Goal: Task Accomplishment & Management: Use online tool/utility

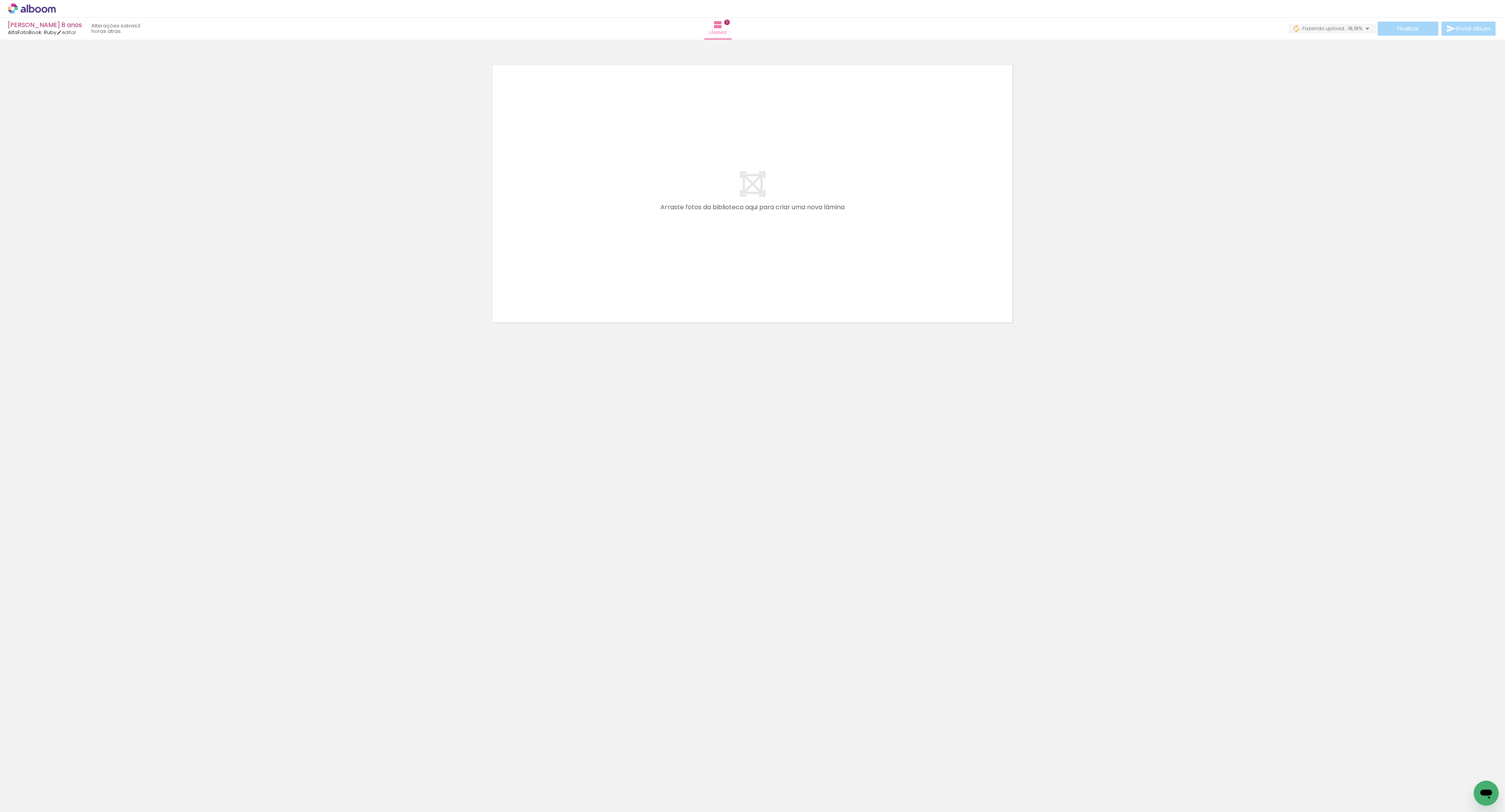
click at [28, 801] on span "Adicionar Fotos" at bounding box center [28, 801] width 23 height 9
click at [0, 0] on input "file" at bounding box center [0, 0] width 0 height 0
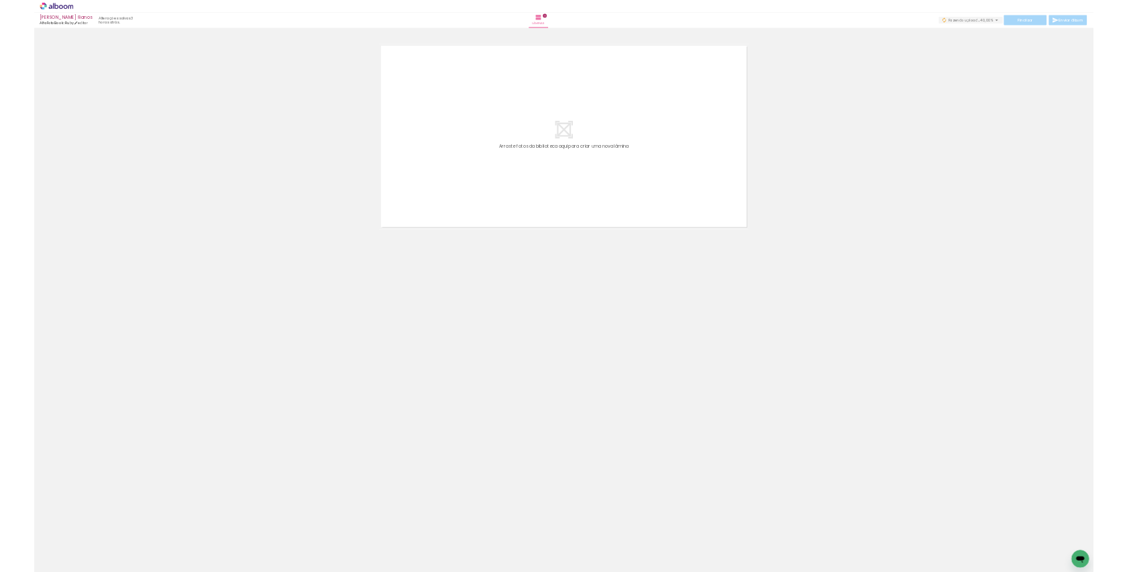
scroll to position [0, 1528]
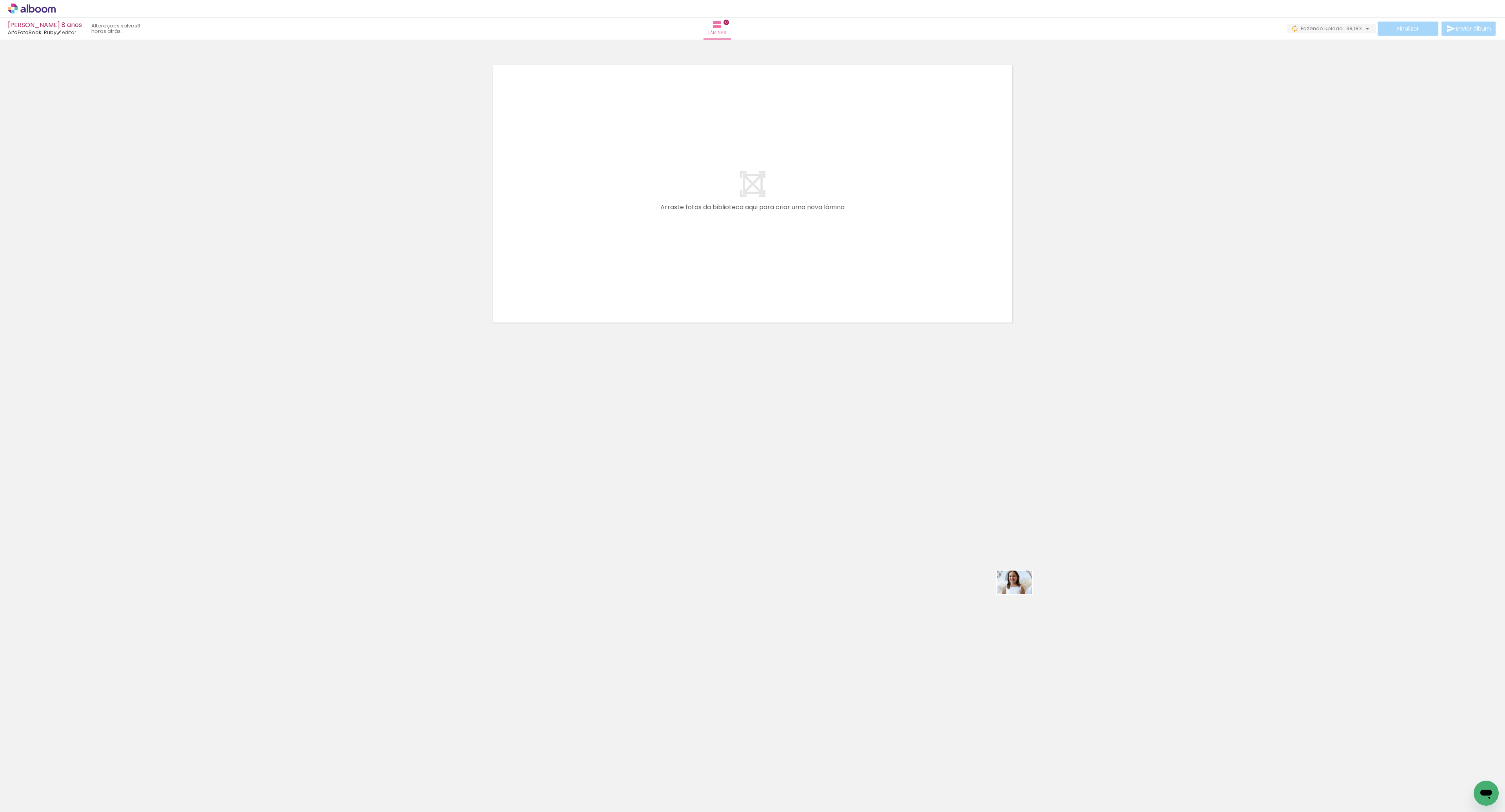
drag, startPoint x: 1036, startPoint y: 783, endPoint x: 1019, endPoint y: 591, distance: 192.8
click at [1019, 592] on quentale-workspace at bounding box center [752, 406] width 1505 height 812
drag, startPoint x: 1034, startPoint y: 783, endPoint x: 982, endPoint y: 628, distance: 163.5
click at [983, 629] on quentale-workspace at bounding box center [752, 406] width 1505 height 812
drag, startPoint x: 1041, startPoint y: 792, endPoint x: 975, endPoint y: 539, distance: 261.5
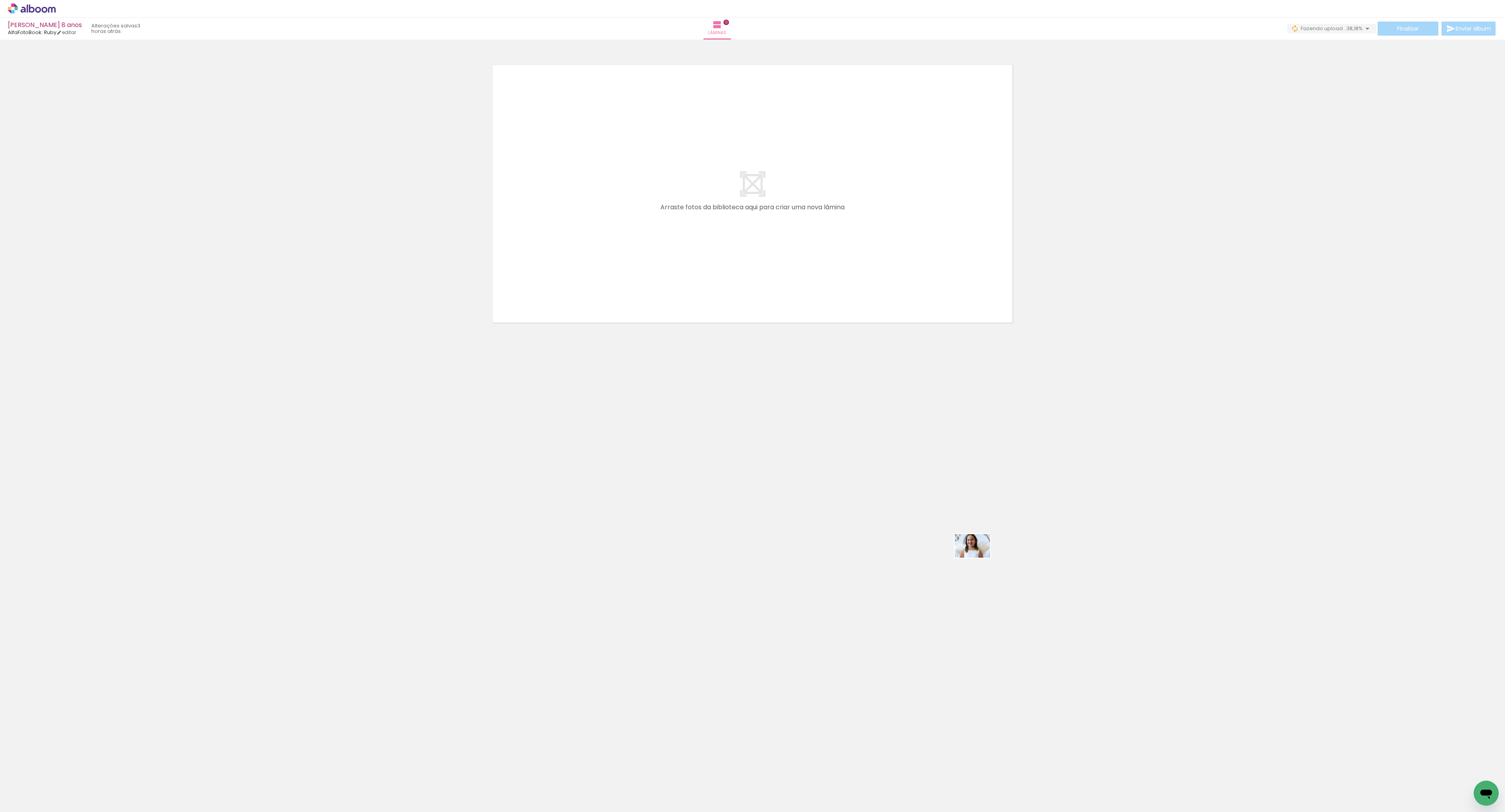
click at [975, 539] on quentale-workspace at bounding box center [752, 406] width 1505 height 812
drag, startPoint x: 1038, startPoint y: 800, endPoint x: 960, endPoint y: 644, distance: 174.4
click at [960, 644] on quentale-workspace at bounding box center [752, 406] width 1505 height 812
drag, startPoint x: 503, startPoint y: 789, endPoint x: 646, endPoint y: 381, distance: 432.3
click at [646, 381] on quentale-workspace at bounding box center [752, 406] width 1505 height 812
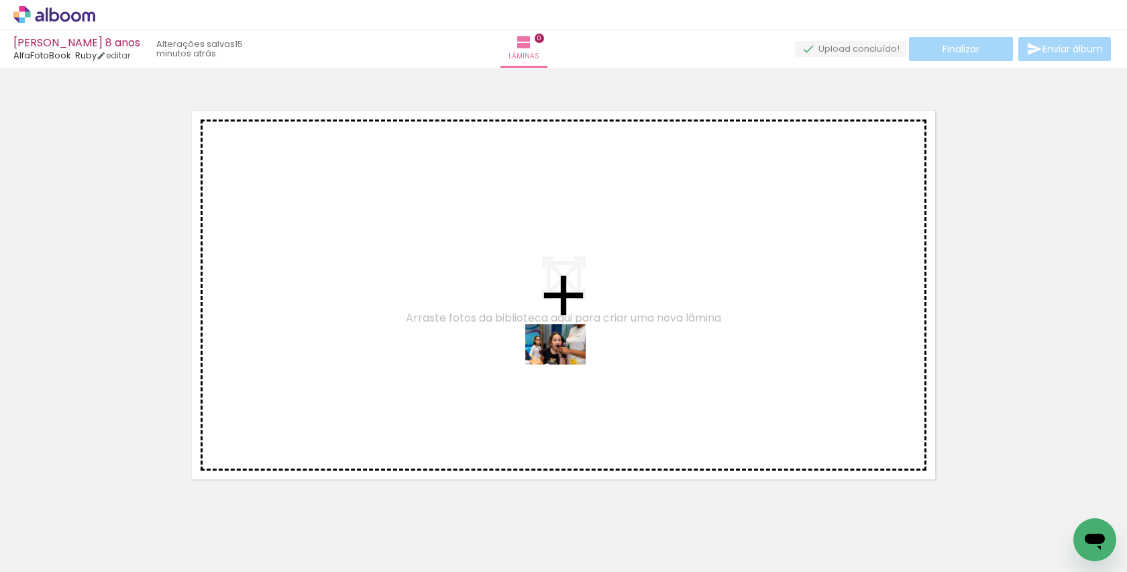
drag, startPoint x: 568, startPoint y: 527, endPoint x: 563, endPoint y: 364, distance: 163.1
click at [564, 364] on quentale-workspace at bounding box center [563, 286] width 1127 height 572
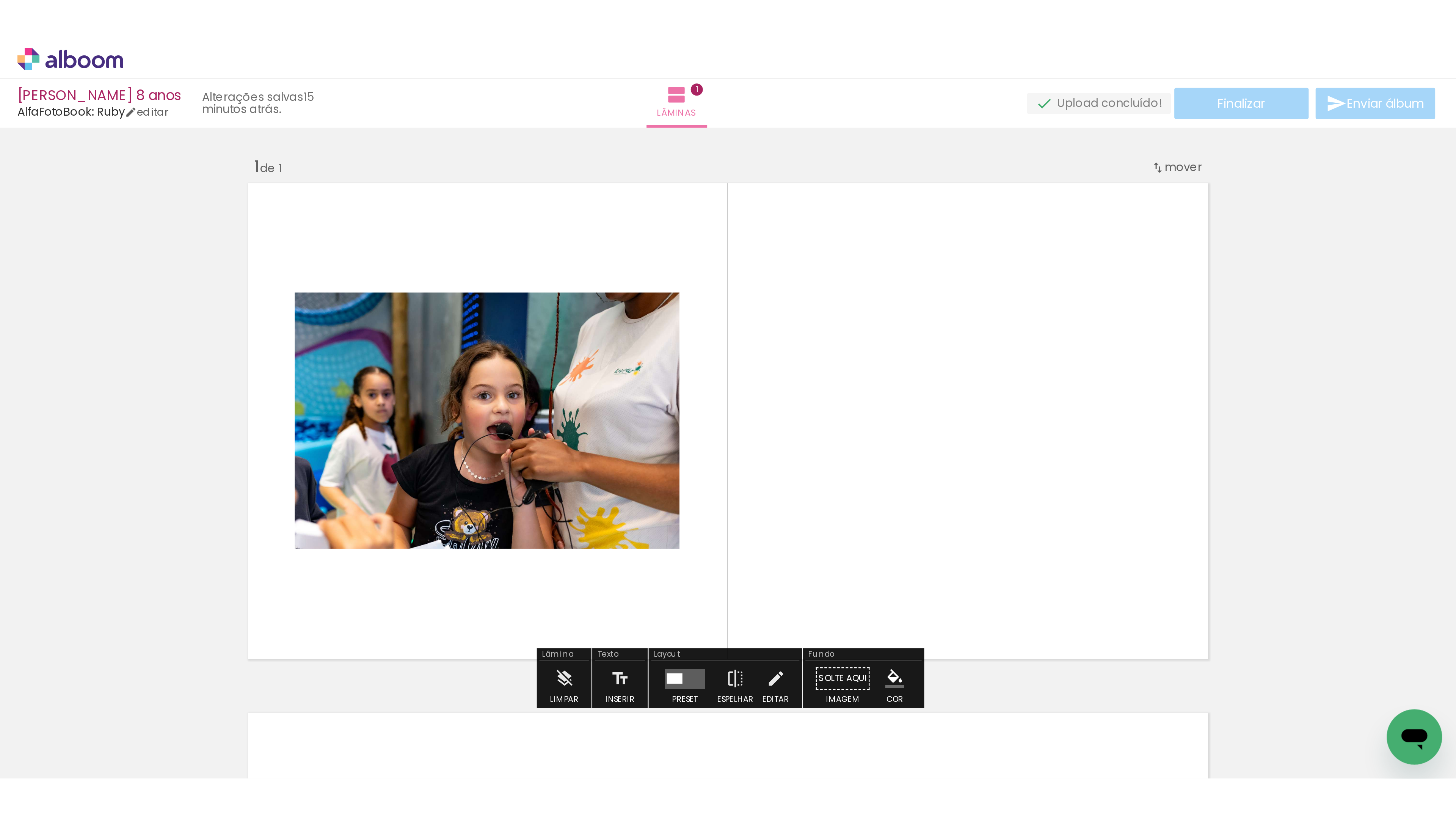
scroll to position [10, 0]
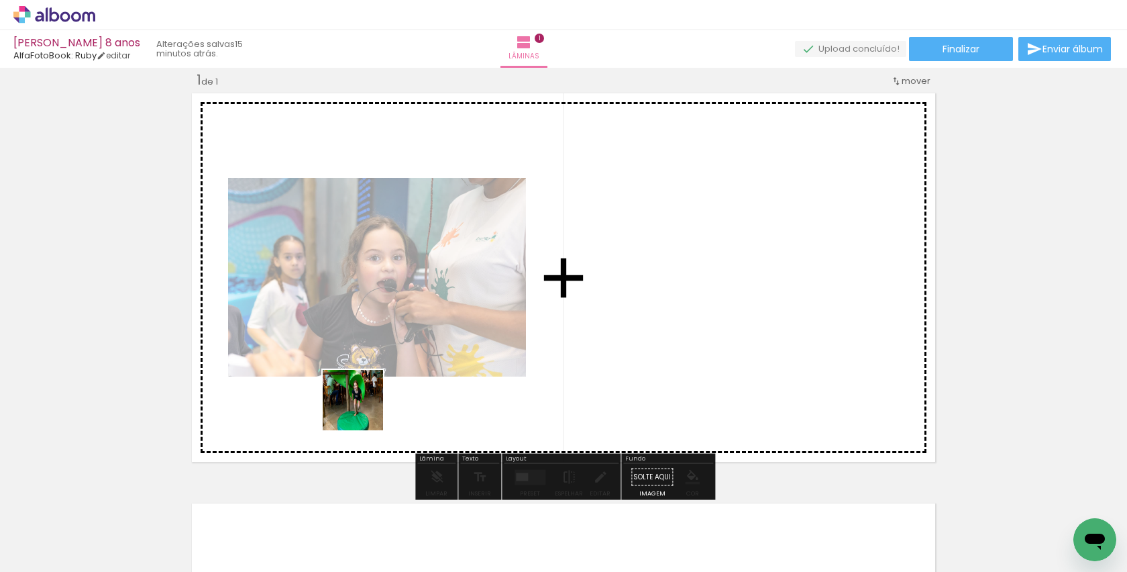
drag, startPoint x: 335, startPoint y: 531, endPoint x: 362, endPoint y: 407, distance: 126.3
click at [363, 407] on quentale-workspace at bounding box center [563, 286] width 1127 height 572
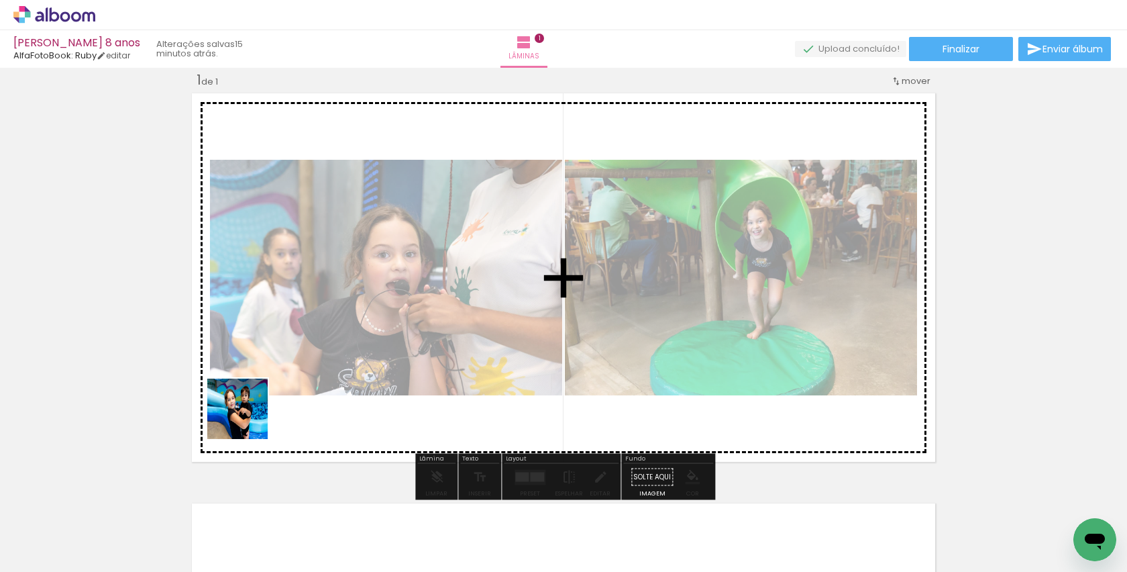
drag, startPoint x: 125, startPoint y: 536, endPoint x: 299, endPoint y: 379, distance: 234.2
click at [299, 379] on quentale-workspace at bounding box center [563, 286] width 1127 height 572
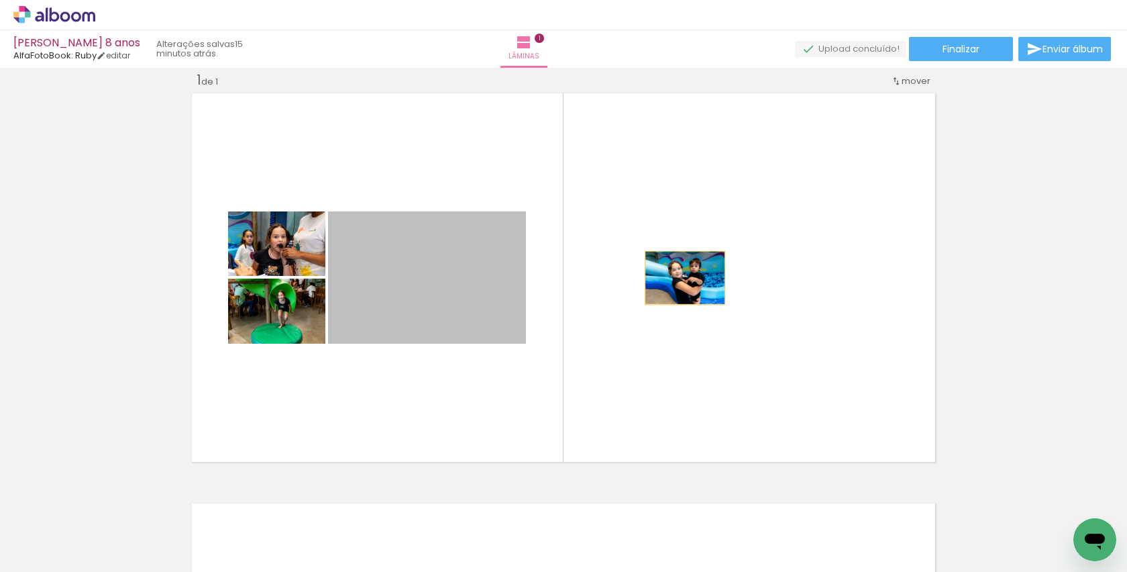
drag, startPoint x: 501, startPoint y: 301, endPoint x: 685, endPoint y: 278, distance: 185.3
click at [685, 278] on quentale-layouter at bounding box center [563, 277] width 751 height 376
drag, startPoint x: 472, startPoint y: 284, endPoint x: 737, endPoint y: 258, distance: 266.2
click at [741, 265] on quentale-layouter at bounding box center [563, 277] width 751 height 376
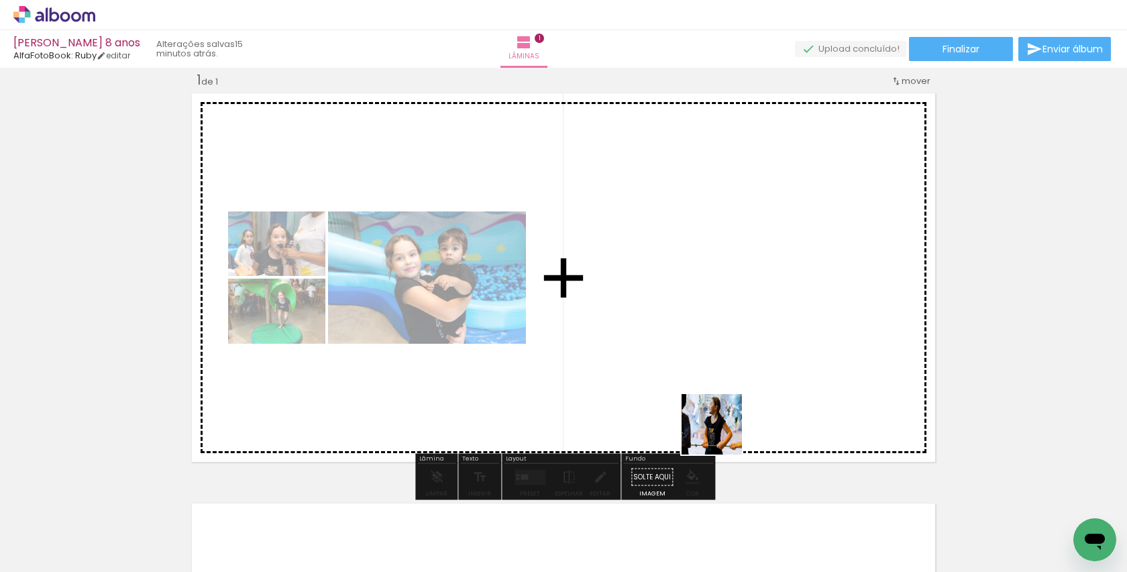
drag, startPoint x: 724, startPoint y: 525, endPoint x: 722, endPoint y: 390, distance: 134.9
click at [722, 390] on quentale-workspace at bounding box center [563, 286] width 1127 height 572
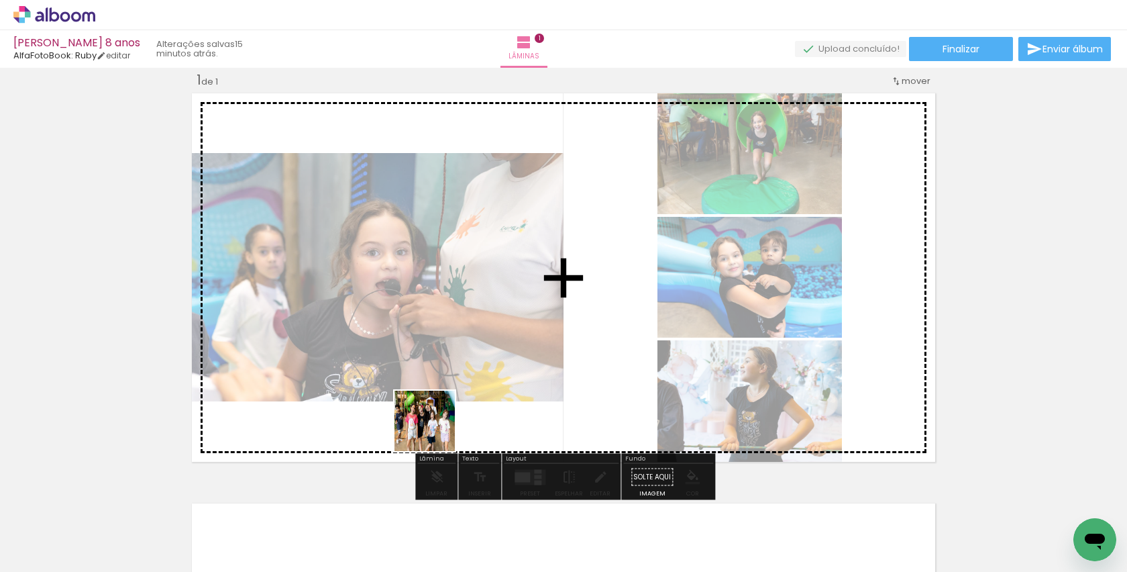
drag, startPoint x: 435, startPoint y: 521, endPoint x: 435, endPoint y: 395, distance: 125.4
click at [435, 395] on quentale-workspace at bounding box center [563, 286] width 1127 height 572
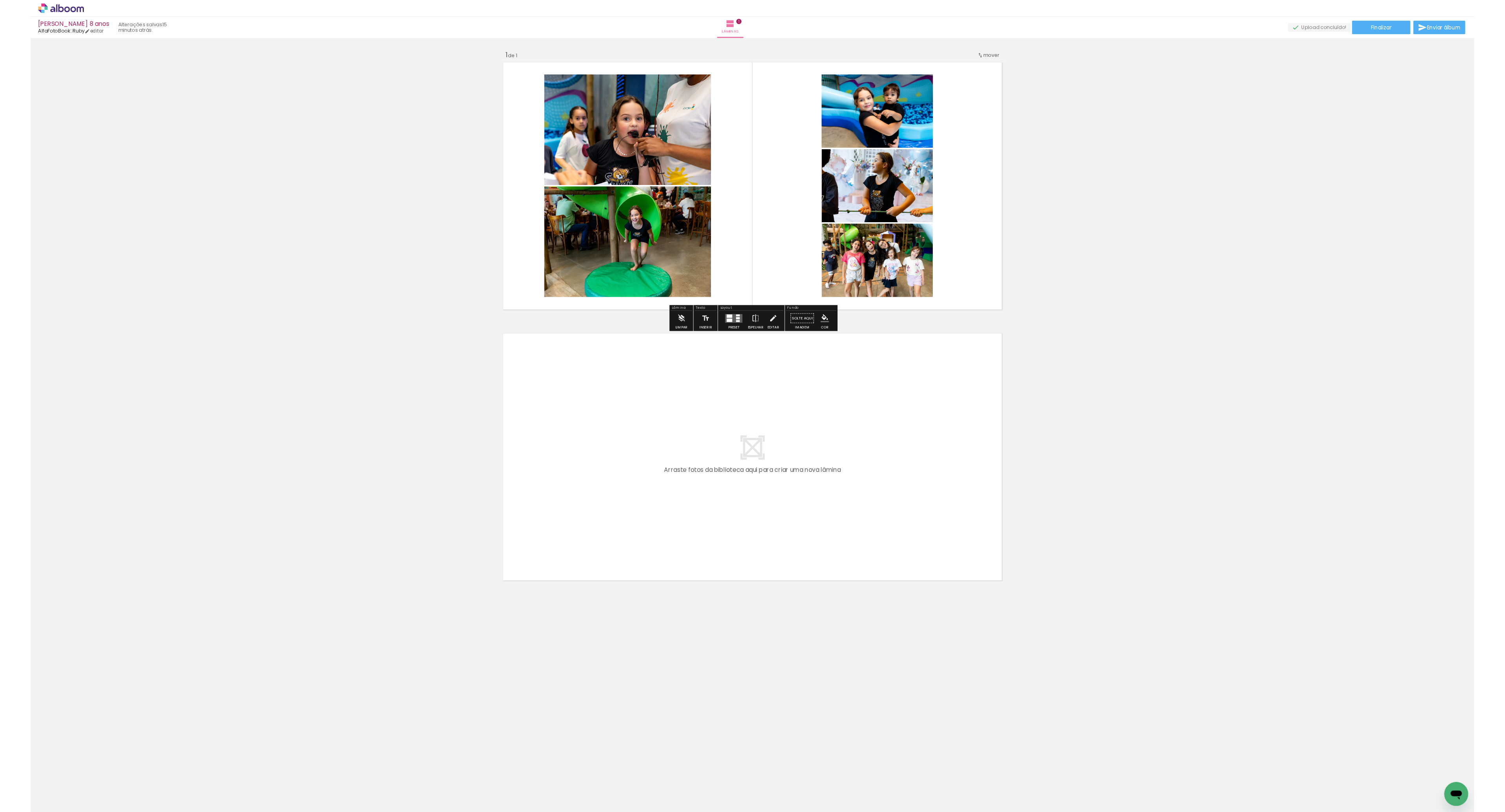
scroll to position [0, 0]
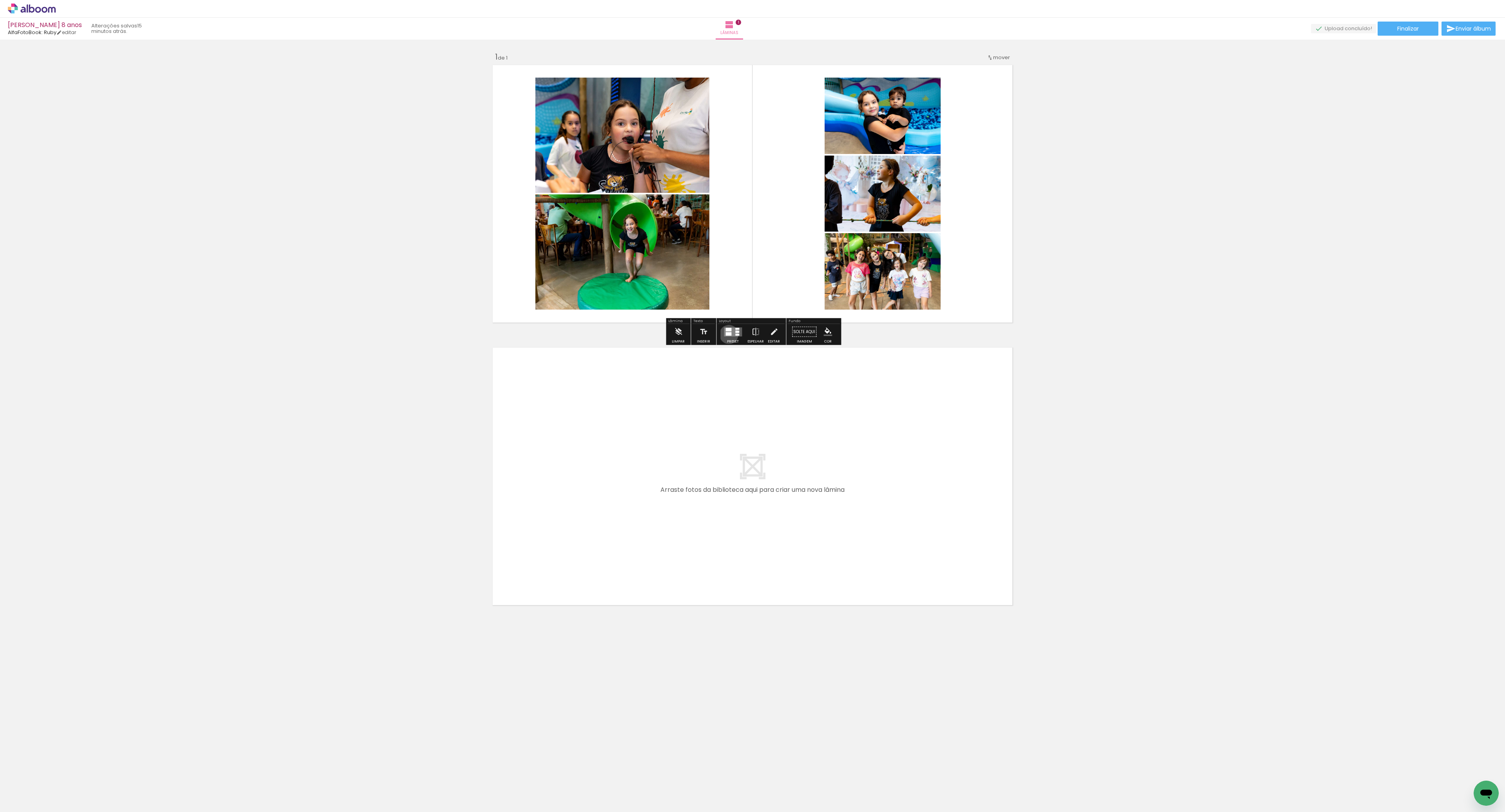
click at [727, 334] on div at bounding box center [729, 334] width 6 height 4
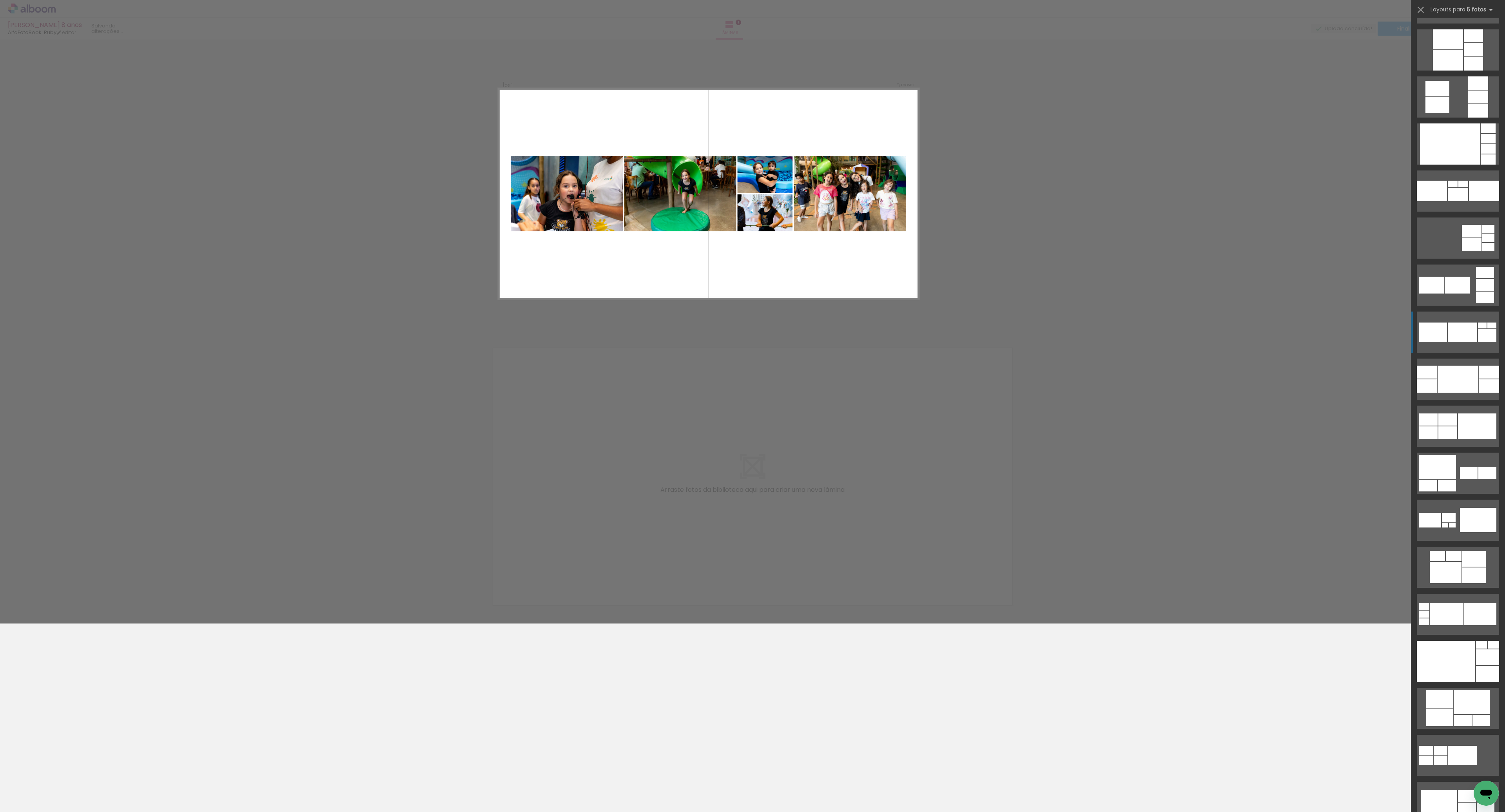
scroll to position [1938, 0]
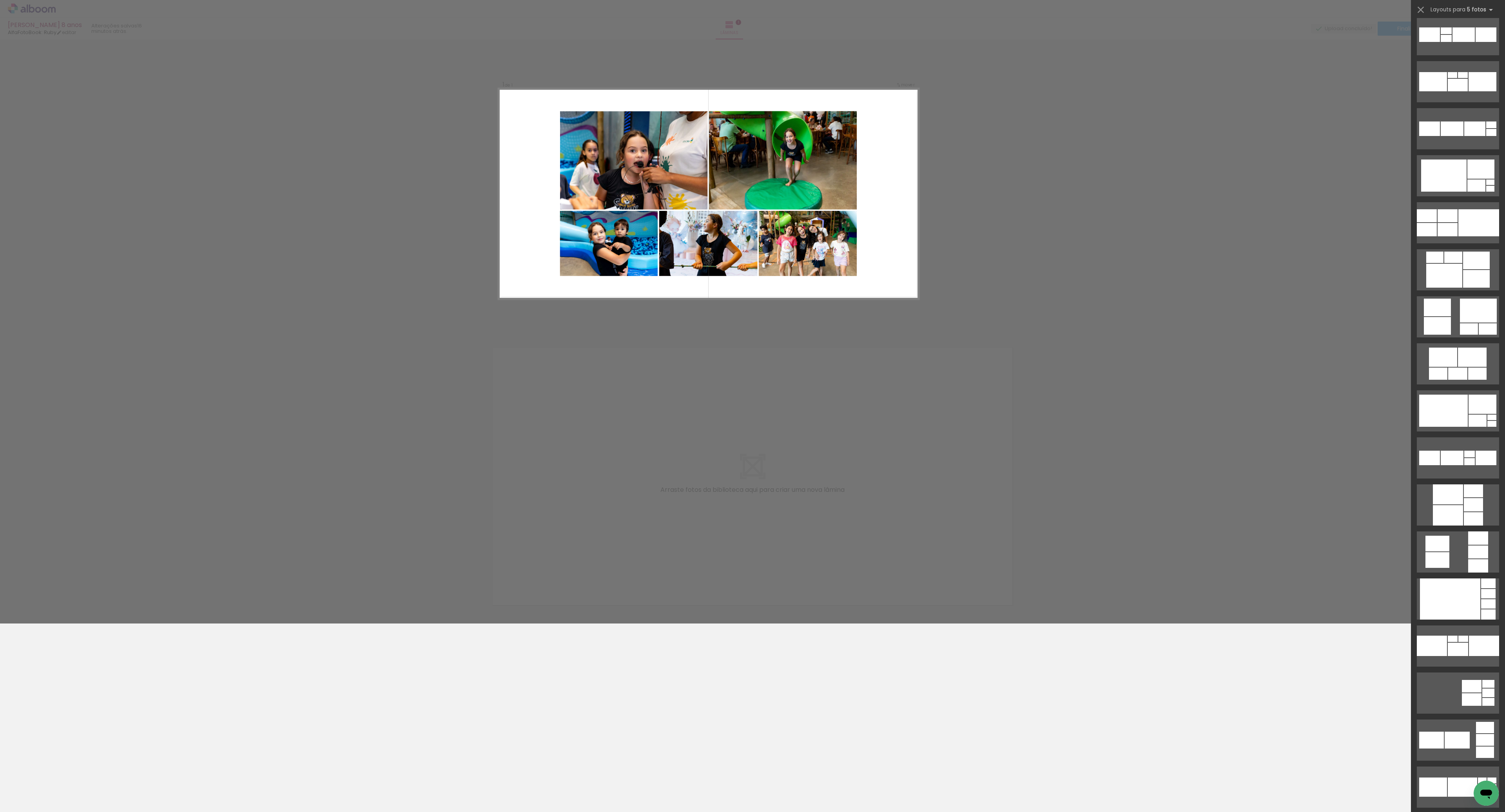
click at [1298, 455] on div "Confirmar Cancelar" at bounding box center [752, 332] width 1505 height 584
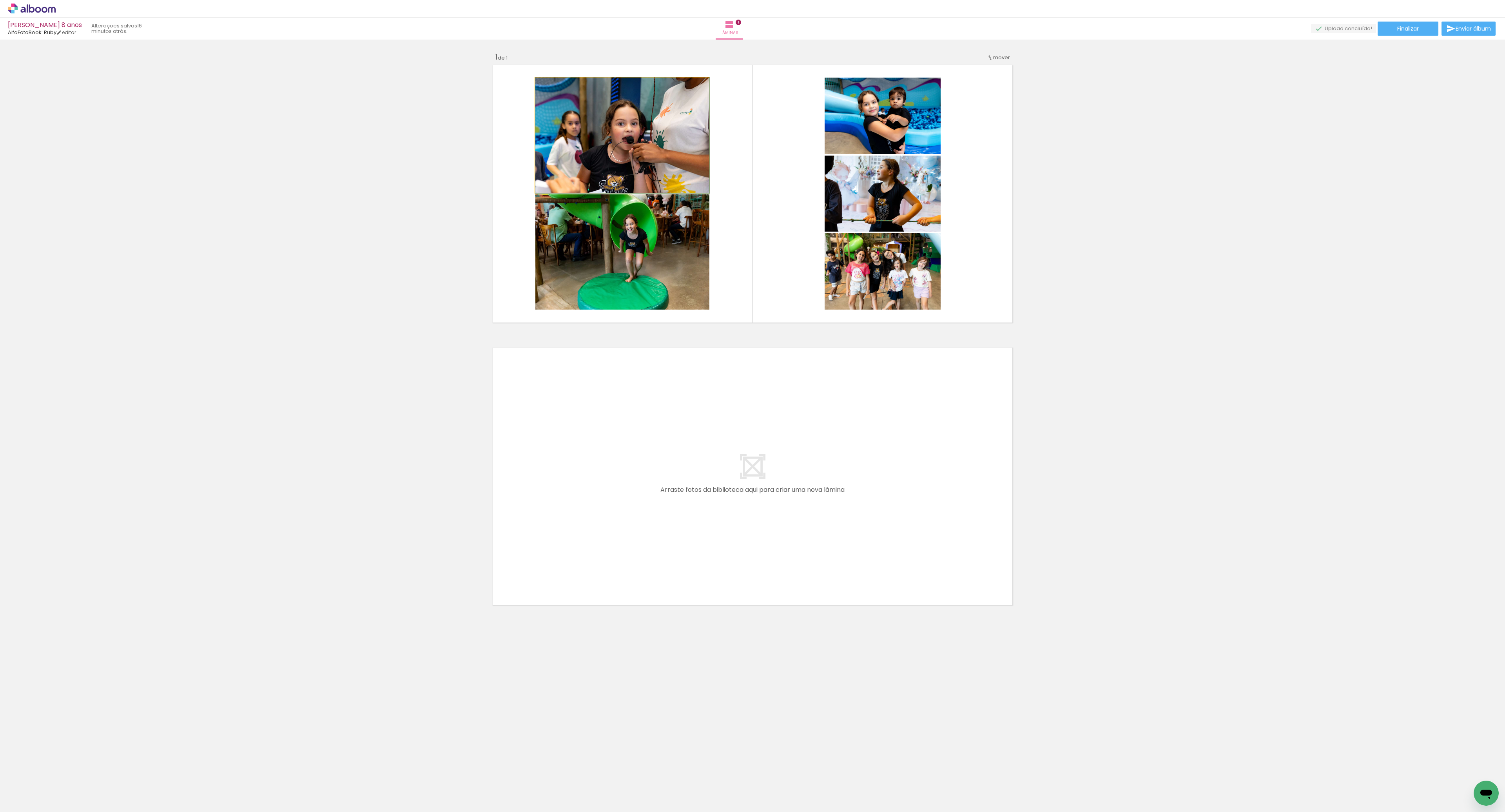
click at [647, 162] on quentale-photo at bounding box center [622, 135] width 174 height 115
click at [683, 338] on paper-button "Limpar" at bounding box center [678, 334] width 17 height 20
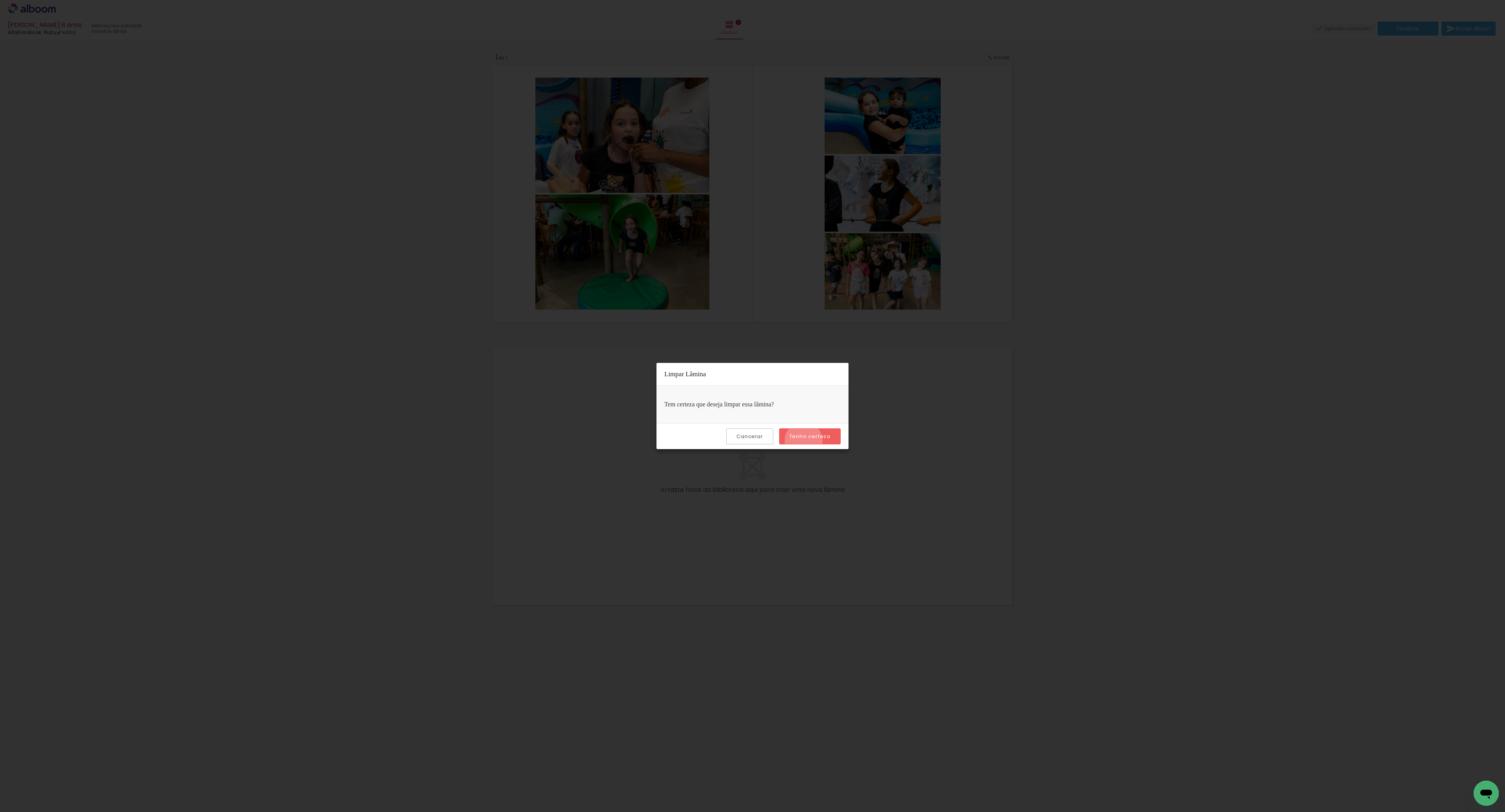
click at [805, 441] on paper-button "Tenho certeza" at bounding box center [810, 436] width 61 height 16
click at [0, 0] on slot "Tenho certeza" at bounding box center [0, 0] width 0 height 0
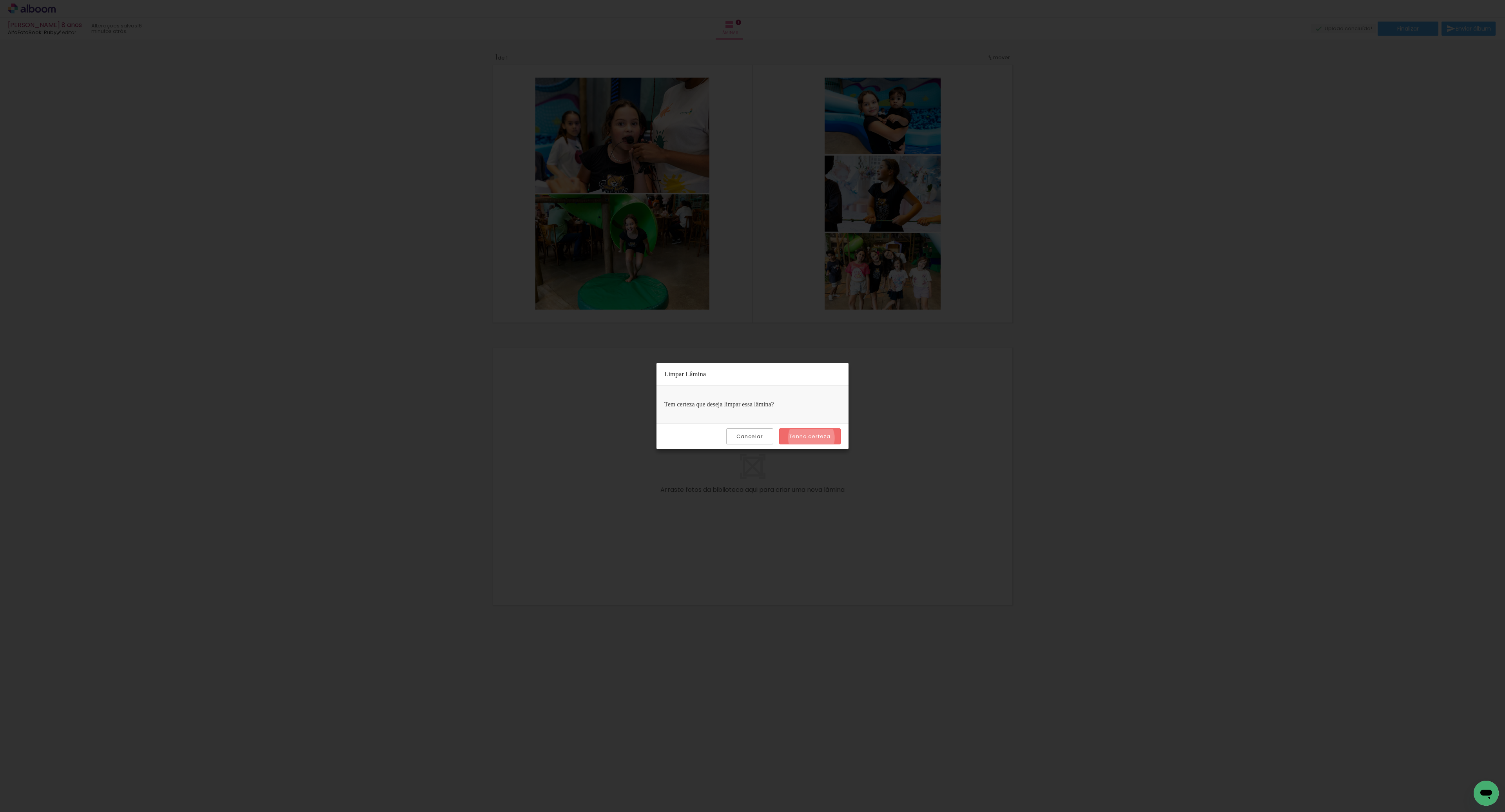
click at [0, 0] on slot "Tenho certeza" at bounding box center [0, 0] width 0 height 0
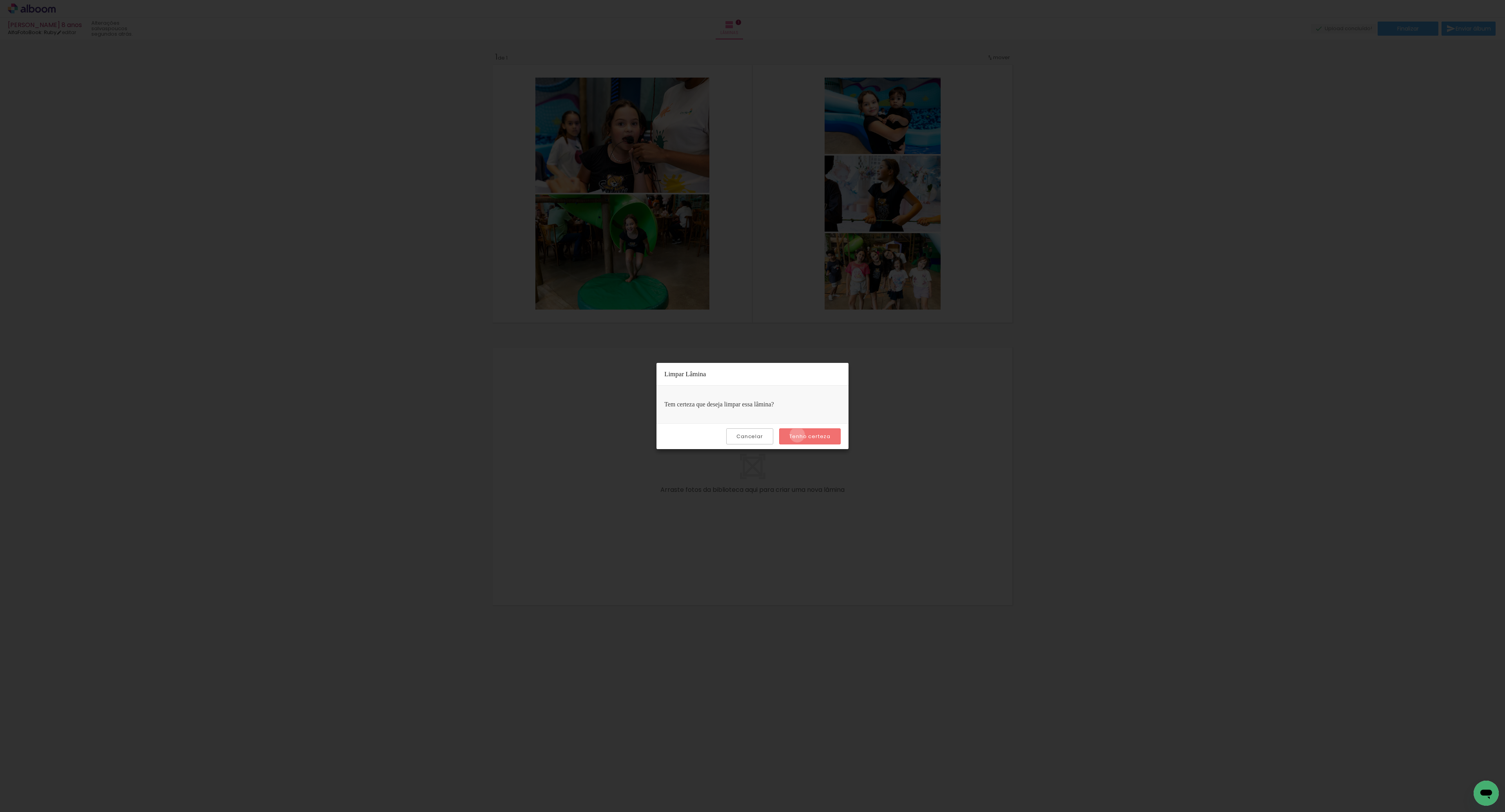
click at [0, 0] on slot "Tenho certeza" at bounding box center [0, 0] width 0 height 0
click at [837, 434] on paper-button "Tenho certeza" at bounding box center [810, 436] width 61 height 16
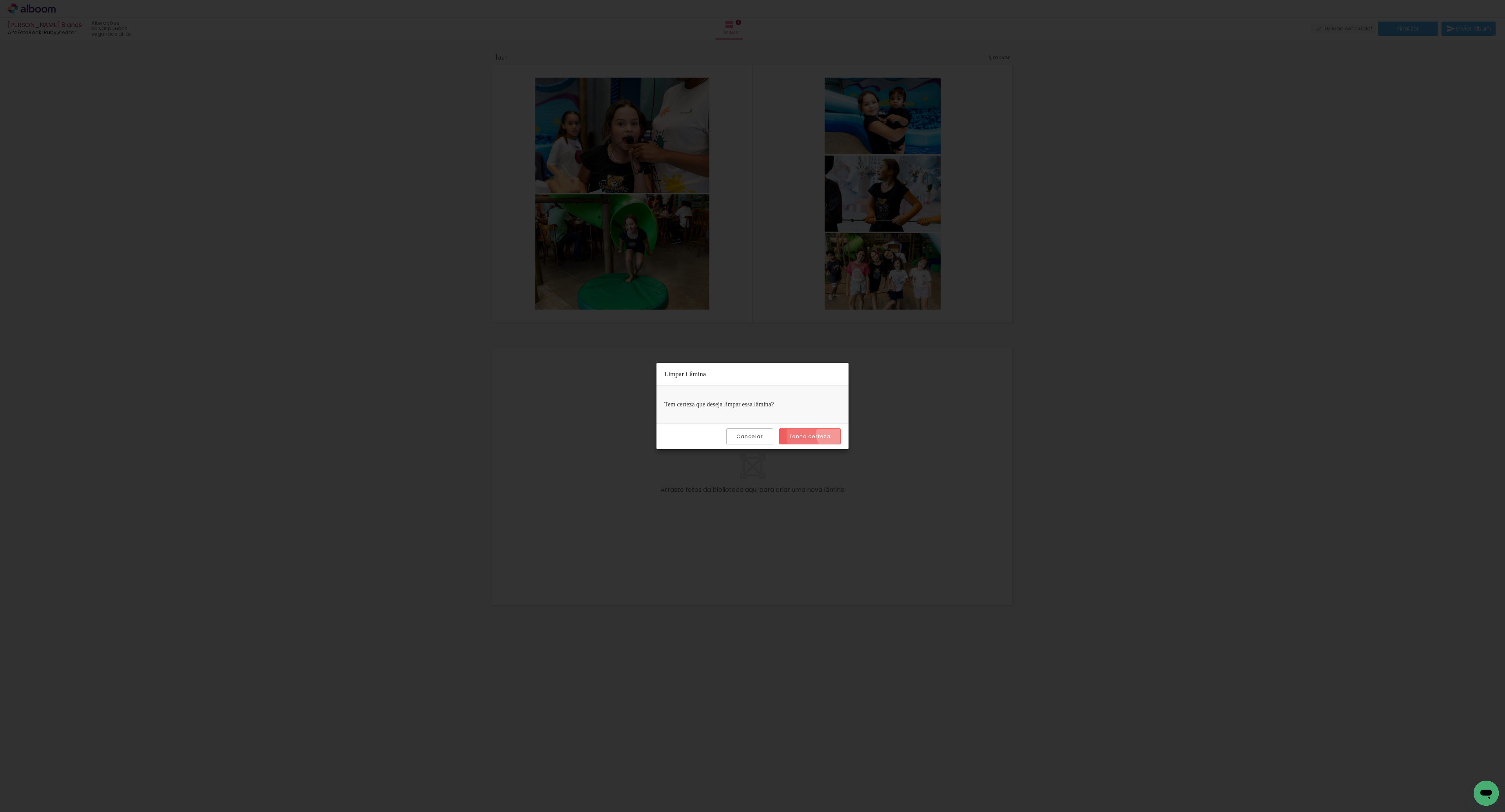
click at [837, 434] on paper-button "Tenho certeza" at bounding box center [810, 436] width 61 height 16
click at [934, 403] on iron-overlay-backdrop at bounding box center [752, 406] width 1505 height 812
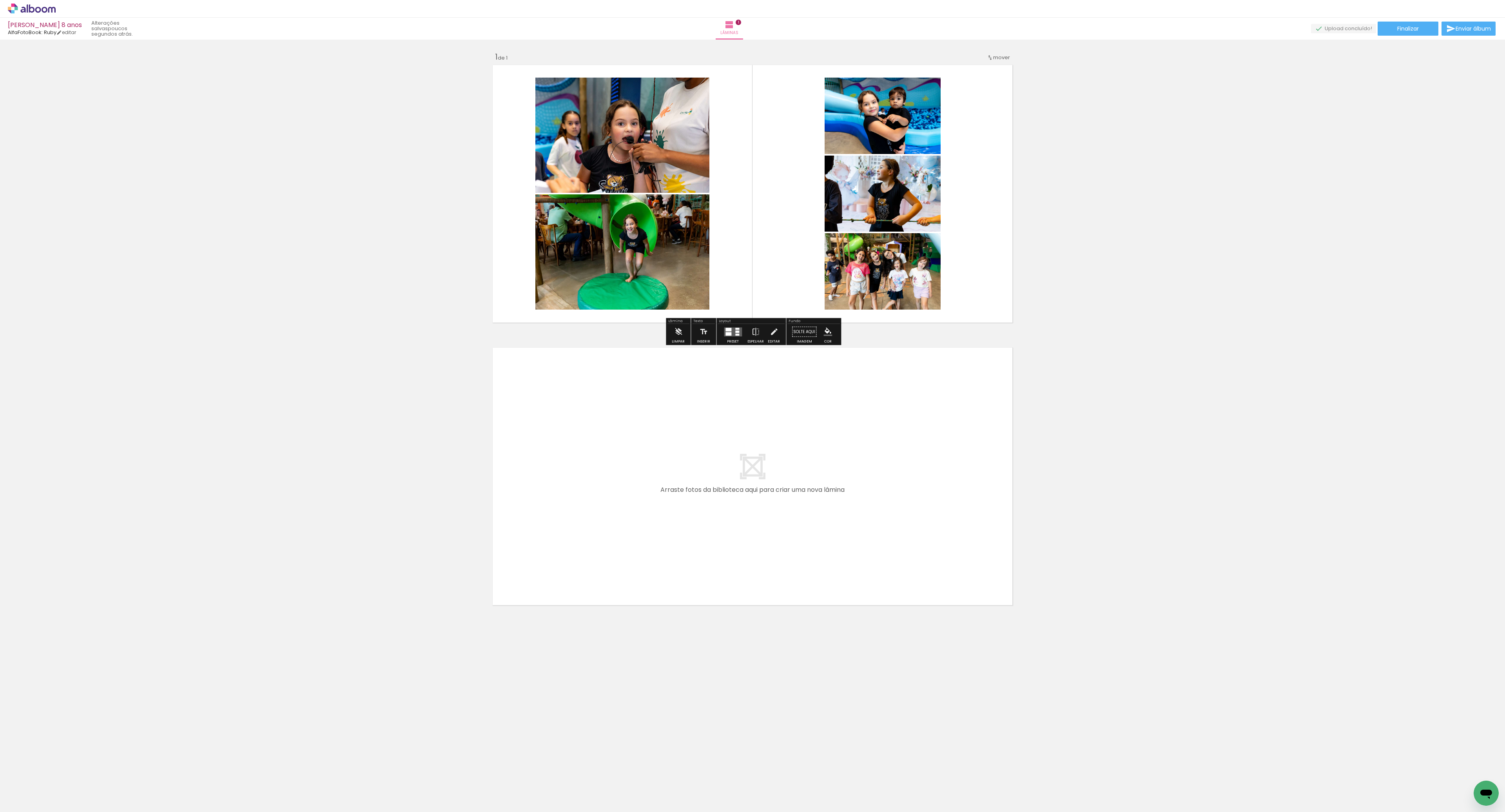
type paper-slider "151"
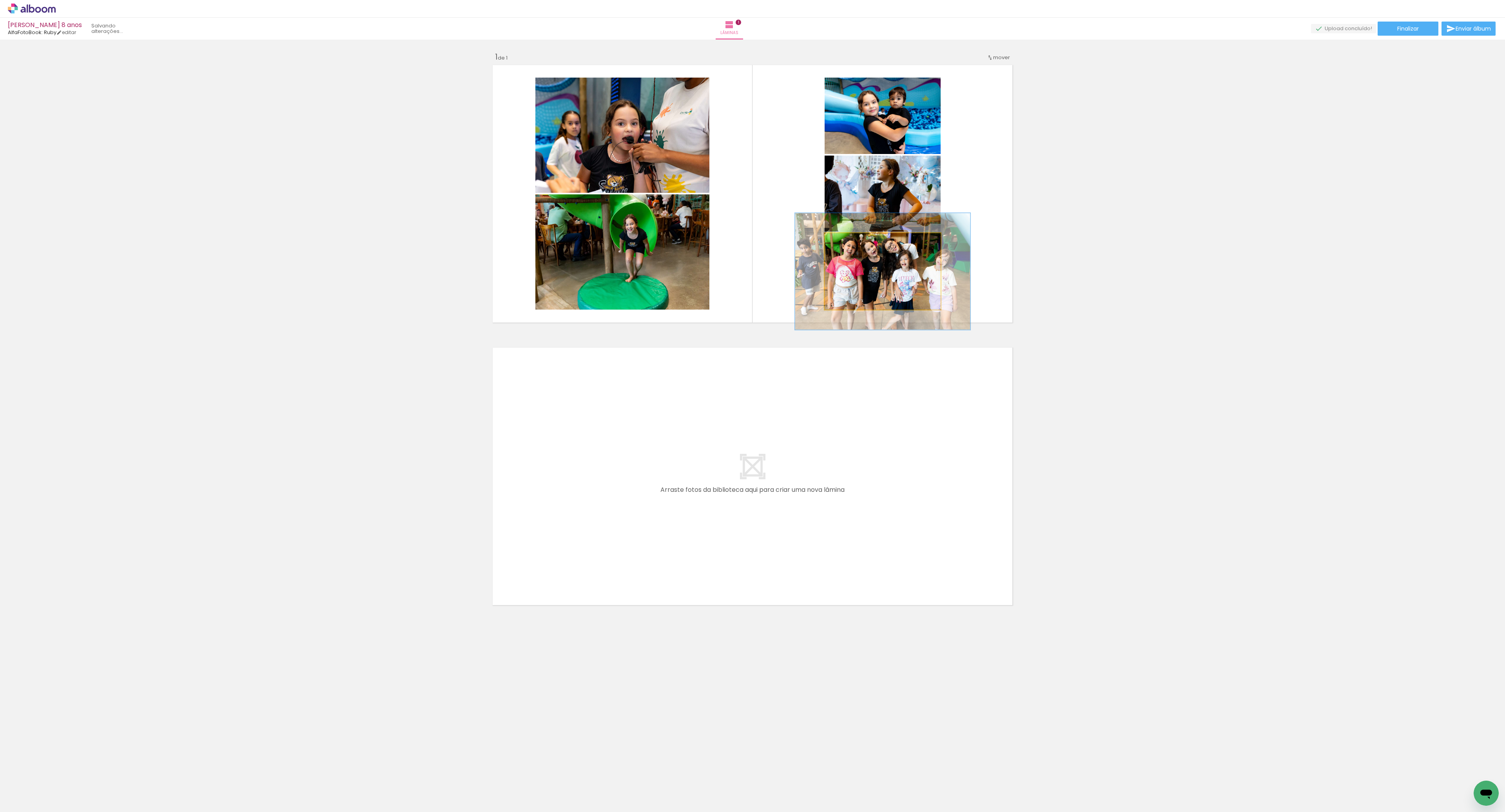
click at [860, 244] on div at bounding box center [858, 241] width 30 height 12
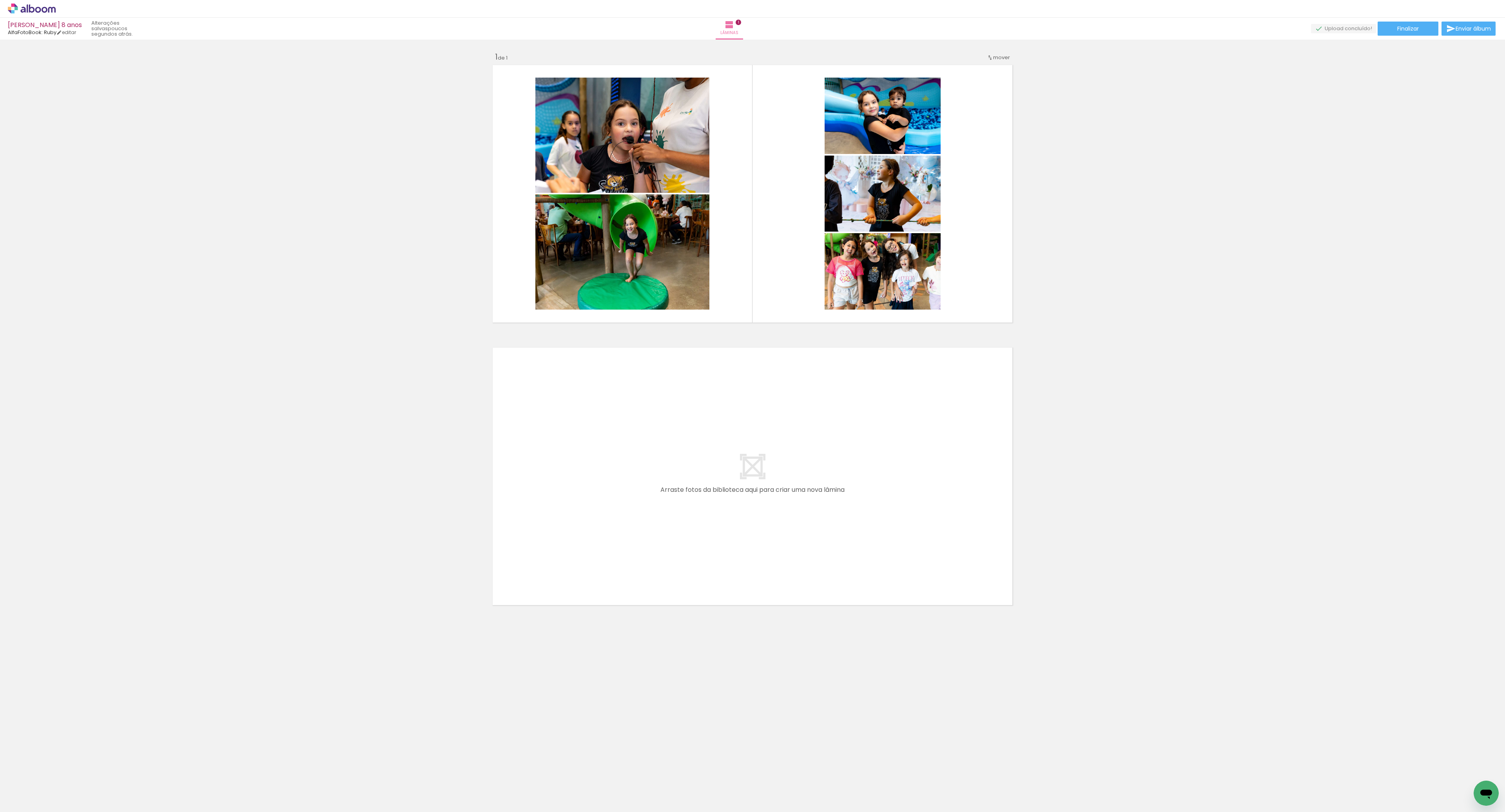
click at [679, 338] on div "Inserir lâmina 1 de 1" at bounding box center [752, 325] width 1505 height 565
click at [676, 269] on quentale-photo at bounding box center [622, 252] width 174 height 115
click at [619, 208] on div "Largura Cor" at bounding box center [615, 203] width 14 height 12
click at [681, 338] on iron-icon at bounding box center [678, 332] width 9 height 16
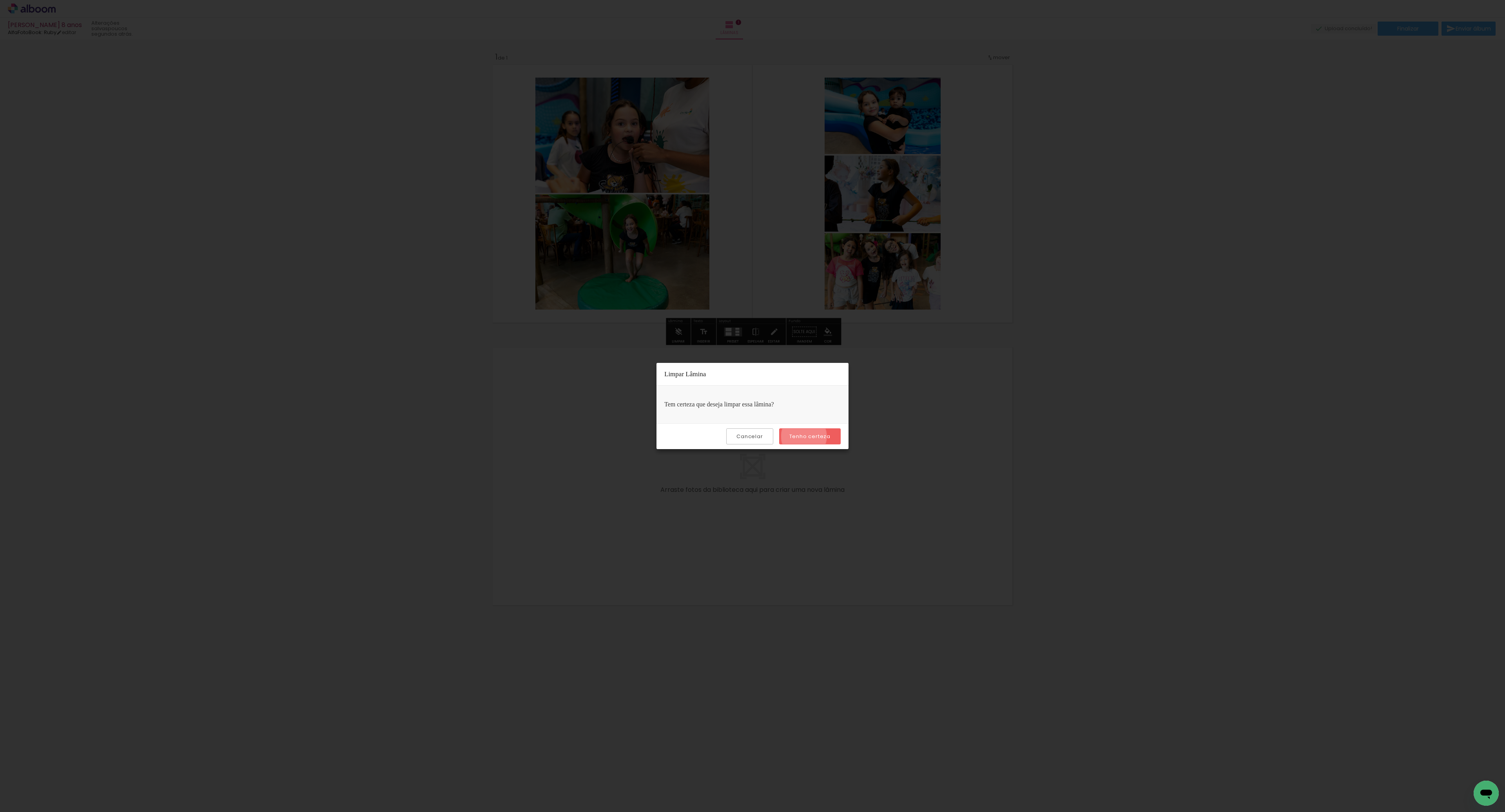
click at [0, 0] on slot "Tenho certeza" at bounding box center [0, 0] width 0 height 0
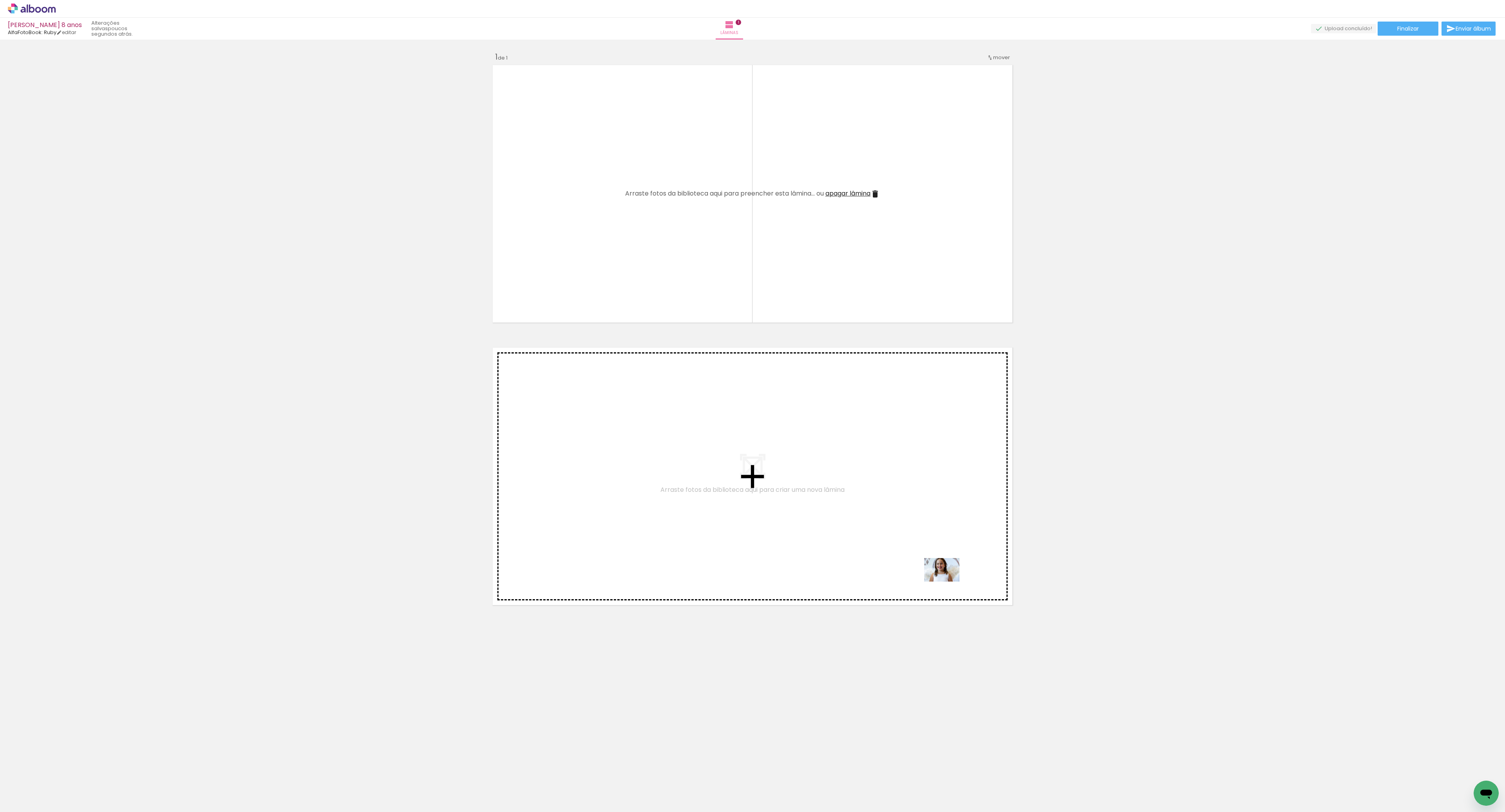
drag, startPoint x: 1036, startPoint y: 787, endPoint x: 923, endPoint y: 559, distance: 254.5
click at [923, 559] on quentale-workspace at bounding box center [752, 406] width 1505 height 812
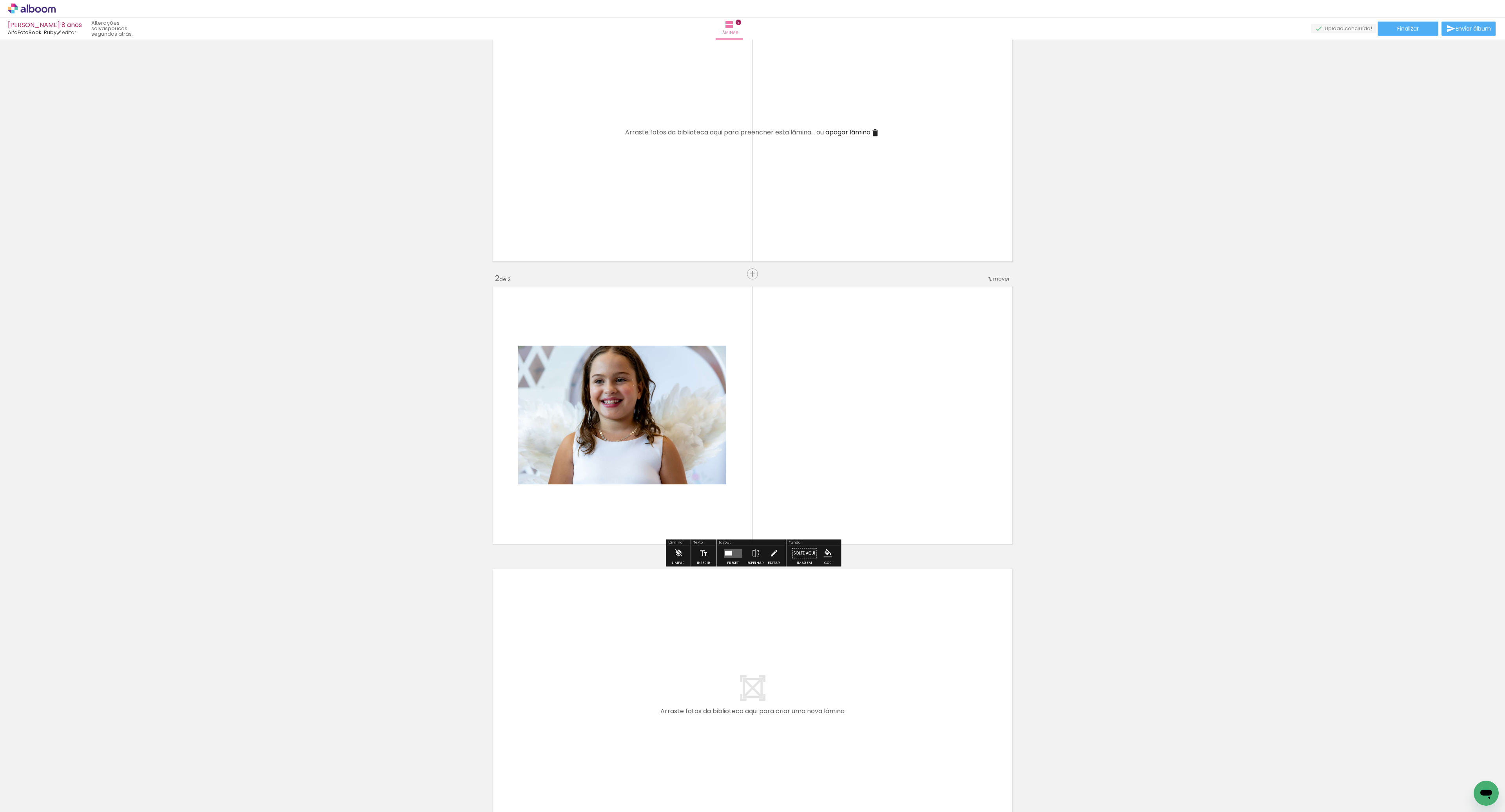
scroll to position [75, 0]
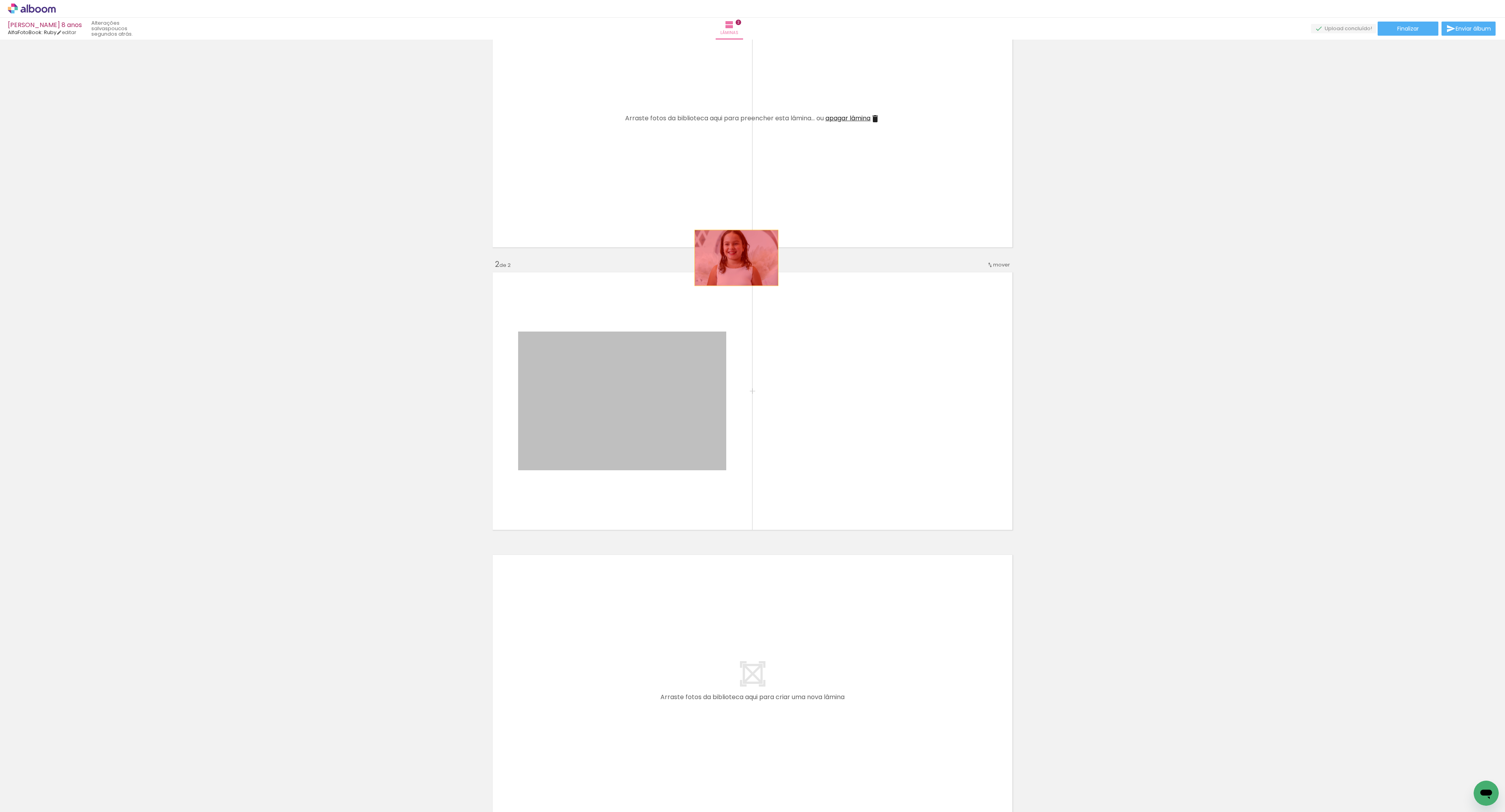
drag, startPoint x: 621, startPoint y: 410, endPoint x: 764, endPoint y: 240, distance: 222.1
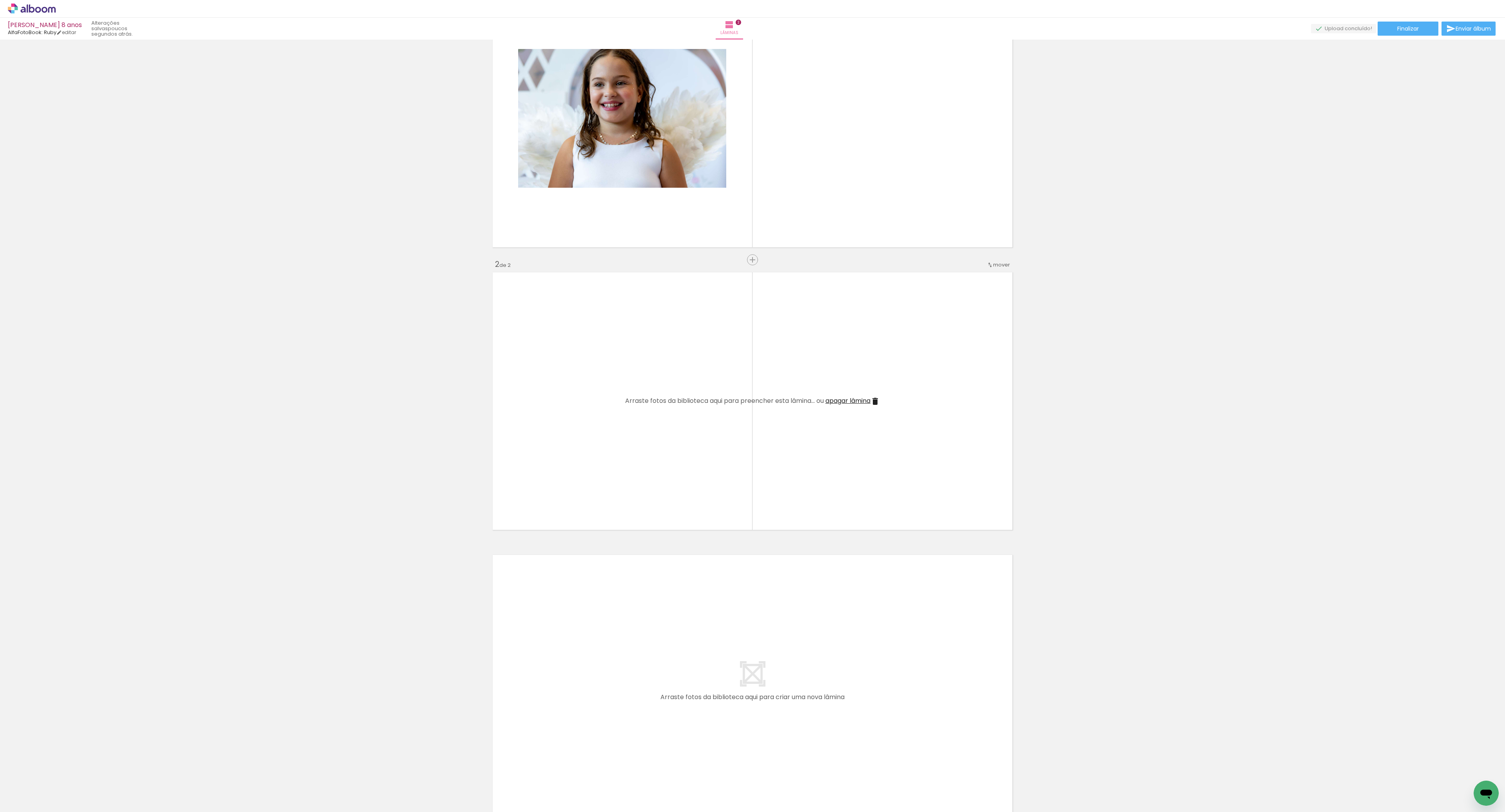
scroll to position [0, 0]
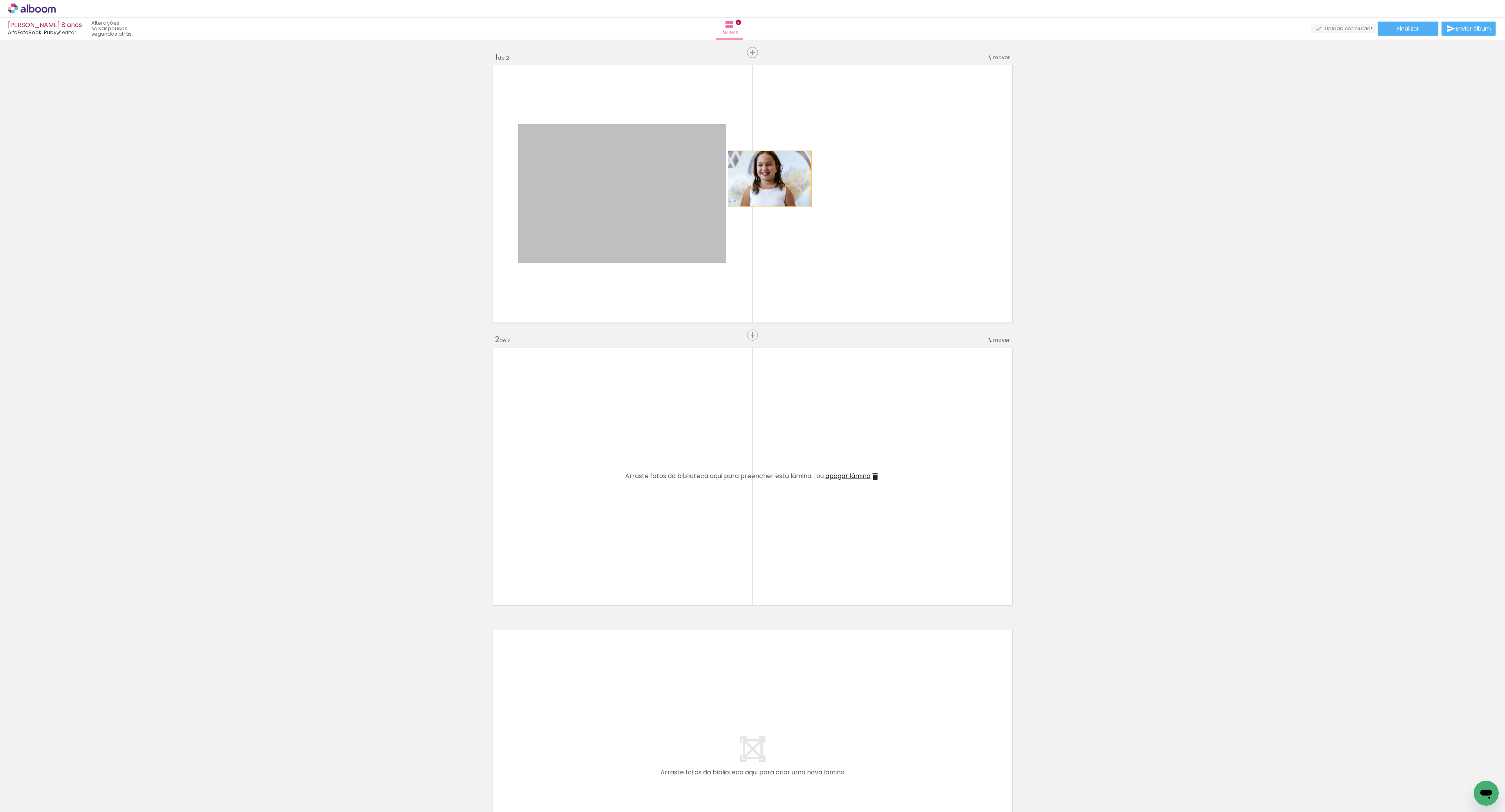
drag, startPoint x: 601, startPoint y: 188, endPoint x: 799, endPoint y: 173, distance: 198.6
click at [799, 173] on quentale-layouter at bounding box center [752, 194] width 525 height 263
drag, startPoint x: 696, startPoint y: 175, endPoint x: 903, endPoint y: 178, distance: 207.0
click at [906, 181] on quentale-layouter at bounding box center [752, 194] width 525 height 263
drag, startPoint x: 540, startPoint y: 188, endPoint x: 953, endPoint y: 171, distance: 413.3
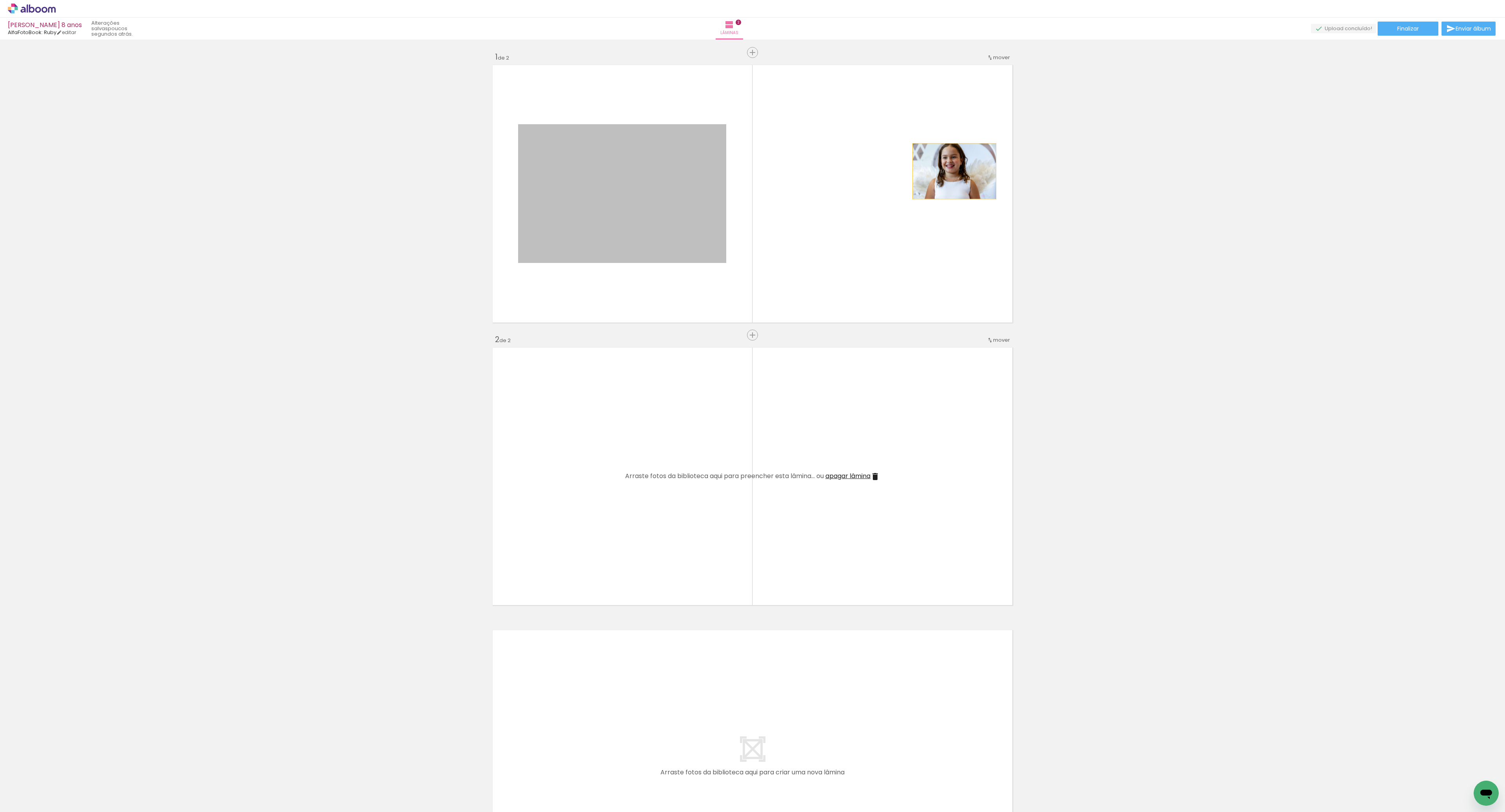
click at [953, 171] on quentale-layouter at bounding box center [752, 194] width 525 height 263
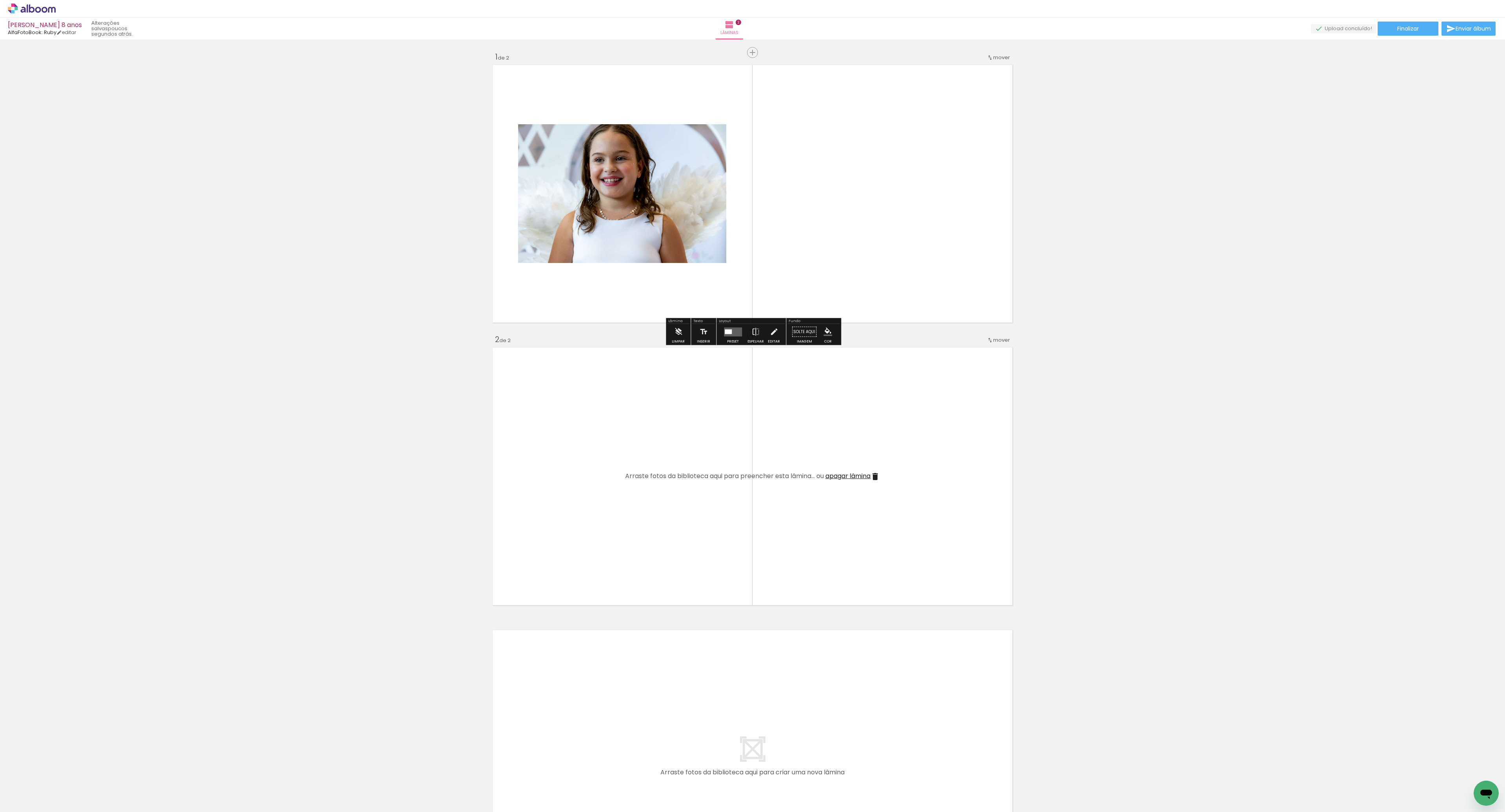
click at [997, 59] on span "mover" at bounding box center [1001, 57] width 17 height 8
click at [970, 71] on span "depois da" at bounding box center [971, 69] width 26 height 13
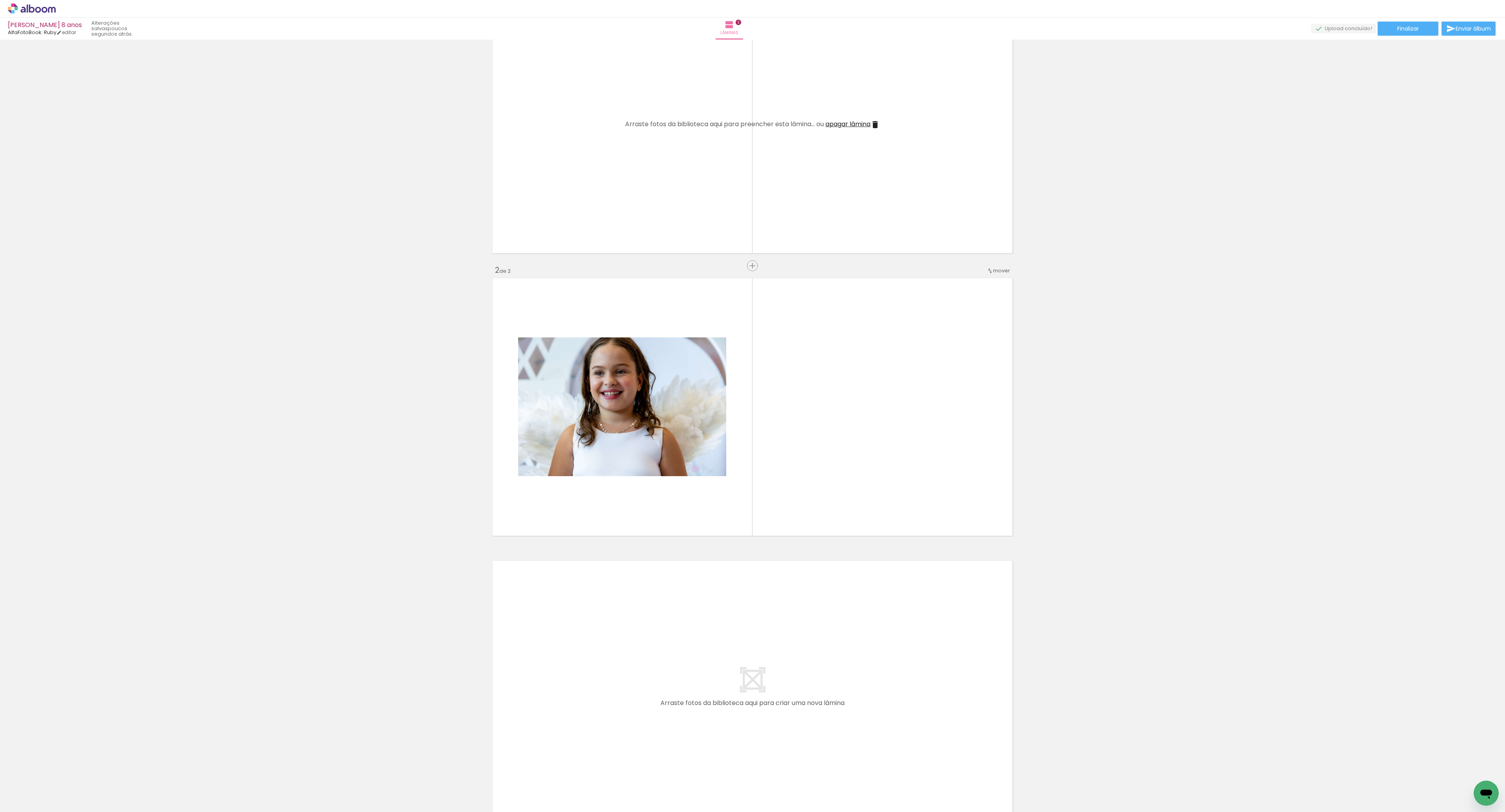
scroll to position [75, 0]
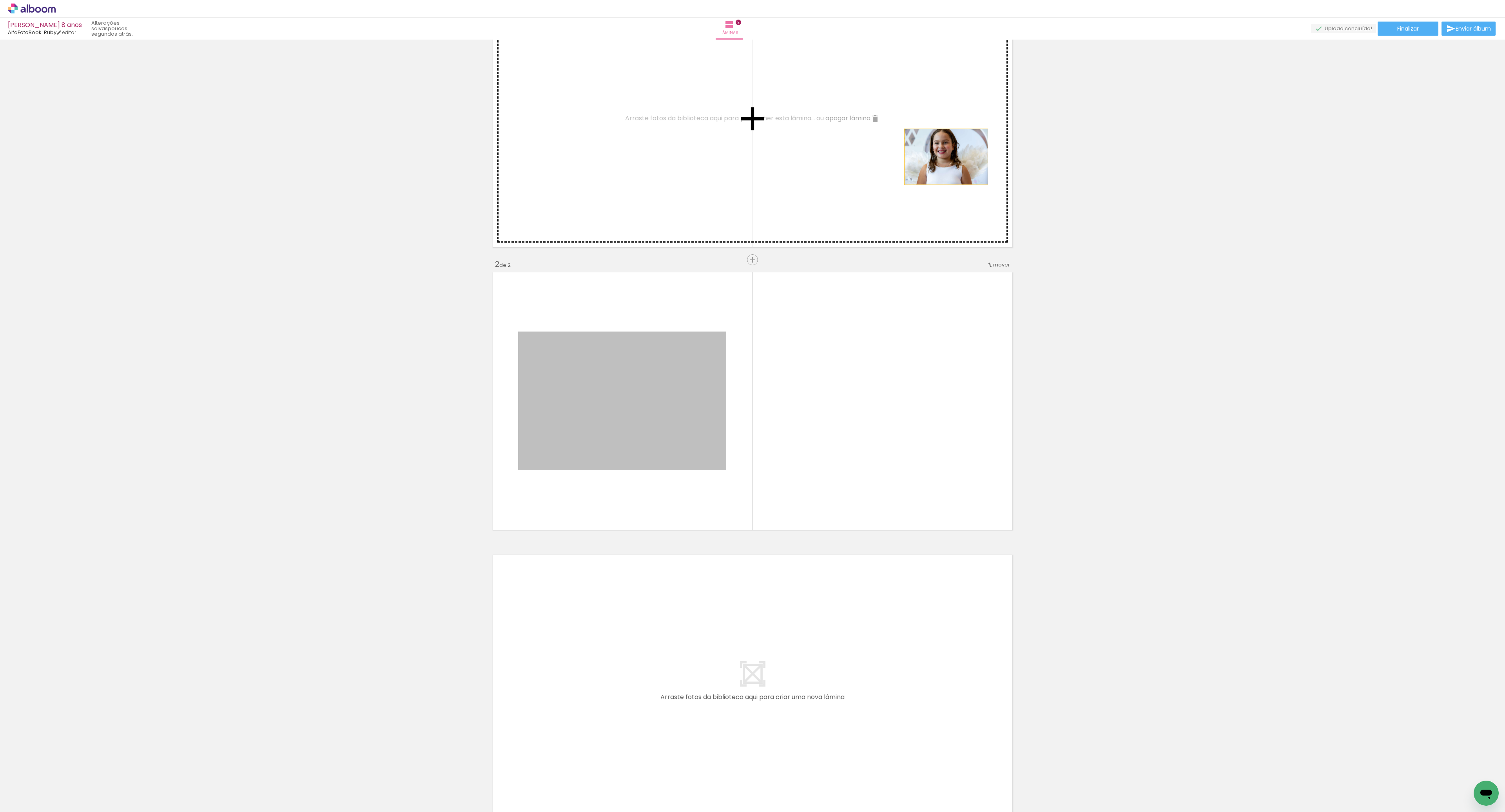
drag, startPoint x: 657, startPoint y: 376, endPoint x: 947, endPoint y: 157, distance: 363.4
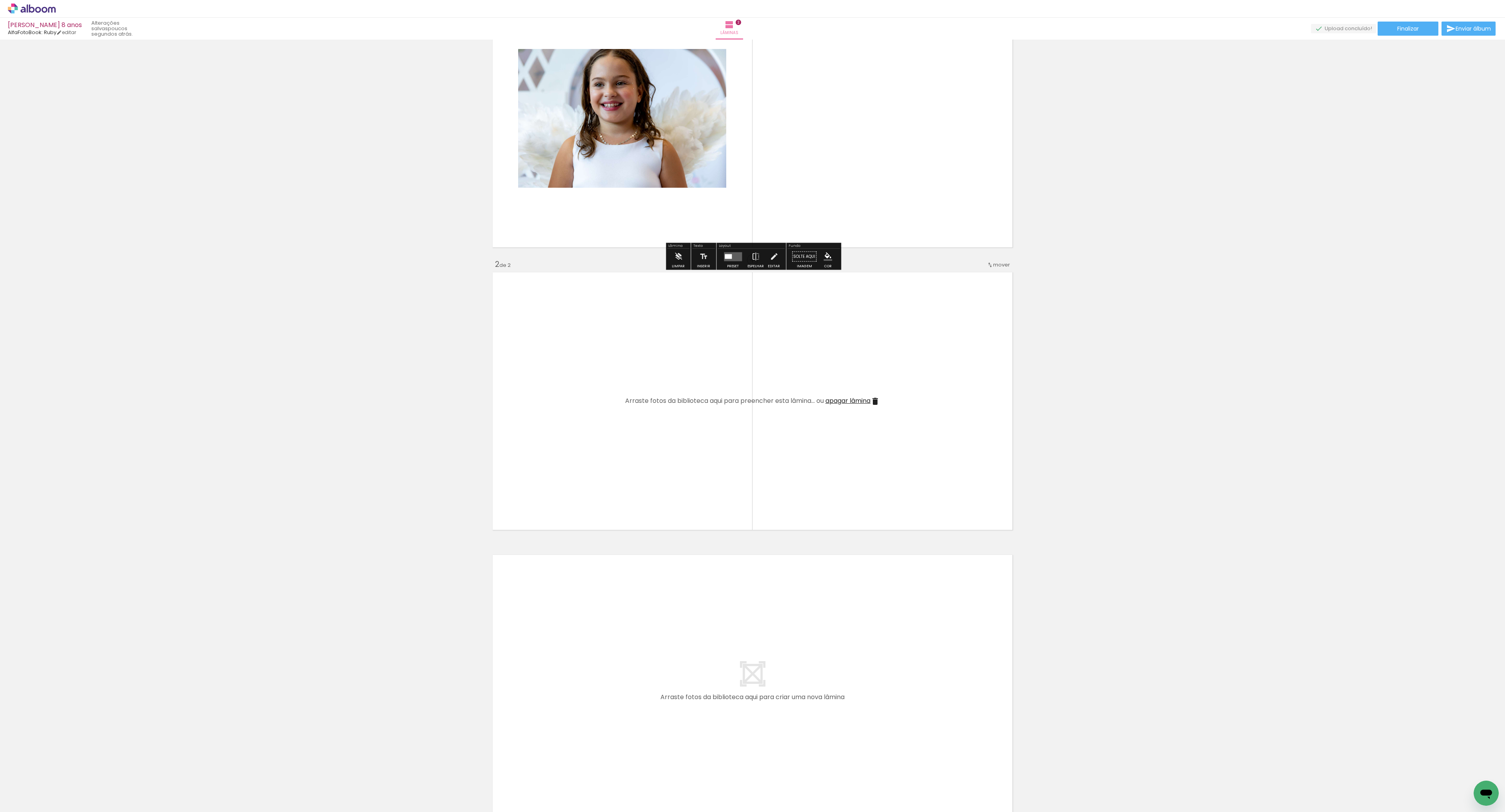
scroll to position [0, 0]
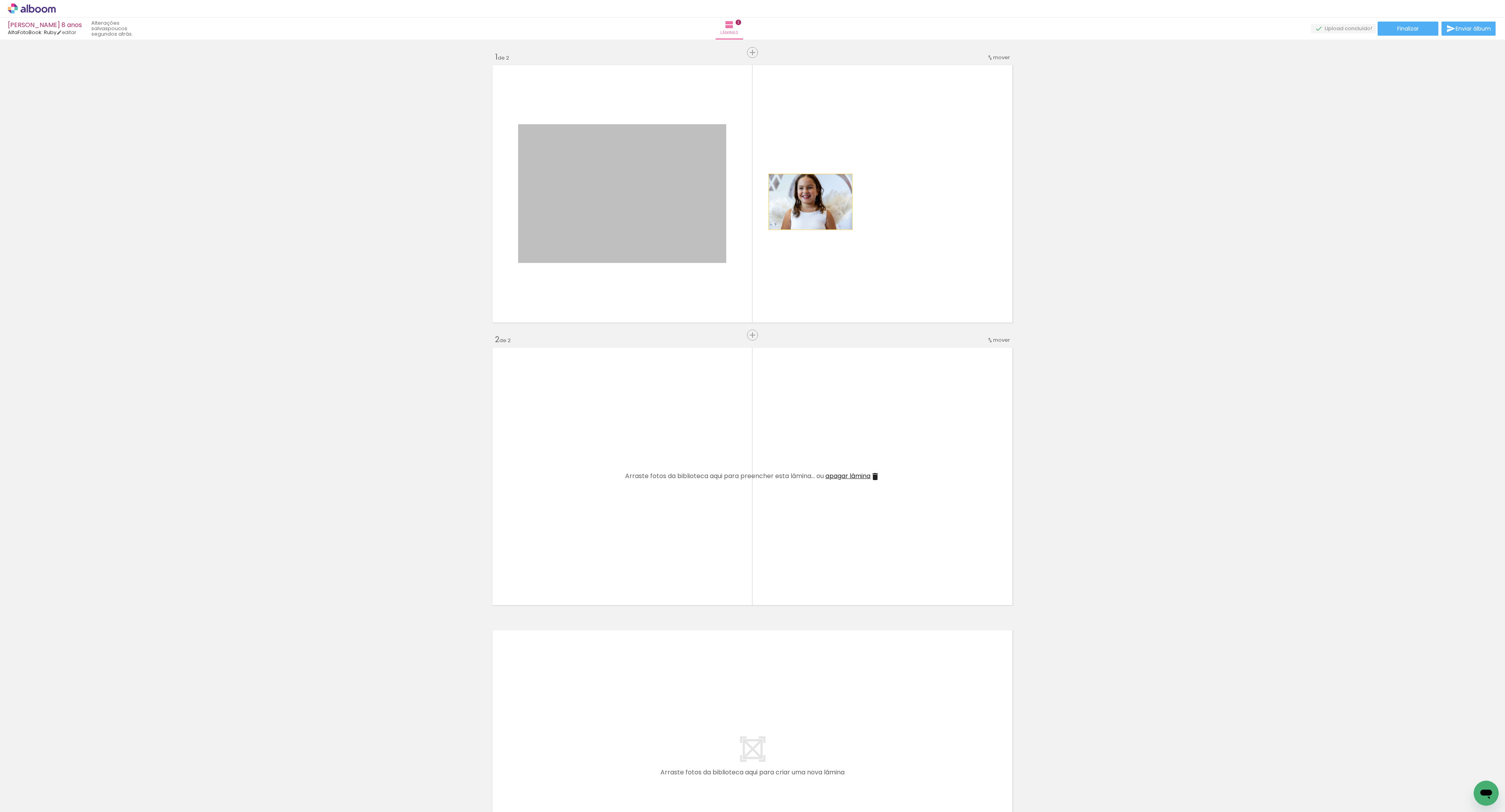
drag, startPoint x: 608, startPoint y: 216, endPoint x: 812, endPoint y: 199, distance: 204.7
click at [811, 202] on quentale-layouter at bounding box center [752, 194] width 525 height 263
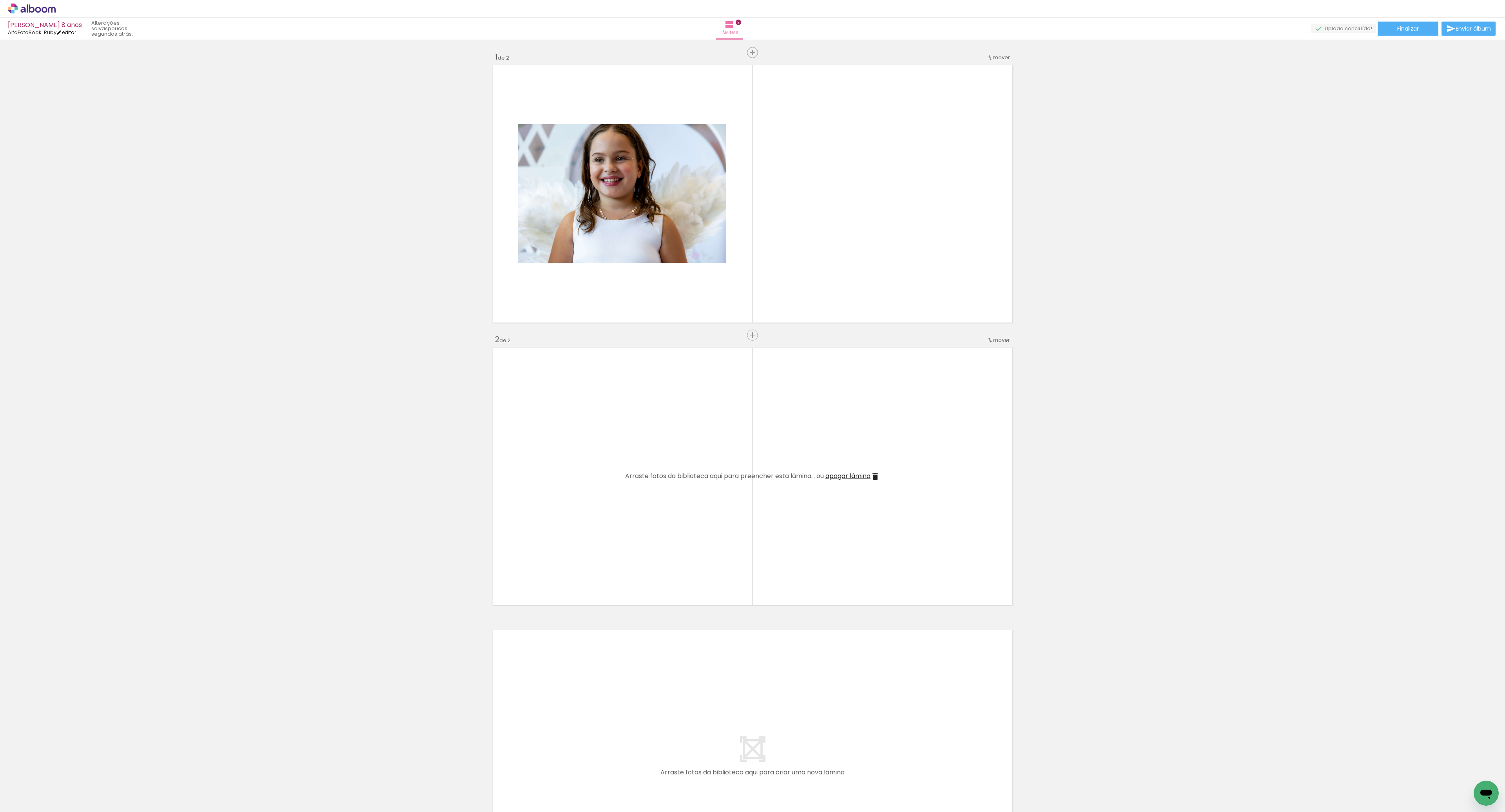
click at [76, 33] on link "editar" at bounding box center [67, 32] width 20 height 6
type input "[PERSON_NAME] 8 anos"
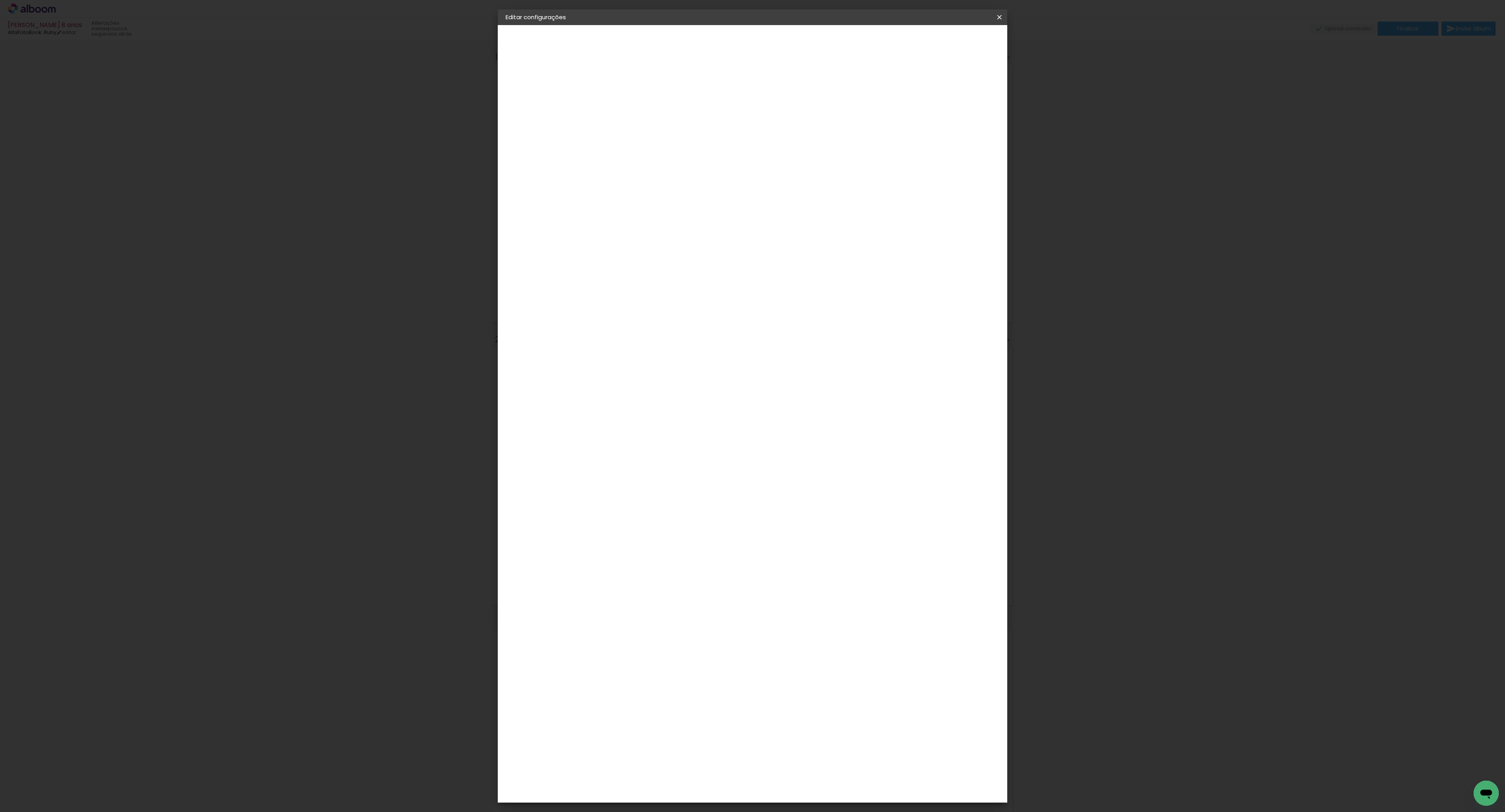
click at [0, 0] on slot "[PERSON_NAME] 8 anos" at bounding box center [0, 0] width 0 height 0
click at [0, 0] on slot "Avançar" at bounding box center [0, 0] width 0 height 0
click at [781, 46] on div "Voltar Avançar" at bounding box center [741, 41] width 78 height 13
click at [781, 39] on div "Voltar Avançar" at bounding box center [741, 41] width 78 height 13
click at [0, 0] on slot "Voltar" at bounding box center [0, 0] width 0 height 0
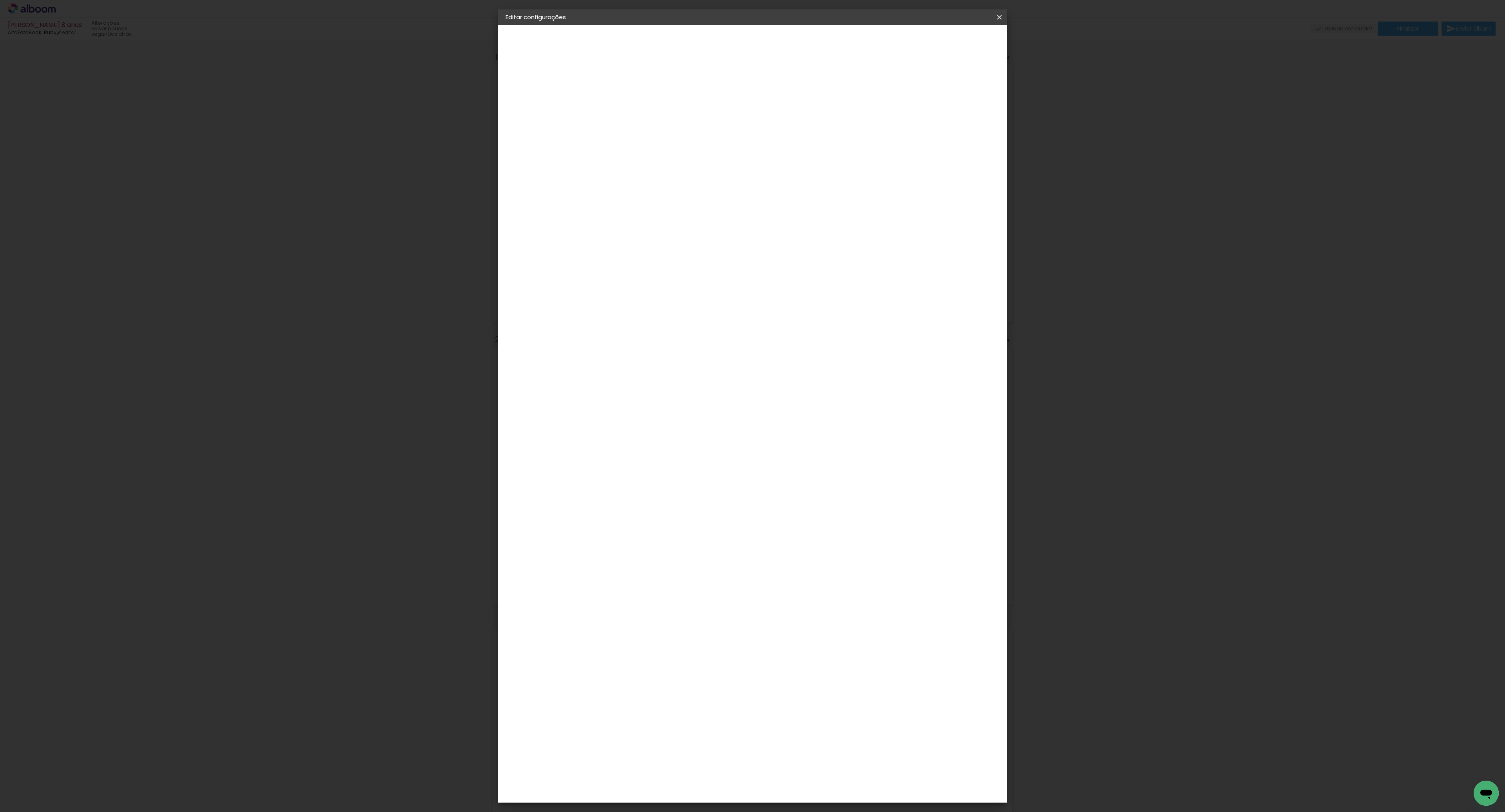
click at [1002, 19] on iron-icon at bounding box center [1000, 17] width 9 height 8
click at [549, 82] on div "2. Especificações" at bounding box center [548, 80] width 86 height 9
click at [522, 137] on div "3. Revisão" at bounding box center [548, 137] width 86 height 9
click at [528, 116] on iron-pages "Modelo Escolhendo modelo... Tamanho livre" at bounding box center [548, 114] width 86 height 16
click at [532, 98] on iron-pages "Fornecedor Escolhendo fornecedor..." at bounding box center [548, 96] width 86 height 16
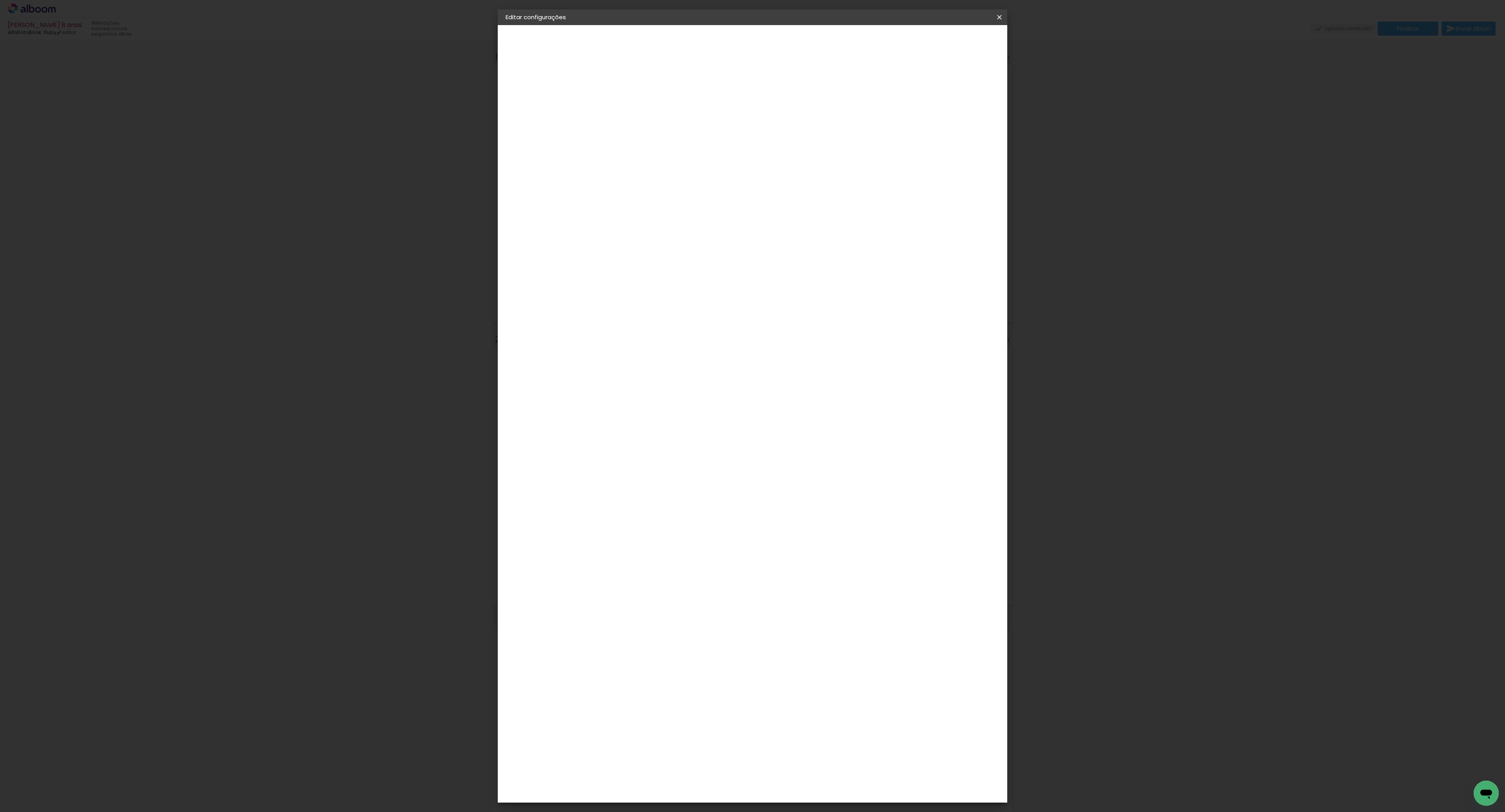
click at [539, 75] on div "2. Especificações" at bounding box center [548, 80] width 86 height 9
click at [539, 64] on iron-pages "Preenchendo título... Valentina 8 anos" at bounding box center [548, 58] width 86 height 16
click at [540, 54] on iron-pages "Preenchendo título... Valentina 8 anos" at bounding box center [548, 58] width 86 height 16
click at [536, 39] on div "1. Informações" at bounding box center [548, 41] width 86 height 9
click at [714, 45] on paper-button "Avançar" at bounding box center [695, 41] width 39 height 13
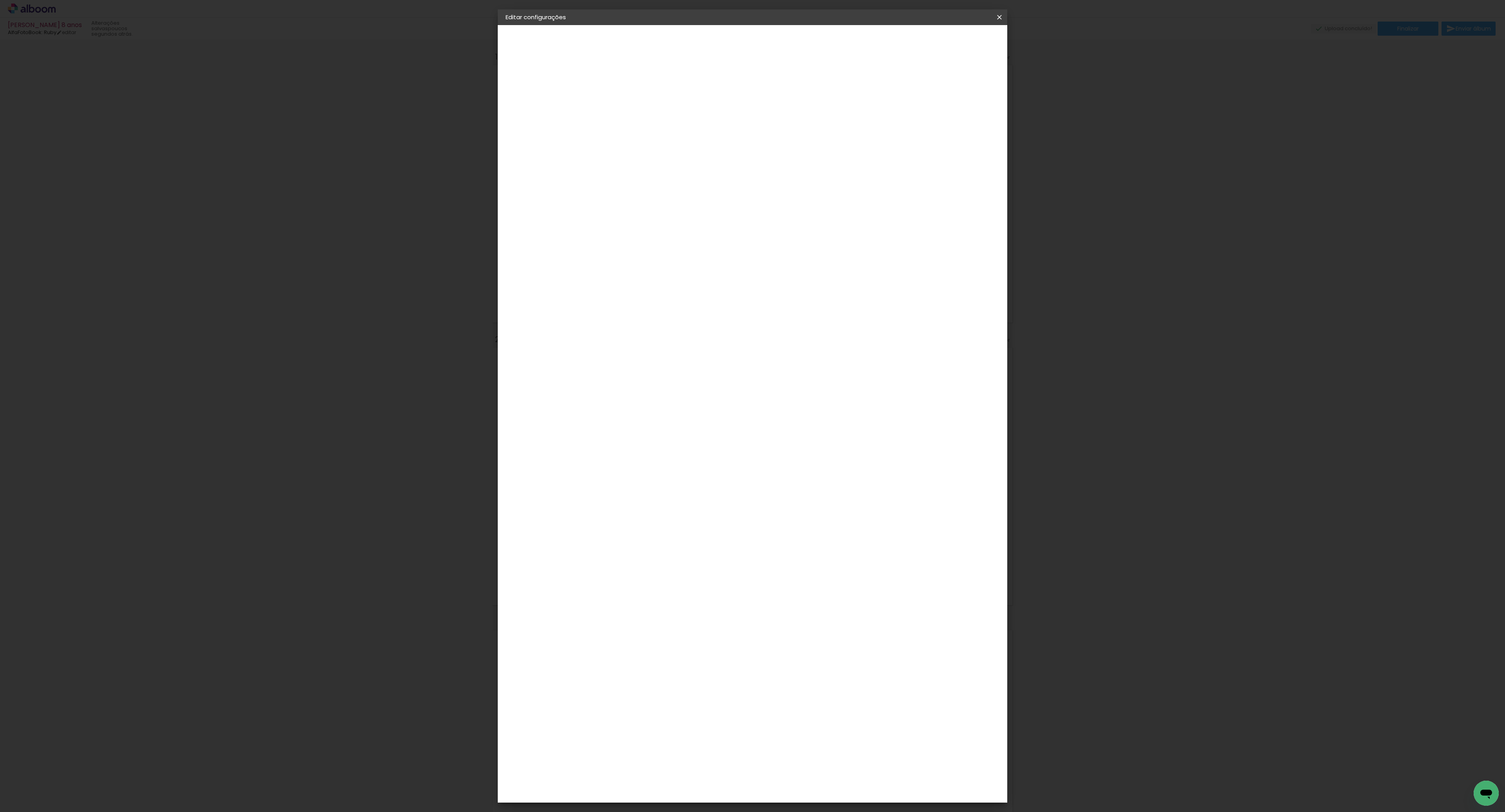
click at [781, 40] on div "Voltar Avançar" at bounding box center [741, 41] width 78 height 13
click at [0, 0] on slot "Voltar" at bounding box center [0, 0] width 0 height 0
click at [999, 19] on iron-icon at bounding box center [1000, 17] width 9 height 8
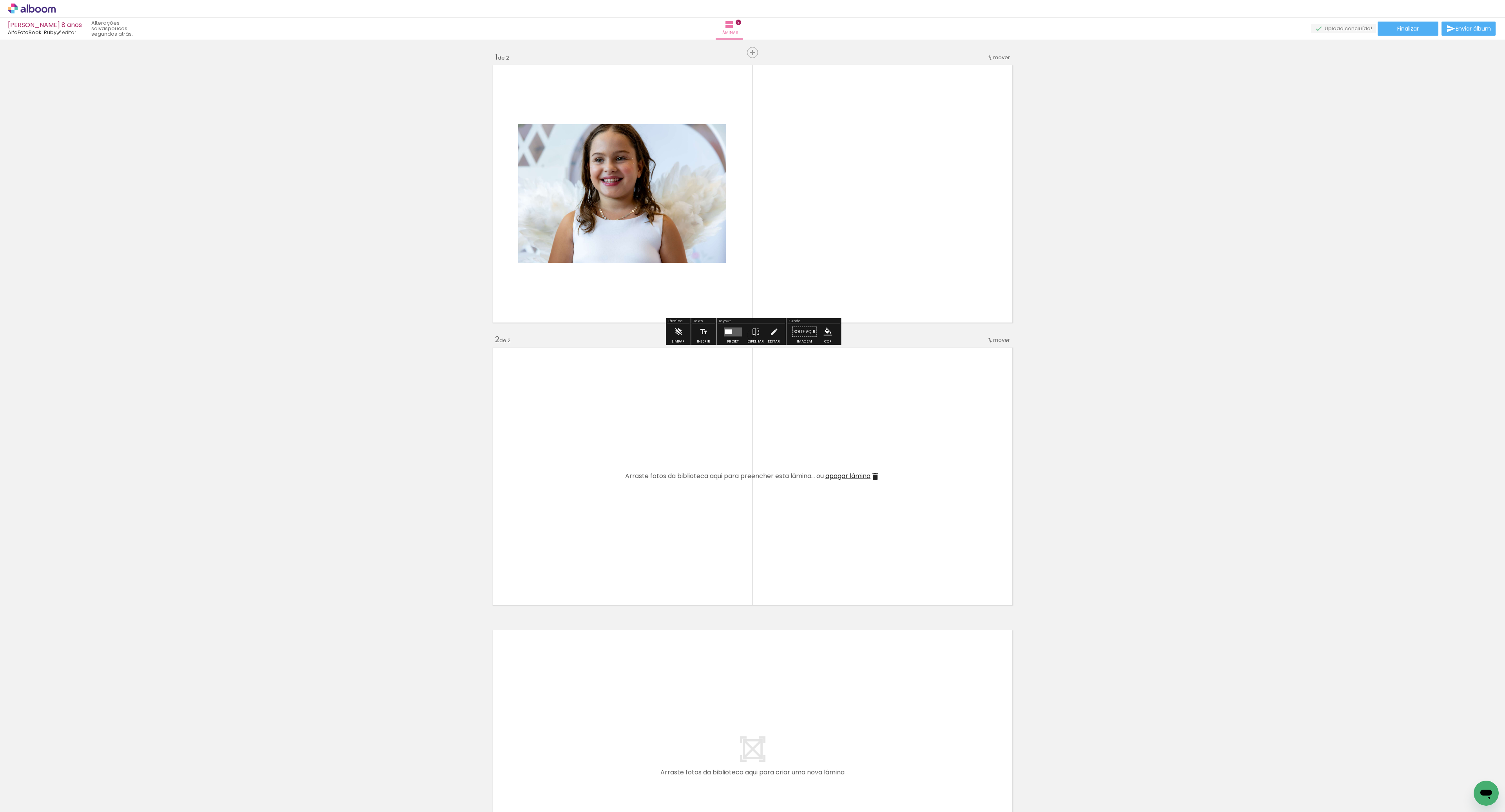
click at [1132, 58] on div "Inserir lâmina 1 de 2 Inserir lâmina 2 de 2" at bounding box center [752, 466] width 1505 height 848
drag, startPoint x: 646, startPoint y: 202, endPoint x: 589, endPoint y: 154, distance: 74.5
click at [590, 154] on div at bounding box center [622, 193] width 208 height 138
click at [599, 138] on paper-listbox at bounding box center [598, 157] width 14 height 37
click at [598, 133] on div at bounding box center [598, 132] width 9 height 8
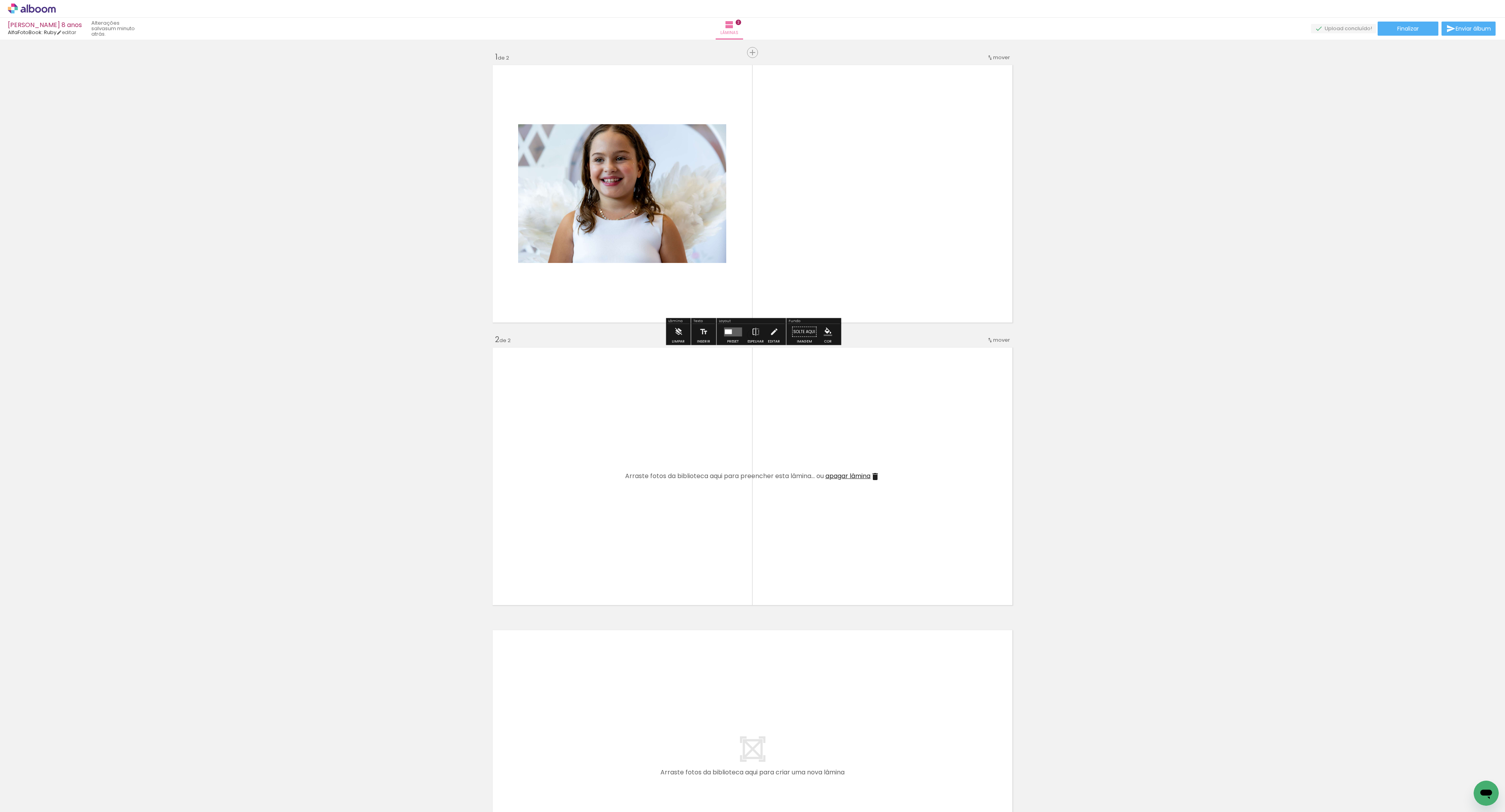
click at [601, 174] on paper-item at bounding box center [598, 172] width 14 height 5
click at [598, 147] on paper-item at bounding box center [598, 145] width 14 height 5
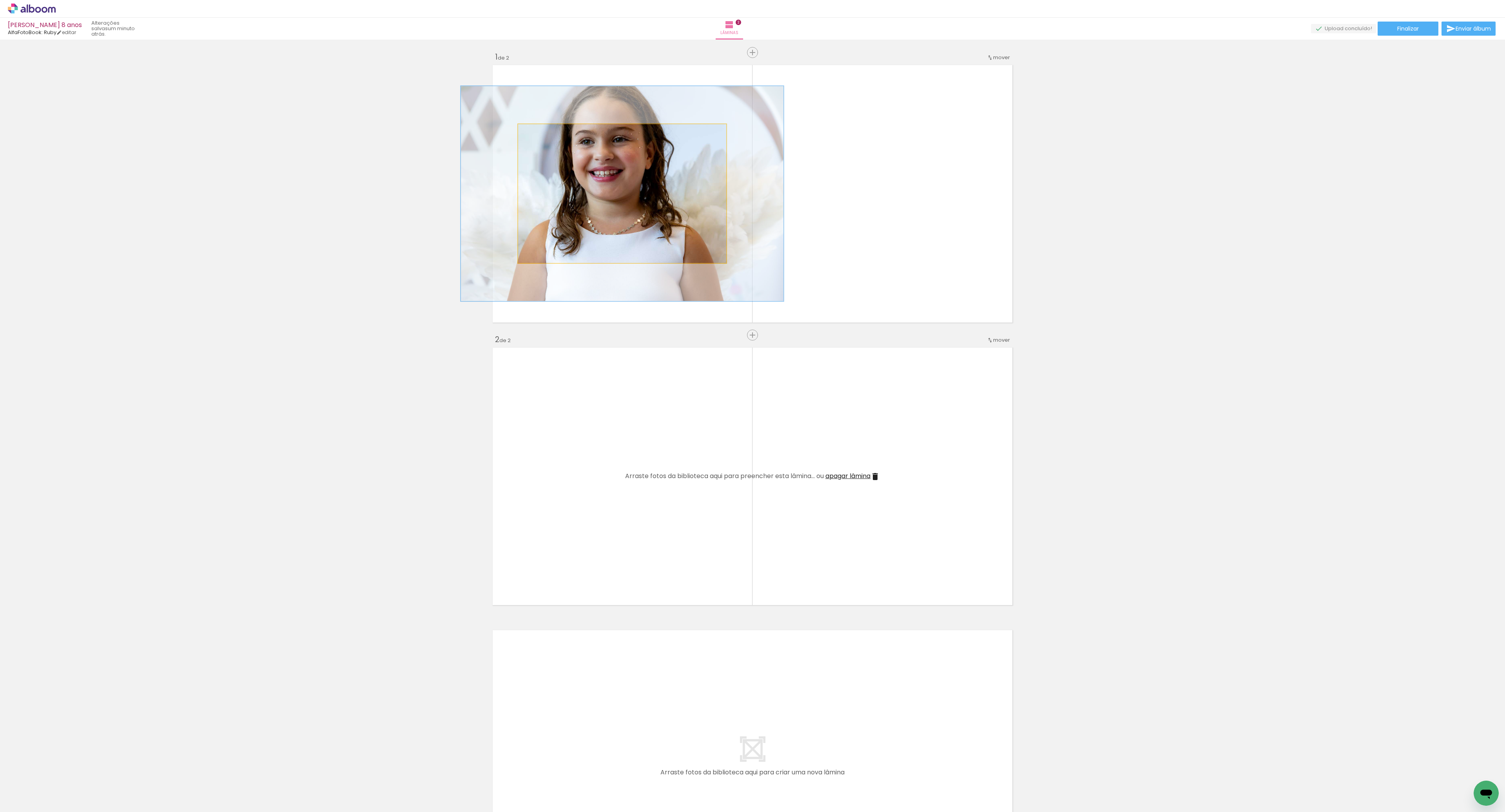
drag, startPoint x: 538, startPoint y: 131, endPoint x: 550, endPoint y: 128, distance: 12.4
click at [553, 131] on div at bounding box center [552, 133] width 7 height 7
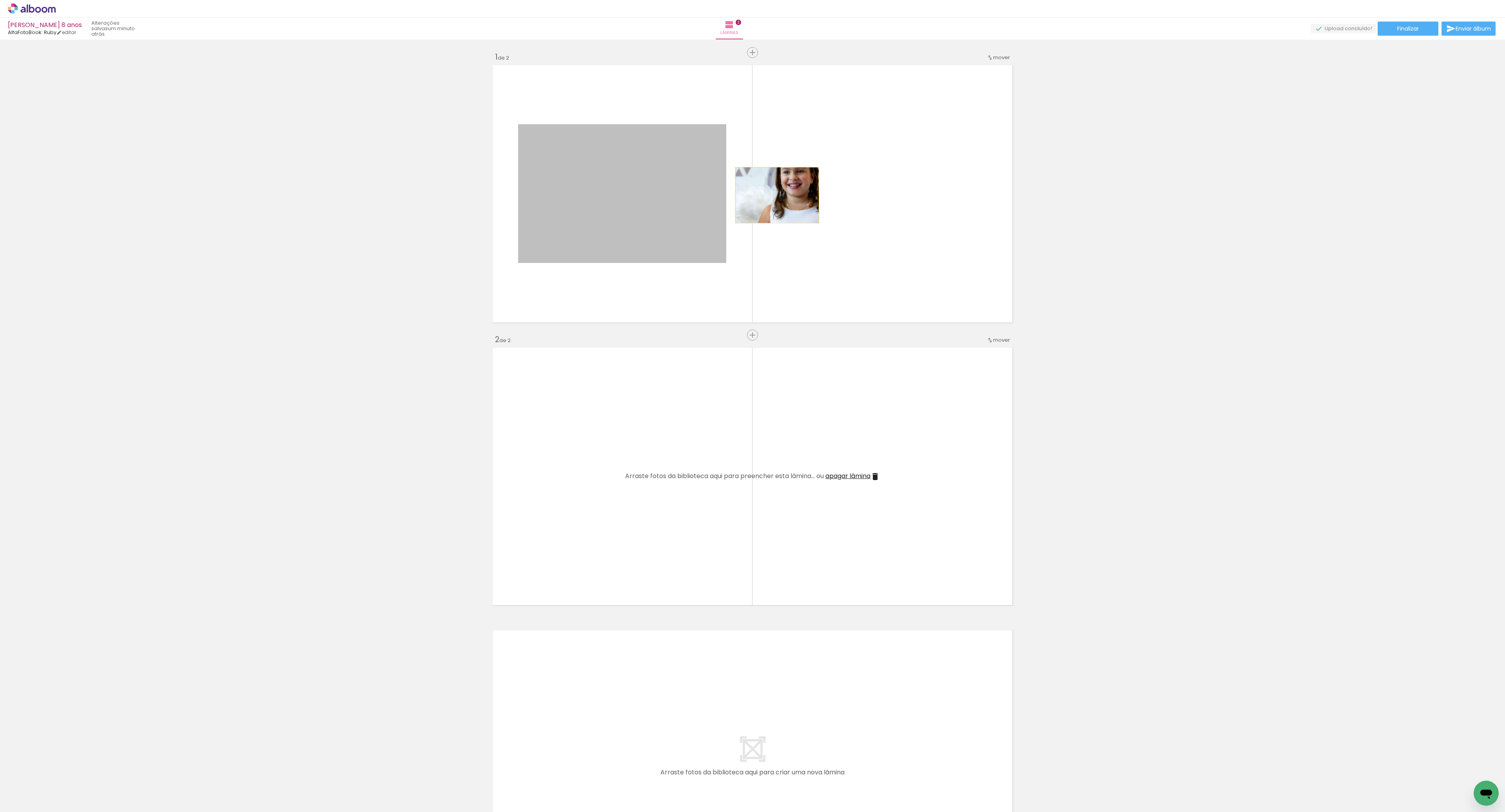
drag, startPoint x: 604, startPoint y: 200, endPoint x: 796, endPoint y: 189, distance: 192.3
click at [797, 191] on quentale-layouter at bounding box center [752, 194] width 525 height 263
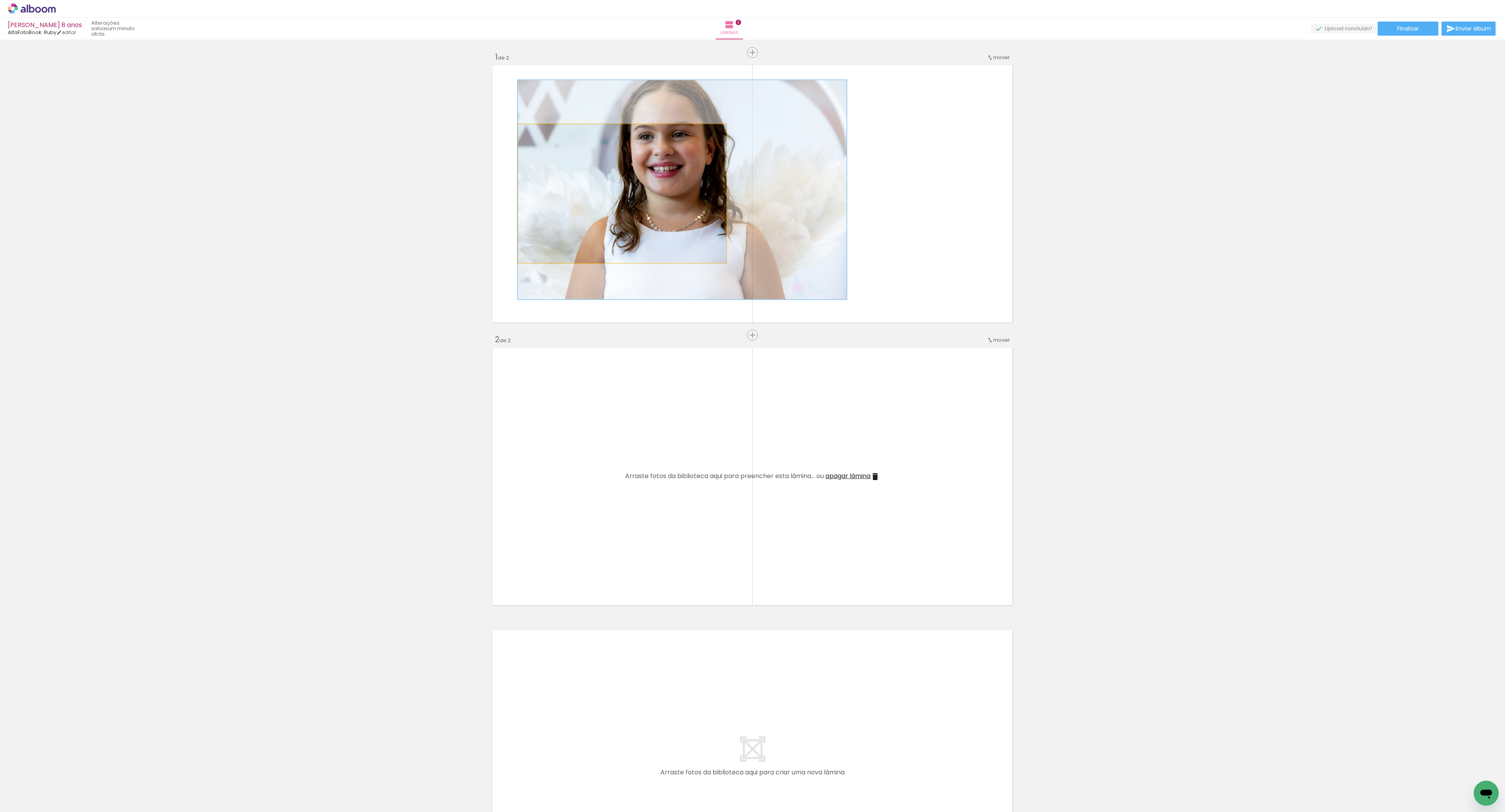
click at [644, 225] on quentale-photo at bounding box center [622, 193] width 208 height 138
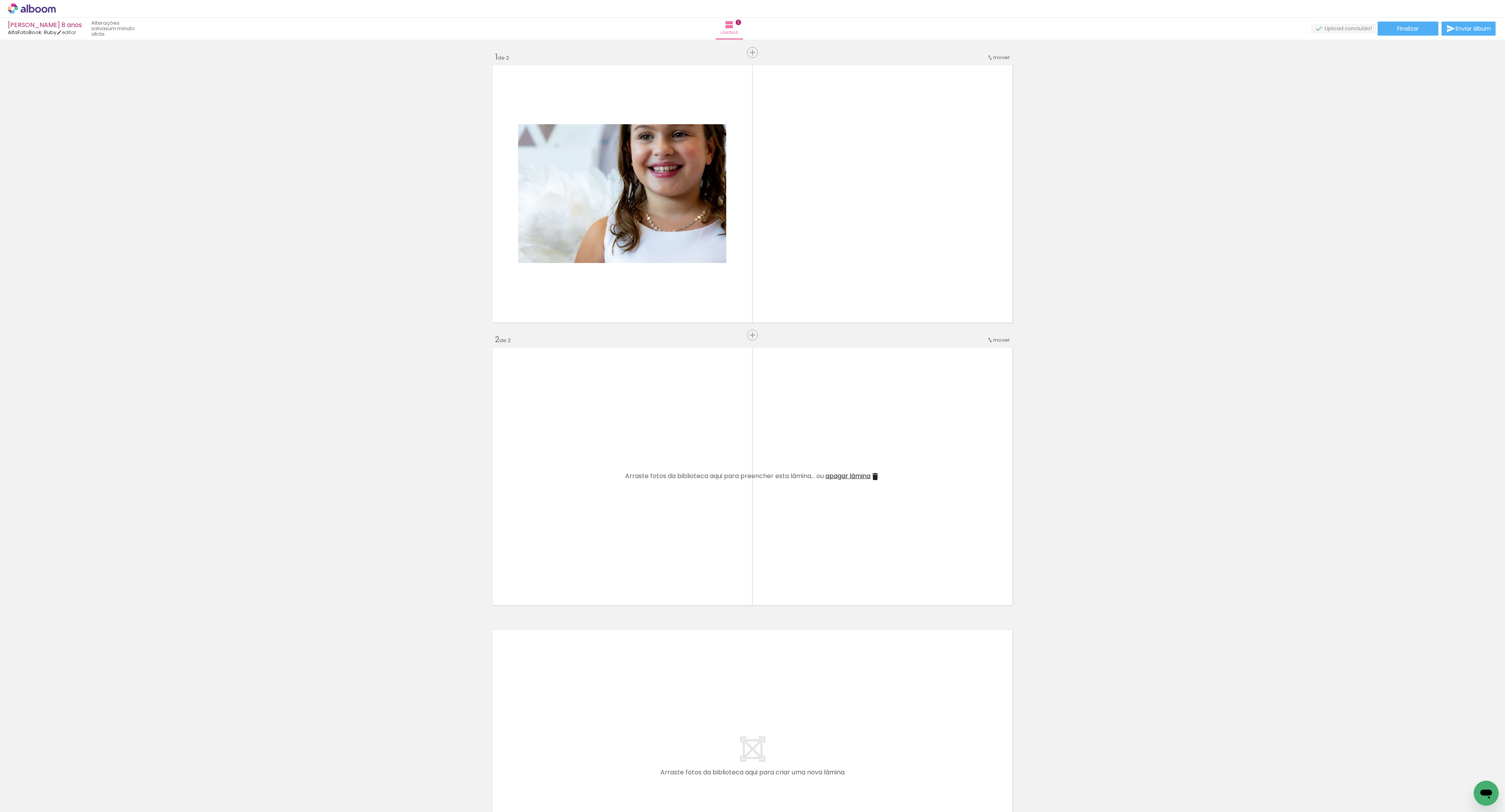
click at [675, 415] on quentale-layouter at bounding box center [752, 476] width 525 height 263
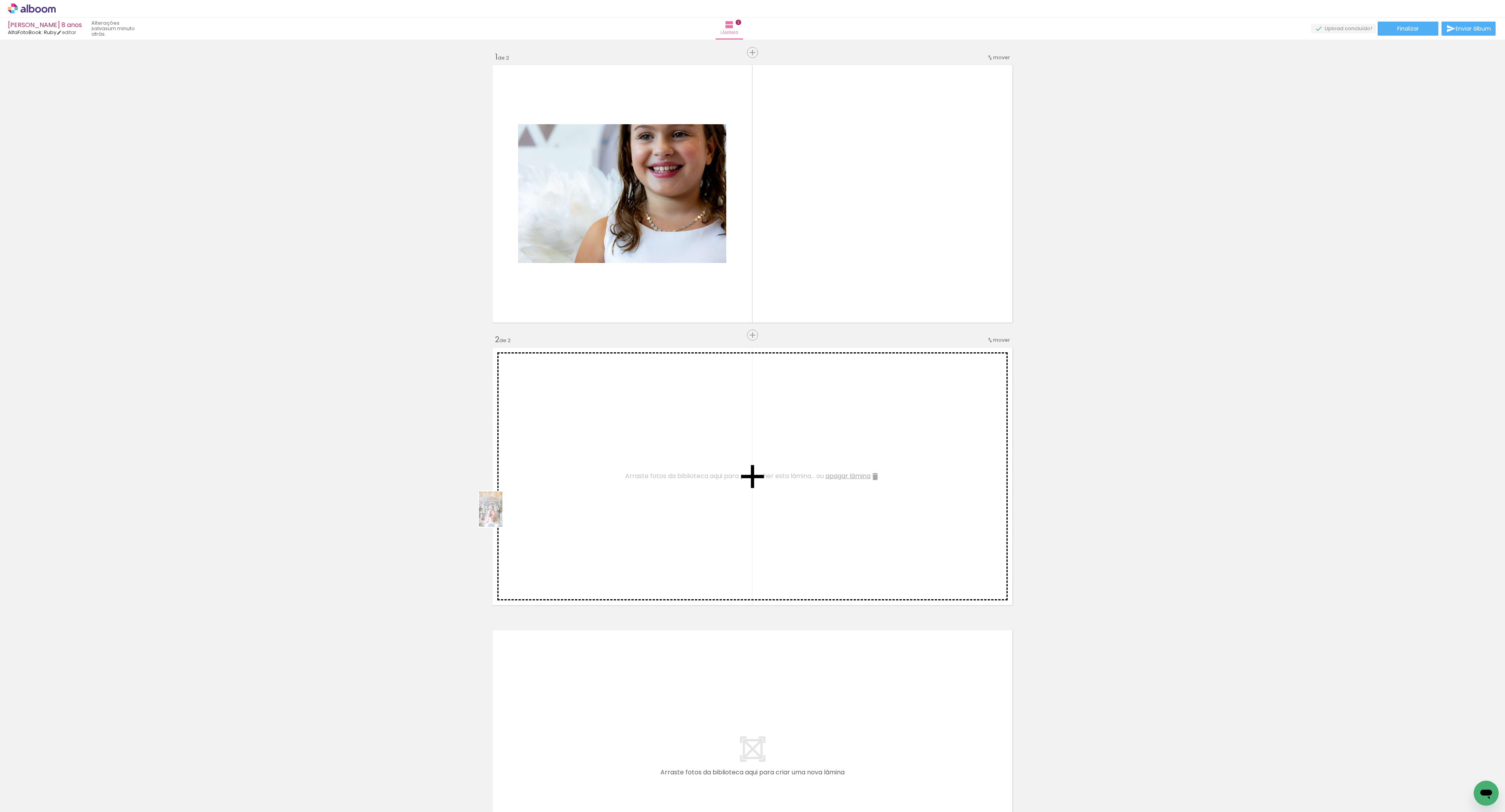
drag, startPoint x: 129, startPoint y: 792, endPoint x: 522, endPoint y: 516, distance: 480.2
click at [522, 516] on quentale-workspace at bounding box center [752, 406] width 1505 height 812
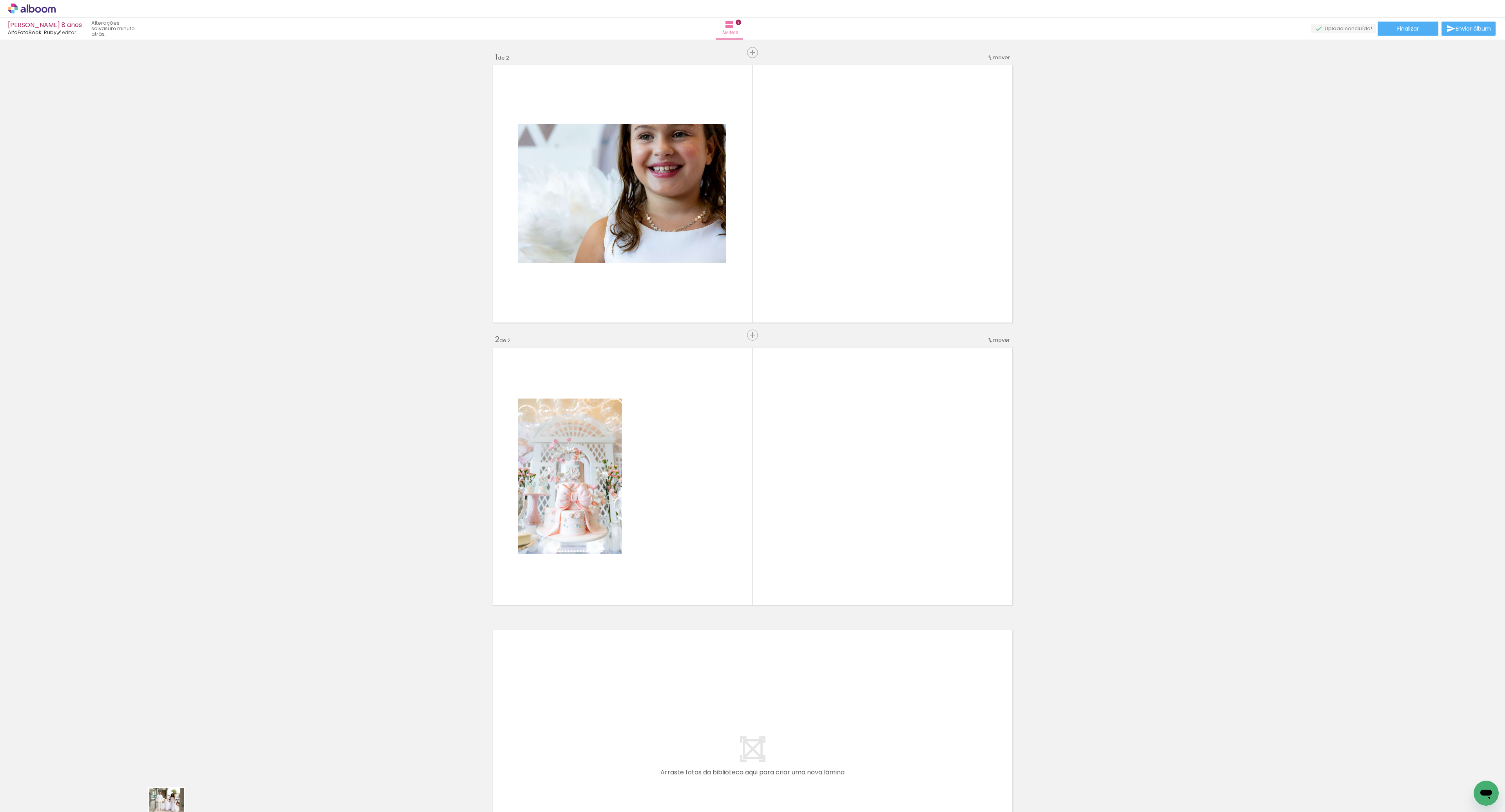
drag, startPoint x: 174, startPoint y: 791, endPoint x: 159, endPoint y: 811, distance: 25.0
click at [64, 811] on iron-horizontal-list at bounding box center [56, 787] width 16 height 49
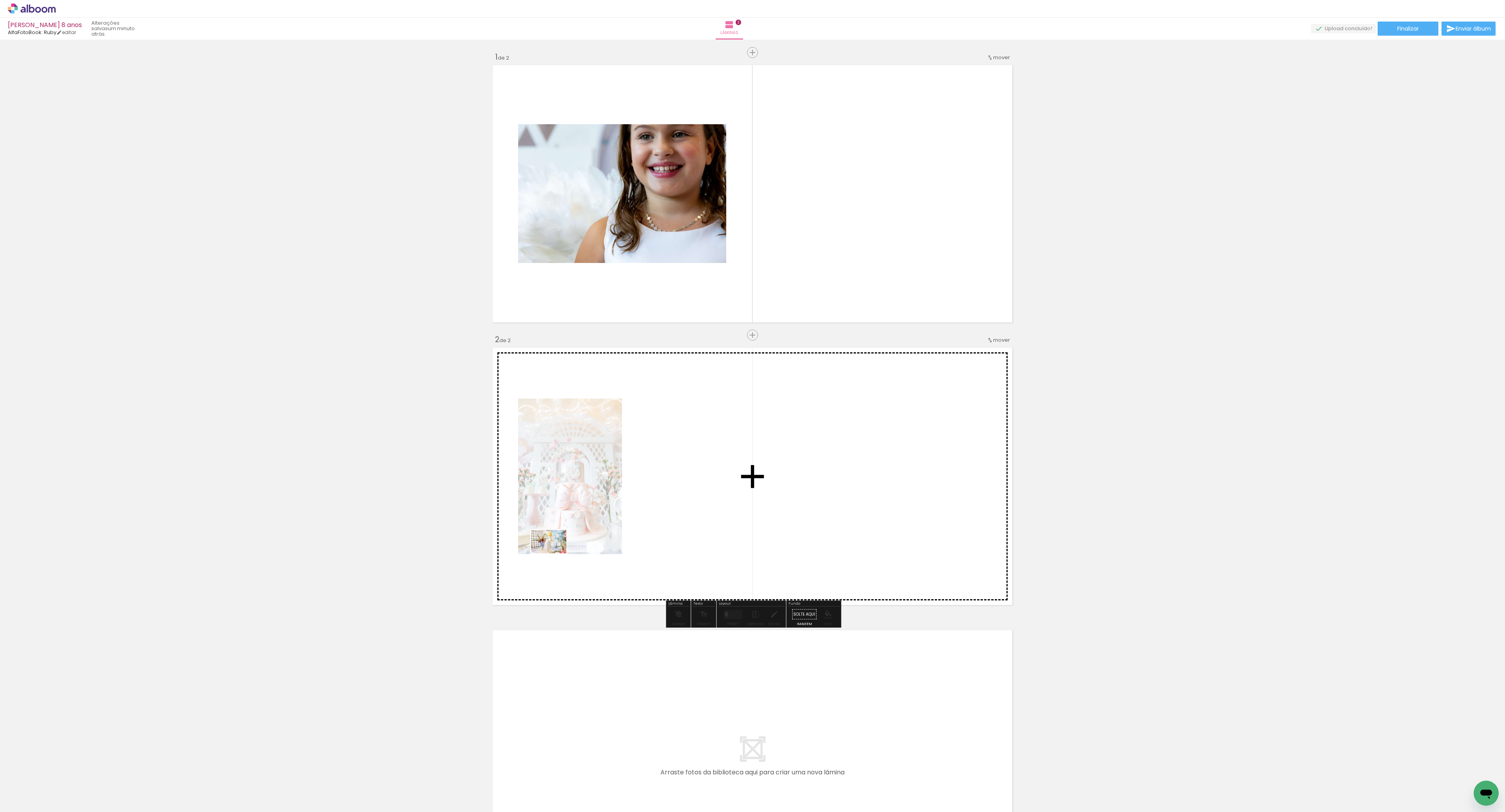
drag, startPoint x: 85, startPoint y: 790, endPoint x: 554, endPoint y: 548, distance: 527.8
click at [555, 553] on quentale-workspace at bounding box center [752, 406] width 1505 height 812
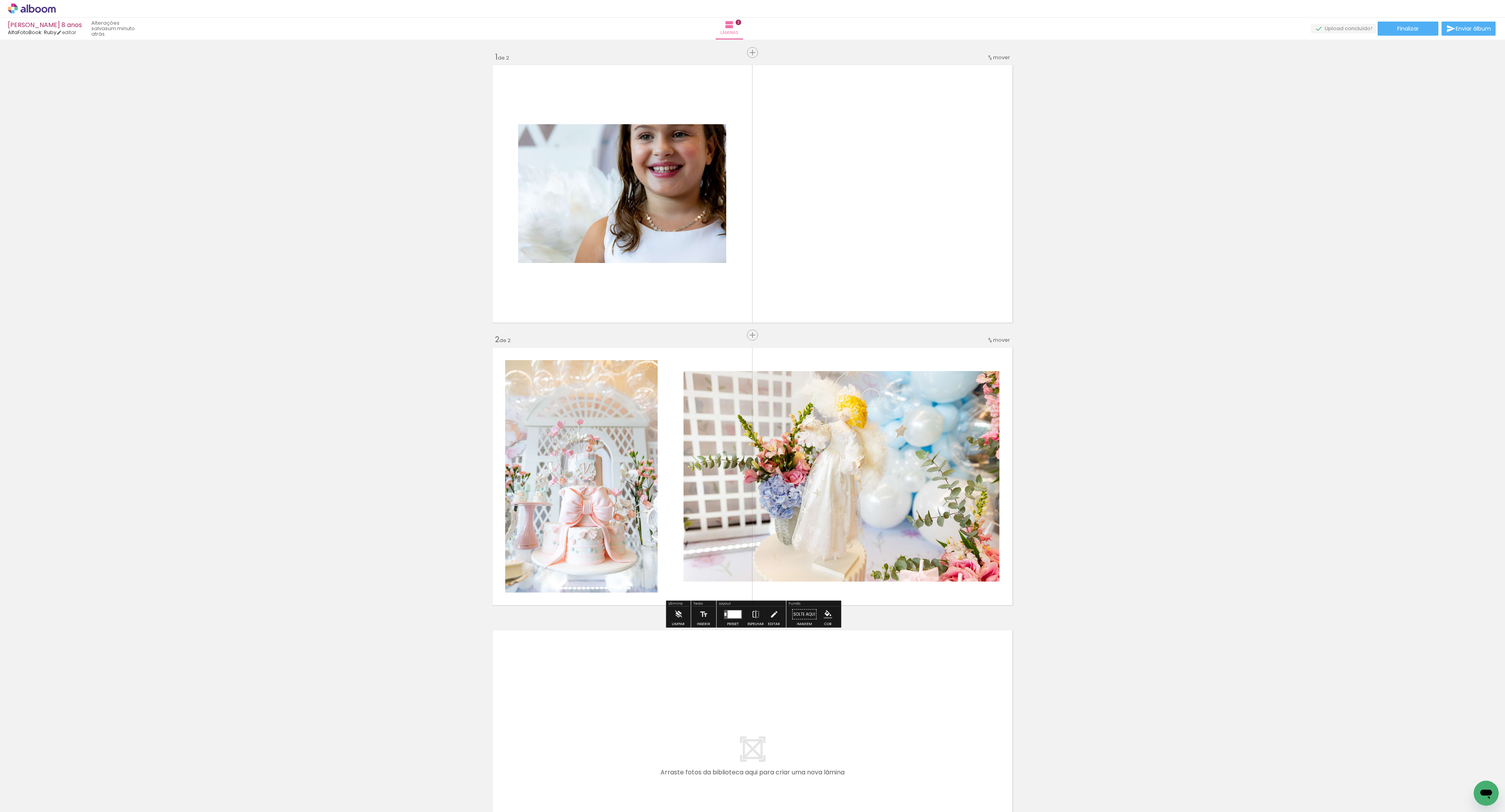
click at [20, 798] on span "Adicionar Fotos" at bounding box center [28, 801] width 23 height 9
click at [0, 0] on input "file" at bounding box center [0, 0] width 0 height 0
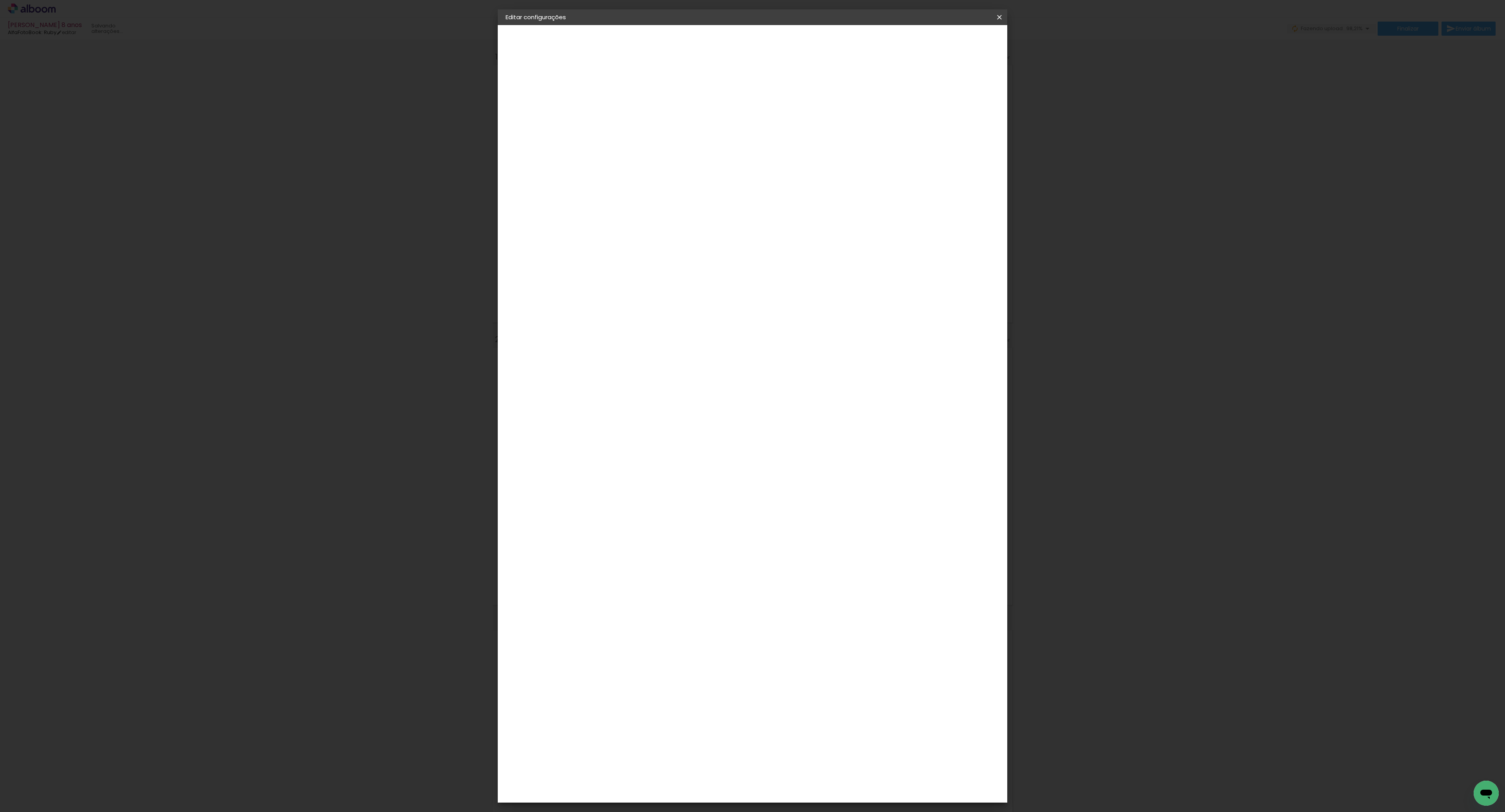
click at [1002, 16] on iron-icon at bounding box center [1000, 17] width 9 height 8
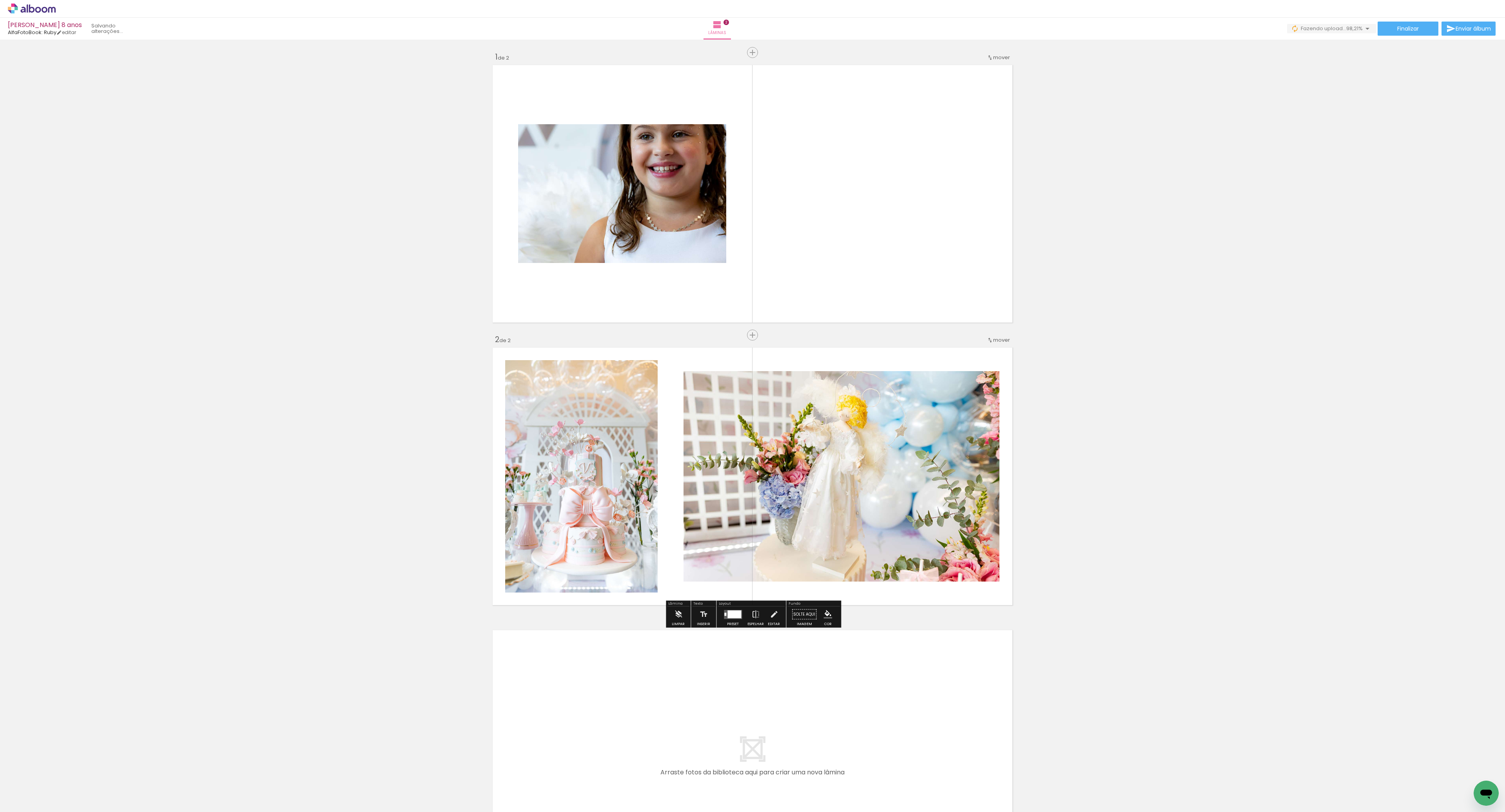
scroll to position [0, 1020]
drag, startPoint x: 1475, startPoint y: 775, endPoint x: 1152, endPoint y: 699, distance: 331.8
click at [1153, 699] on quentale-workspace at bounding box center [752, 406] width 1505 height 812
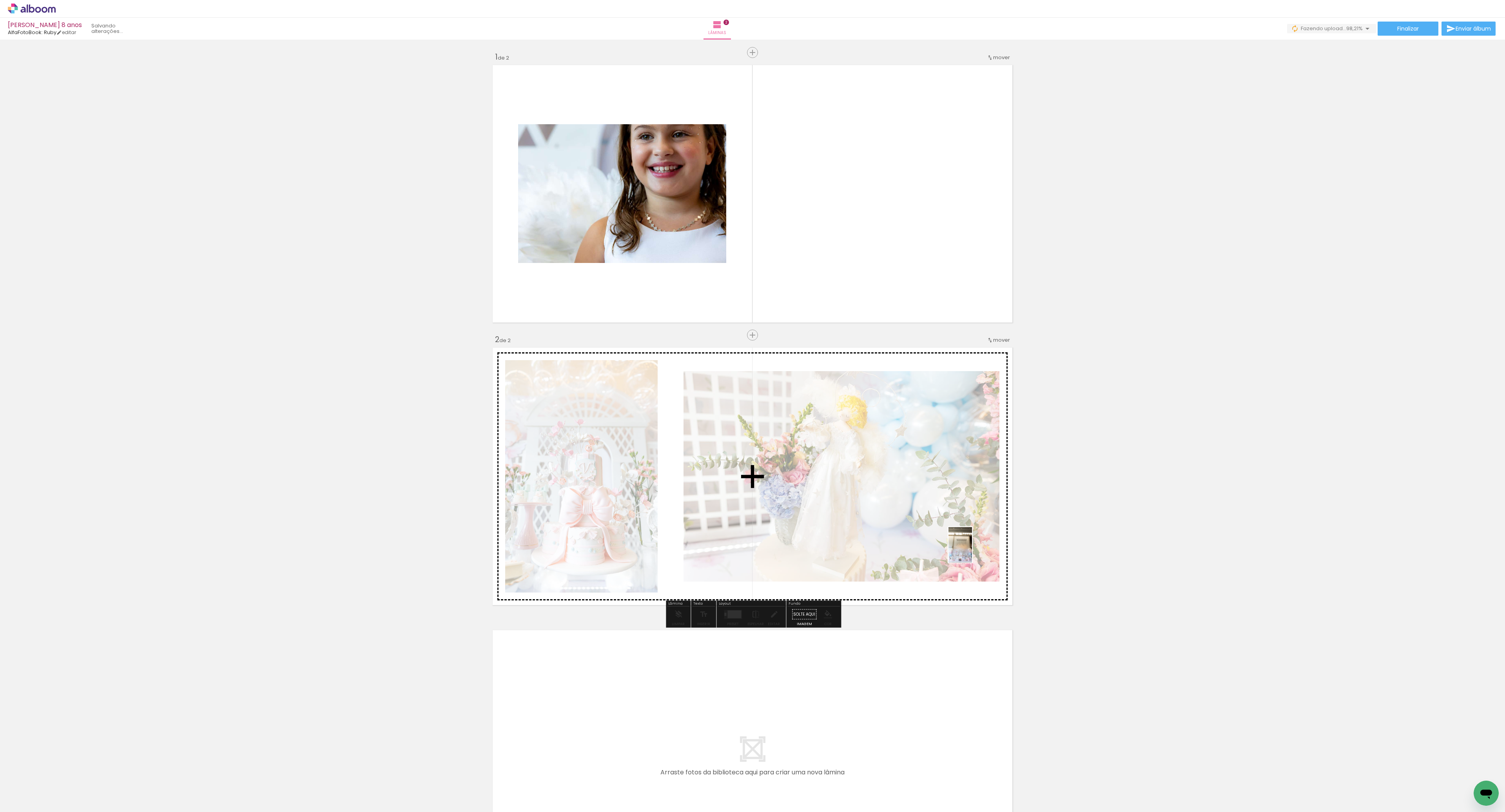
drag, startPoint x: 1474, startPoint y: 778, endPoint x: 970, endPoint y: 551, distance: 552.8
click at [971, 551] on quentale-workspace at bounding box center [752, 406] width 1505 height 812
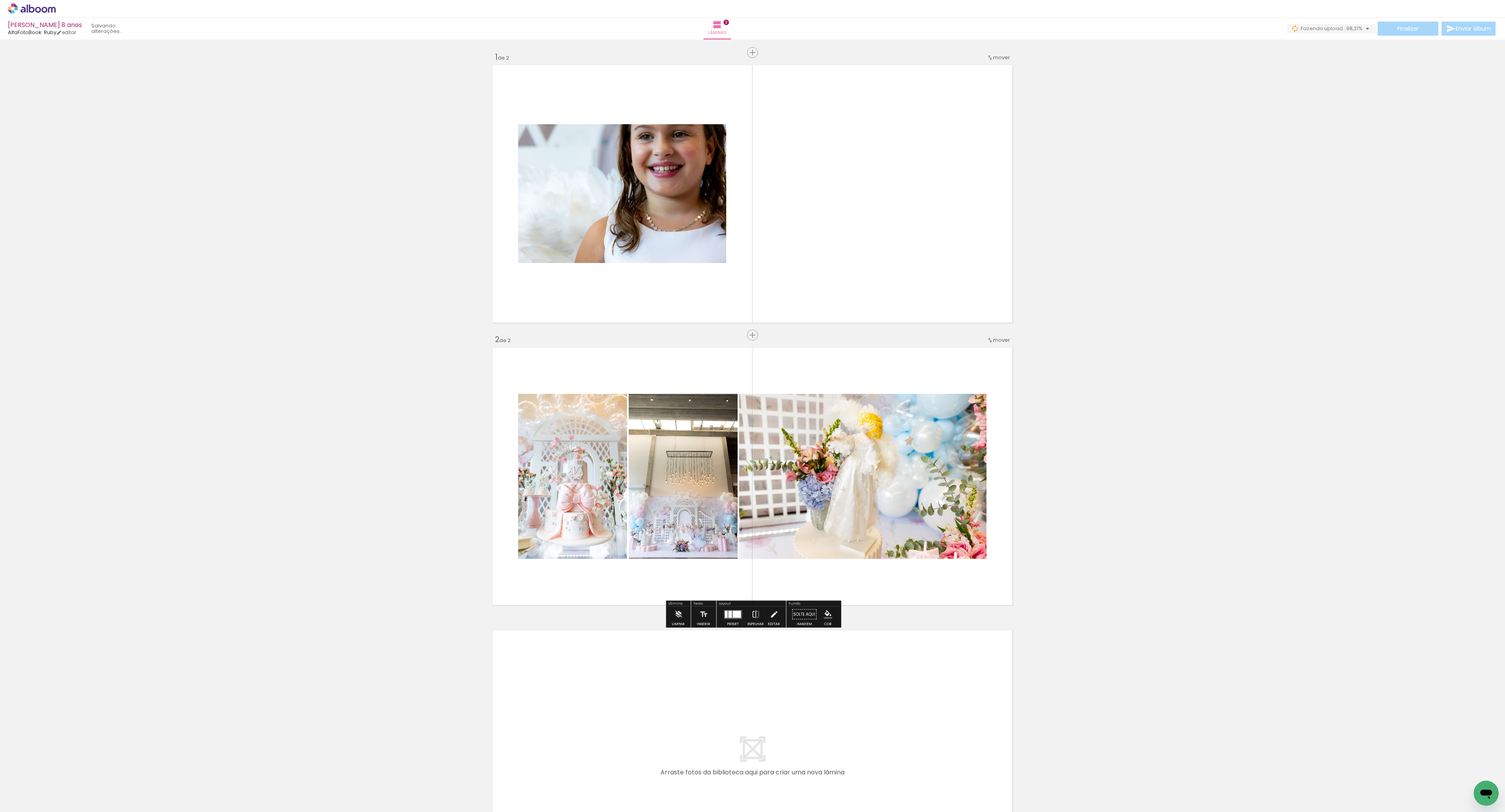
scroll to position [0, 0]
click at [25, 803] on span "Adicionar Fotos" at bounding box center [28, 801] width 23 height 9
click at [0, 0] on input "file" at bounding box center [0, 0] width 0 height 0
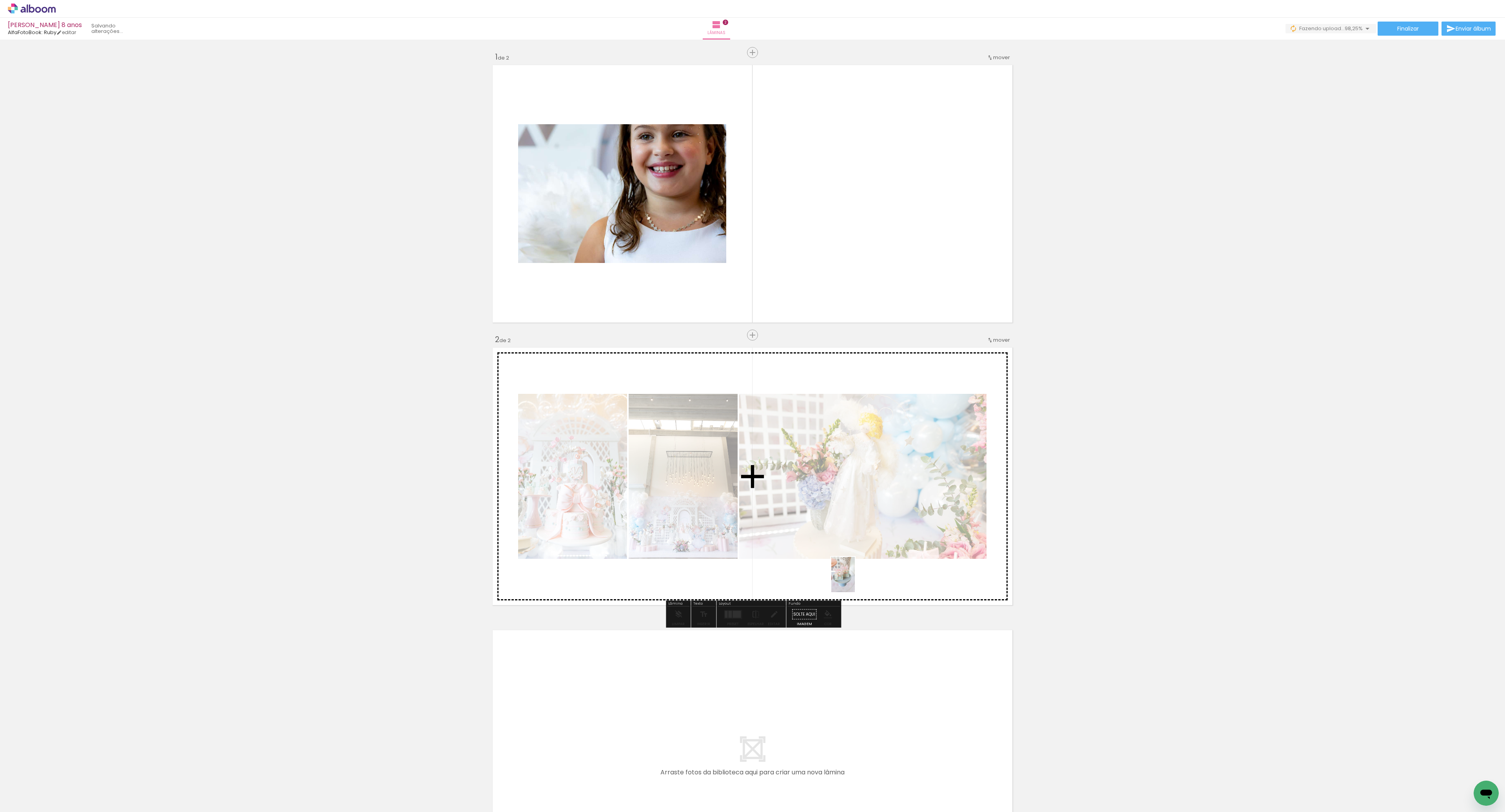
drag, startPoint x: 1468, startPoint y: 776, endPoint x: 852, endPoint y: 577, distance: 647.3
click at [852, 578] on quentale-workspace at bounding box center [752, 406] width 1505 height 812
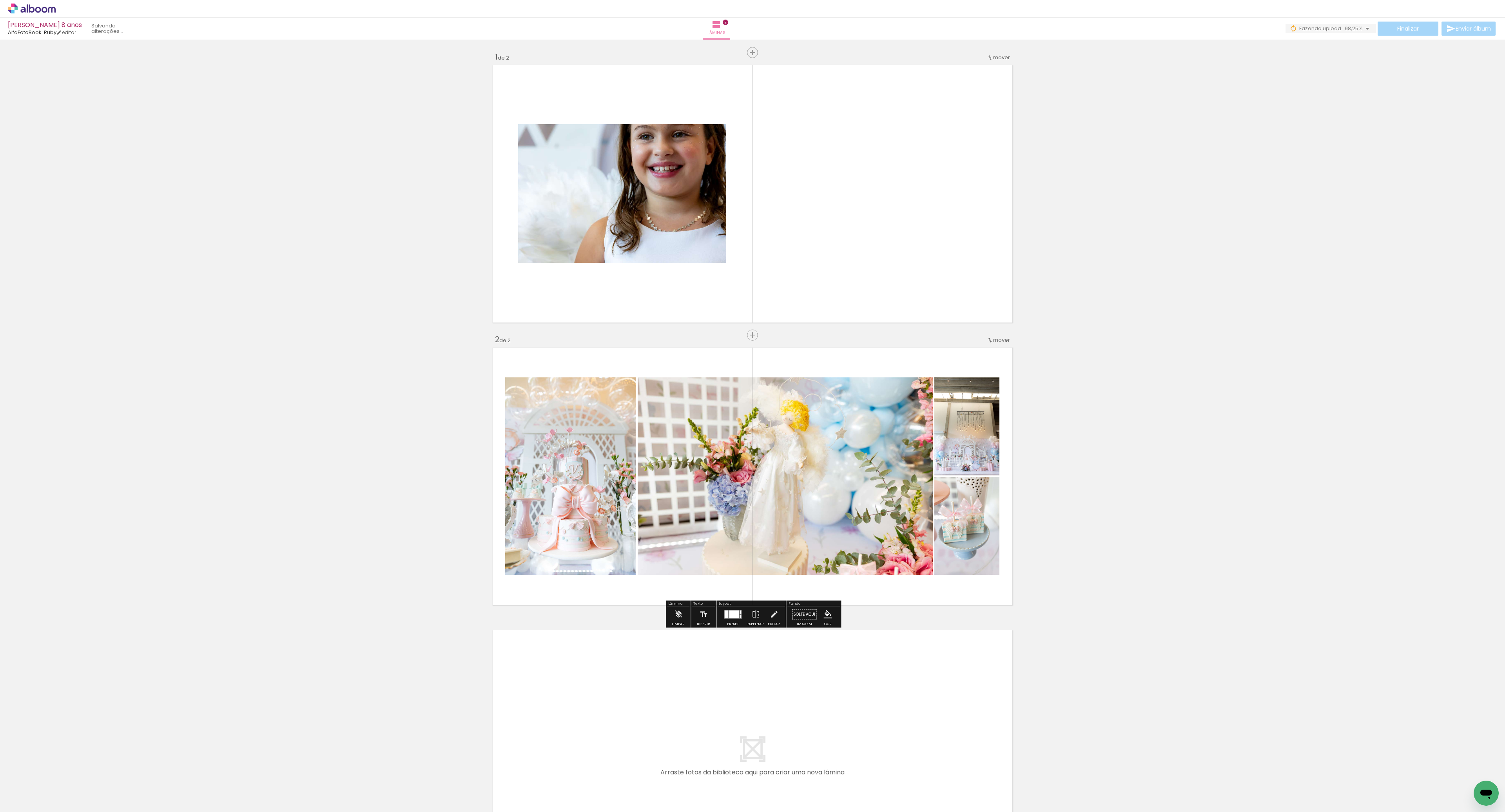
click at [731, 613] on div at bounding box center [734, 613] width 10 height 8
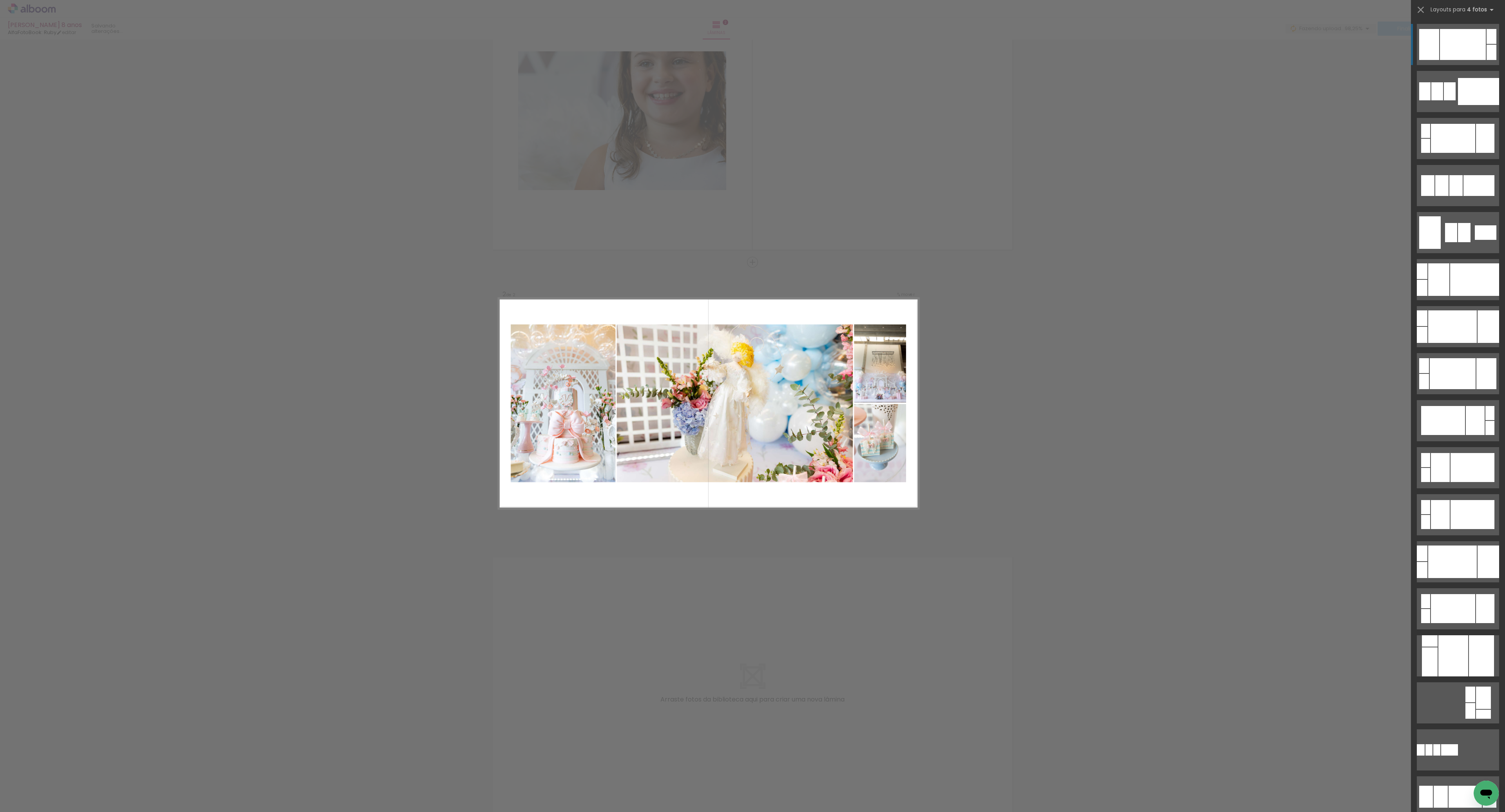
scroll to position [75, 0]
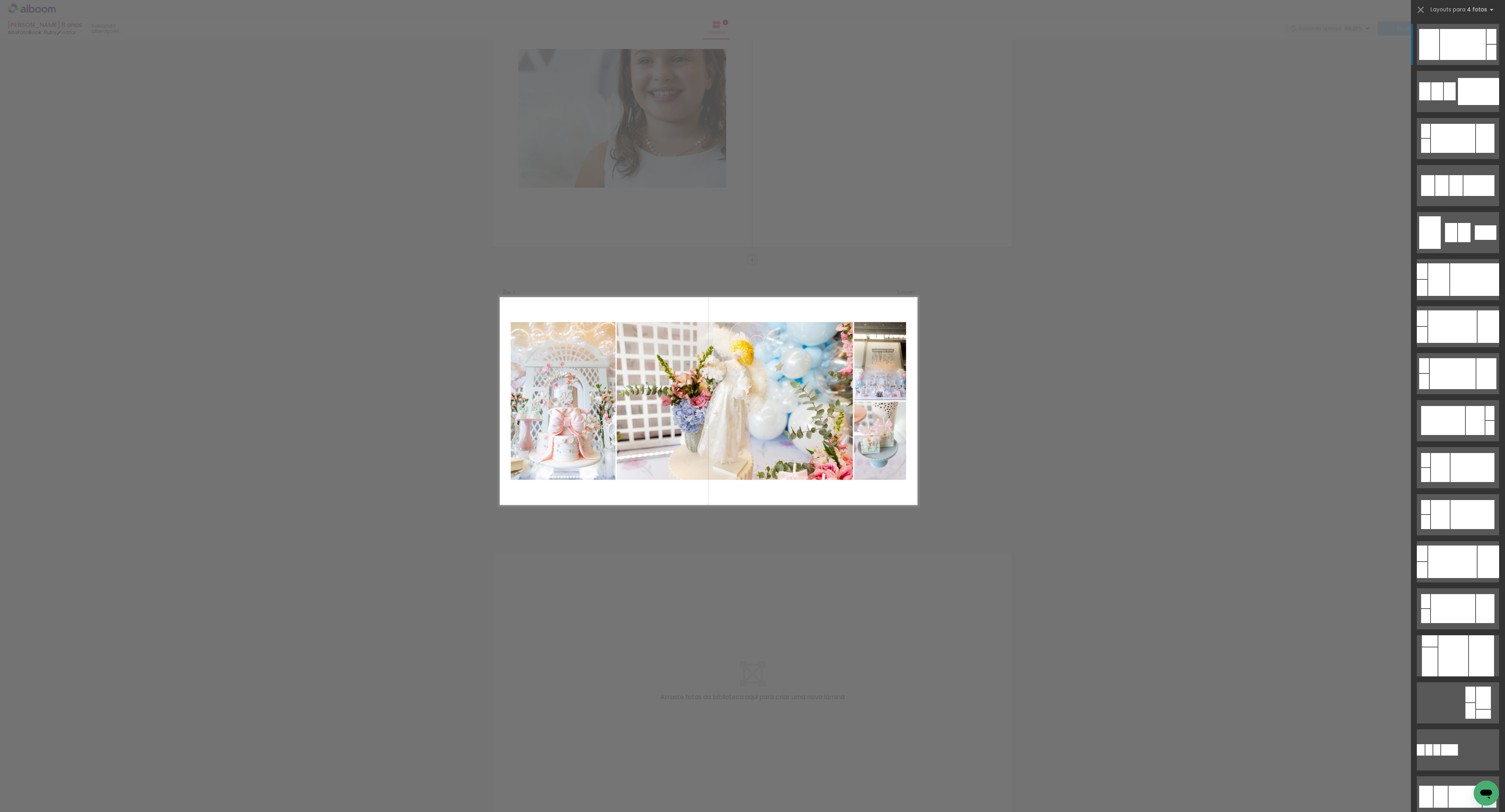
click at [1476, 53] on div at bounding box center [1463, 44] width 46 height 31
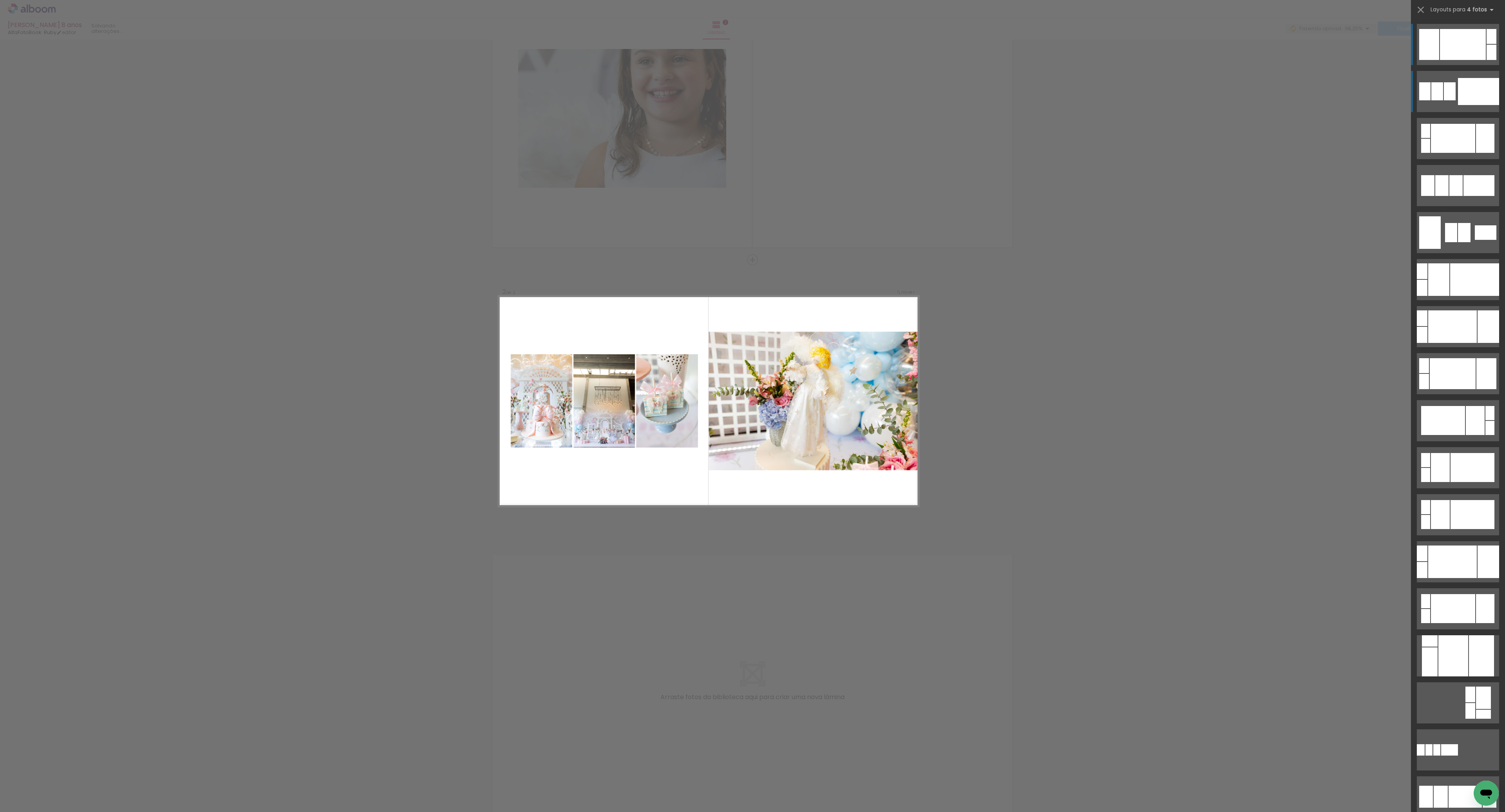
click at [1476, 84] on div at bounding box center [1479, 91] width 41 height 27
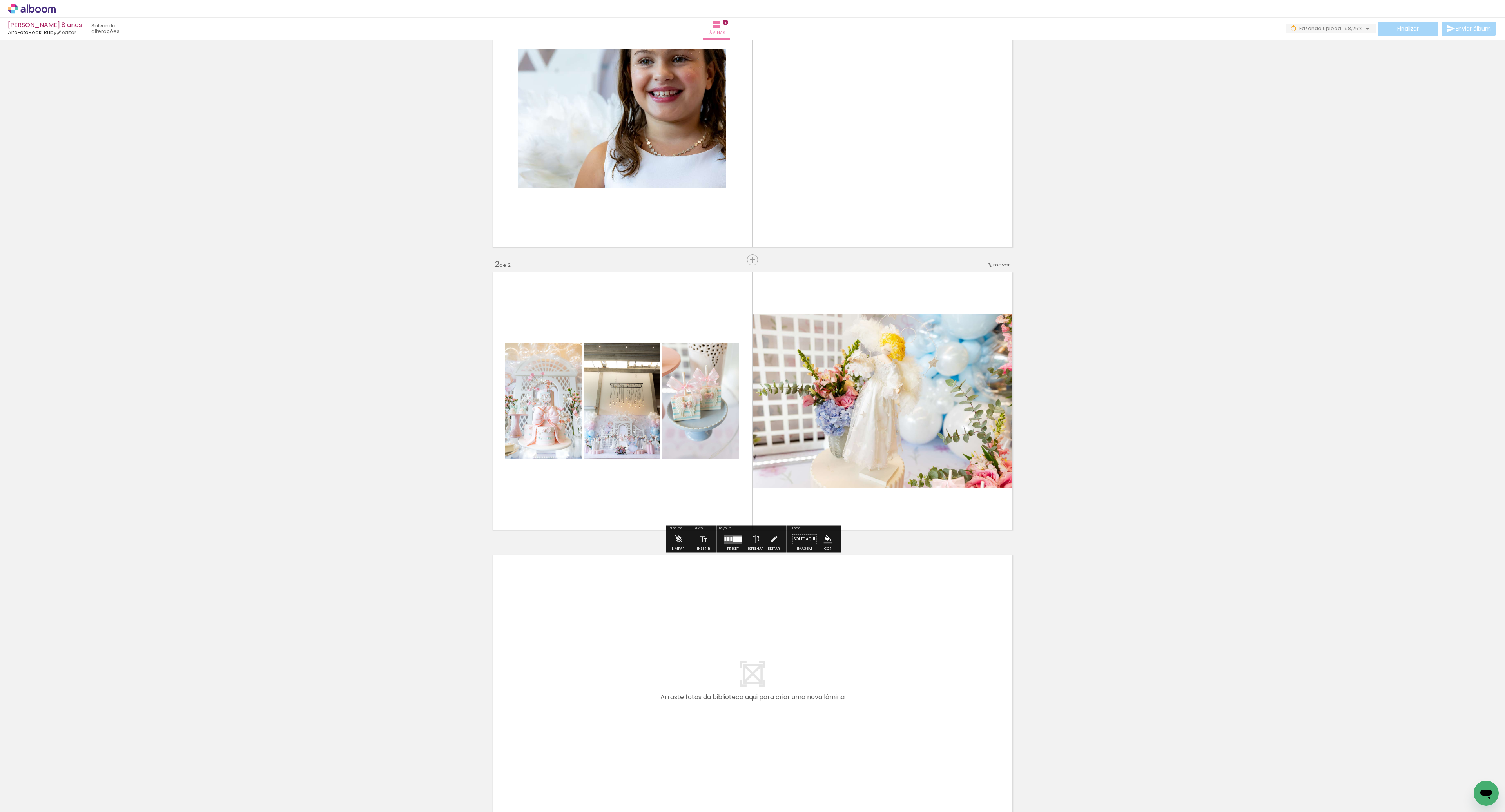
click at [727, 546] on div at bounding box center [733, 539] width 21 height 16
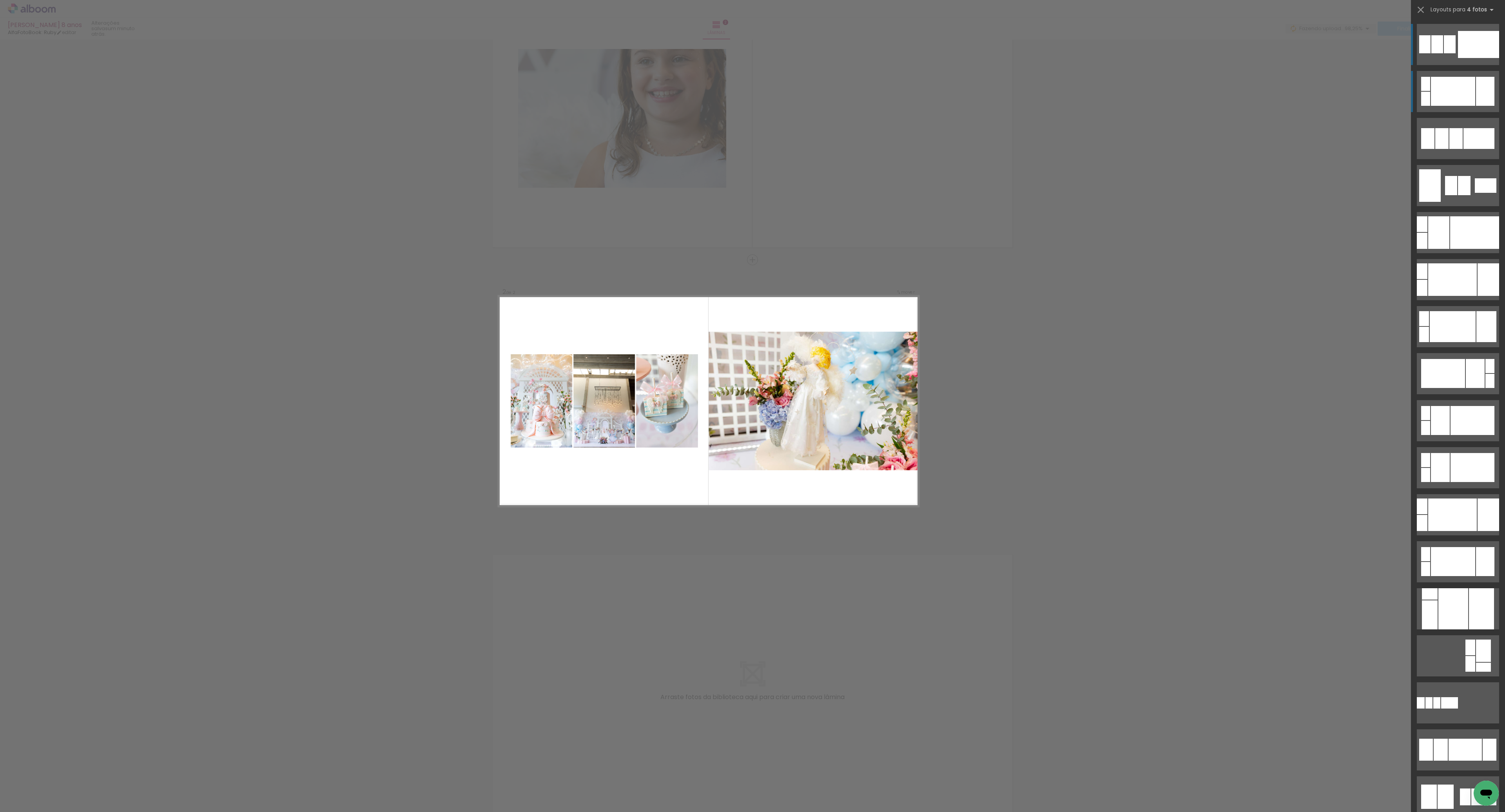
scroll to position [75, 0]
click at [40, 803] on span "Adicionar Fotos" at bounding box center [28, 801] width 23 height 9
click at [0, 0] on input "file" at bounding box center [0, 0] width 0 height 0
click at [1307, 662] on div "Confirmar Cancelar" at bounding box center [752, 398] width 1505 height 866
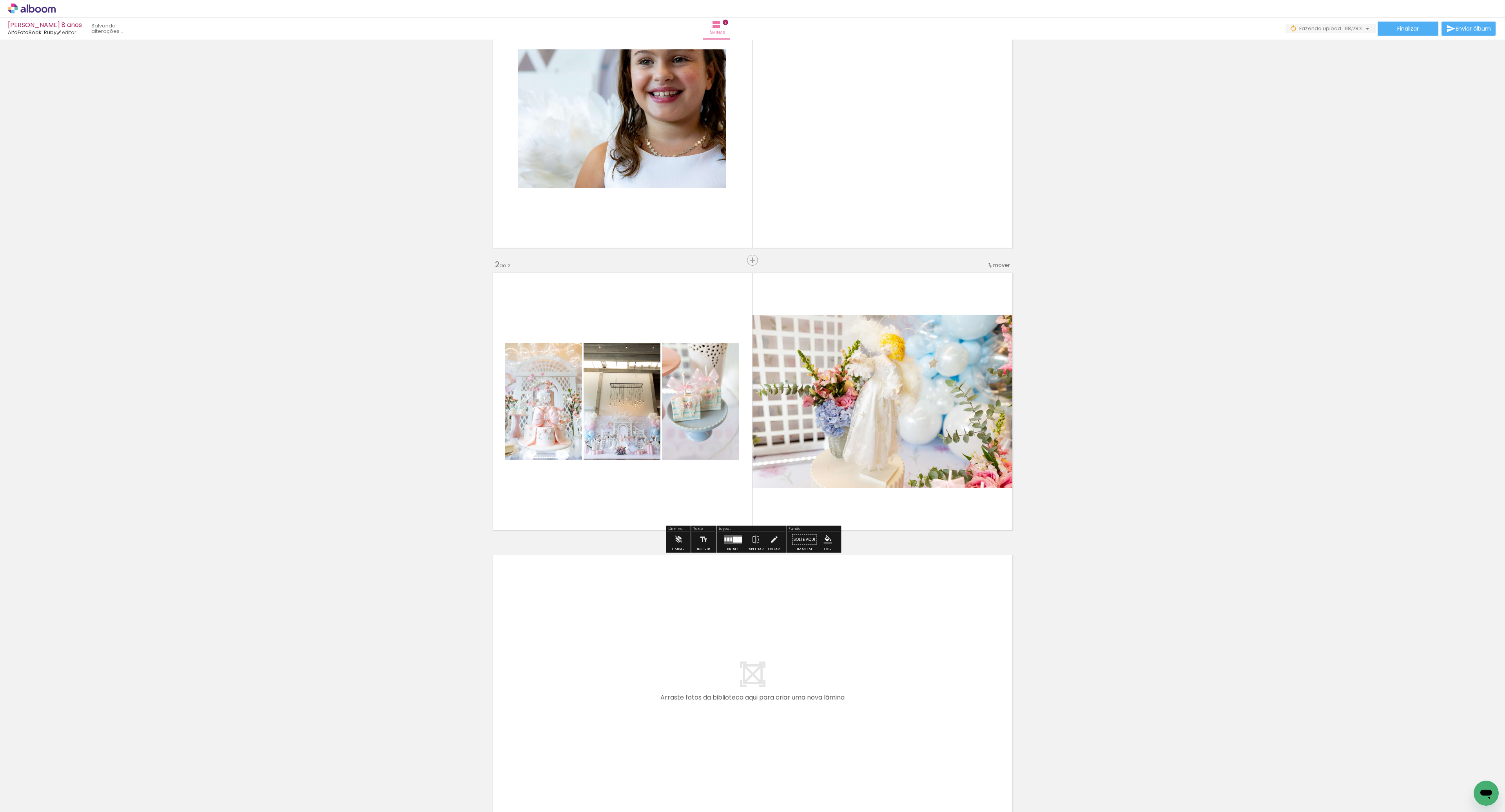
scroll to position [0, 1108]
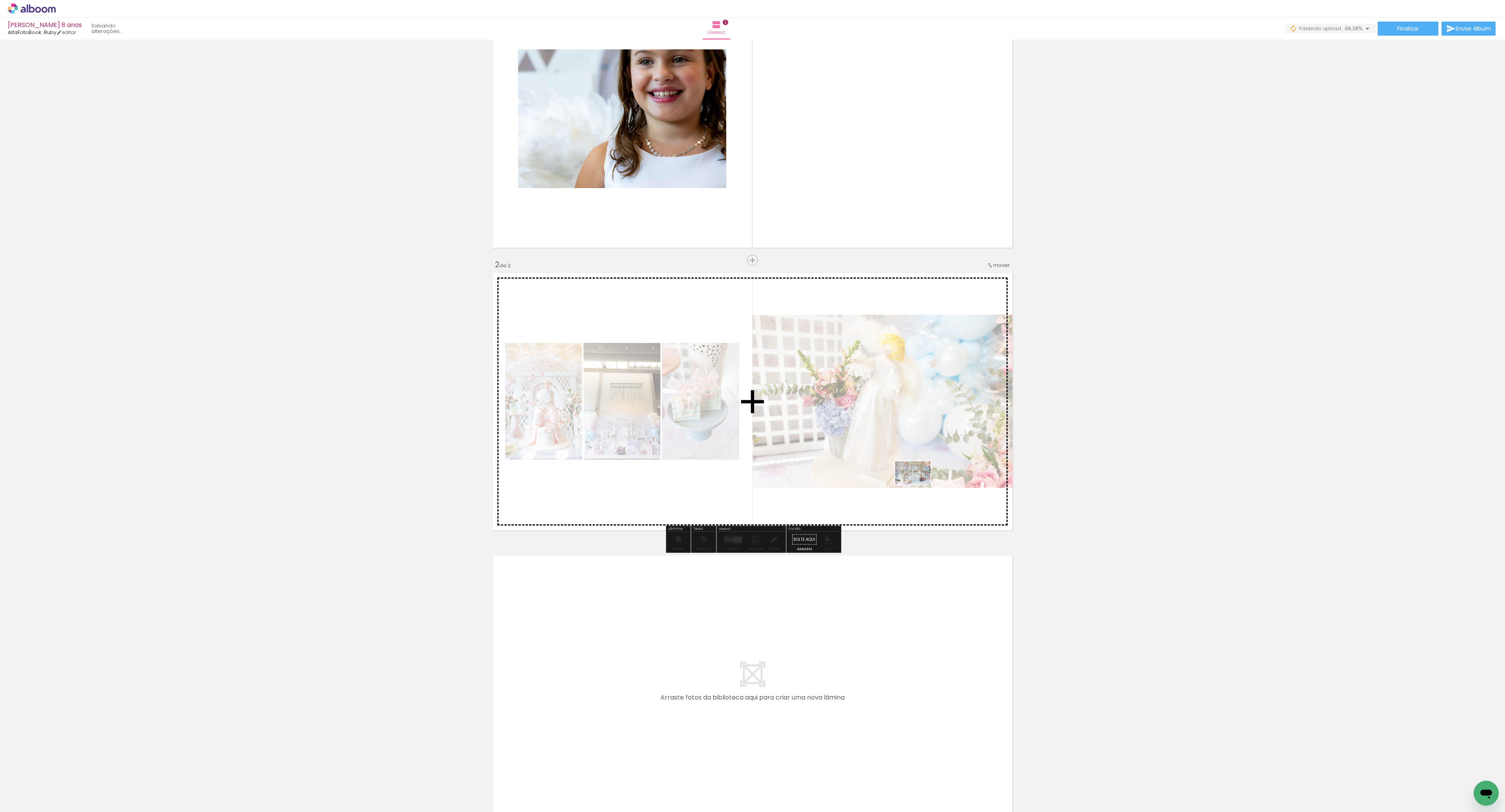
drag, startPoint x: 1467, startPoint y: 789, endPoint x: 917, endPoint y: 487, distance: 627.5
click at [917, 486] on quentale-workspace at bounding box center [752, 406] width 1505 height 812
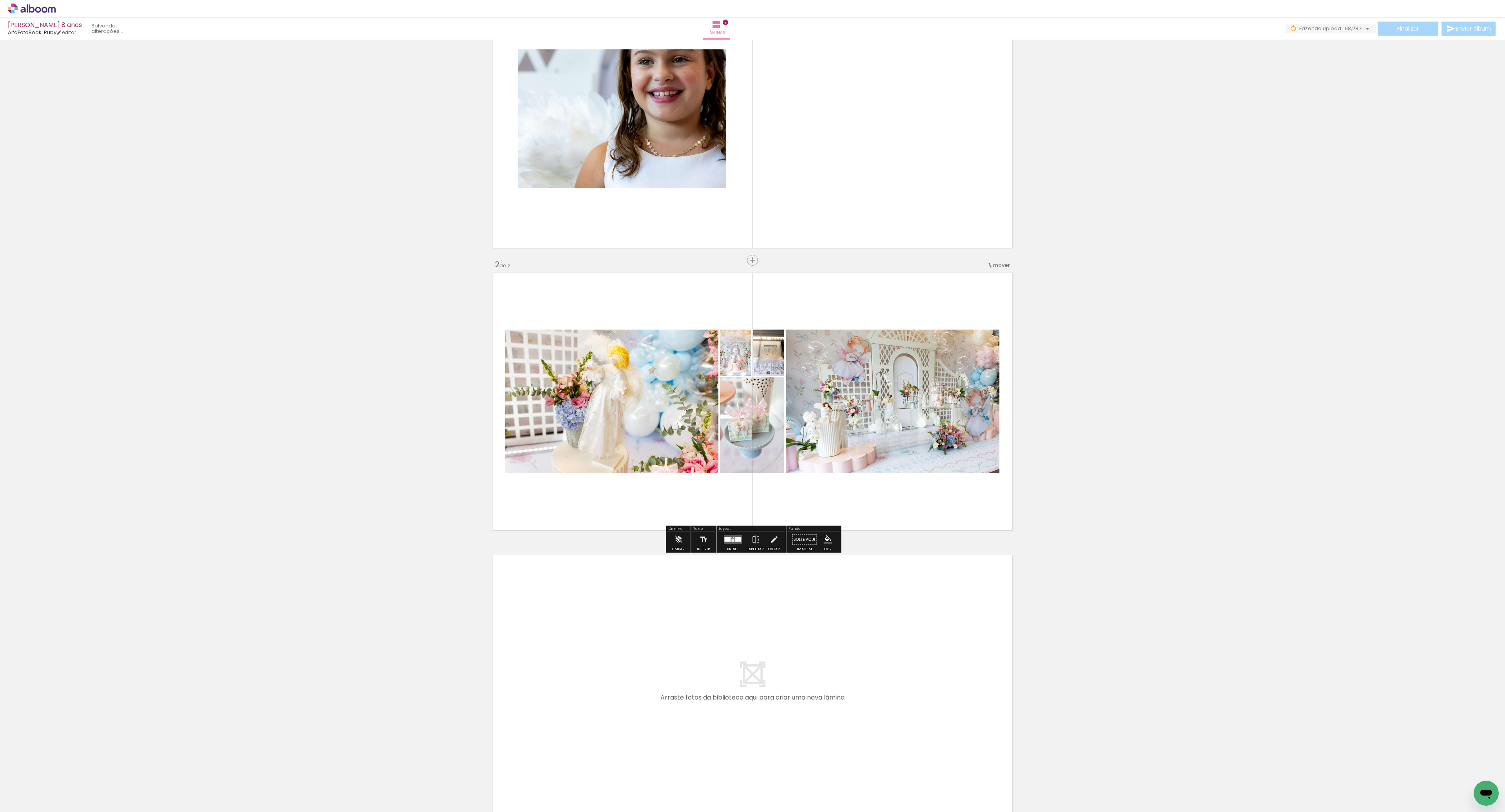
click at [734, 544] on div at bounding box center [733, 539] width 21 height 16
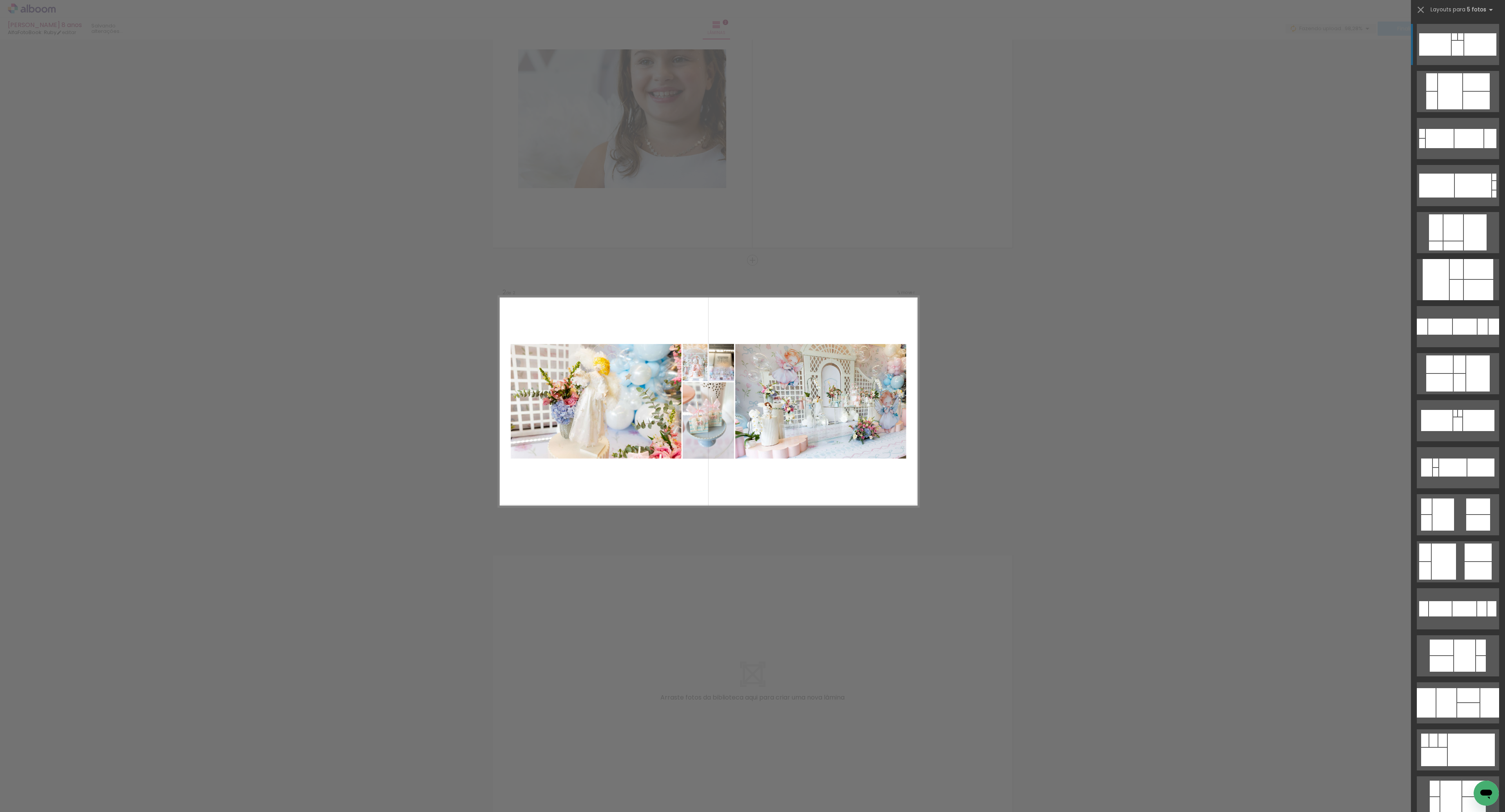
scroll to position [75, 0]
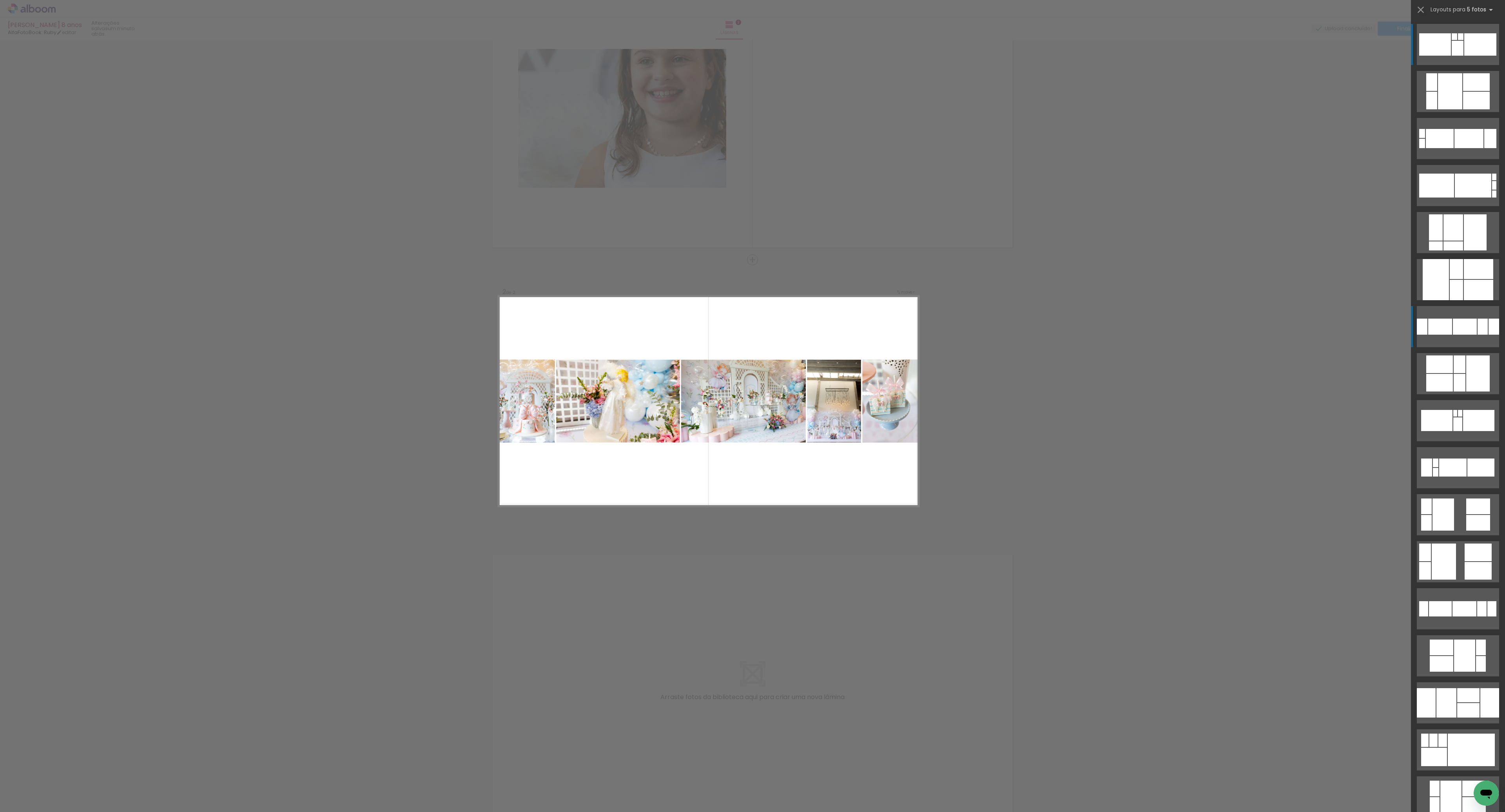
click at [1460, 327] on div at bounding box center [1465, 327] width 24 height 16
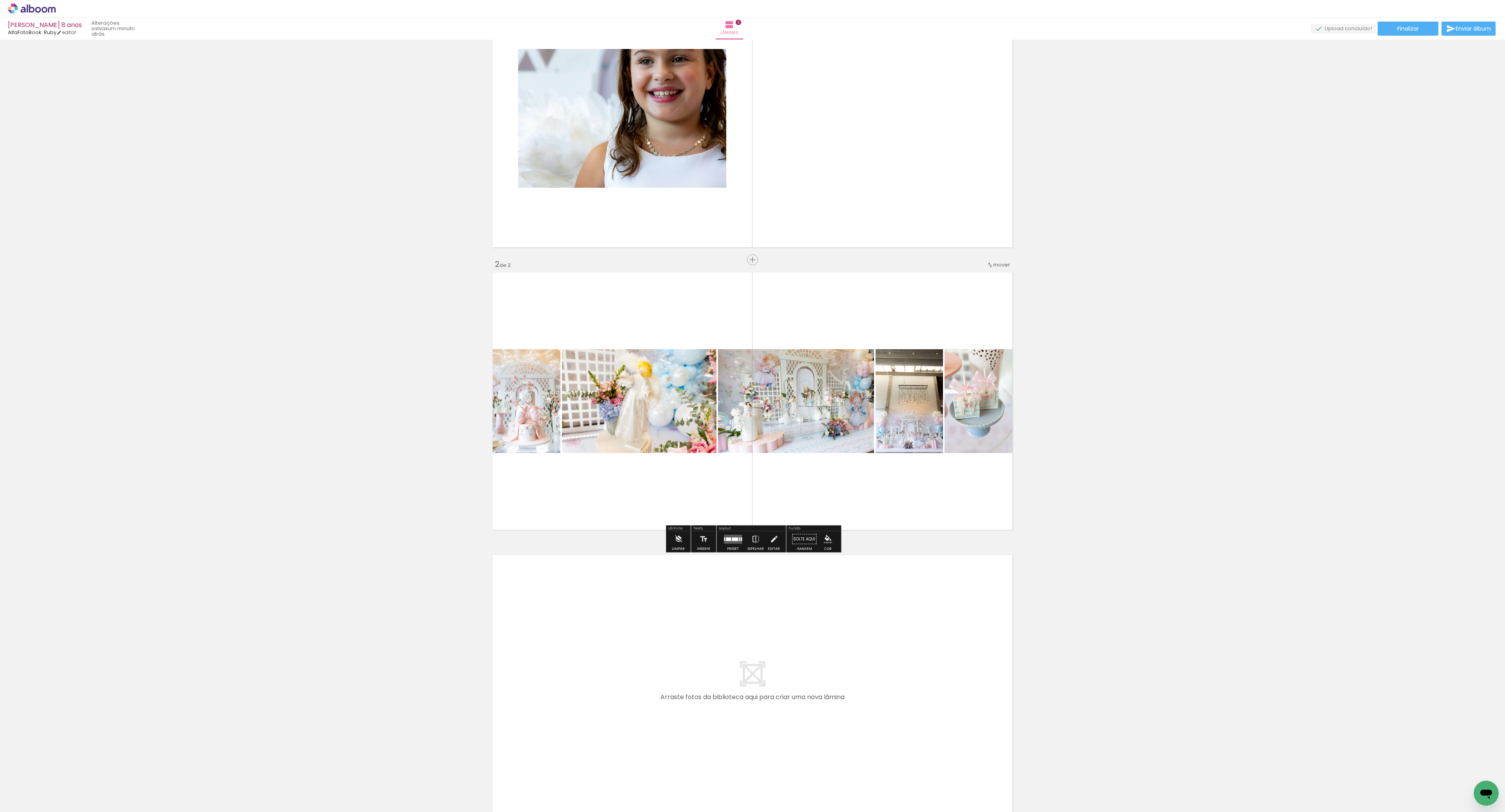
scroll to position [0, 0]
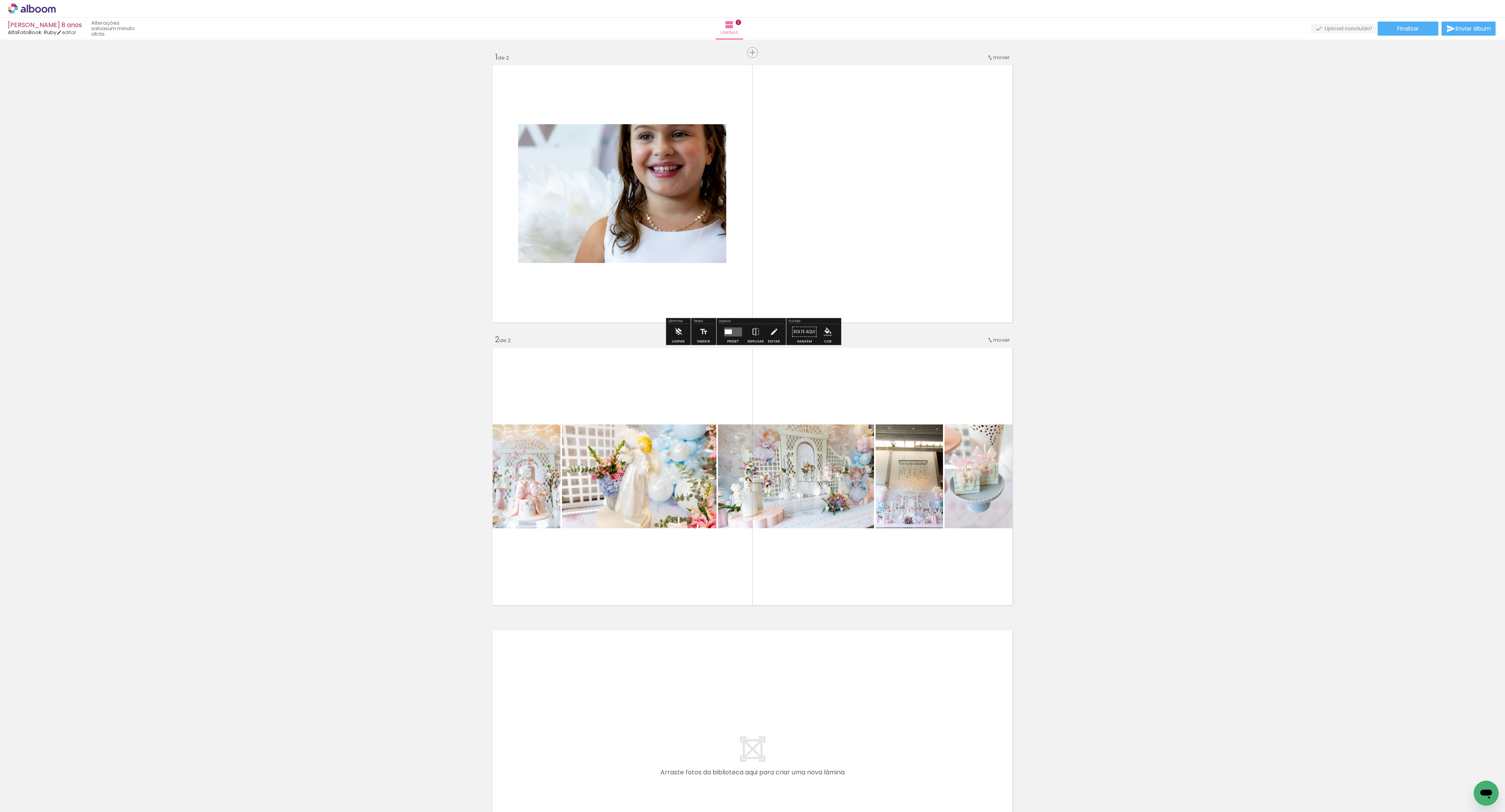
click at [803, 333] on paper-button "Solte aqui Imagem" at bounding box center [804, 334] width 28 height 20
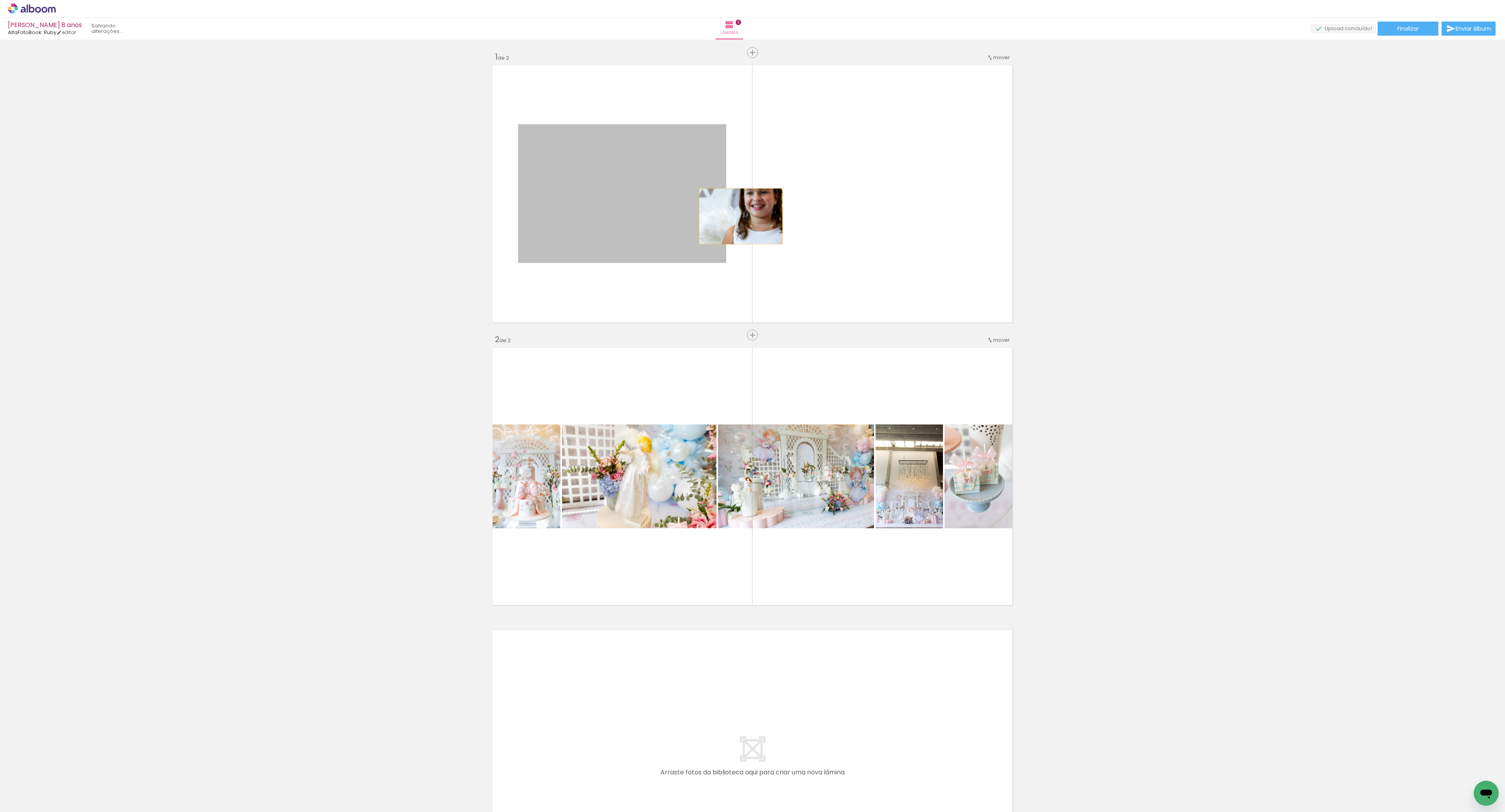
drag, startPoint x: 665, startPoint y: 218, endPoint x: 738, endPoint y: 214, distance: 73.1
click at [740, 216] on quentale-layouter at bounding box center [752, 194] width 525 height 263
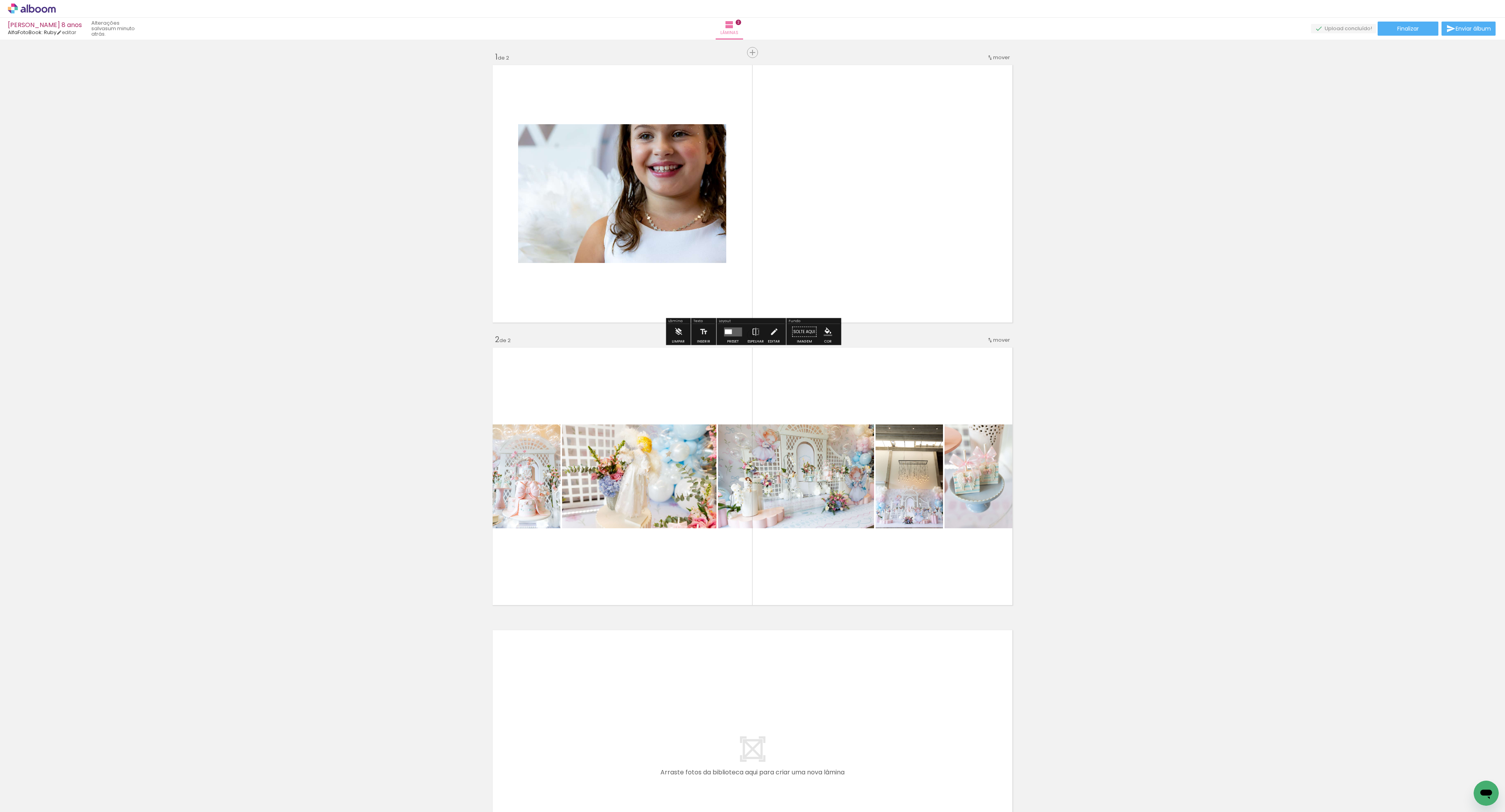
click at [678, 206] on quentale-photo at bounding box center [622, 193] width 208 height 138
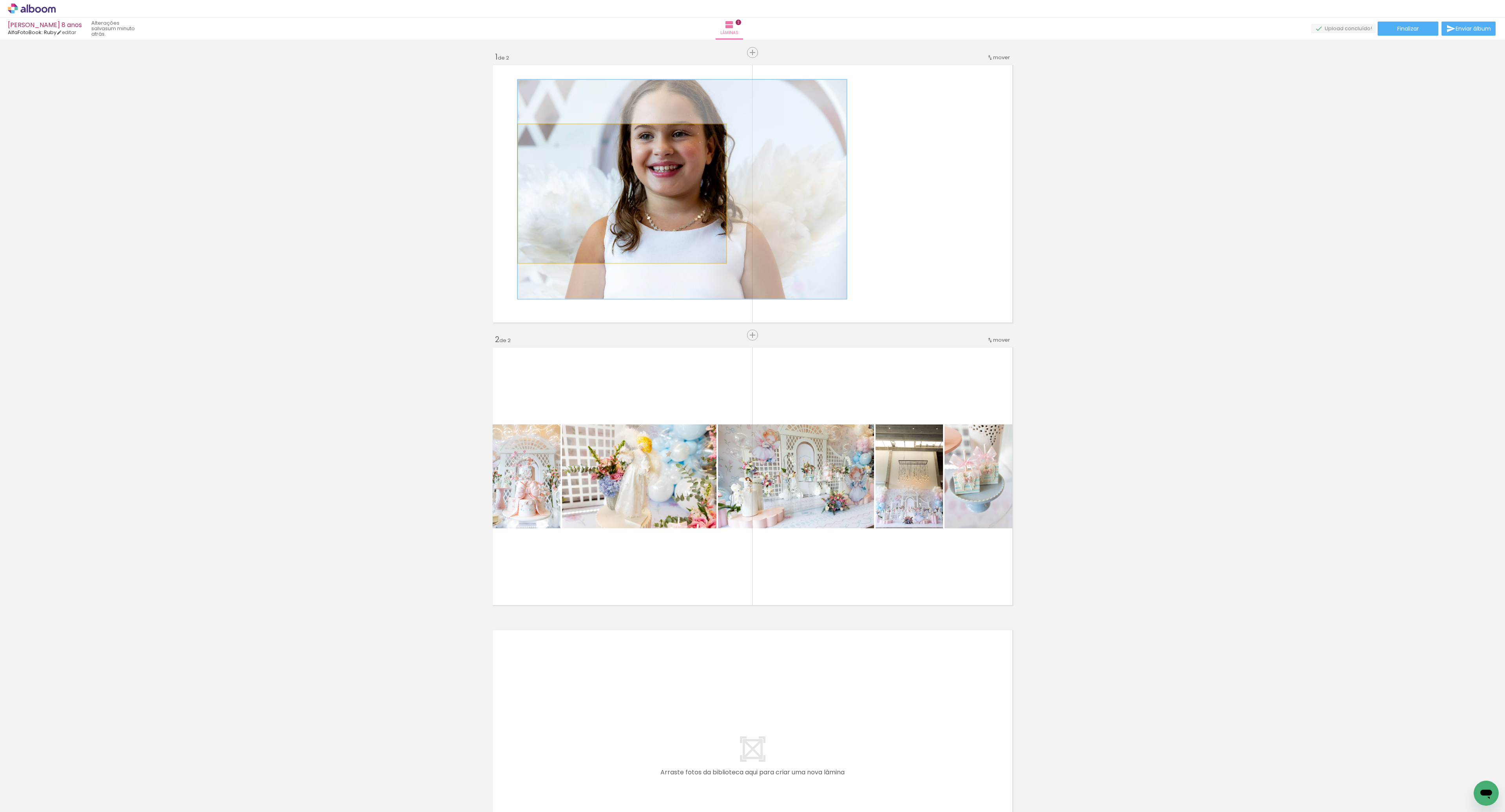
click at [677, 205] on div at bounding box center [682, 189] width 329 height 219
click at [678, 205] on quentale-photo at bounding box center [622, 193] width 208 height 138
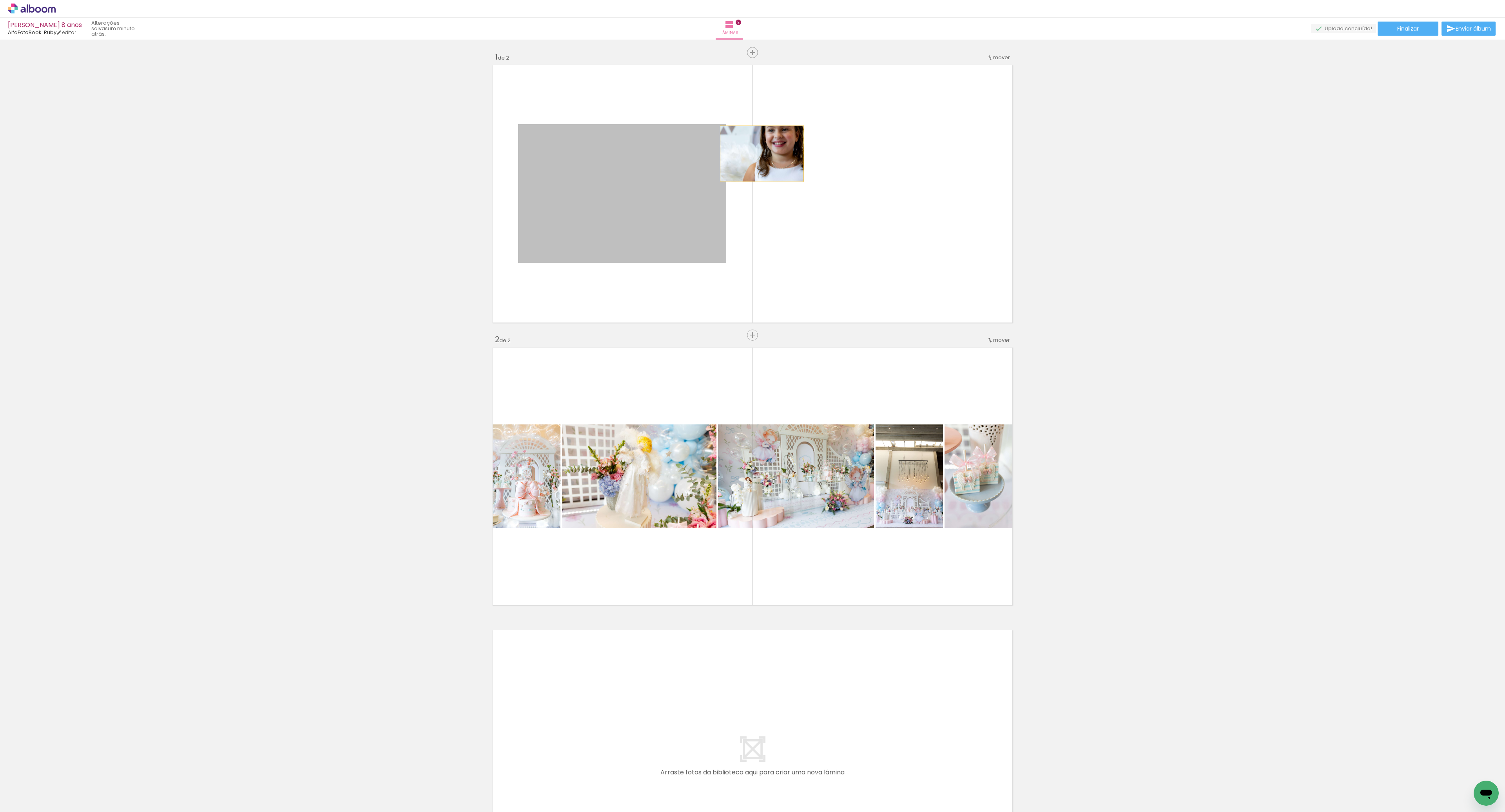
drag, startPoint x: 719, startPoint y: 156, endPoint x: 759, endPoint y: 151, distance: 40.3
click at [761, 153] on quentale-layouter at bounding box center [752, 194] width 525 height 263
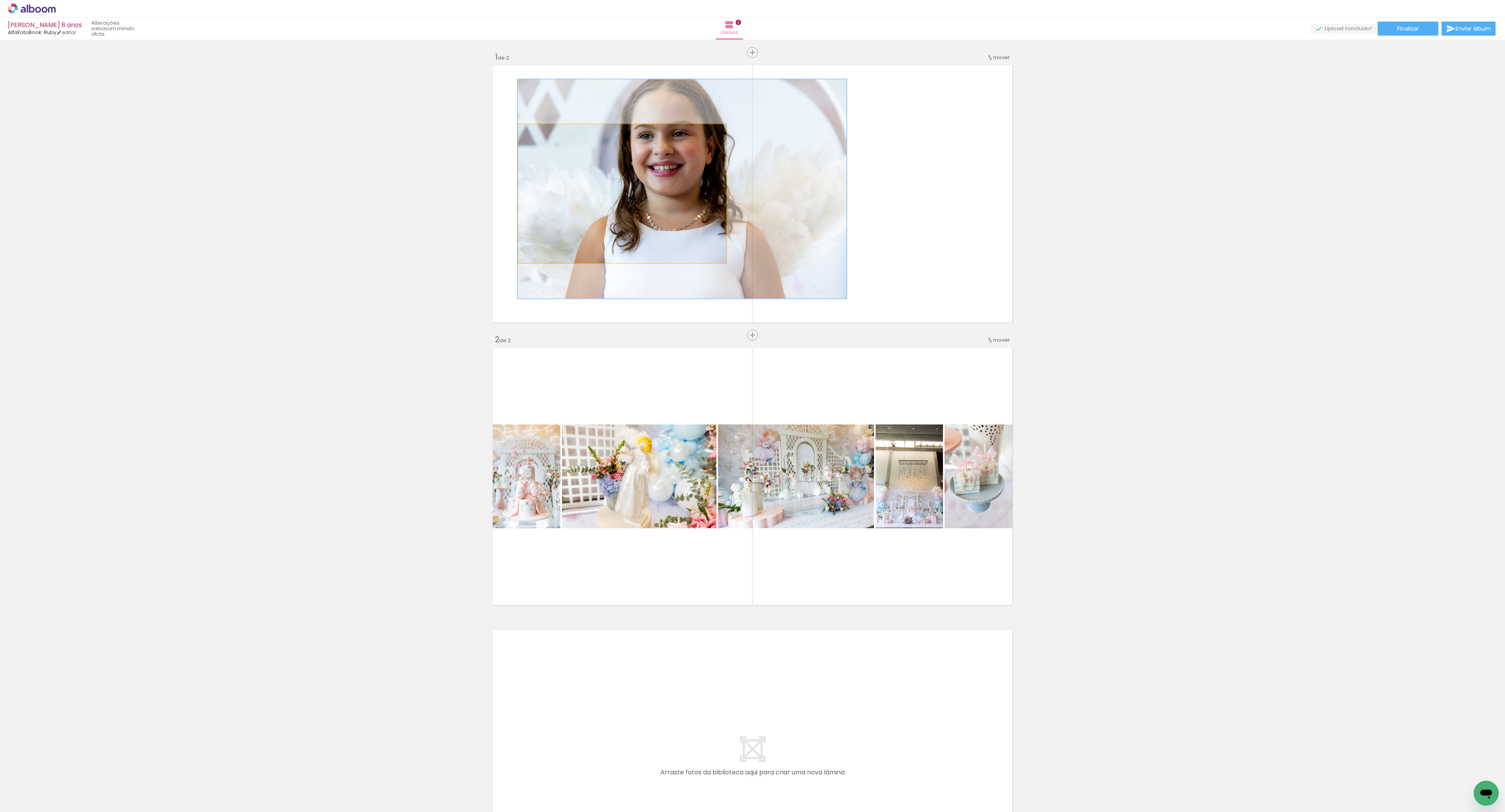
click at [719, 255] on quentale-photo at bounding box center [622, 193] width 208 height 138
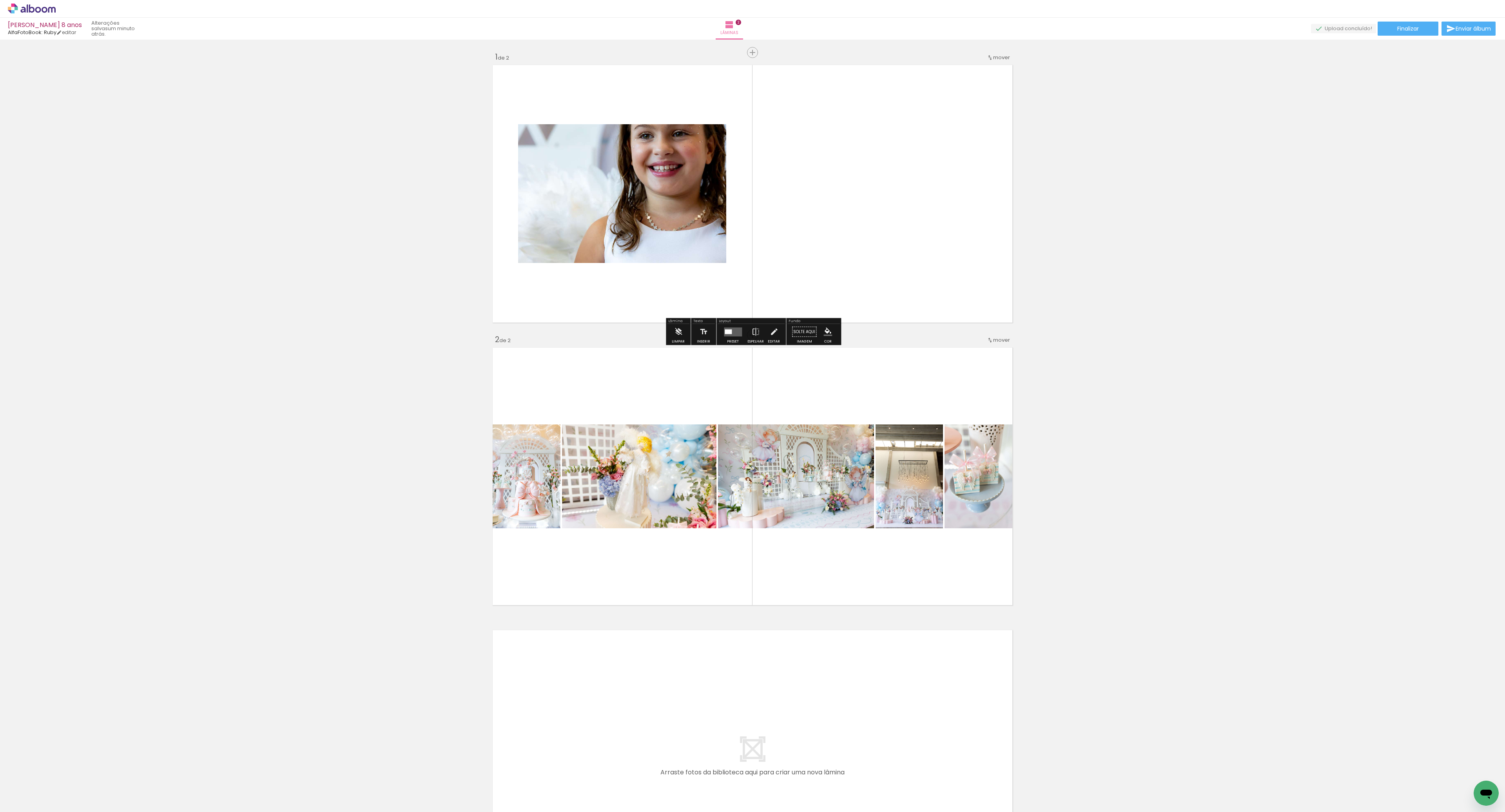
click at [730, 328] on quentale-layouter at bounding box center [733, 331] width 18 height 9
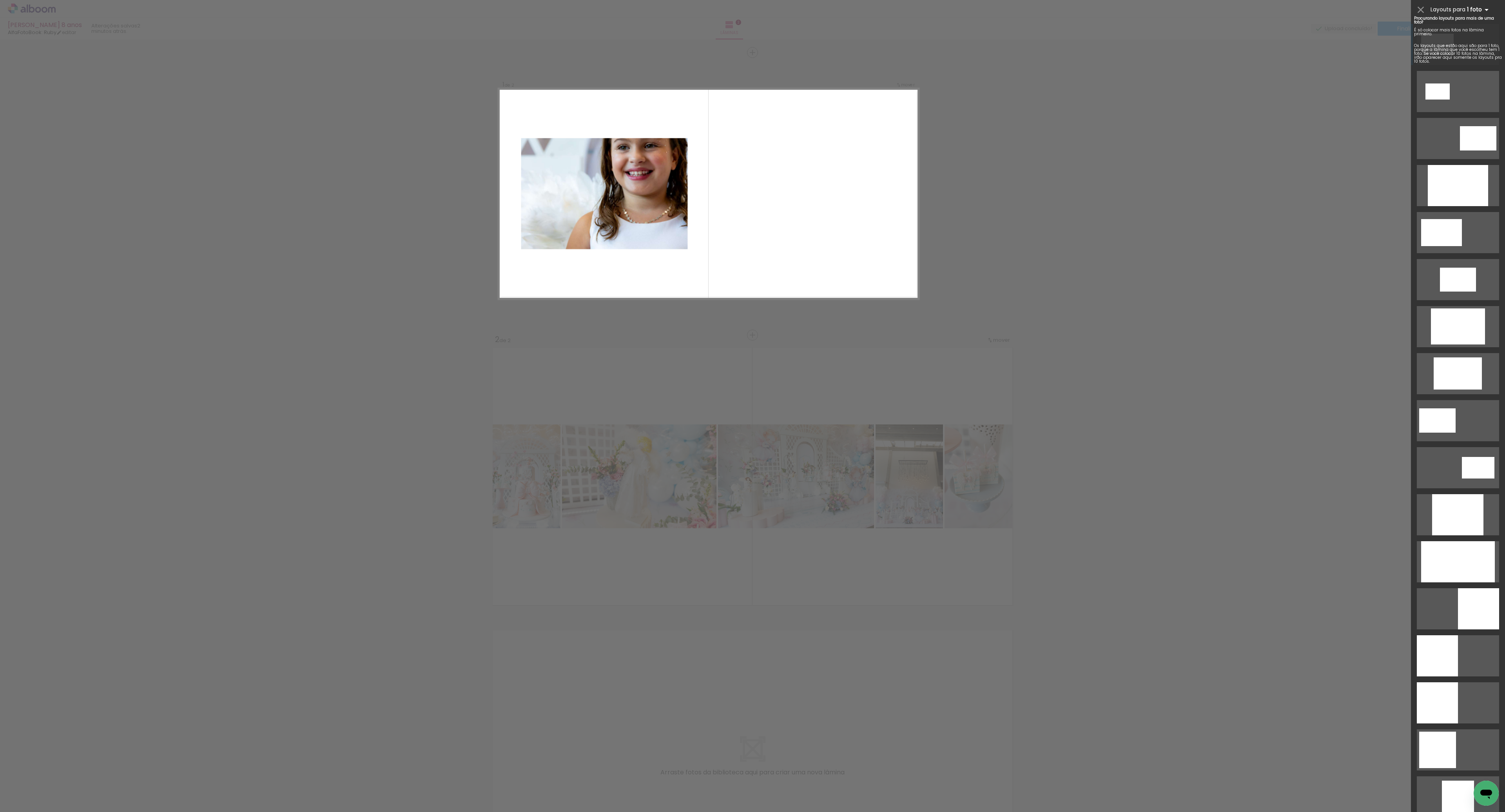
click at [1469, 9] on b "1 foto" at bounding box center [1479, 9] width 25 height 8
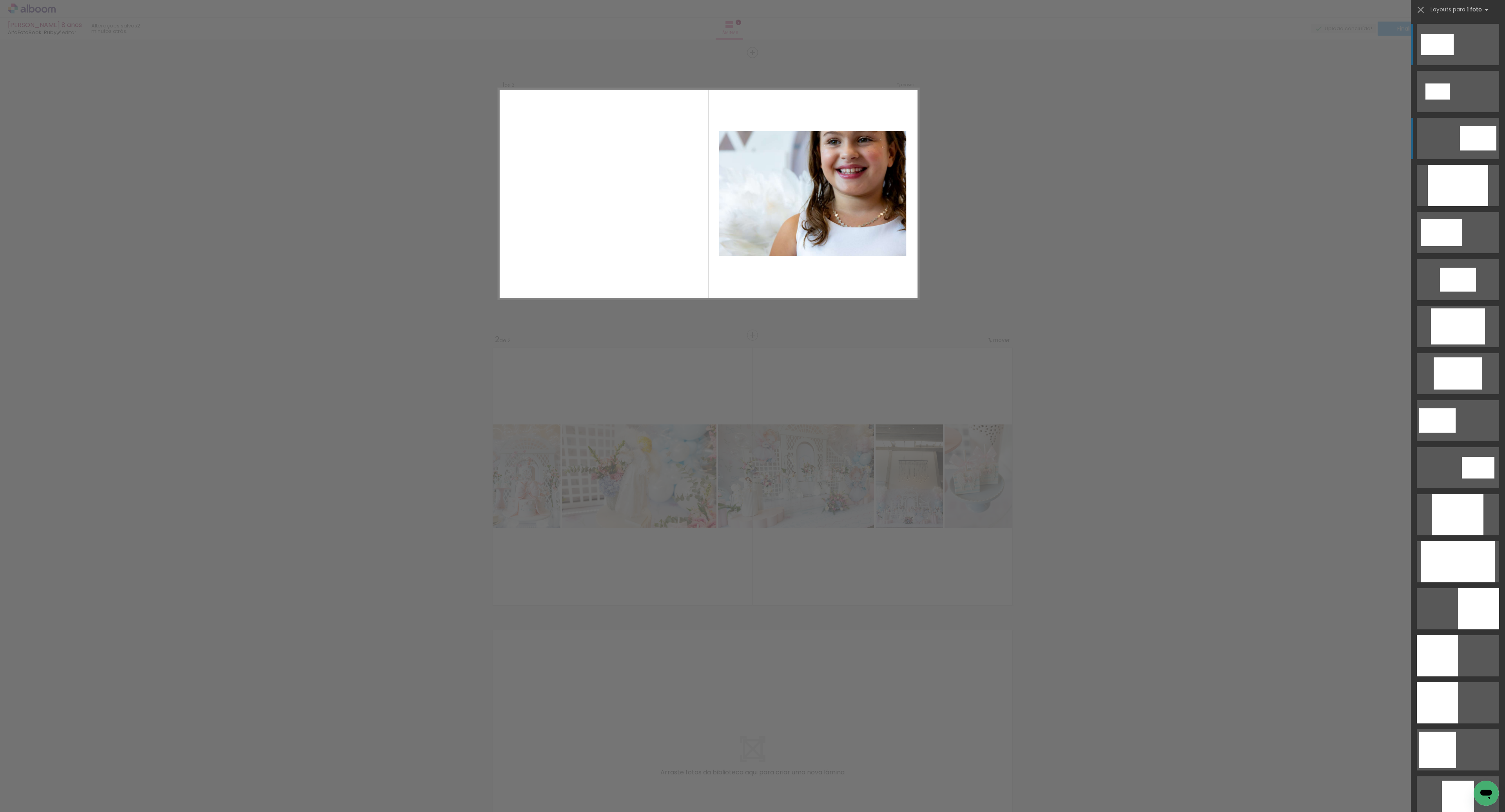
click at [1472, 140] on div at bounding box center [1478, 138] width 36 height 25
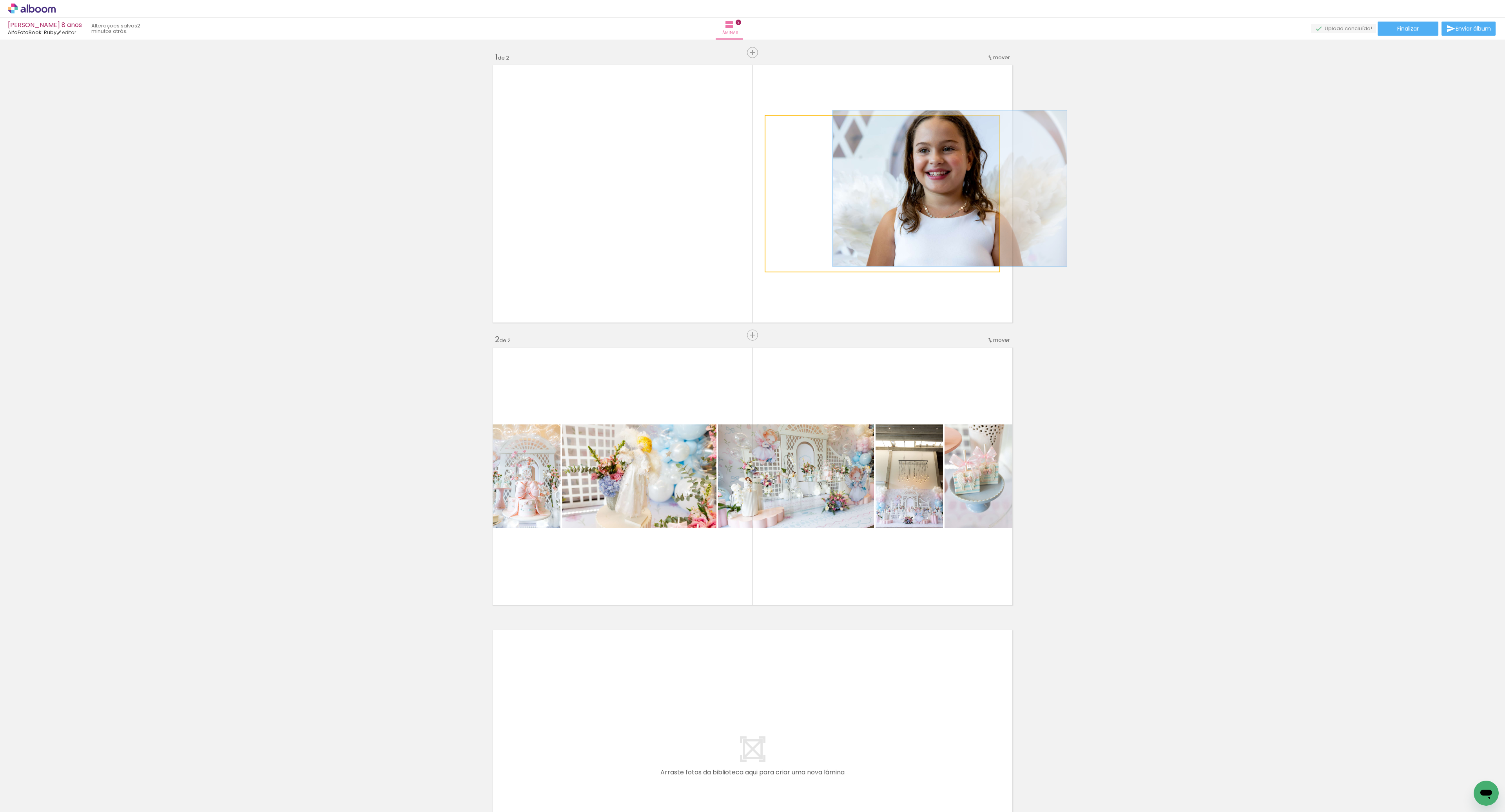
drag, startPoint x: 804, startPoint y: 126, endPoint x: 785, endPoint y: 126, distance: 19.0
click at [785, 126] on div at bounding box center [783, 123] width 12 height 12
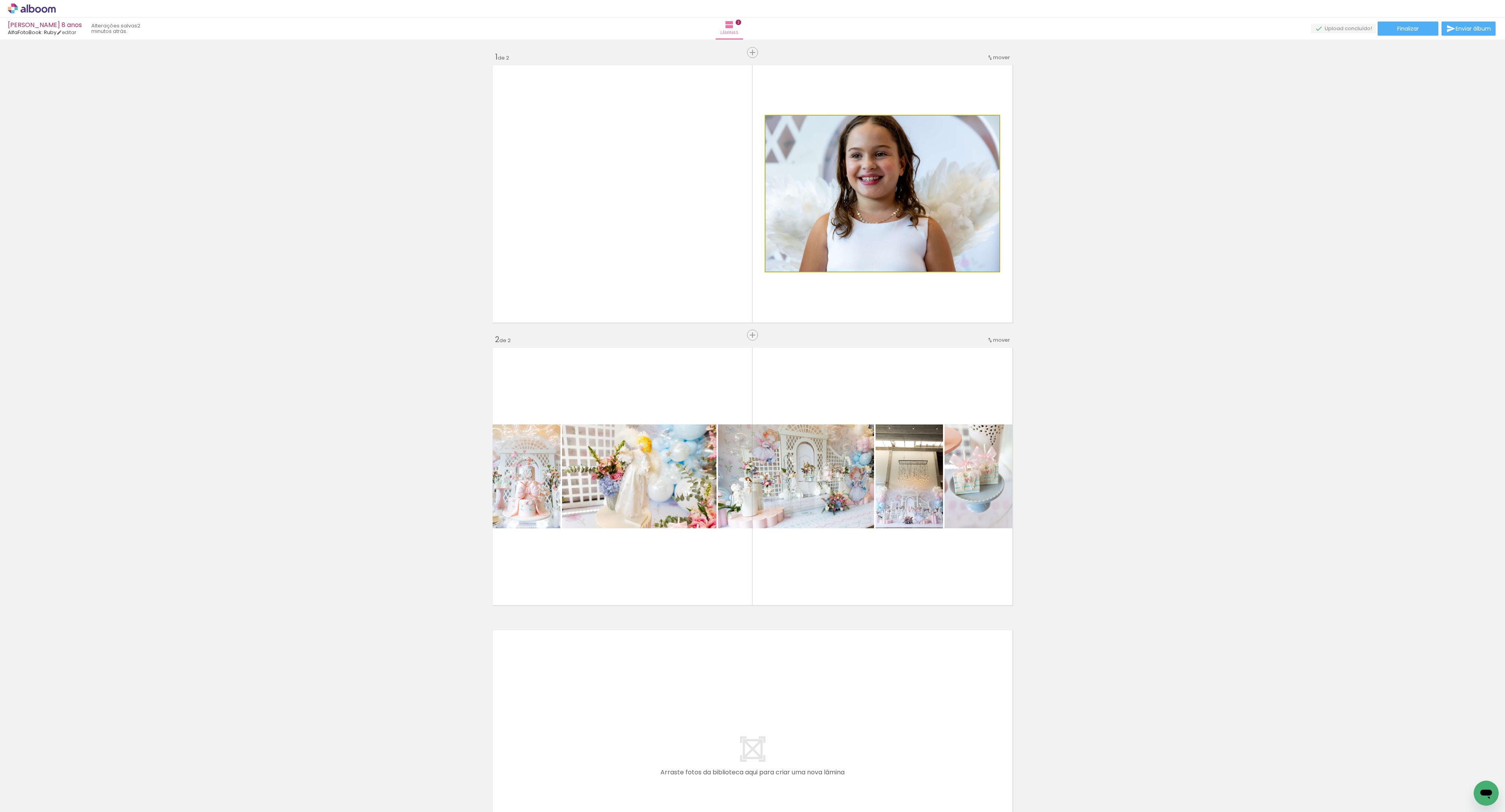
drag, startPoint x: 908, startPoint y: 196, endPoint x: 864, endPoint y: 196, distance: 44.0
click at [918, 153] on quentale-photo at bounding box center [882, 193] width 234 height 156
click at [726, 336] on div at bounding box center [733, 332] width 21 height 16
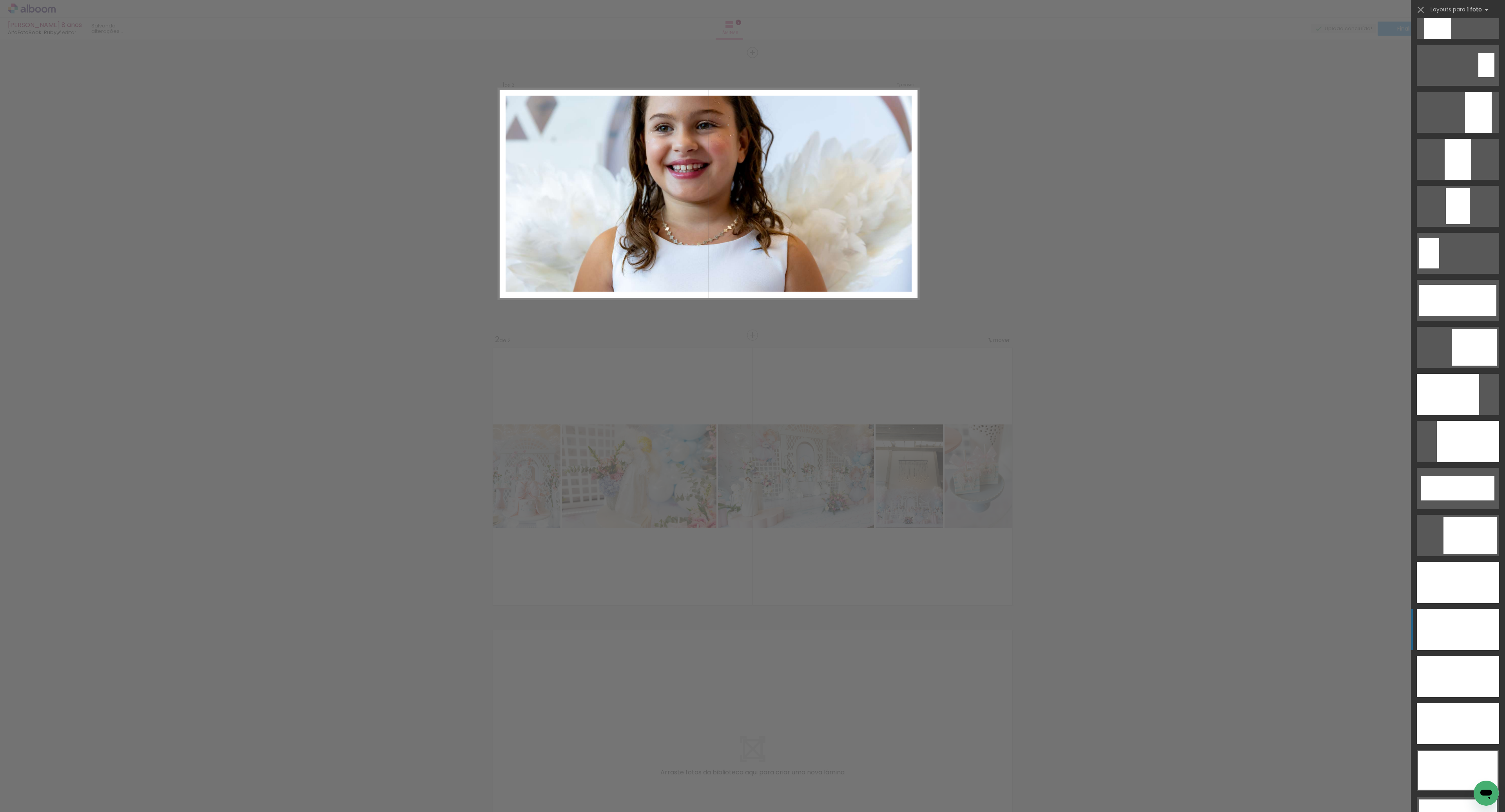
scroll to position [1705, 0]
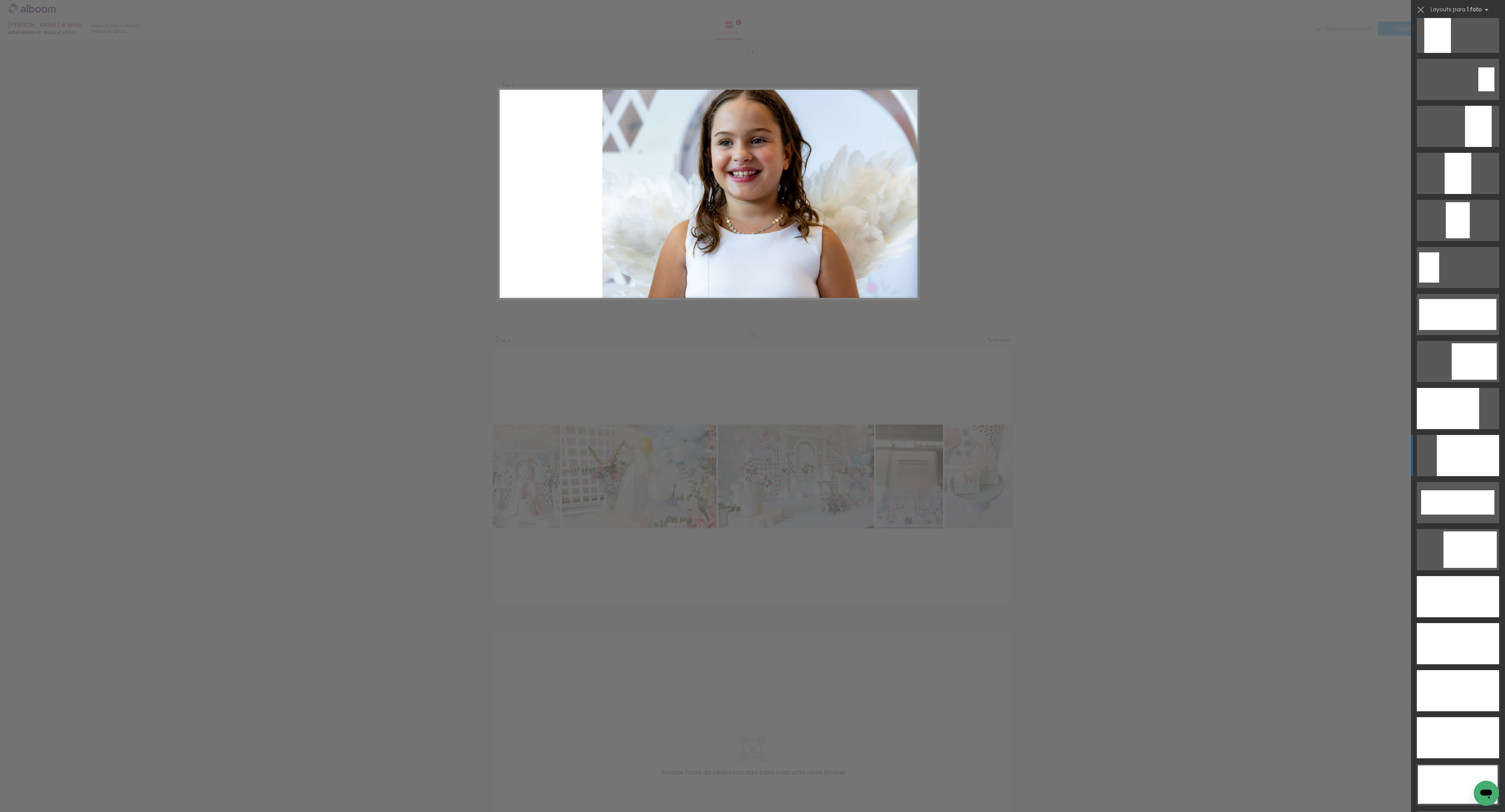
click at [1464, 466] on div at bounding box center [1468, 456] width 63 height 41
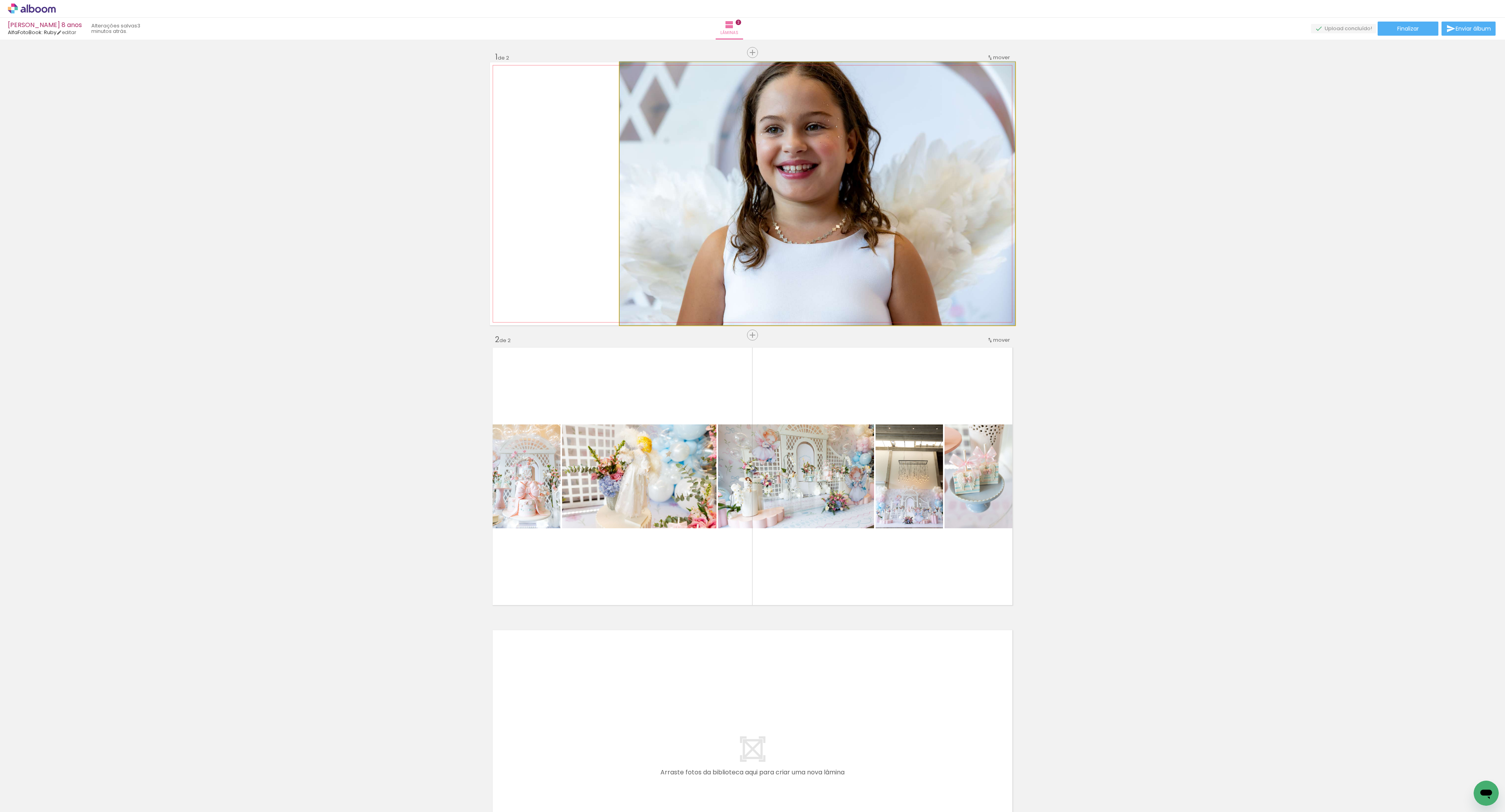
drag, startPoint x: 847, startPoint y: 201, endPoint x: 890, endPoint y: 198, distance: 43.1
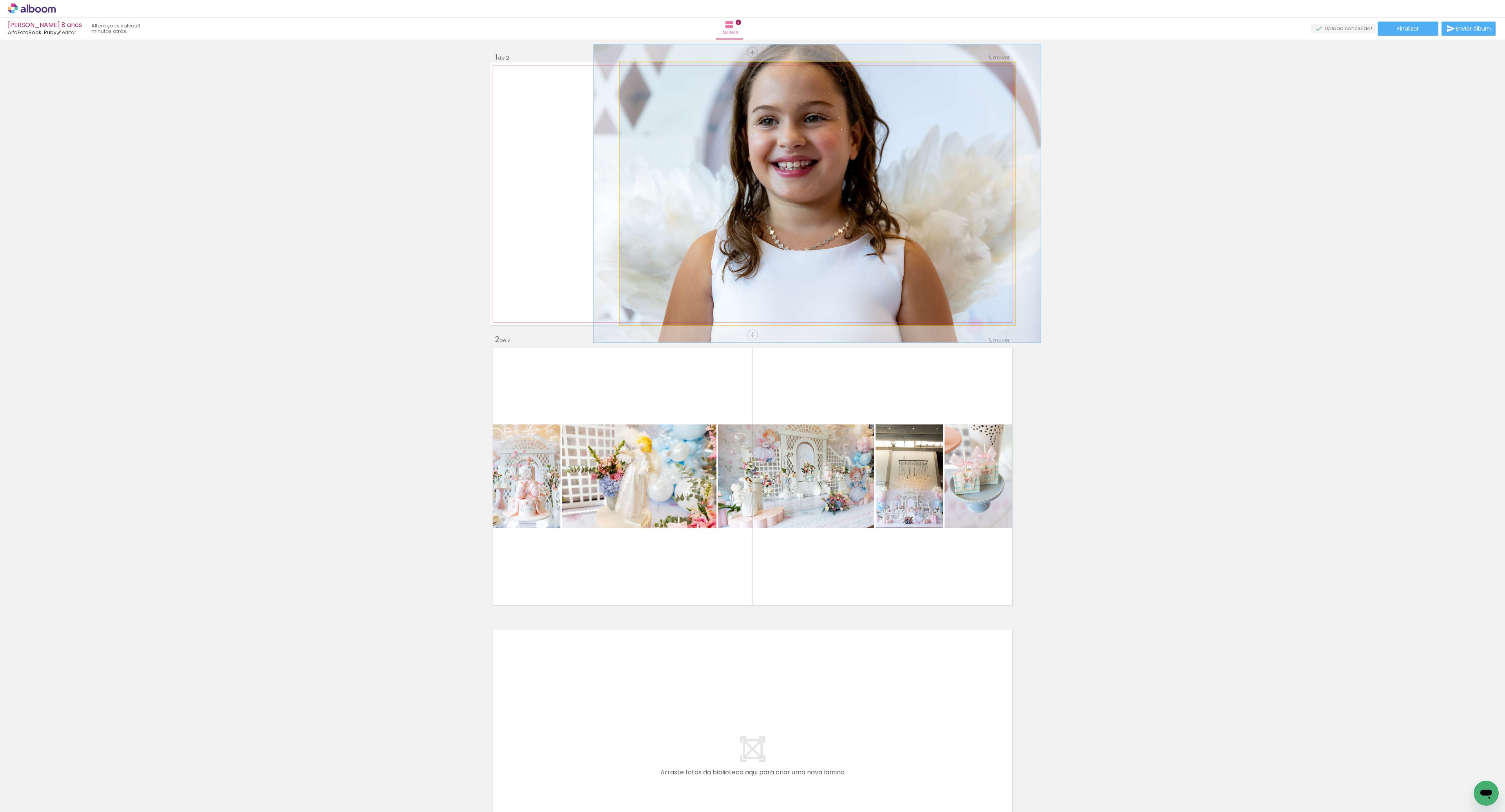
type paper-slider "113"
click at [639, 70] on div at bounding box center [641, 71] width 7 height 7
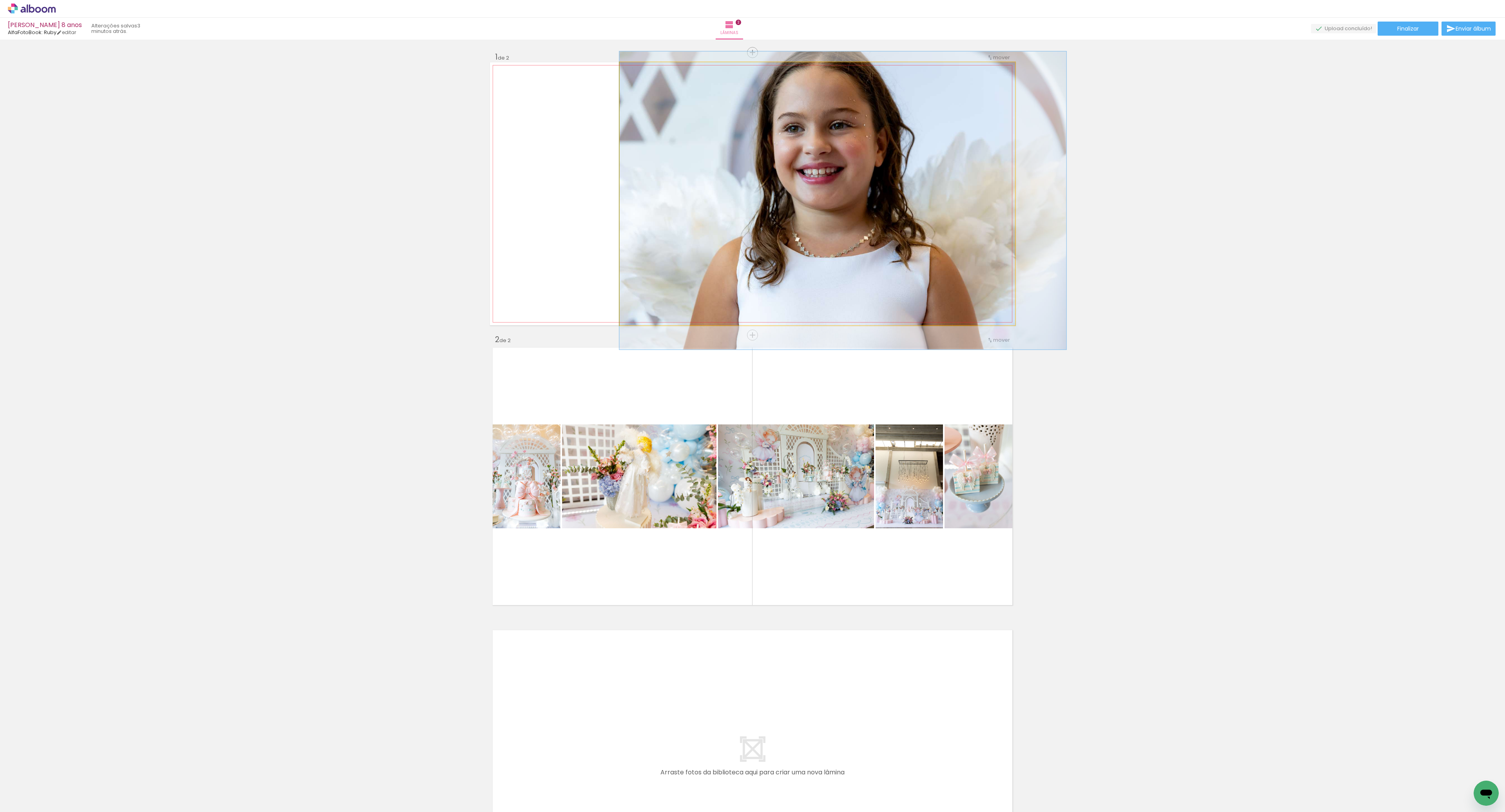
drag, startPoint x: 632, startPoint y: 152, endPoint x: 675, endPoint y: 152, distance: 43.0
click at [675, 153] on div at bounding box center [842, 200] width 447 height 298
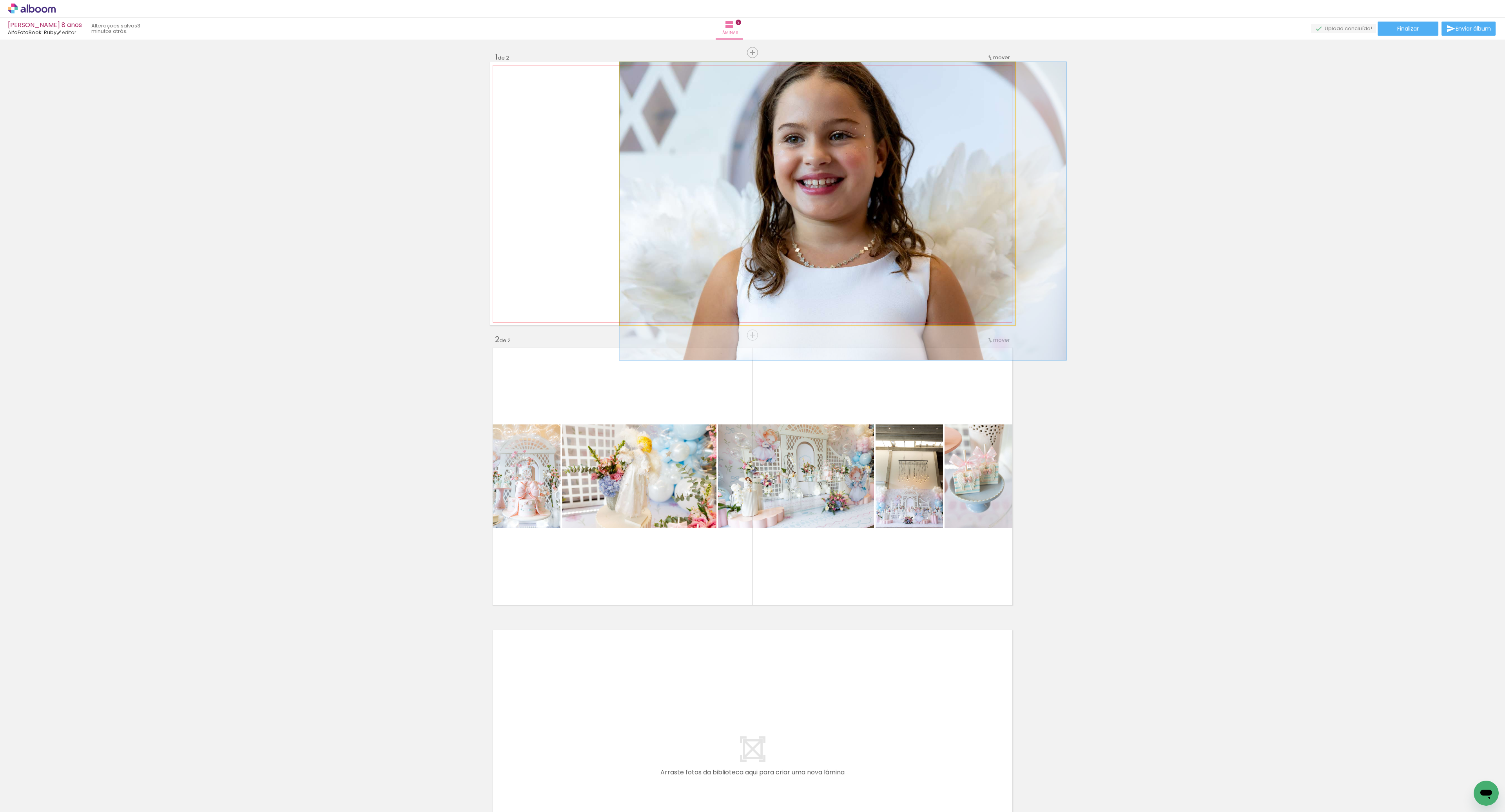
drag, startPoint x: 824, startPoint y: 162, endPoint x: 831, endPoint y: 186, distance: 25.0
click at [833, 188] on div at bounding box center [842, 211] width 447 height 298
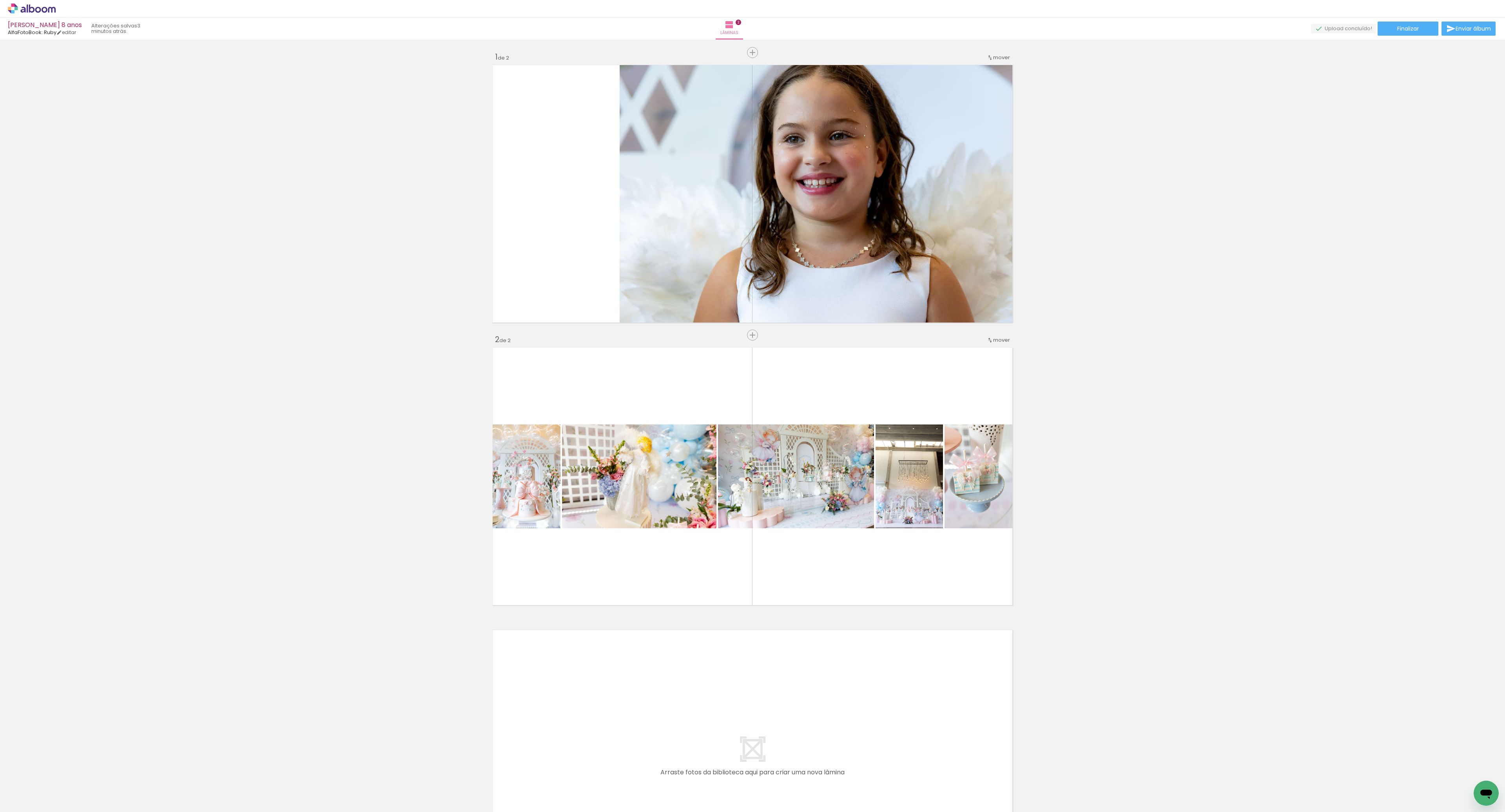
scroll to position [0, 0]
click at [383, 790] on div at bounding box center [386, 786] width 39 height 26
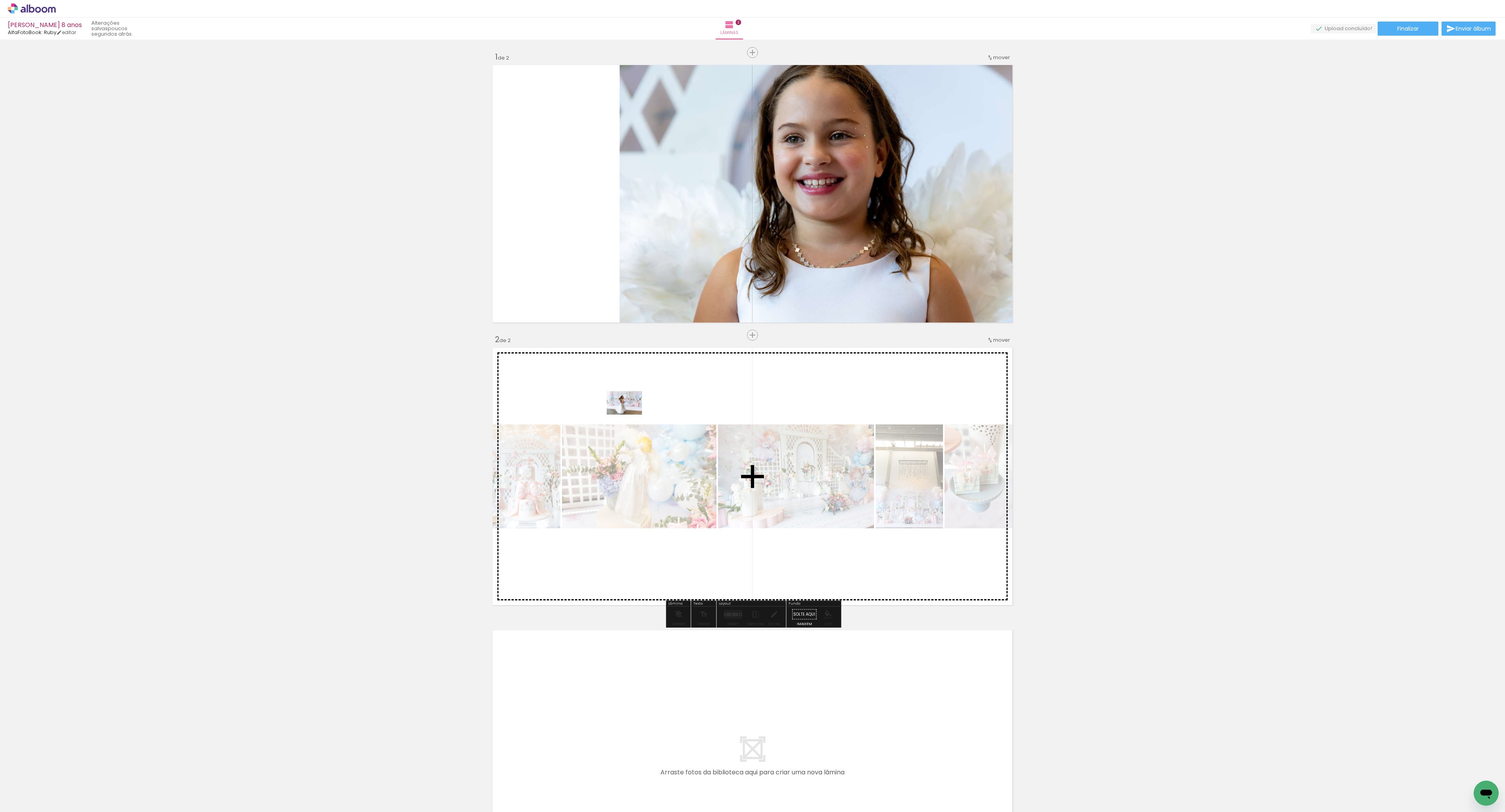
drag, startPoint x: 334, startPoint y: 789, endPoint x: 647, endPoint y: 367, distance: 525.4
click at [645, 384] on quentale-workspace at bounding box center [752, 406] width 1505 height 812
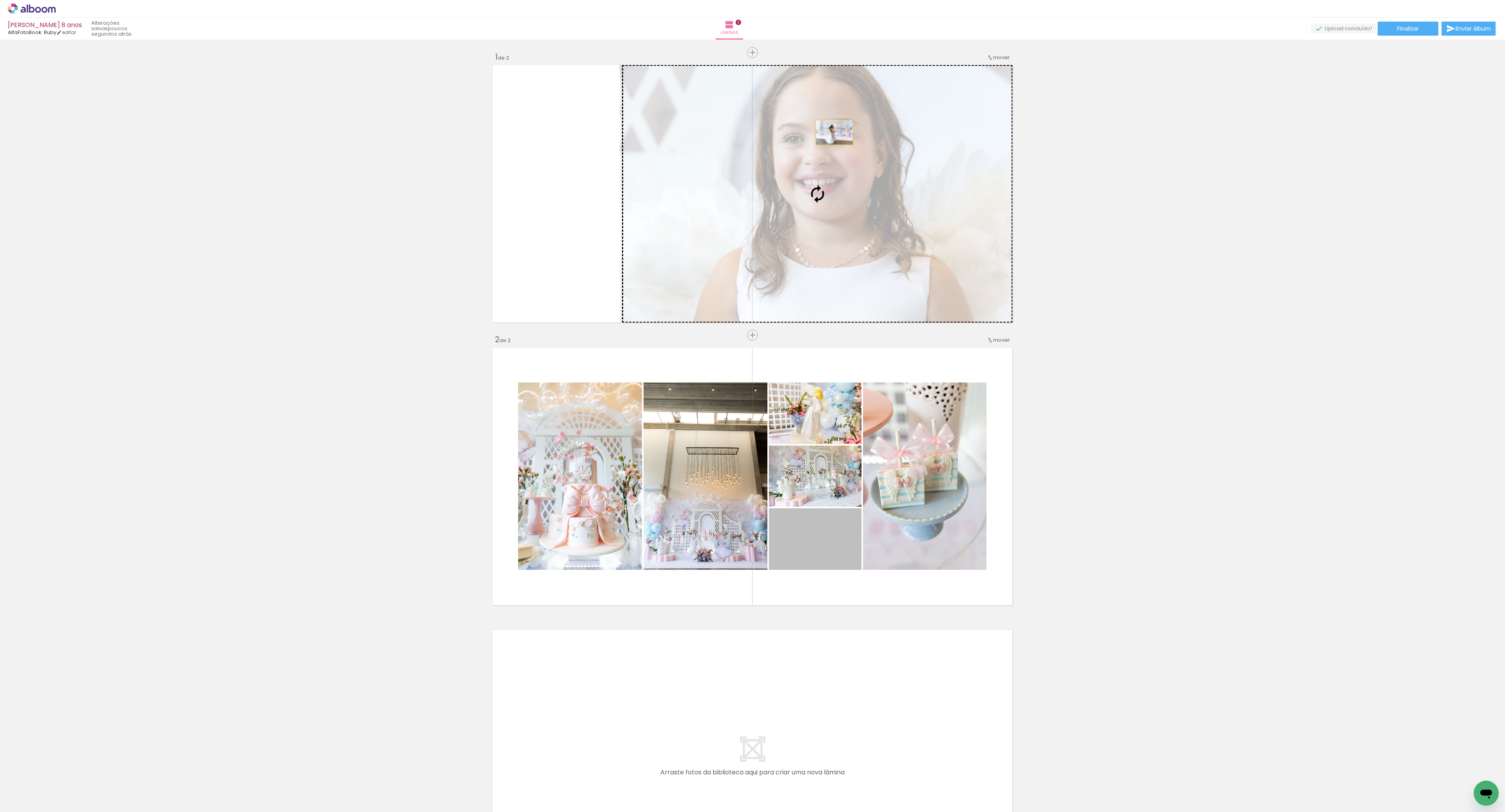
drag, startPoint x: 800, startPoint y: 540, endPoint x: 834, endPoint y: 137, distance: 404.4
click at [834, 137] on div "Inserir lâmina 1 de 2 Inserir lâmina 2 de 2" at bounding box center [752, 466] width 1505 height 848
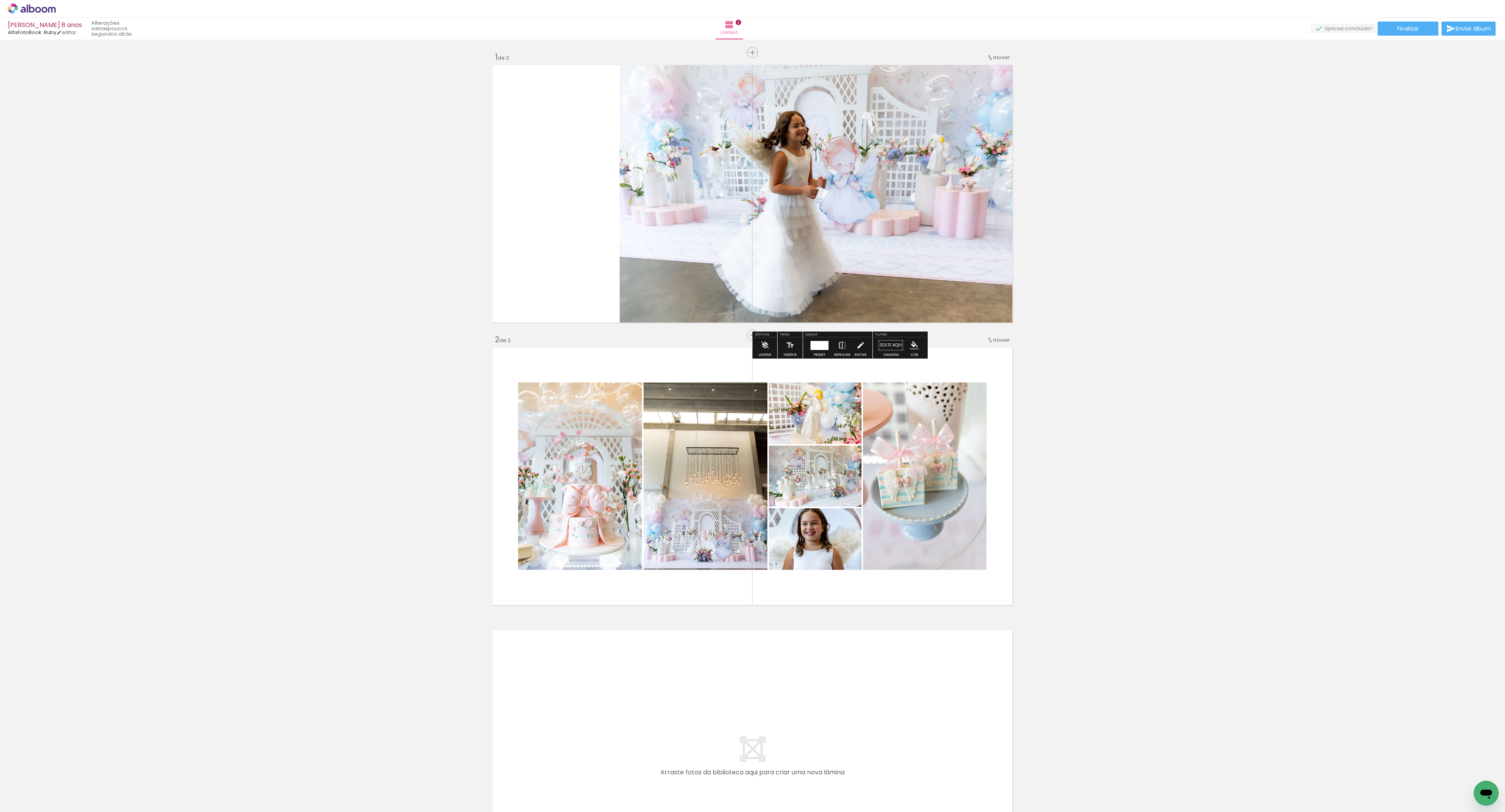
click at [895, 245] on quentale-photo at bounding box center [817, 194] width 396 height 263
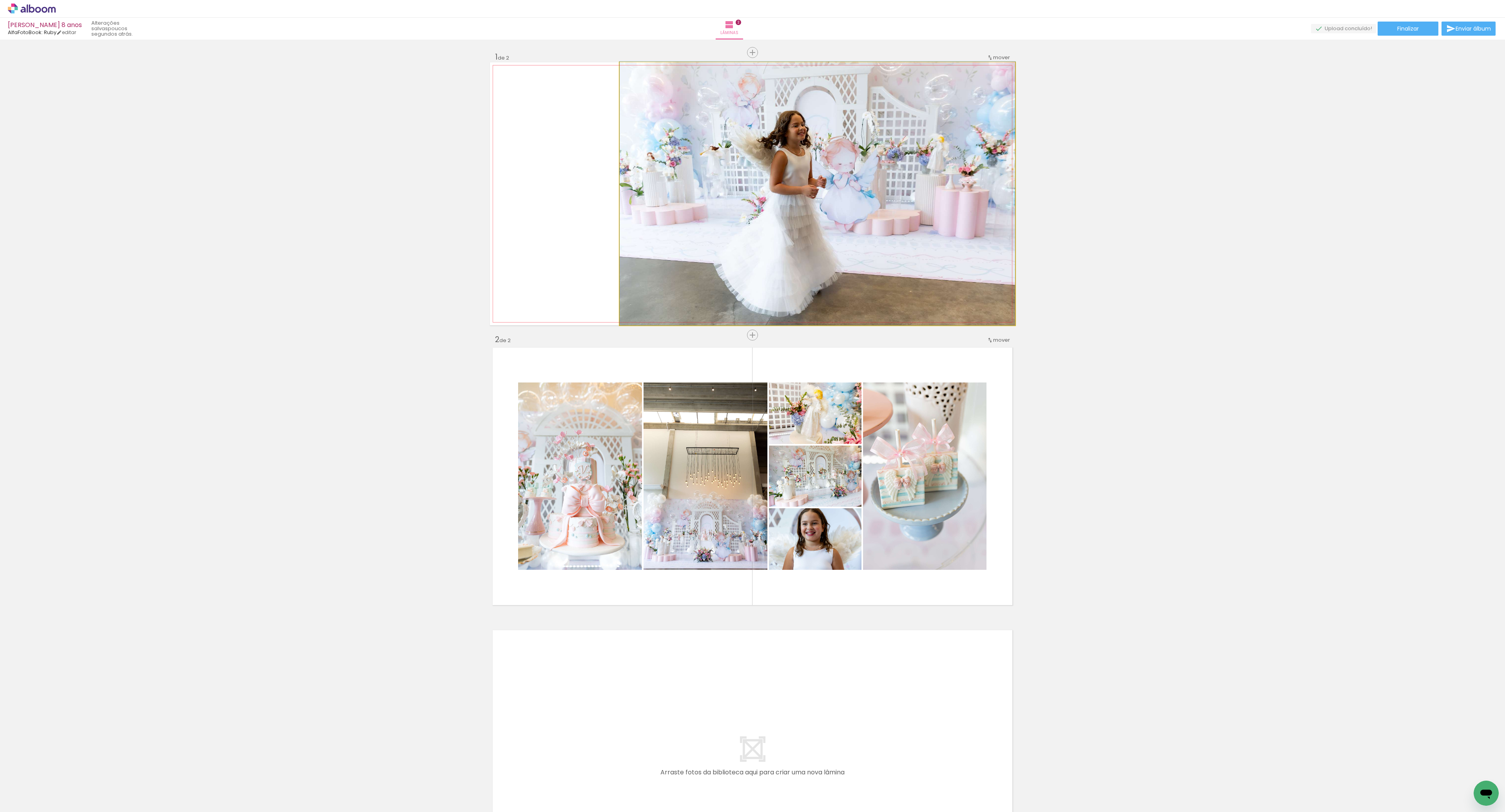
drag, startPoint x: 697, startPoint y: 181, endPoint x: 726, endPoint y: 178, distance: 29.2
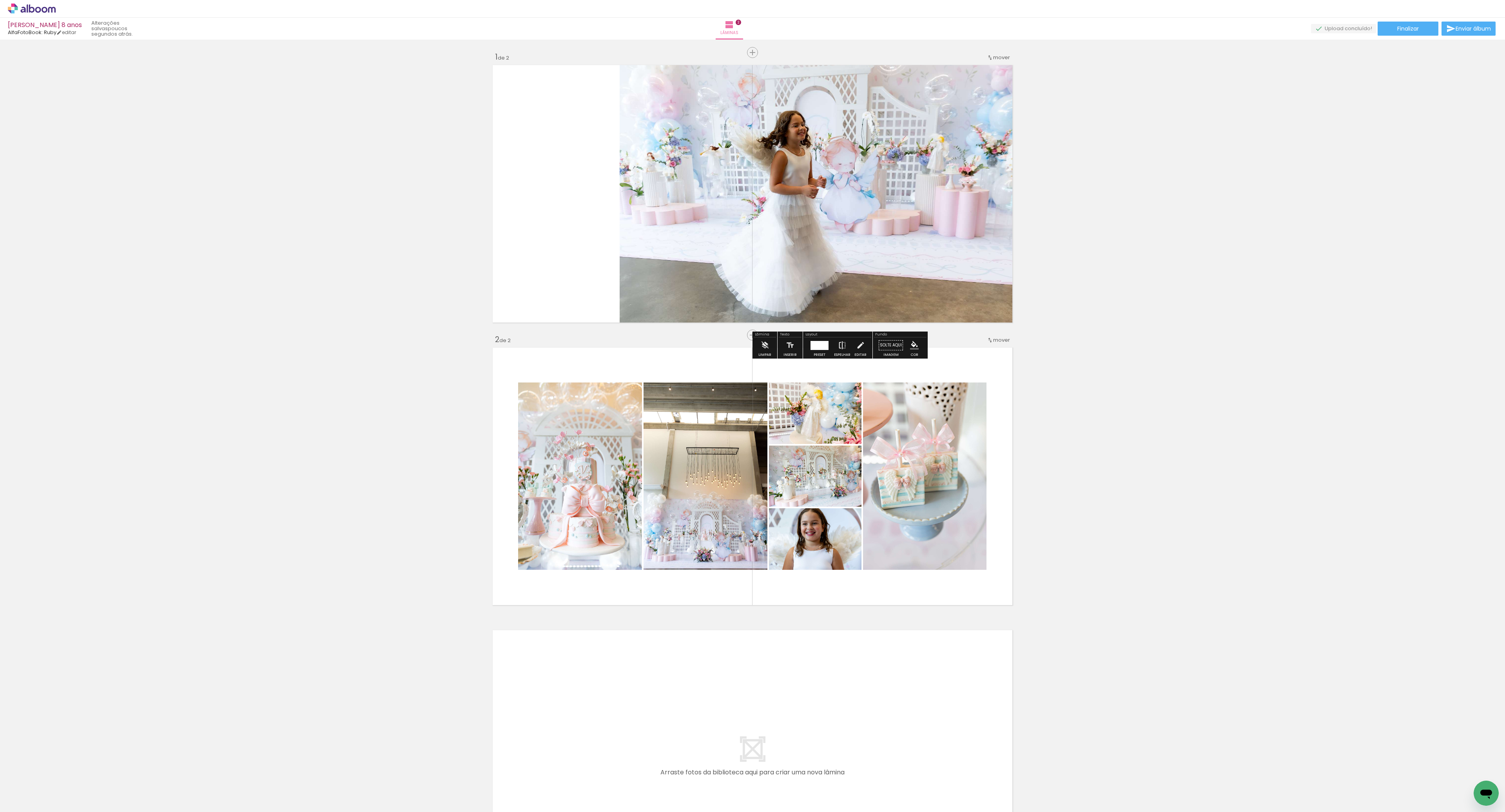
click at [838, 346] on iron-icon at bounding box center [842, 345] width 9 height 16
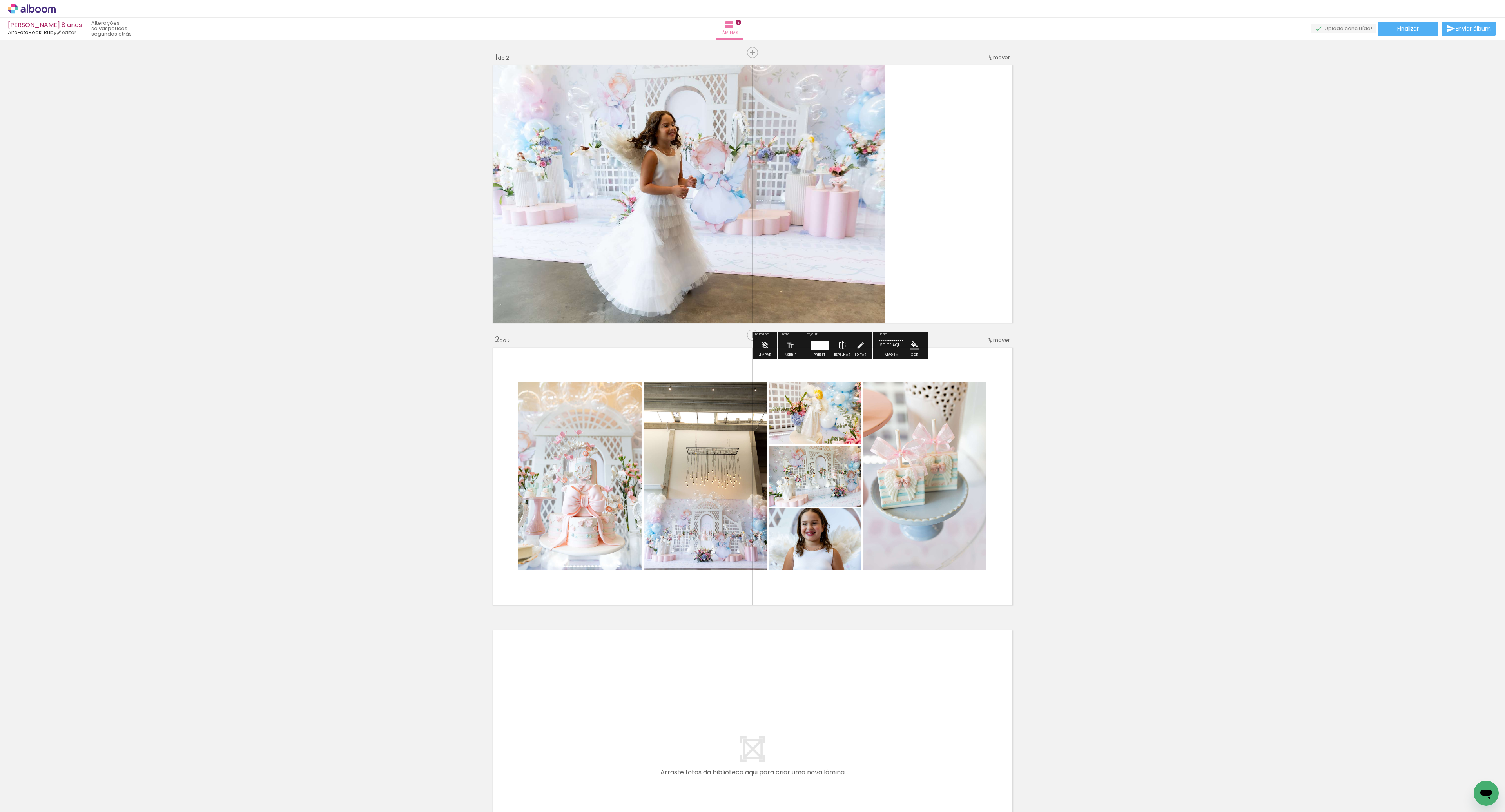
click at [842, 349] on iron-icon at bounding box center [842, 345] width 9 height 16
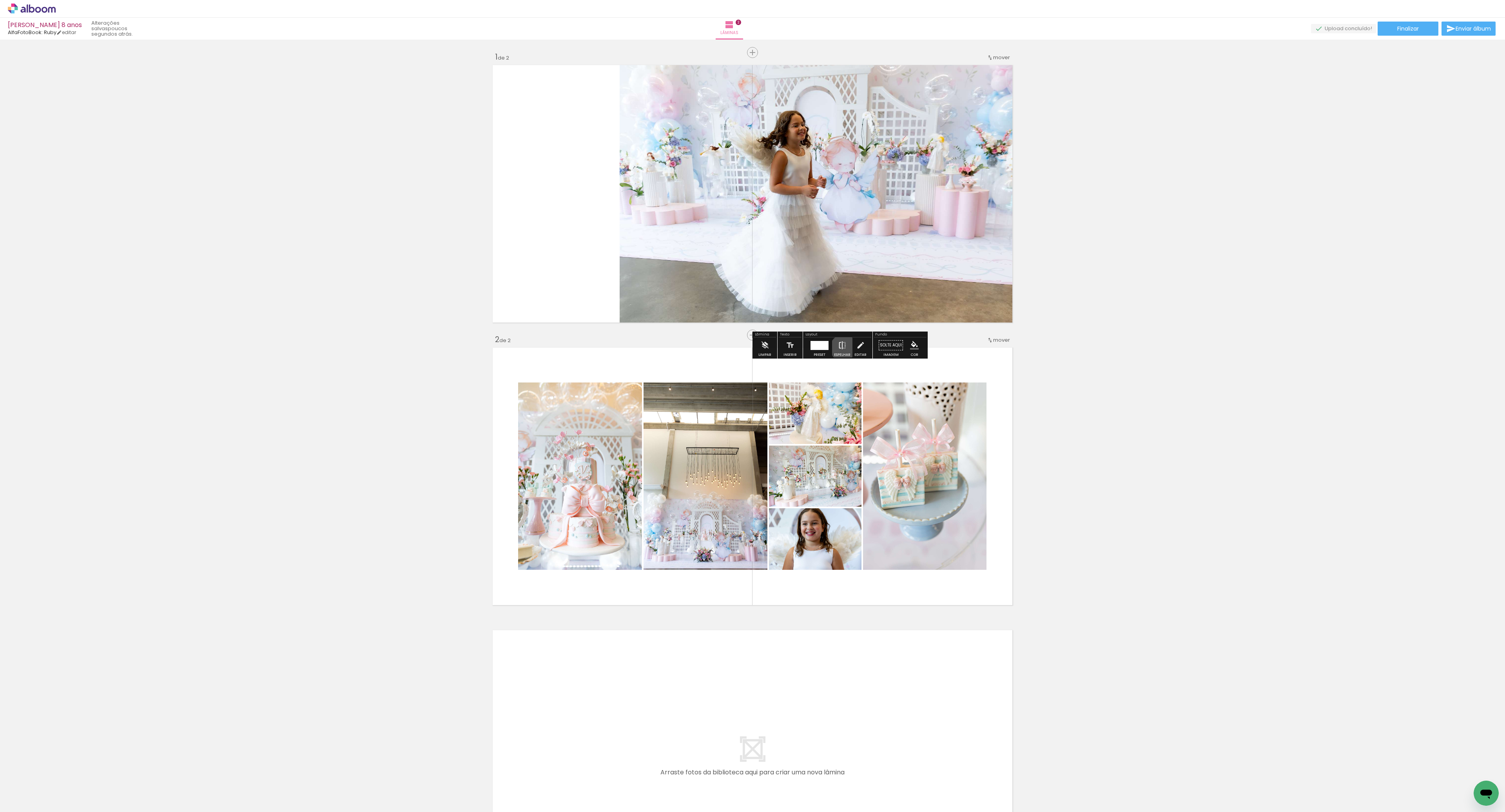
click at [842, 348] on iron-icon at bounding box center [842, 345] width 9 height 16
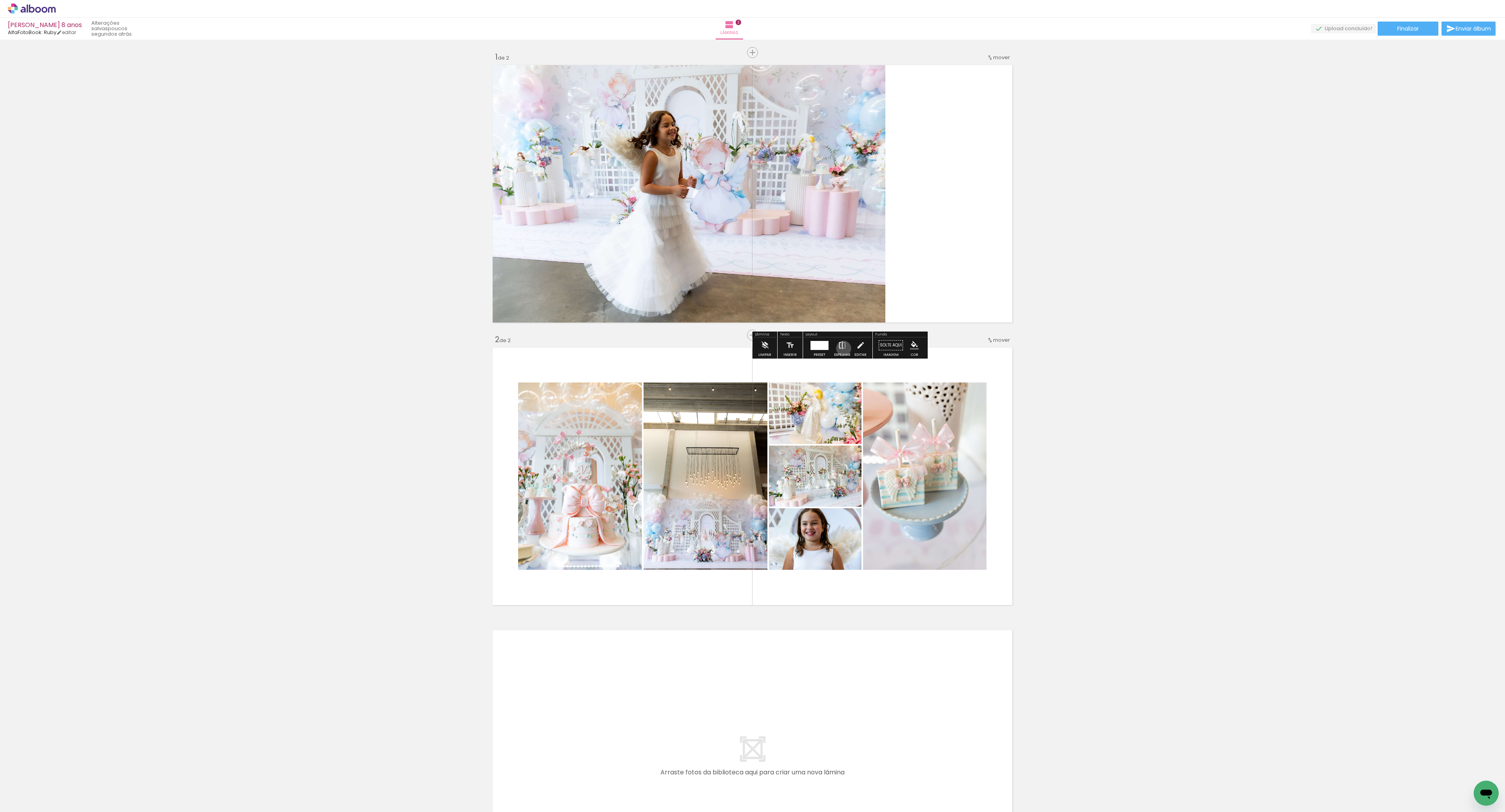
click at [842, 348] on iron-icon at bounding box center [842, 345] width 9 height 16
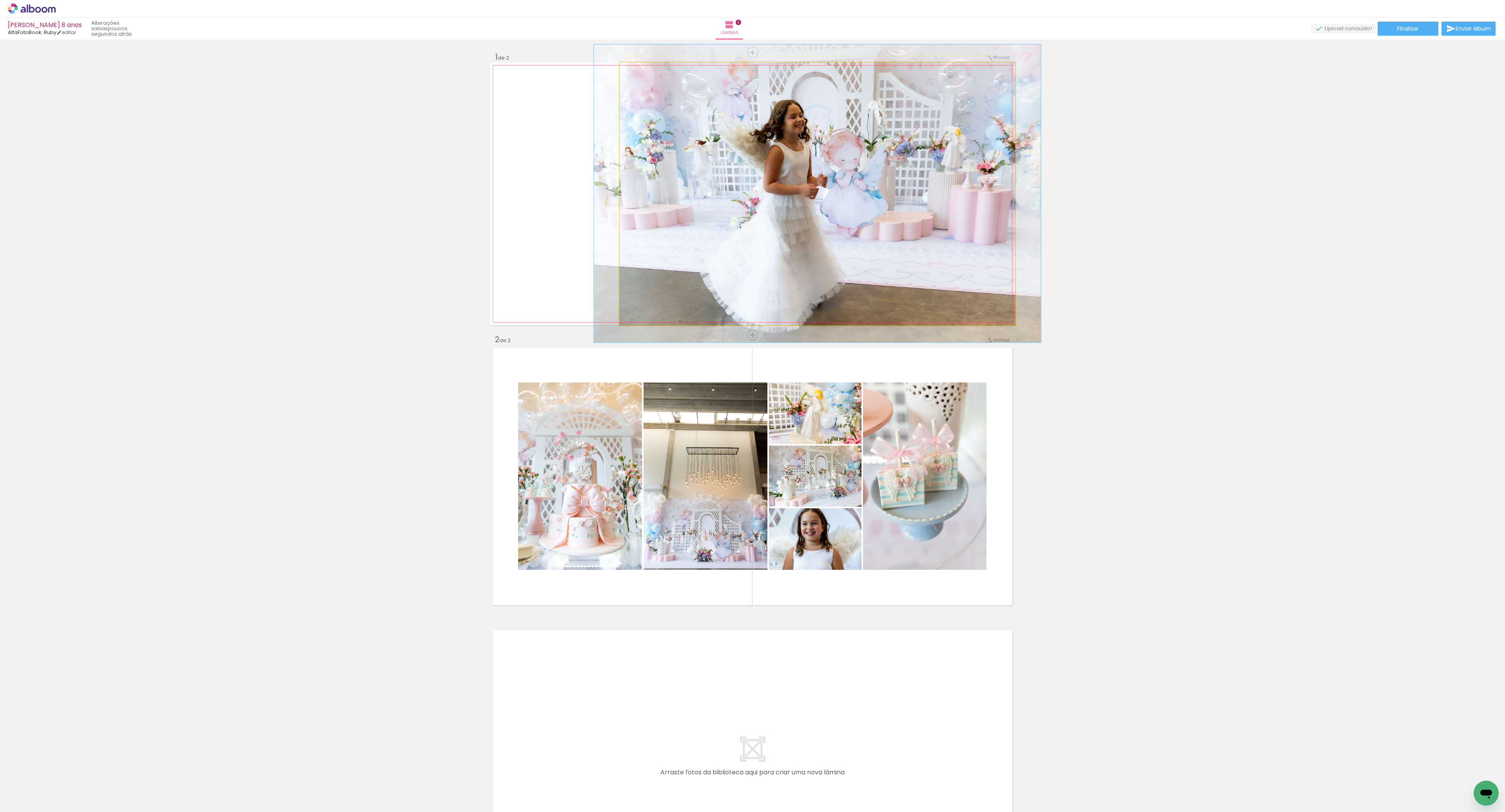
click at [641, 70] on div at bounding box center [641, 71] width 7 height 7
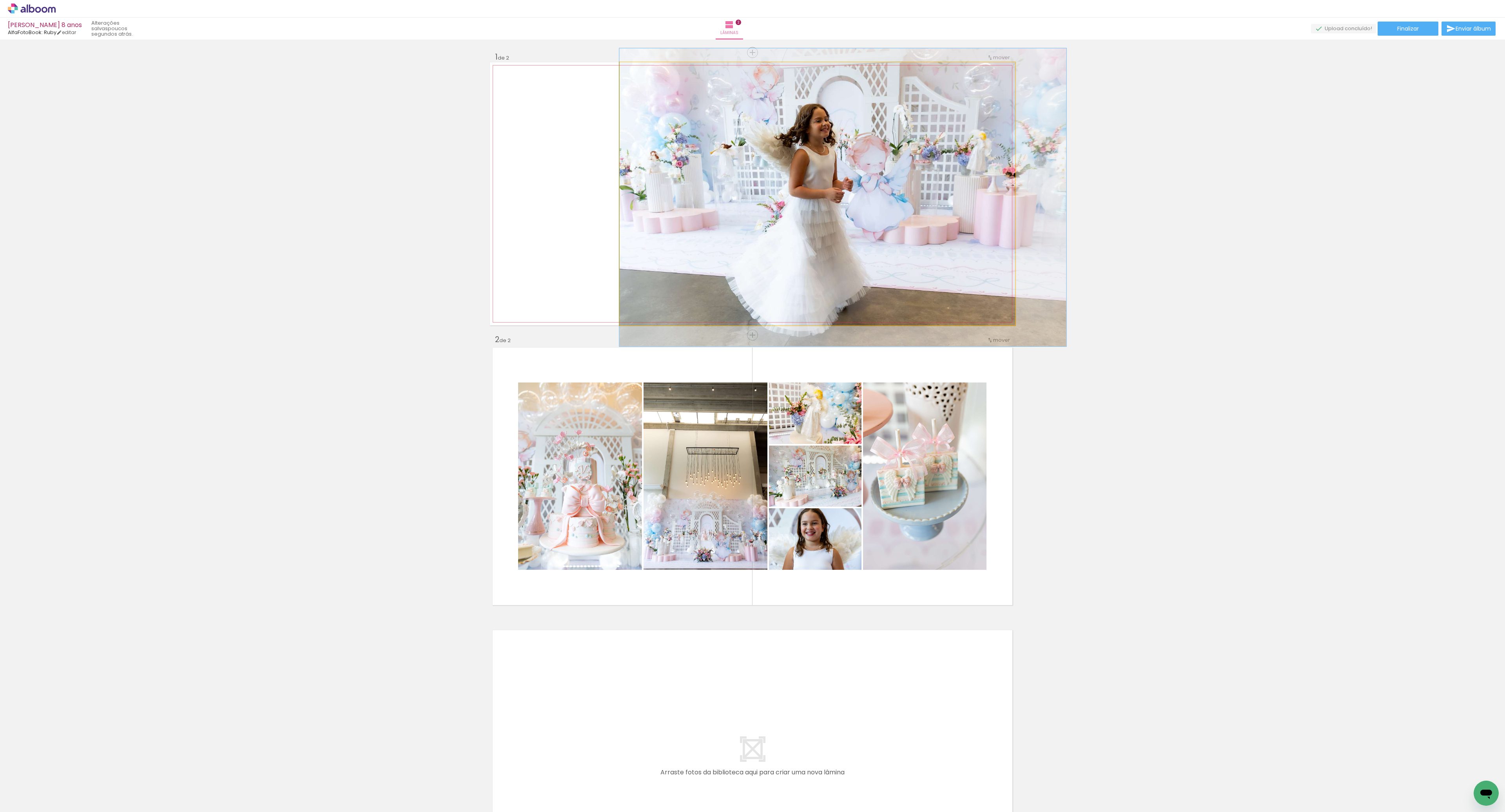
drag, startPoint x: 684, startPoint y: 187, endPoint x: 735, endPoint y: 191, distance: 51.2
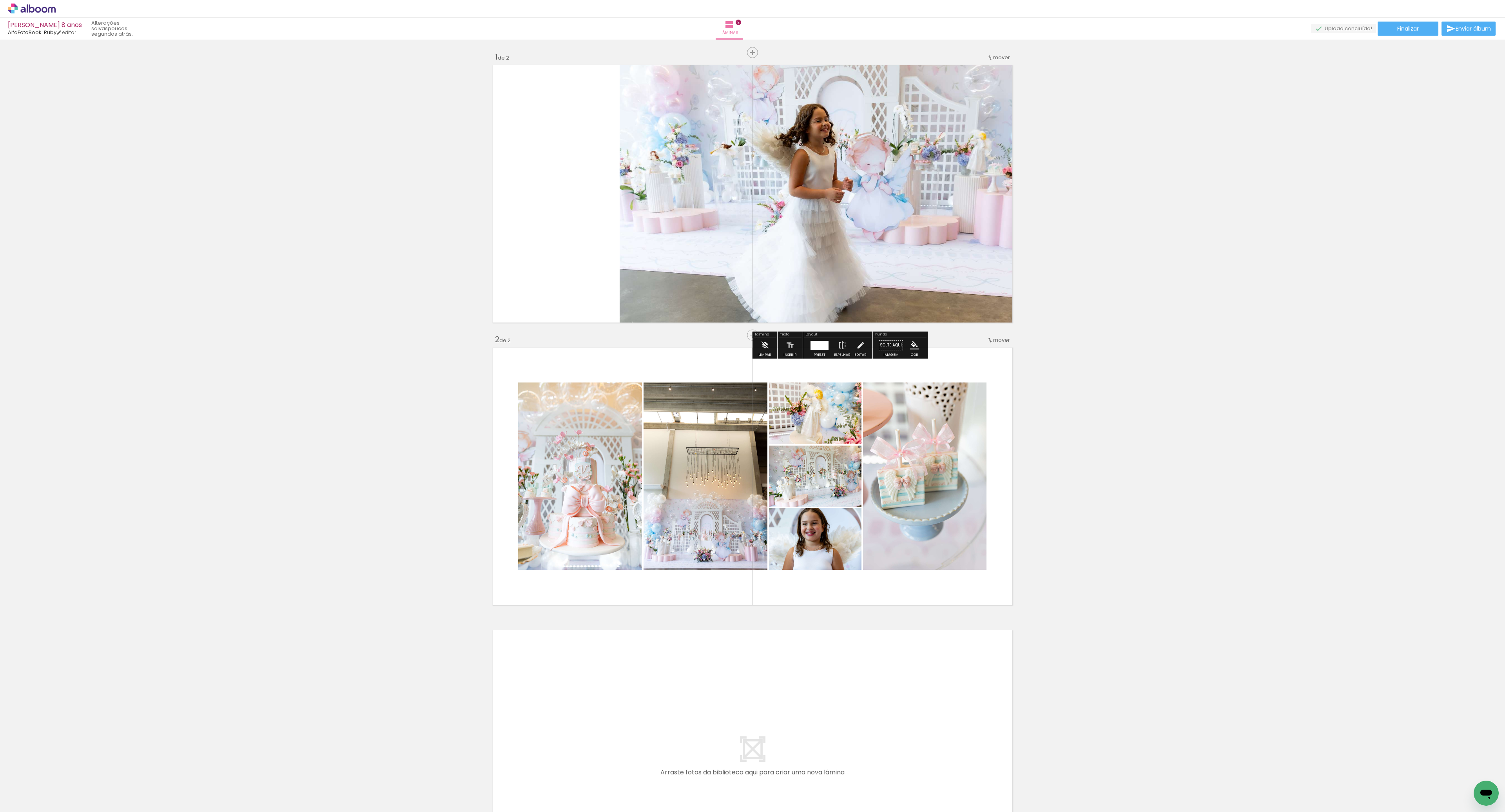
click at [820, 349] on div at bounding box center [819, 345] width 18 height 9
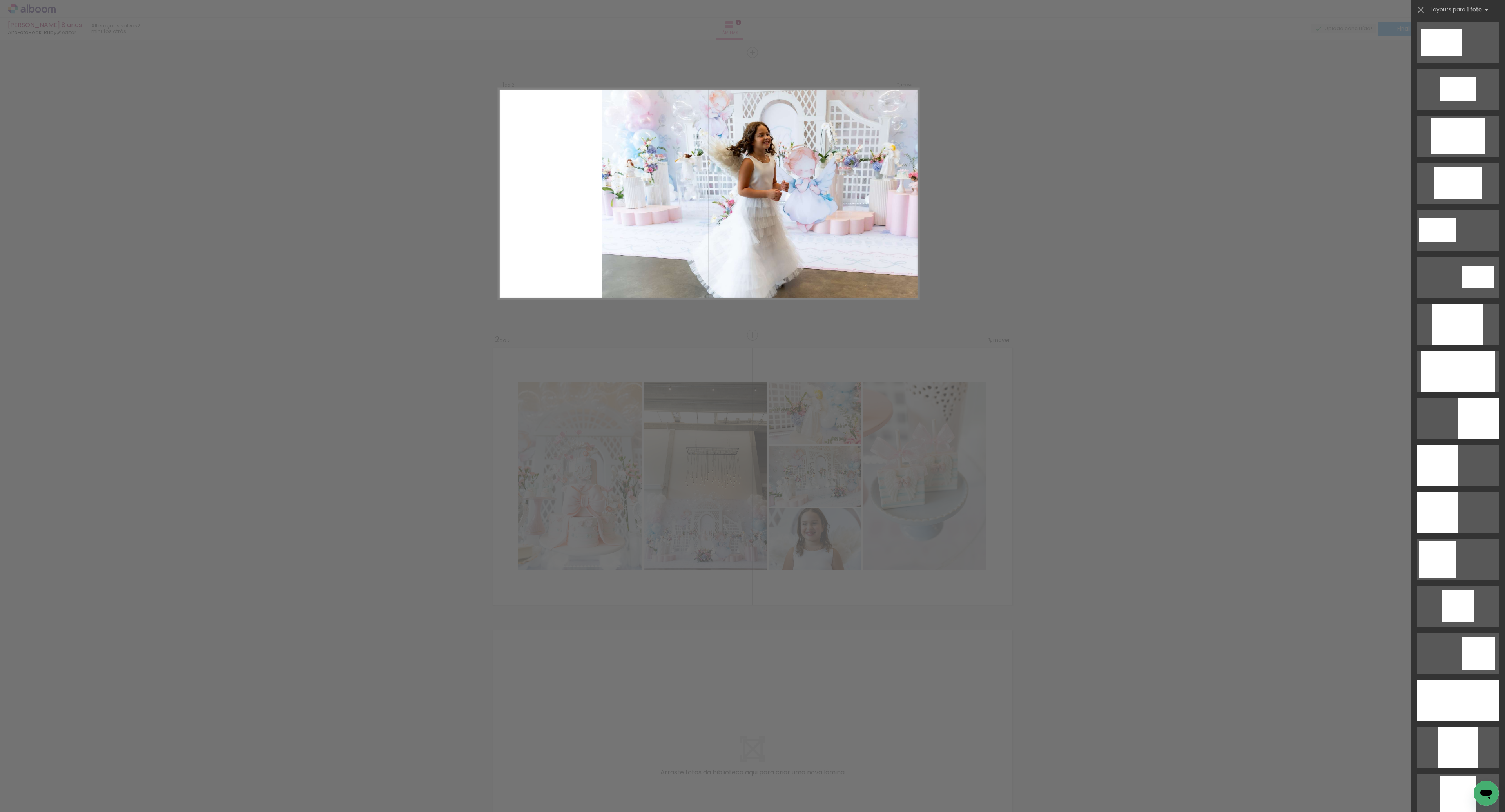
scroll to position [1980, 0]
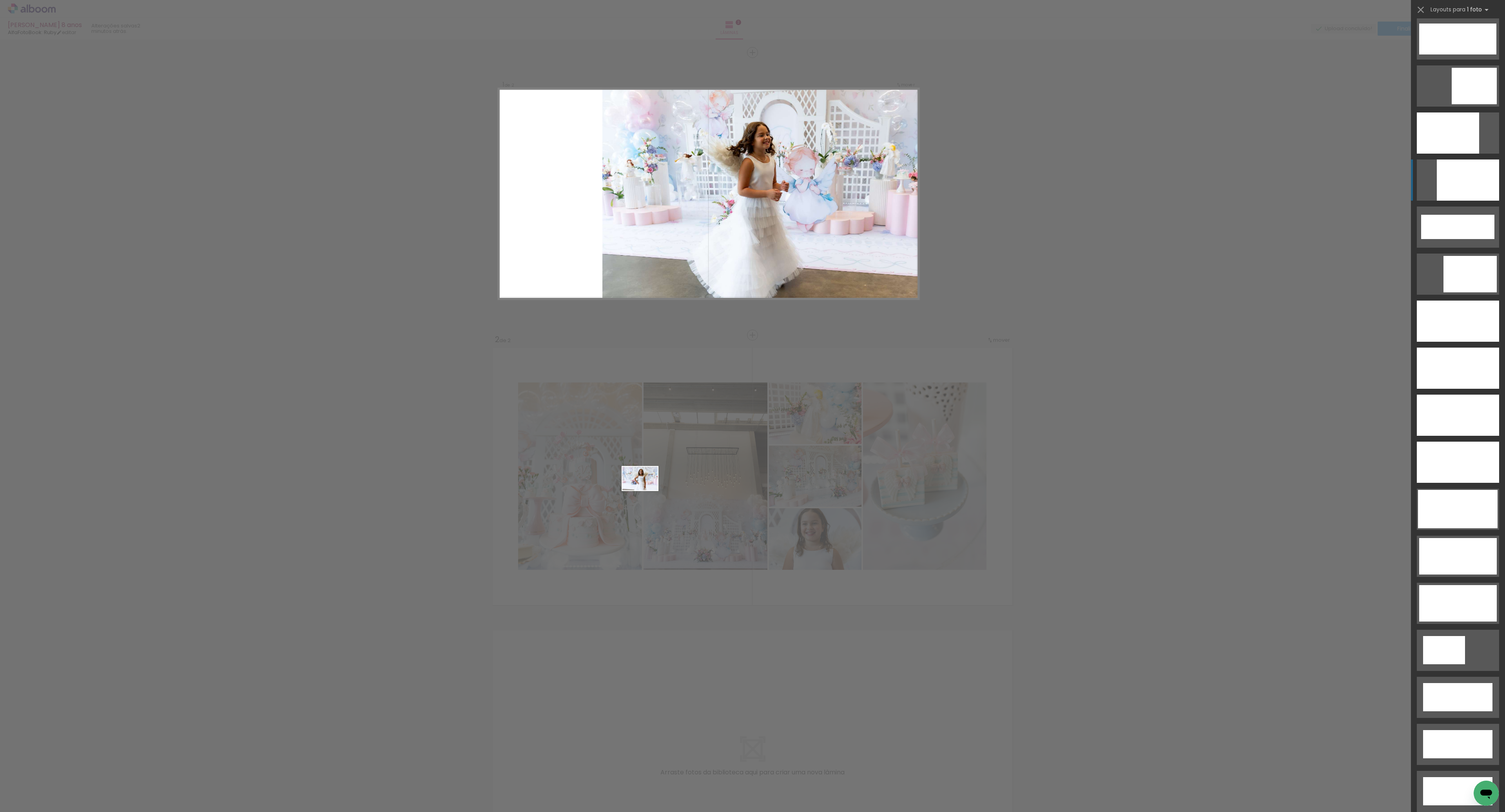
drag, startPoint x: 435, startPoint y: 791, endPoint x: 643, endPoint y: 486, distance: 369.2
click at [644, 487] on quentale-workspace at bounding box center [752, 406] width 1505 height 812
click at [703, 425] on div "Confirmar Cancelar" at bounding box center [752, 473] width 1505 height 866
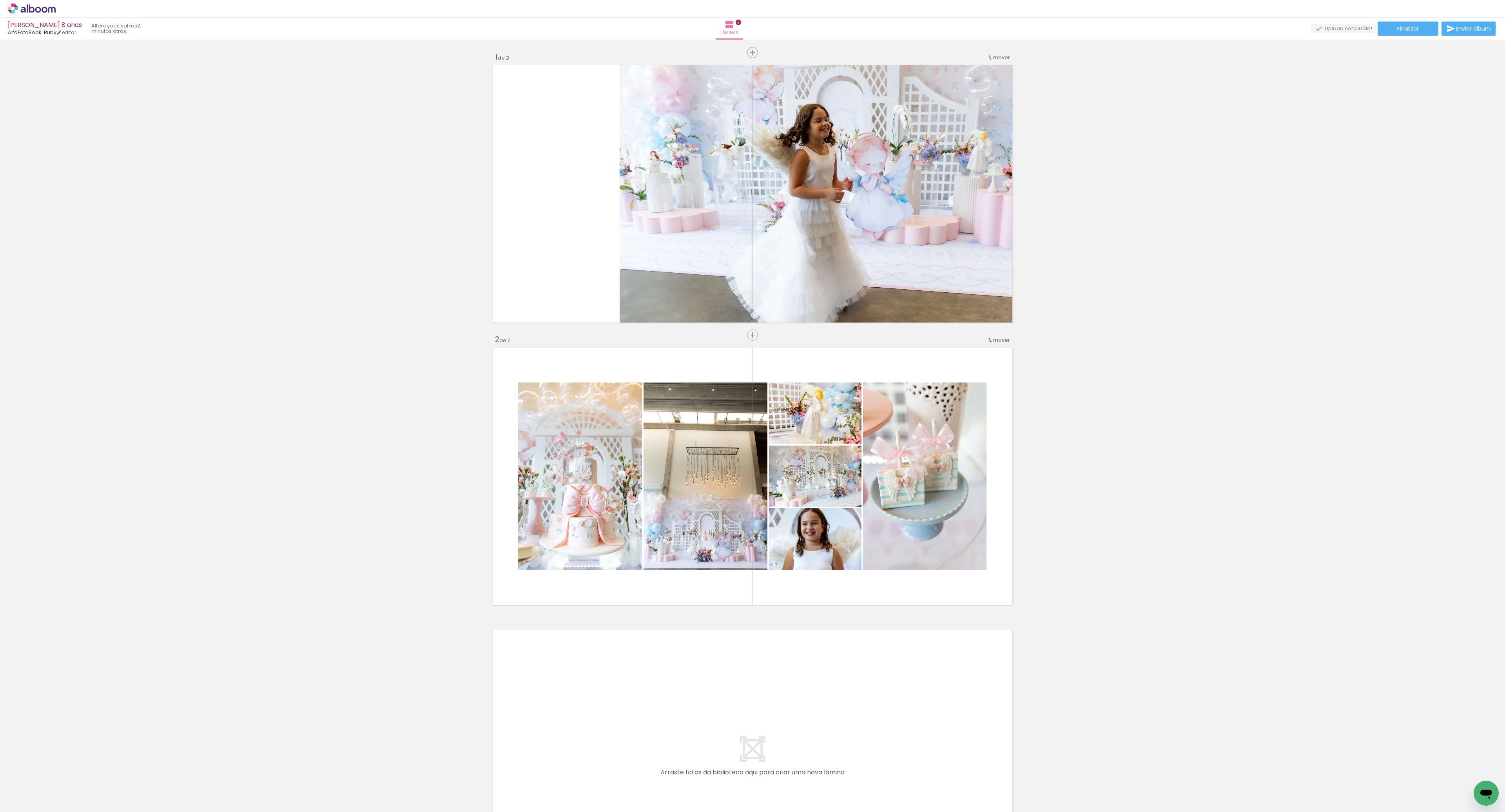
click at [436, 785] on div at bounding box center [429, 786] width 39 height 26
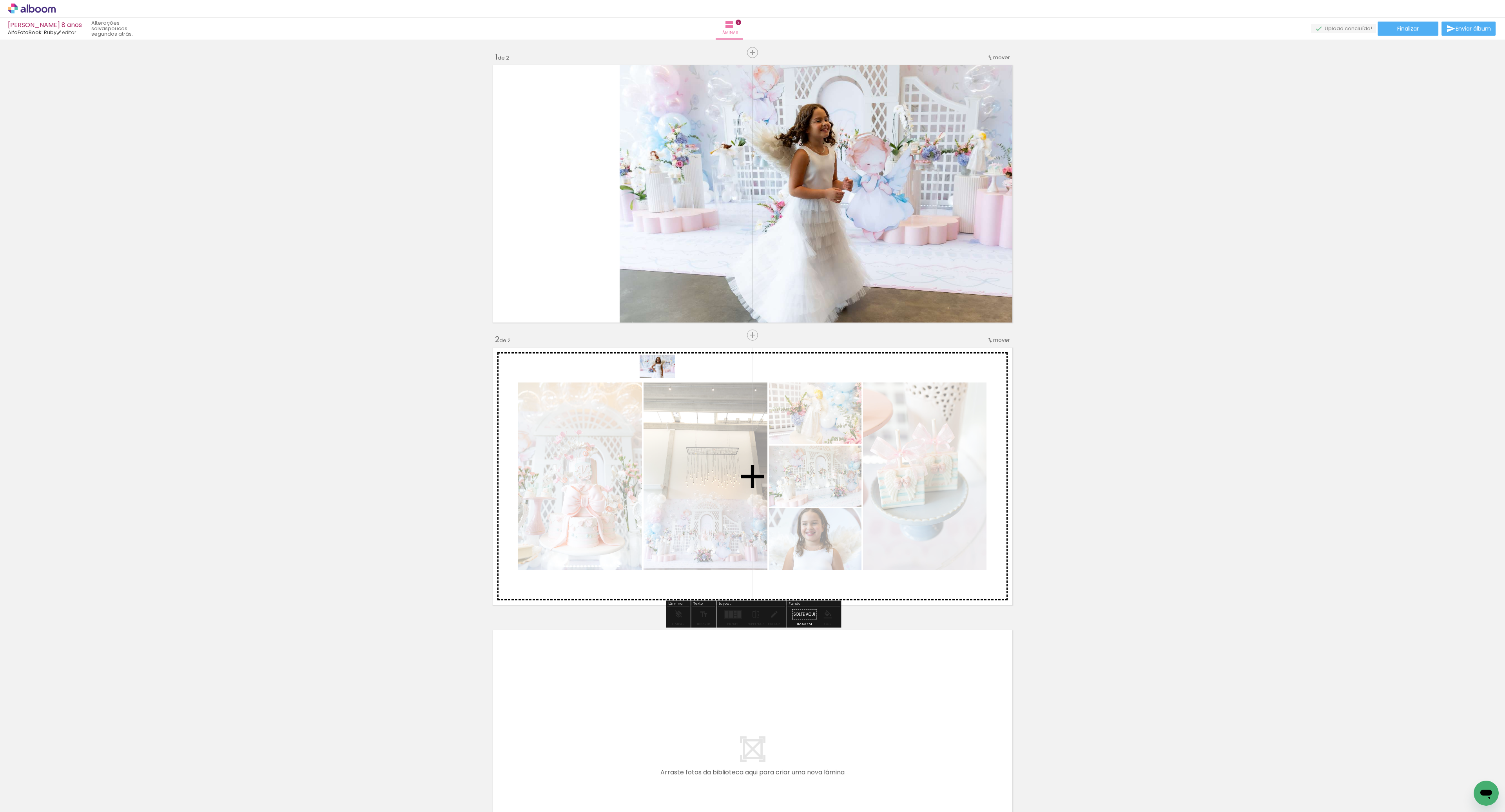
drag, startPoint x: 434, startPoint y: 786, endPoint x: 669, endPoint y: 355, distance: 490.9
click at [669, 355] on quentale-workspace at bounding box center [752, 406] width 1505 height 812
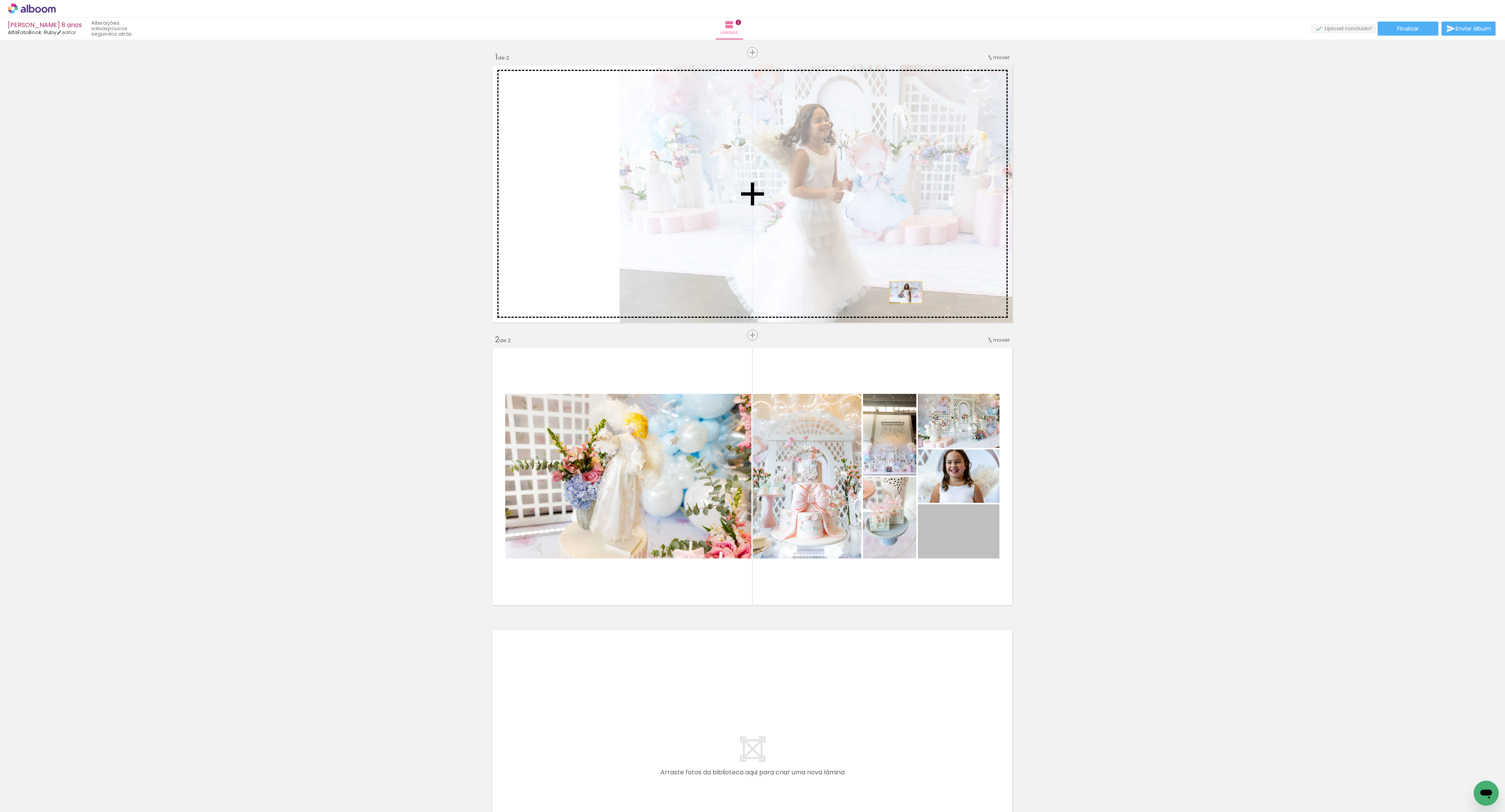
drag, startPoint x: 965, startPoint y: 528, endPoint x: 907, endPoint y: 272, distance: 262.5
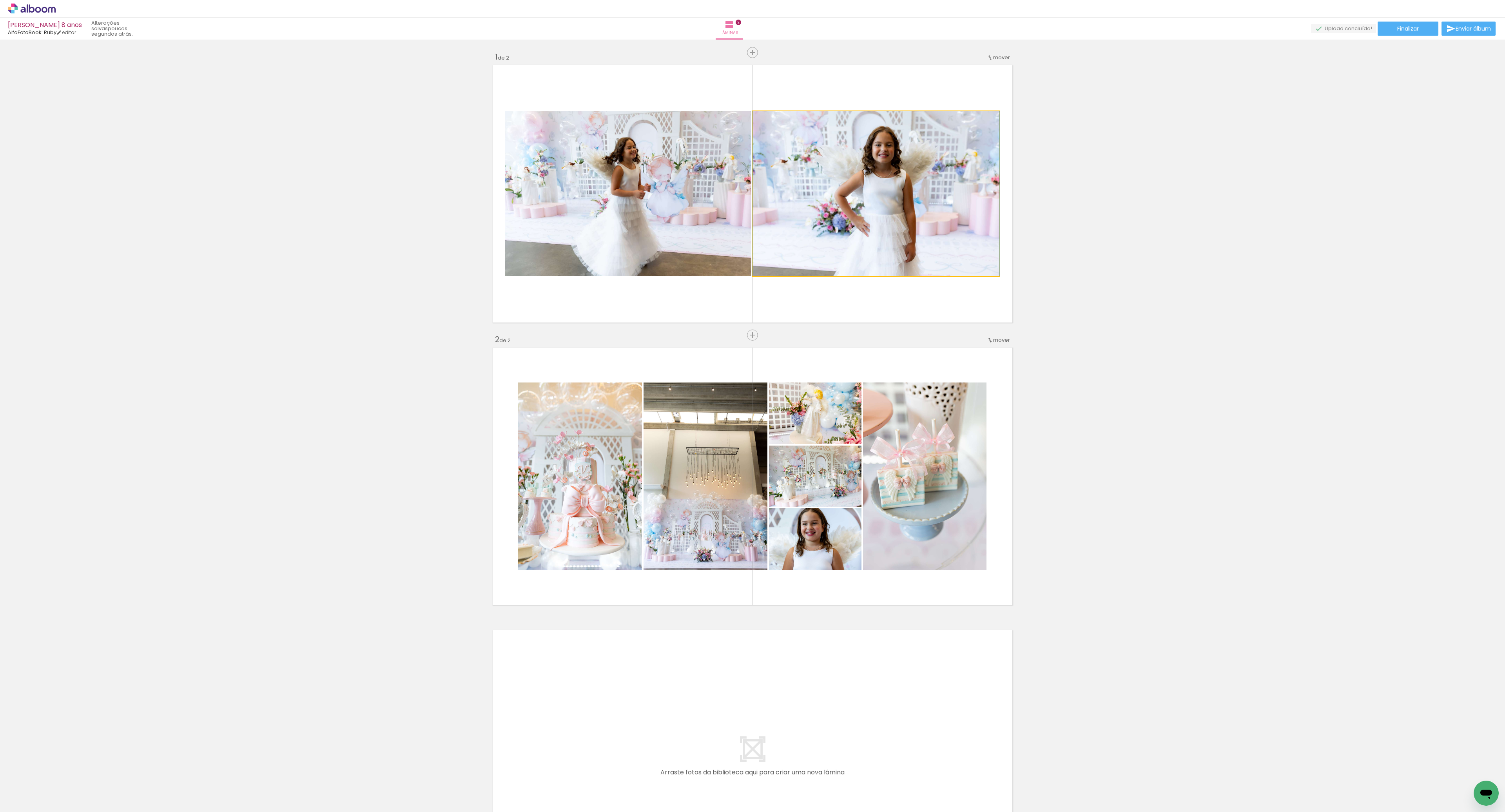
click at [900, 241] on quentale-photo at bounding box center [876, 194] width 247 height 165
click at [702, 240] on quentale-photo at bounding box center [628, 194] width 246 height 165
click at [601, 179] on quentale-photo at bounding box center [628, 194] width 246 height 165
click at [608, 195] on quentale-photo at bounding box center [628, 194] width 246 height 165
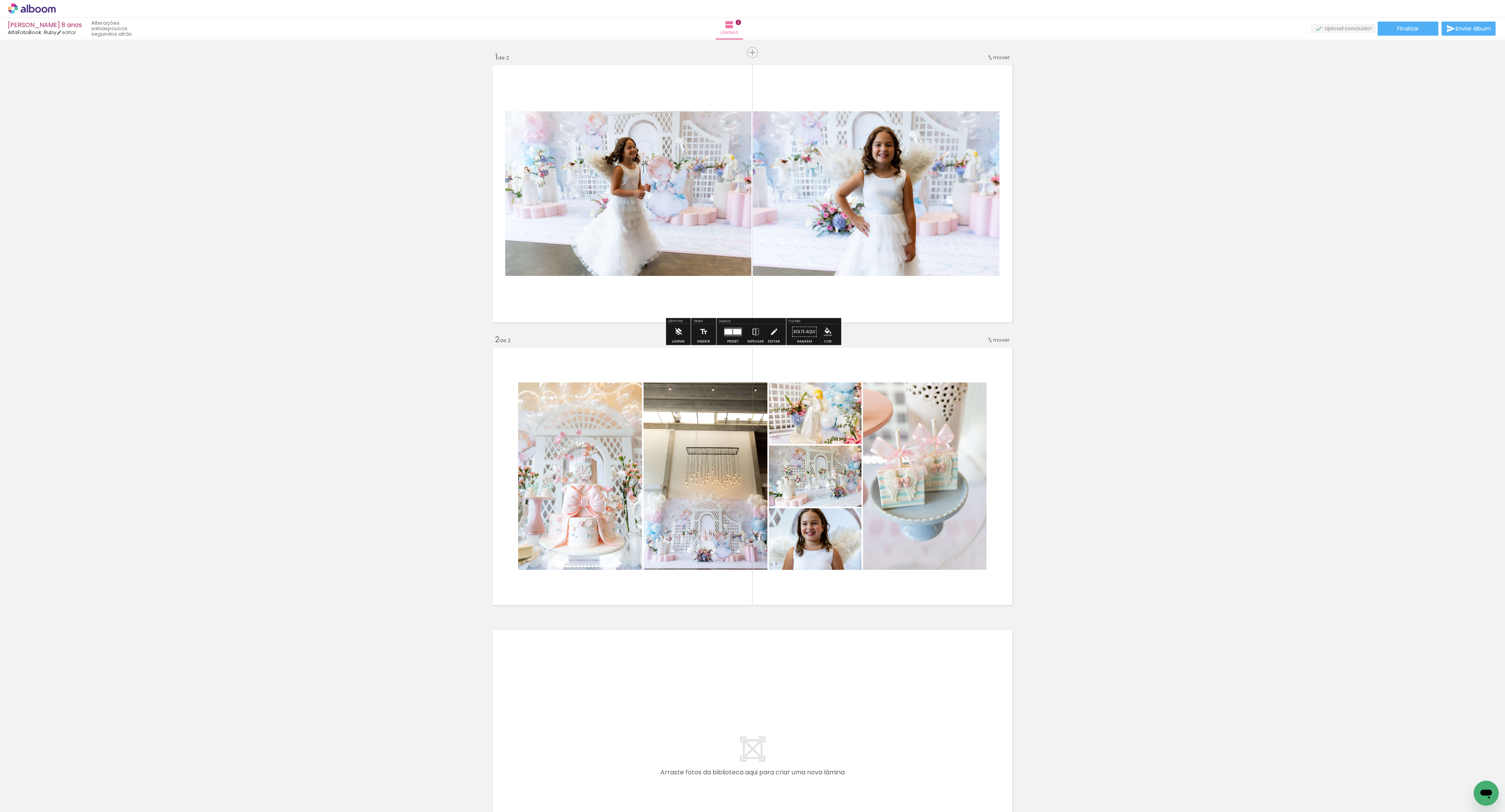
click at [677, 332] on iron-icon at bounding box center [678, 332] width 9 height 16
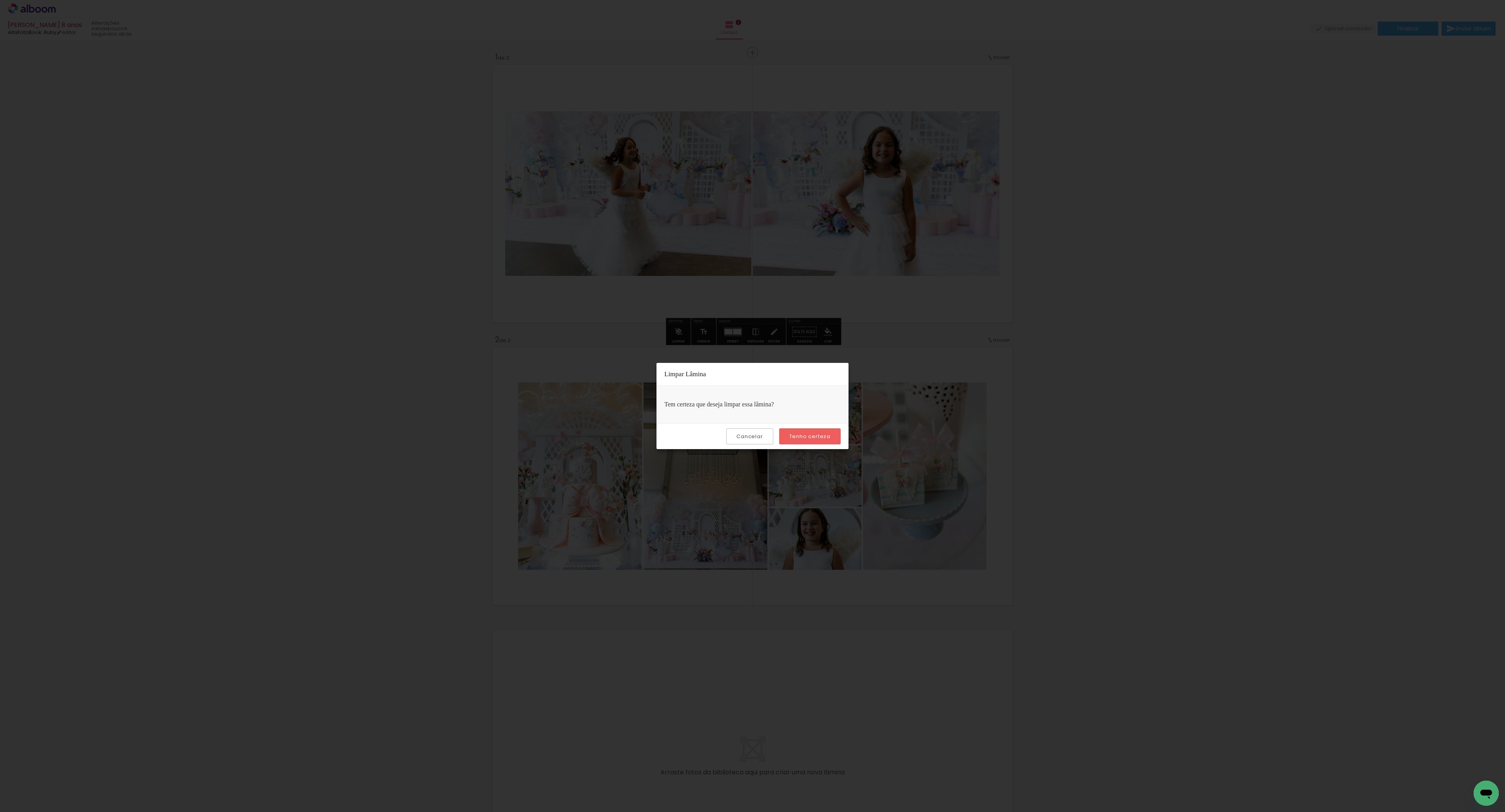
click at [0, 0] on slot "Cancelar" at bounding box center [0, 0] width 0 height 0
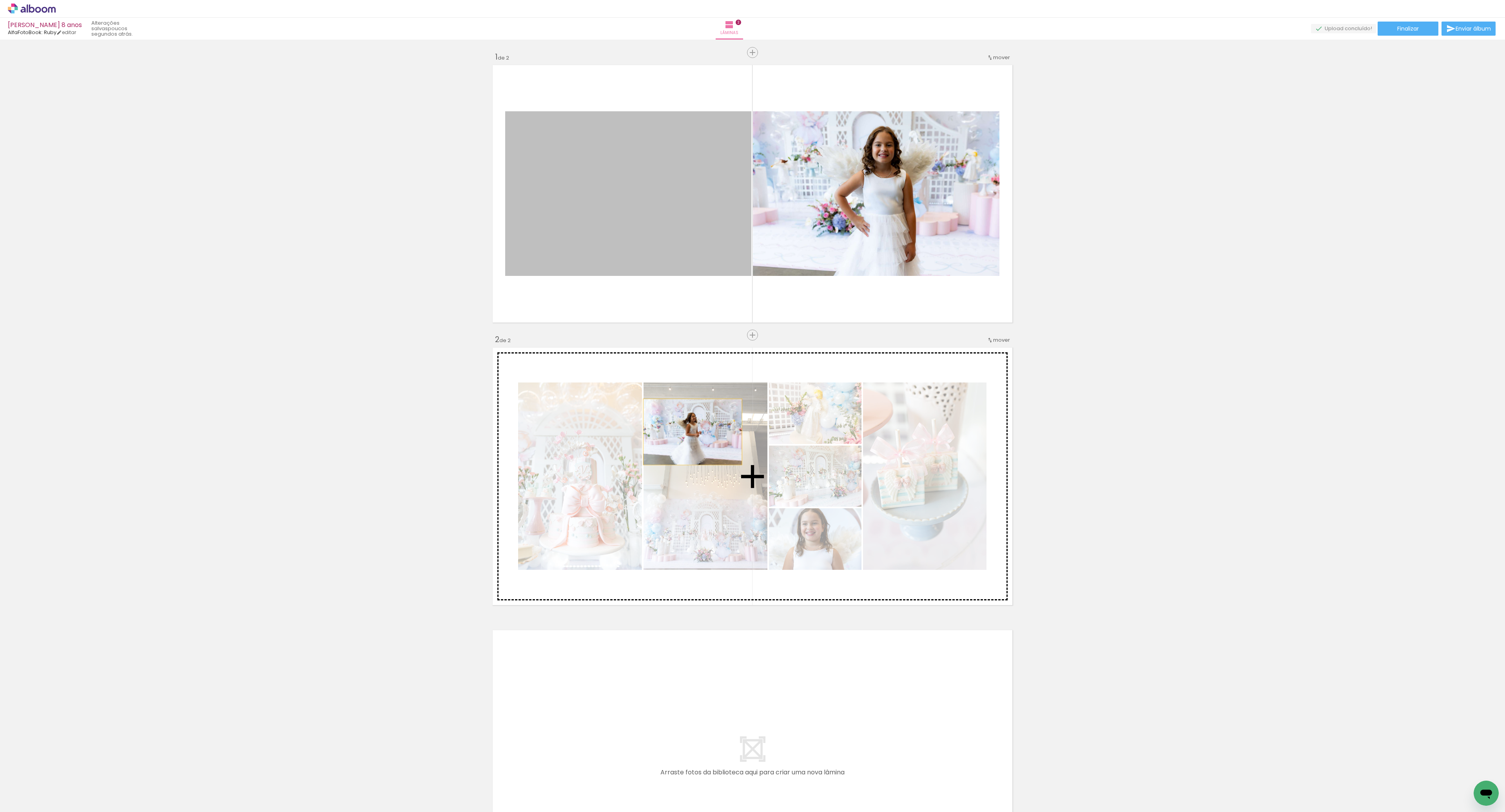
drag, startPoint x: 622, startPoint y: 217, endPoint x: 693, endPoint y: 440, distance: 234.0
click at [694, 441] on div "Inserir lâmina 1 de 2 Inserir lâmina 2 de 2" at bounding box center [752, 466] width 1505 height 848
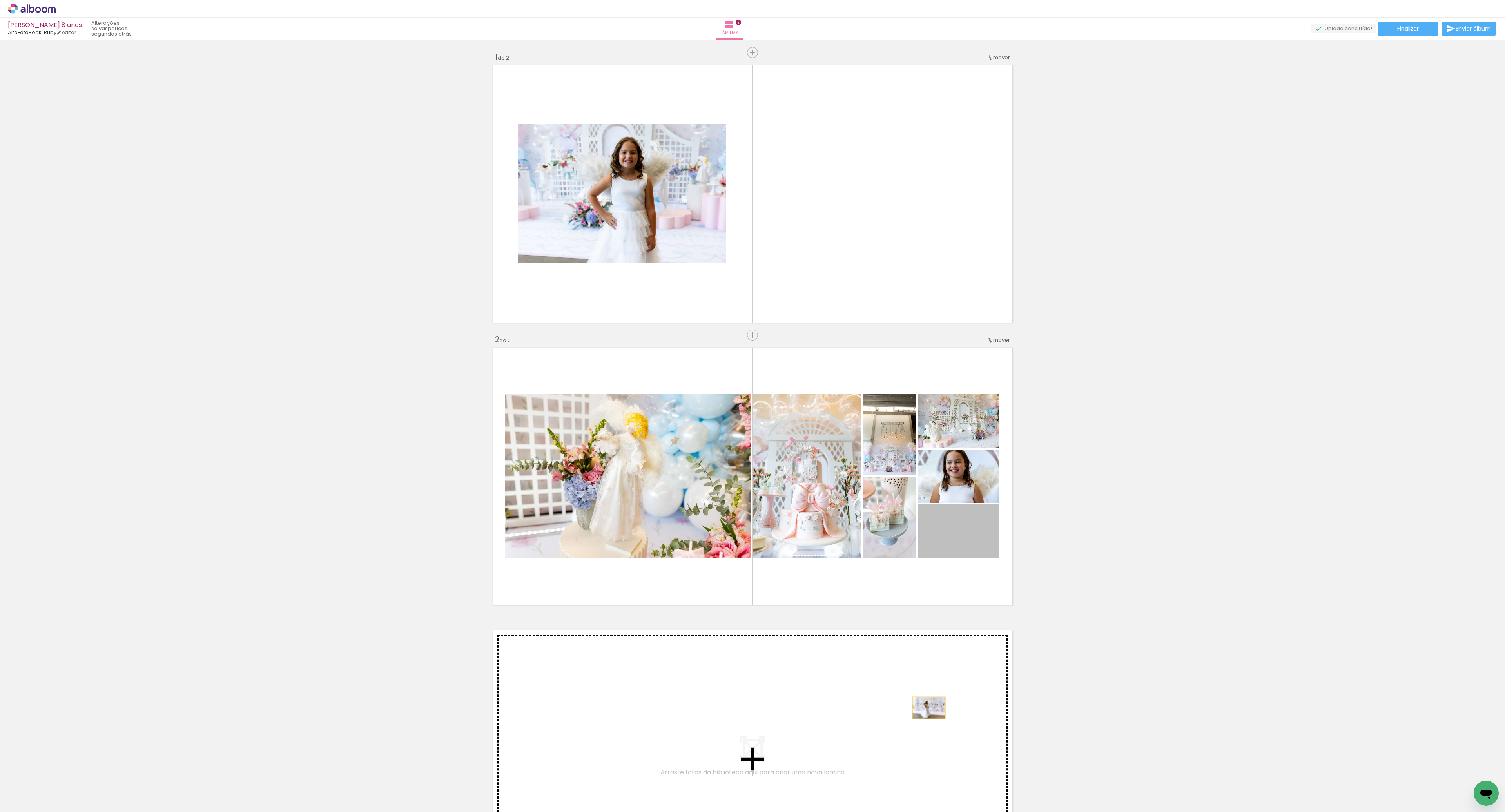
drag, startPoint x: 965, startPoint y: 543, endPoint x: 951, endPoint y: 577, distance: 36.8
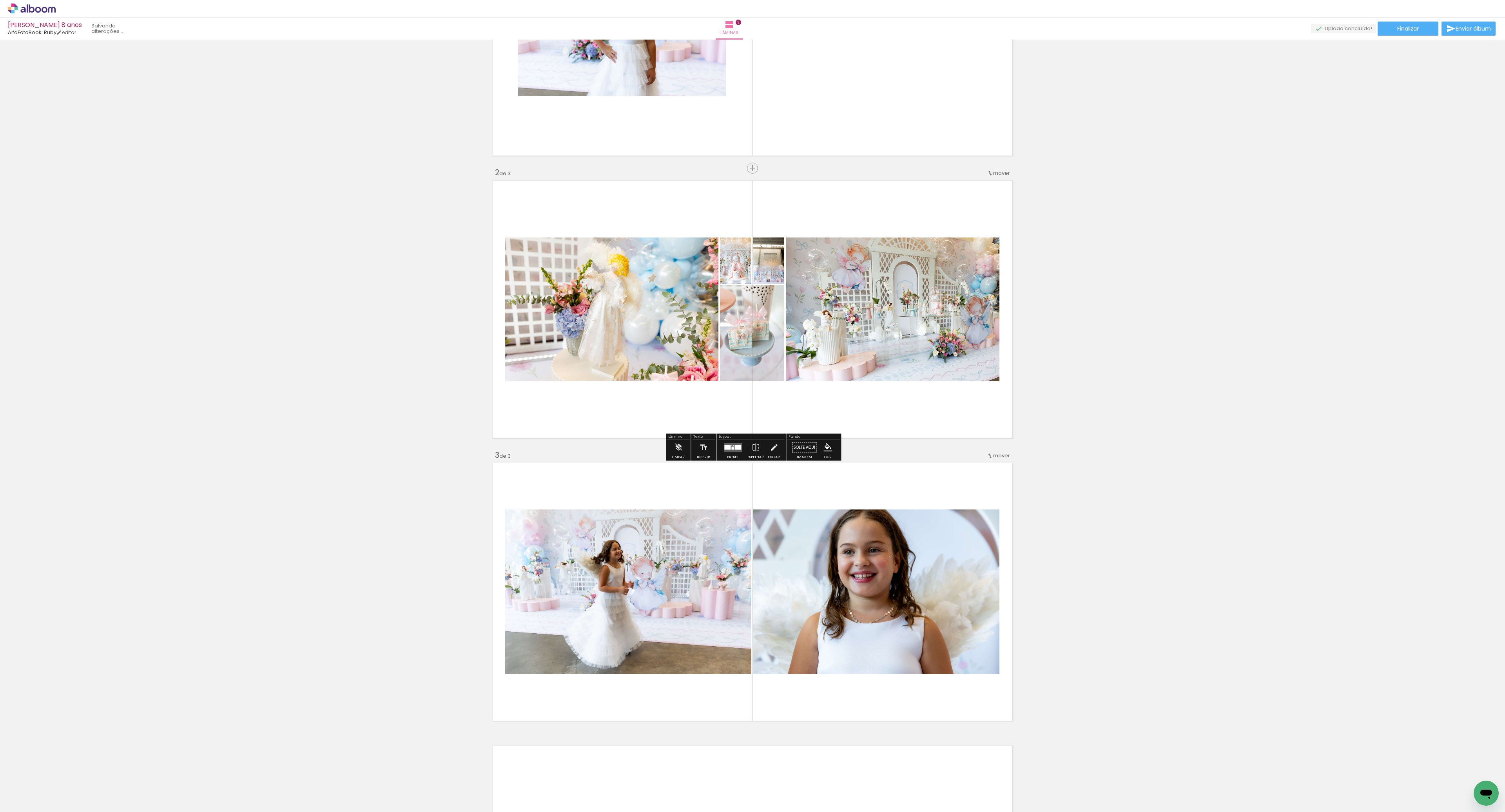
scroll to position [0, 0]
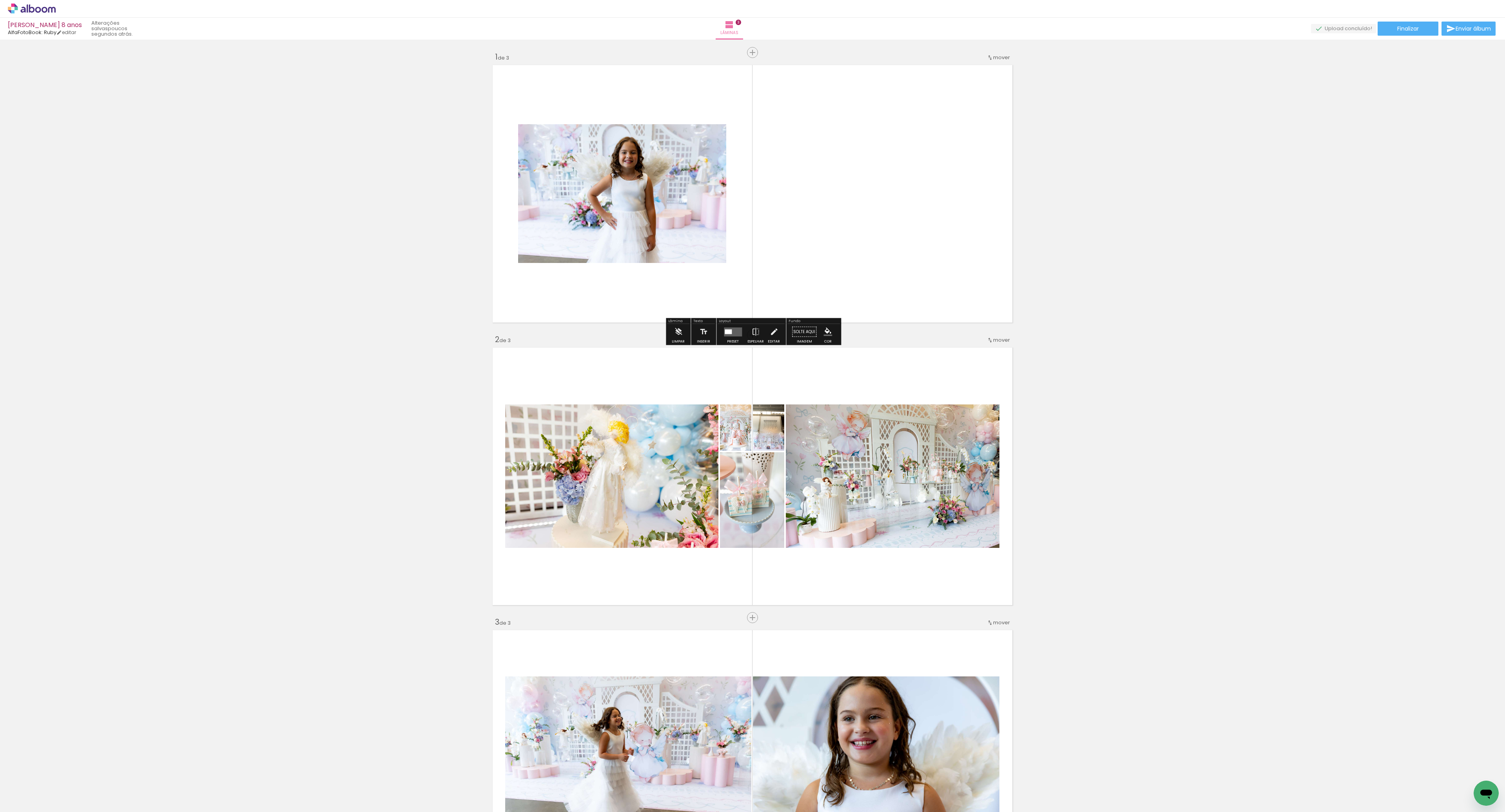
click at [733, 334] on quentale-layouter at bounding box center [733, 331] width 18 height 9
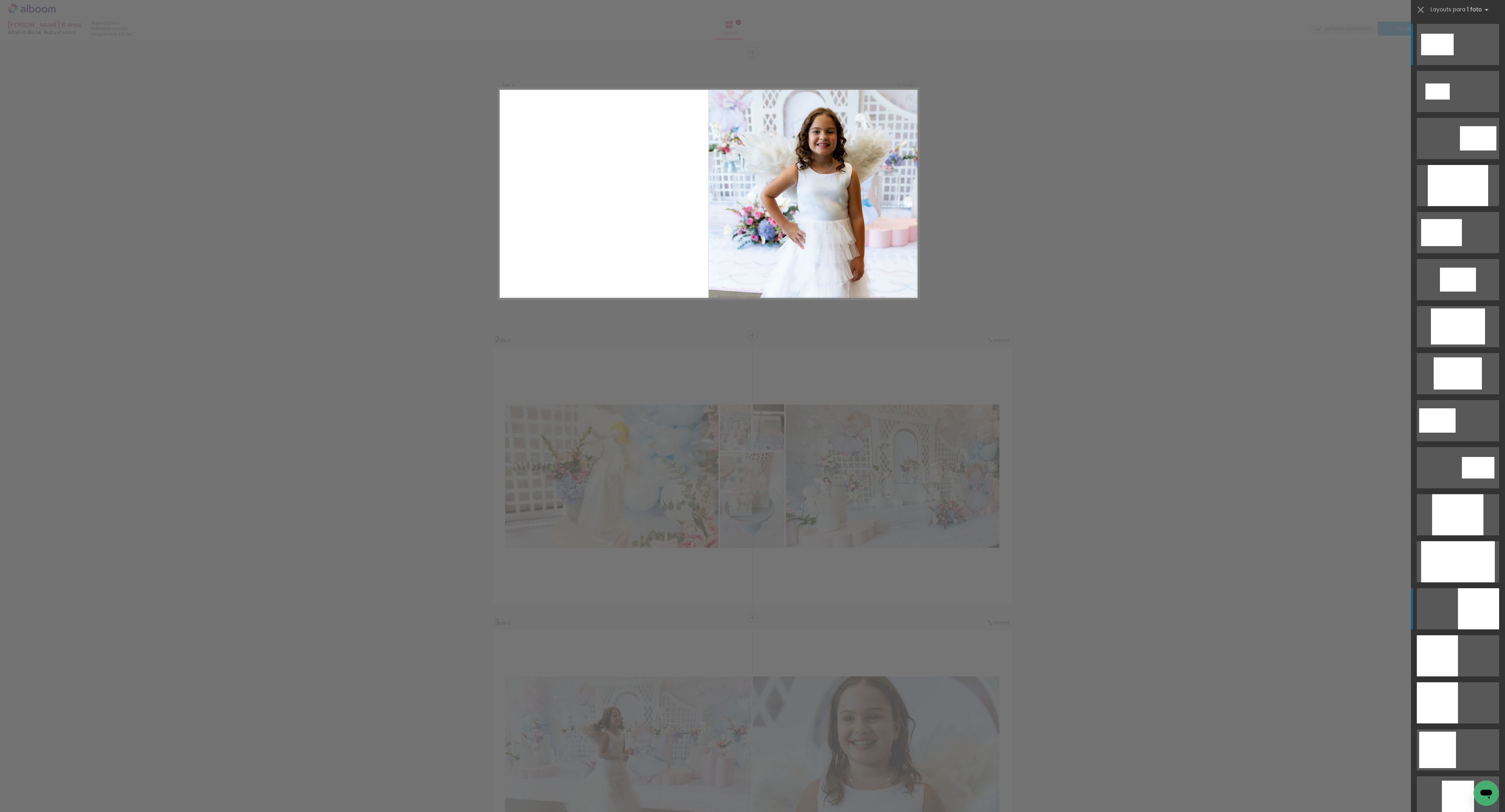
click at [1476, 611] on div at bounding box center [1479, 609] width 41 height 41
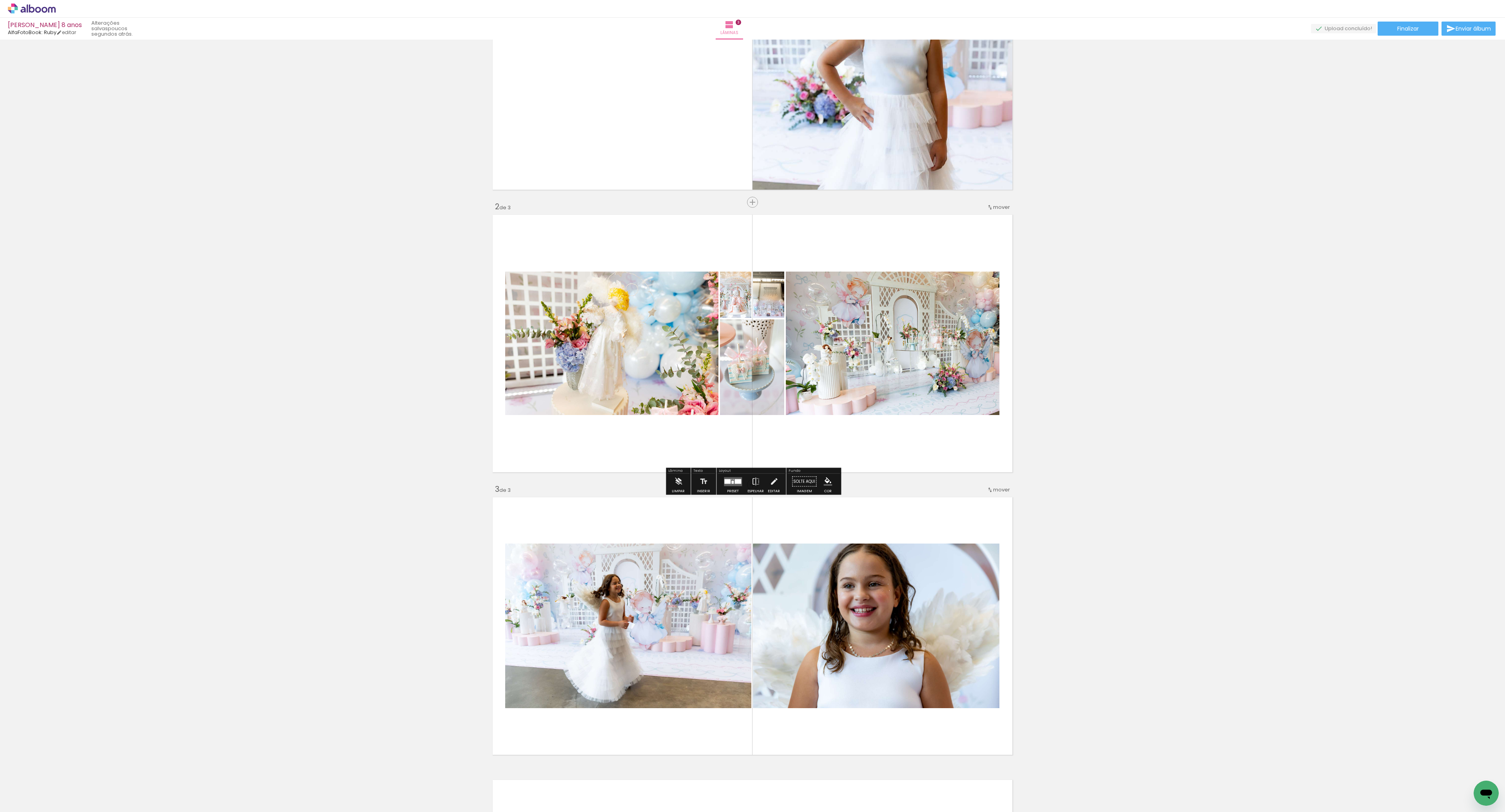
scroll to position [134, 0]
click at [731, 482] on div at bounding box center [733, 480] width 2 height 3
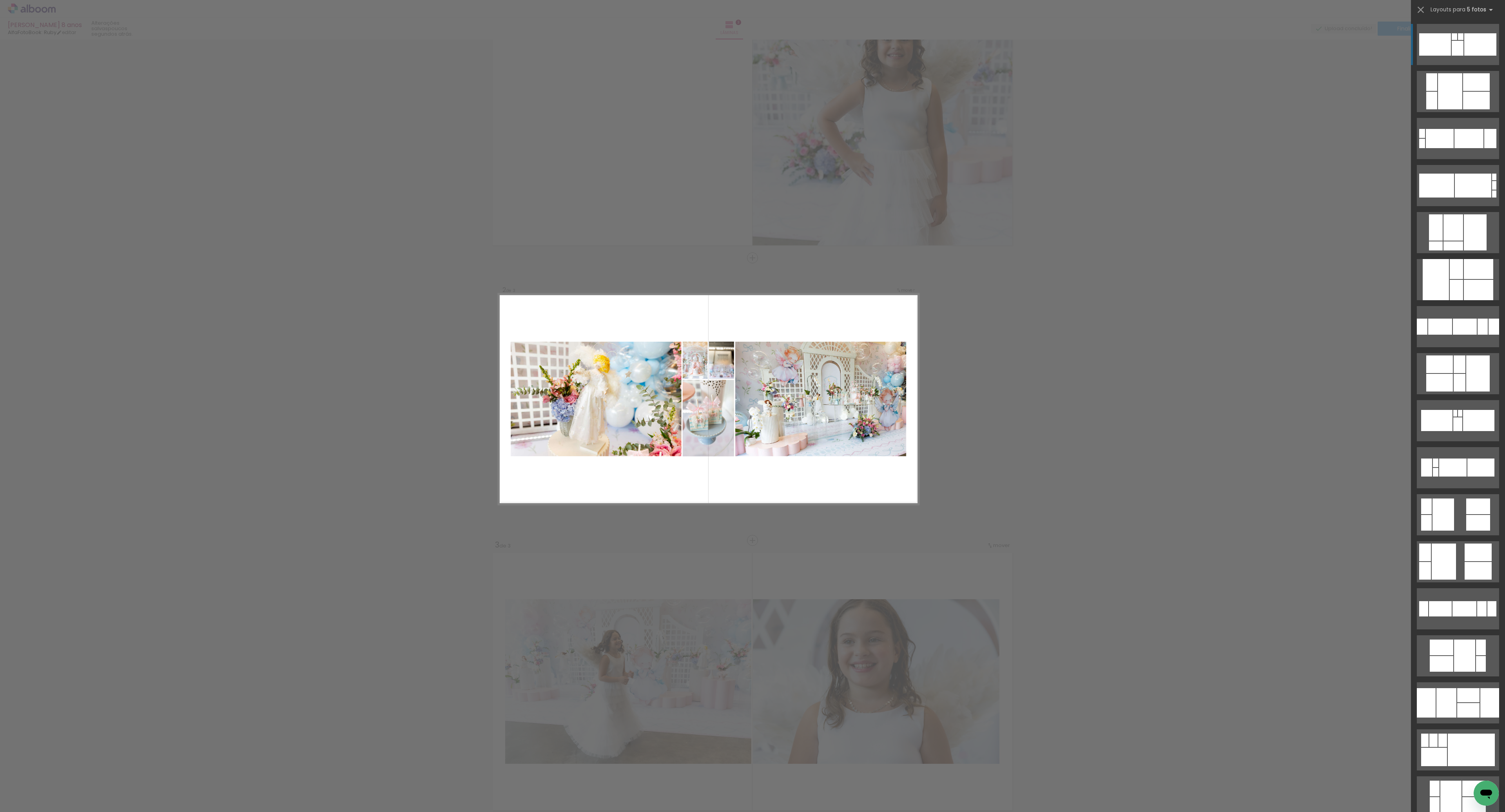
scroll to position [75, 0]
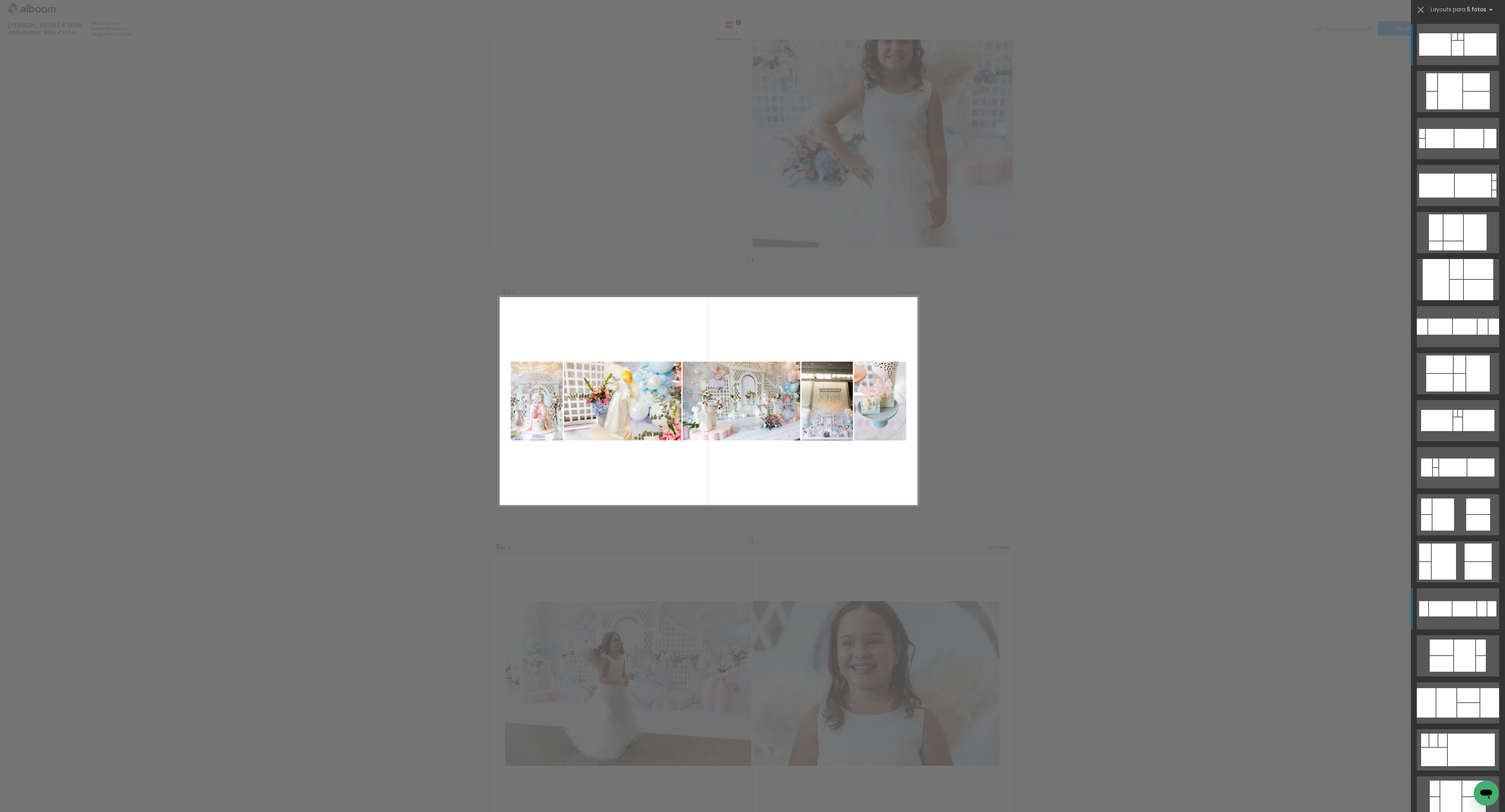
click at [1459, 606] on div at bounding box center [1464, 609] width 24 height 15
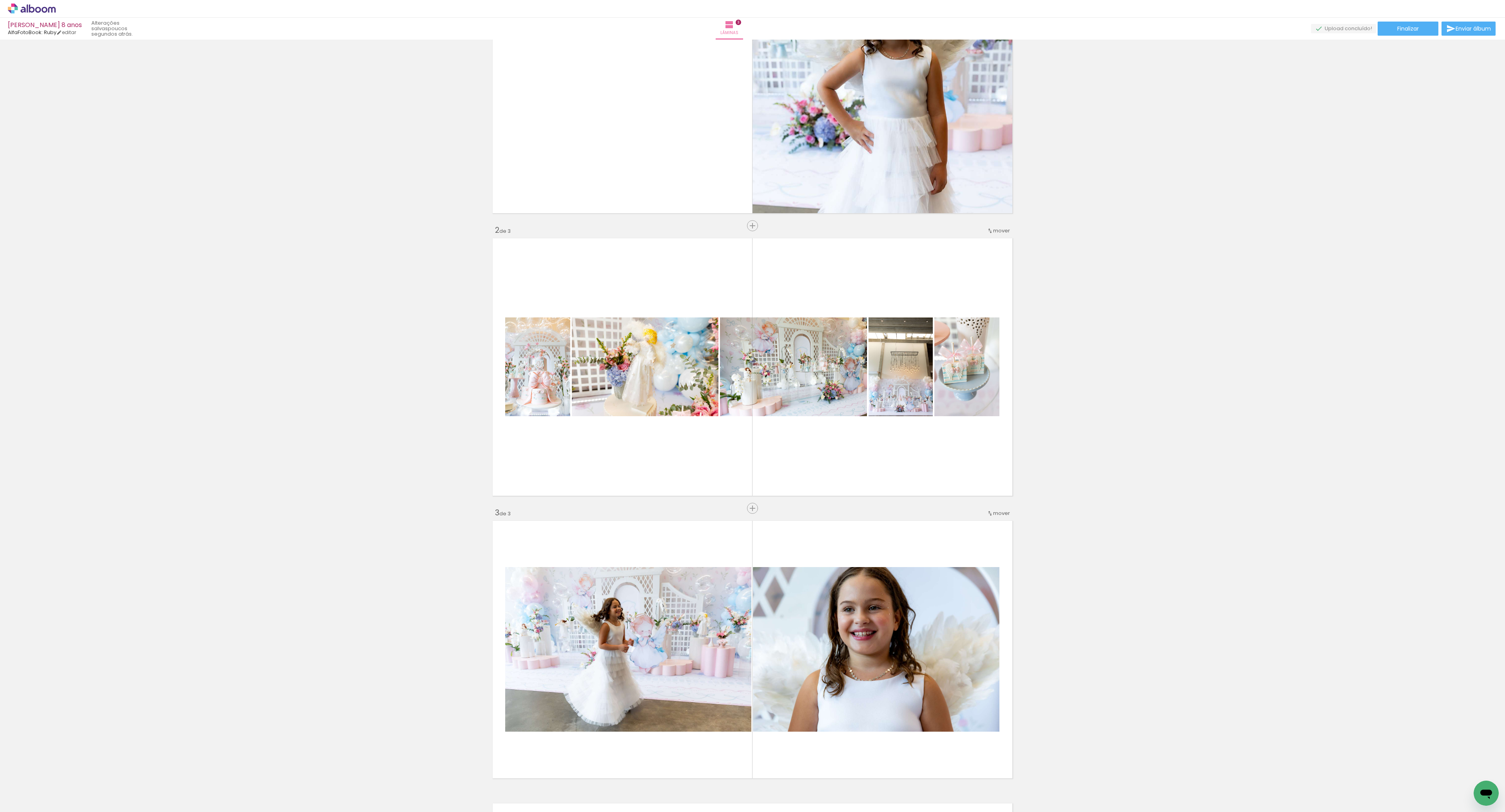
scroll to position [224, 0]
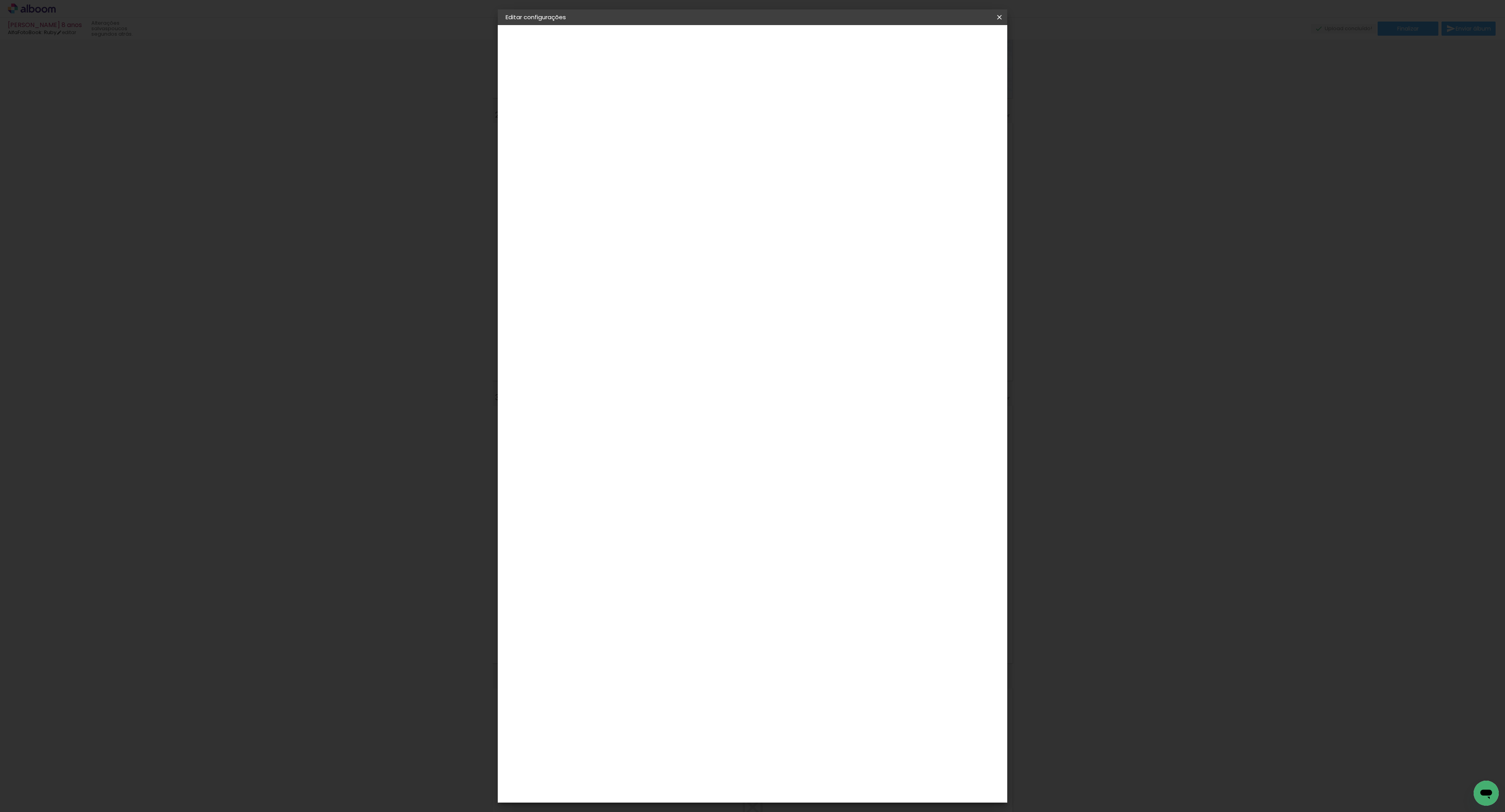
click at [1001, 18] on iron-icon at bounding box center [1000, 17] width 9 height 8
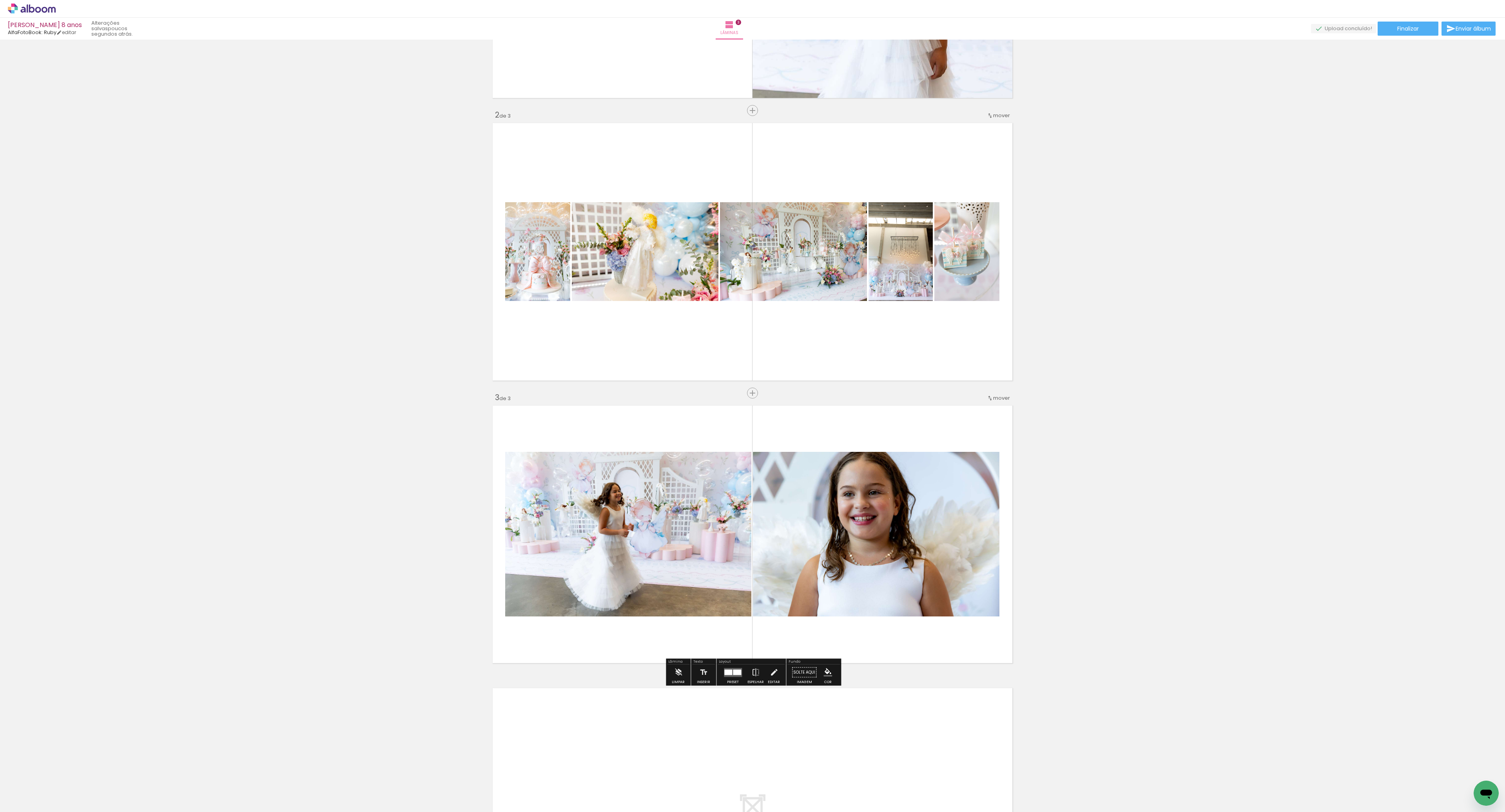
click at [1005, 399] on span "mover" at bounding box center [1001, 398] width 17 height 8
click at [941, 729] on quentale-layouter at bounding box center [752, 817] width 525 height 263
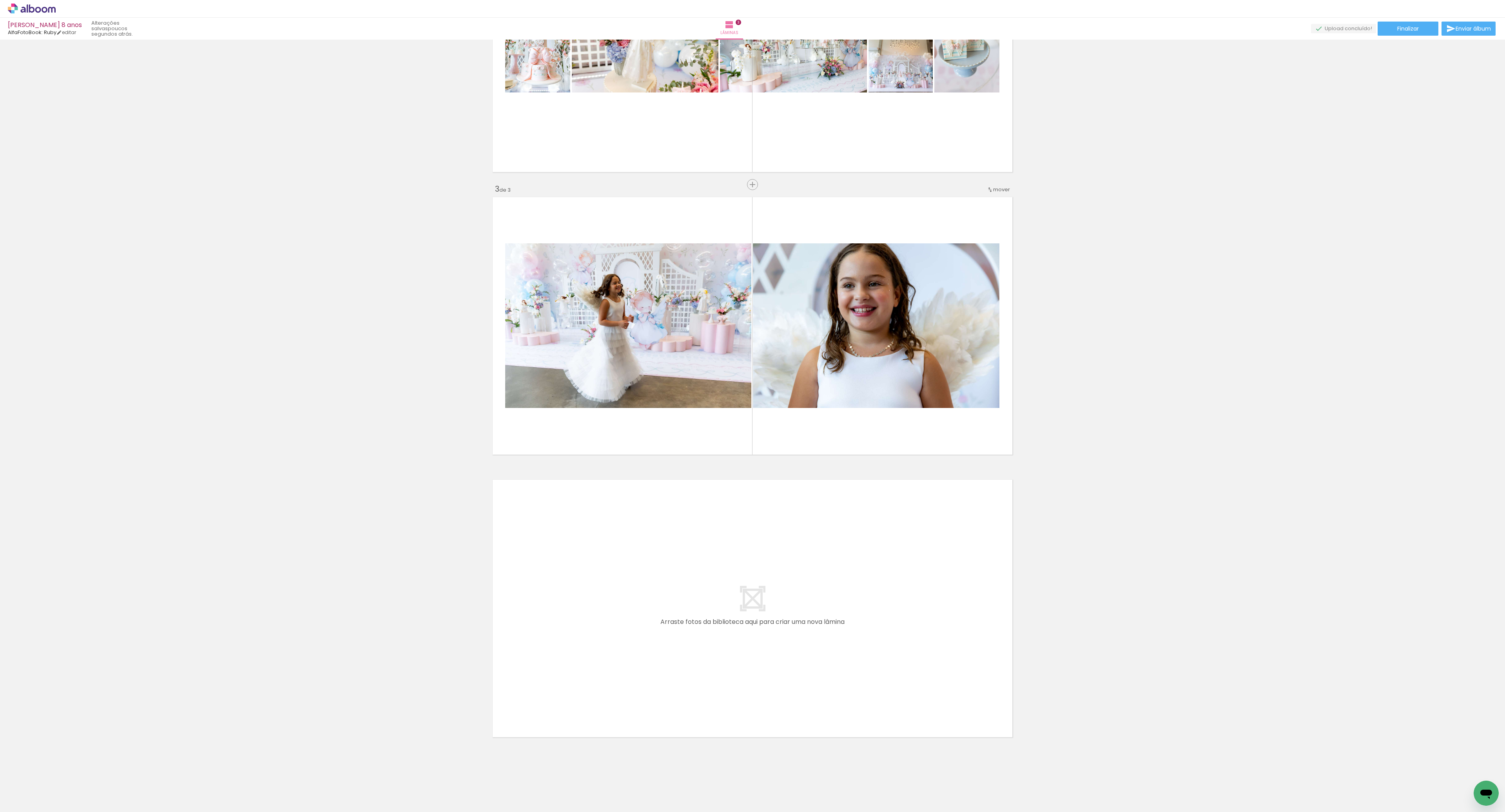
scroll to position [438, 0]
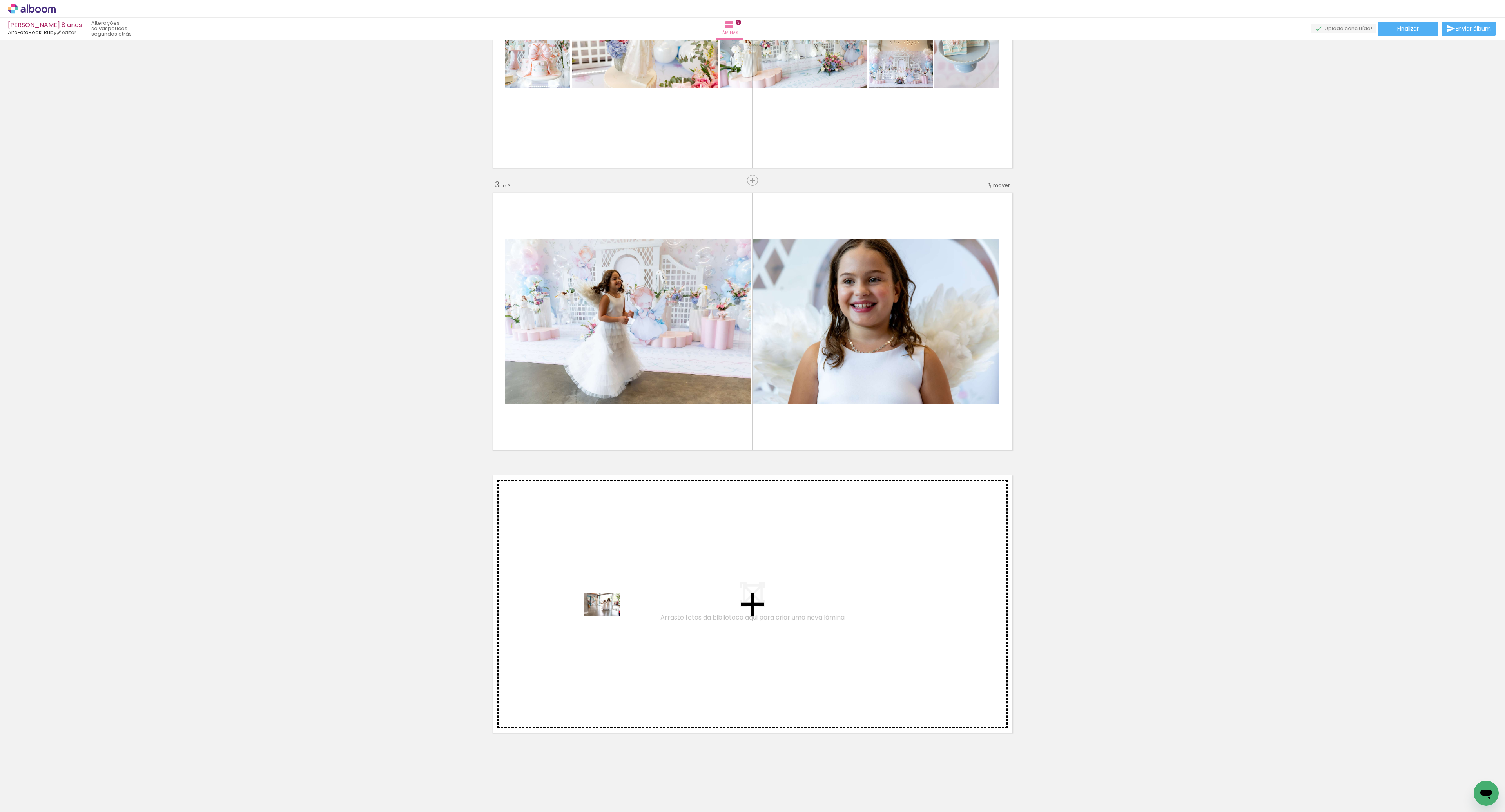
drag, startPoint x: 214, startPoint y: 790, endPoint x: 611, endPoint y: 616, distance: 433.5
click at [611, 616] on quentale-workspace at bounding box center [752, 406] width 1505 height 812
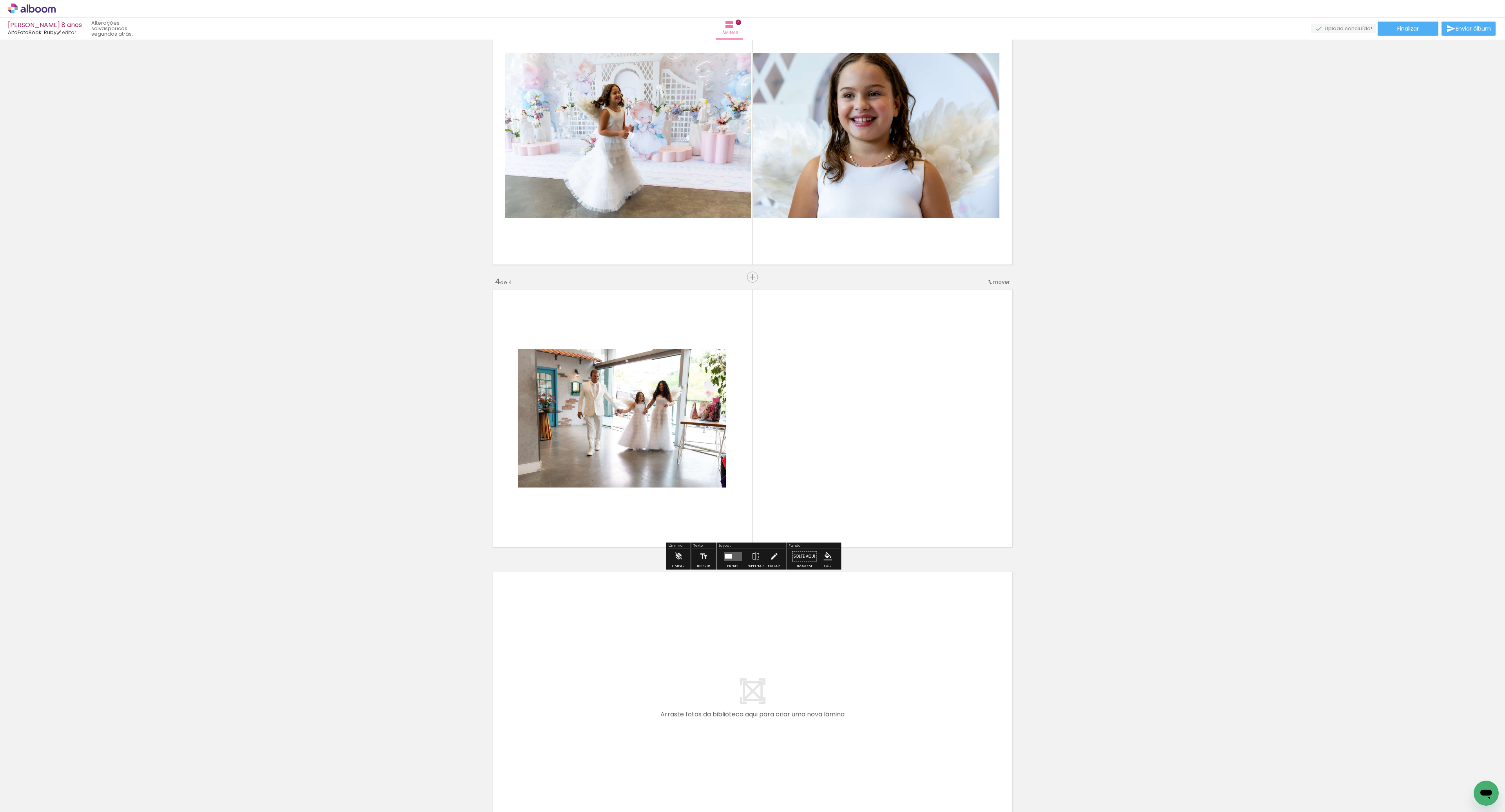
scroll to position [640, 0]
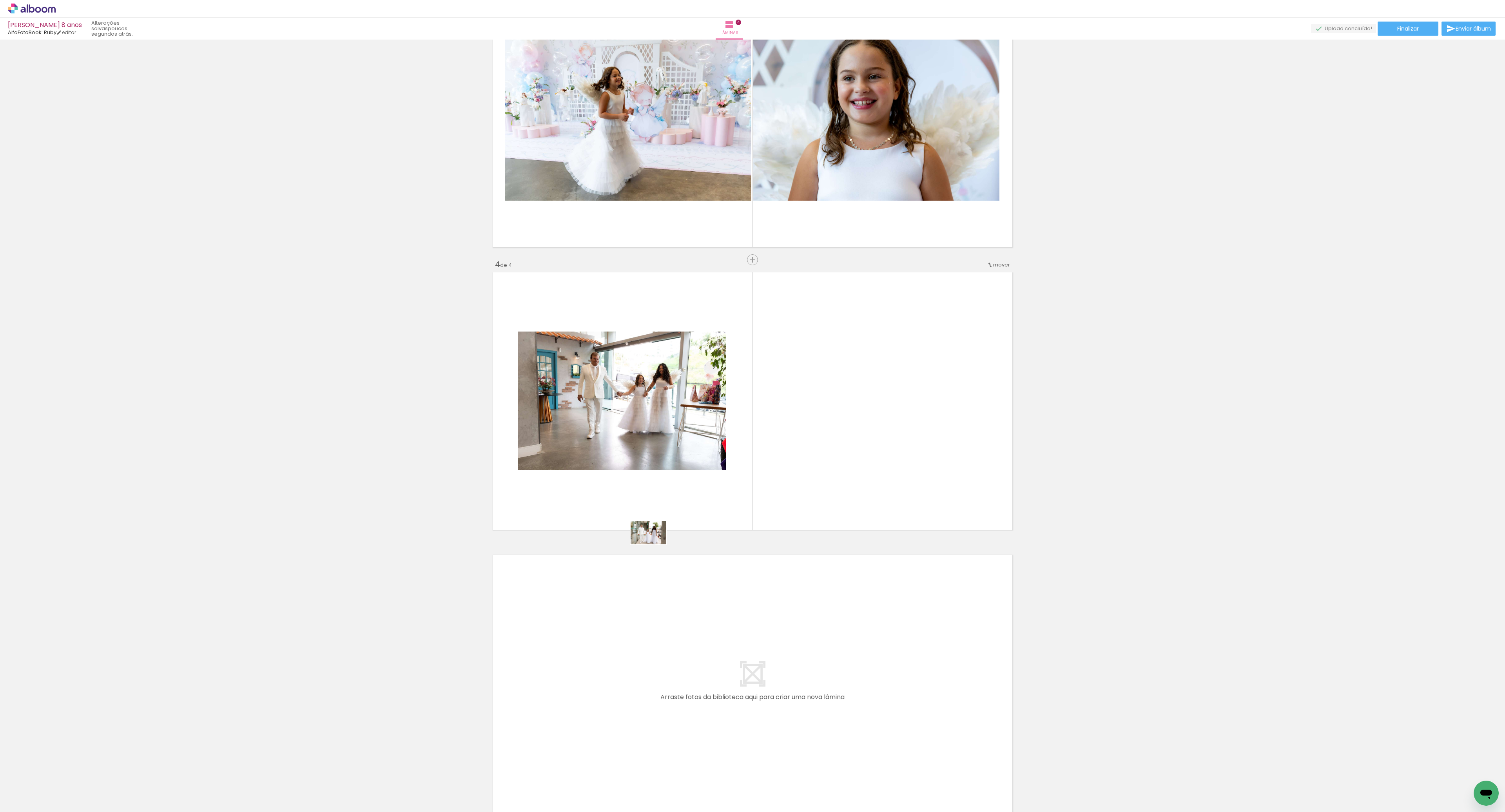
drag, startPoint x: 172, startPoint y: 789, endPoint x: 654, endPoint y: 543, distance: 541.1
click at [654, 544] on quentale-workspace at bounding box center [752, 406] width 1505 height 812
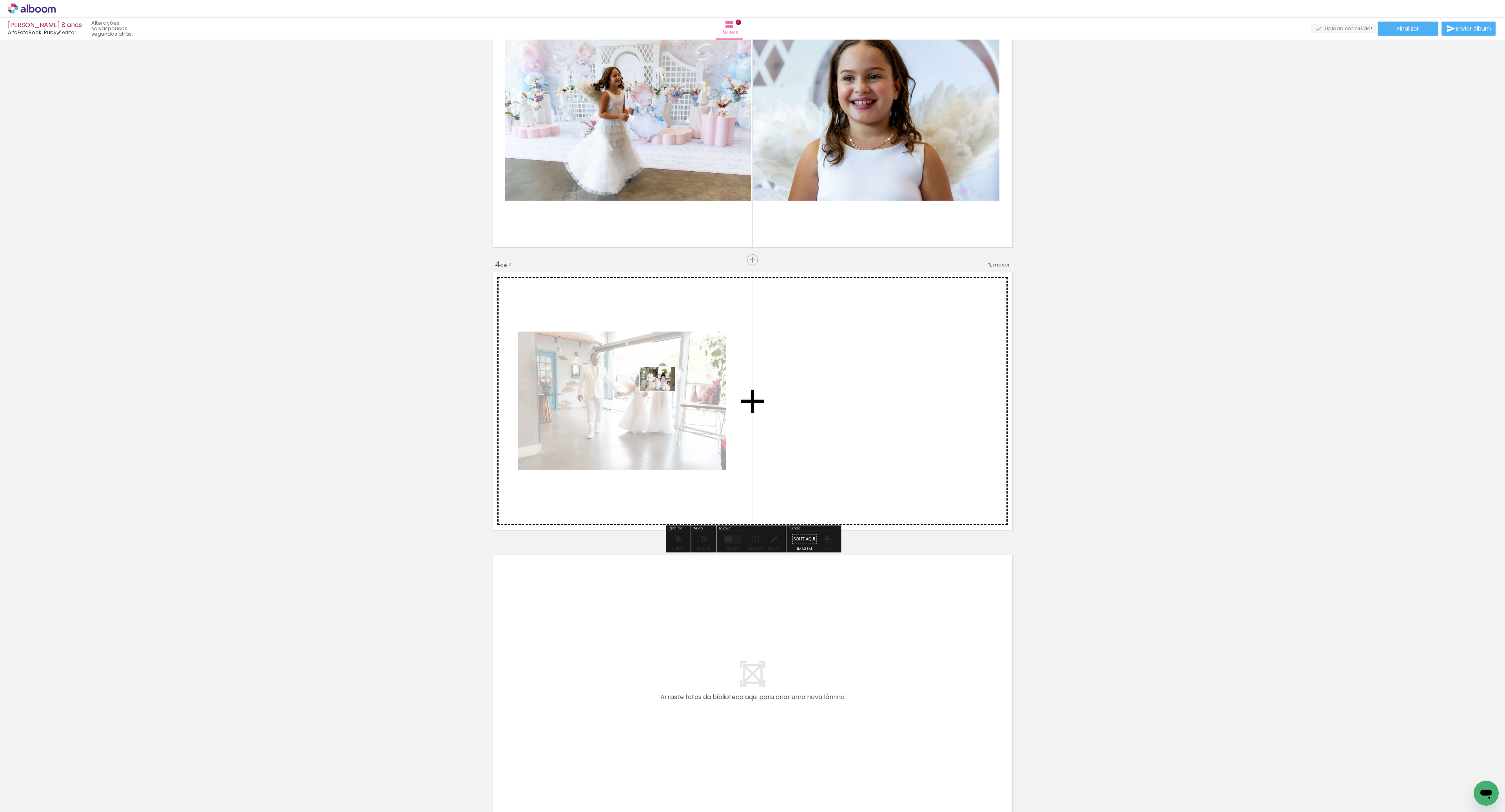
drag, startPoint x: 176, startPoint y: 784, endPoint x: 659, endPoint y: 386, distance: 625.9
click at [660, 387] on quentale-workspace at bounding box center [752, 406] width 1505 height 812
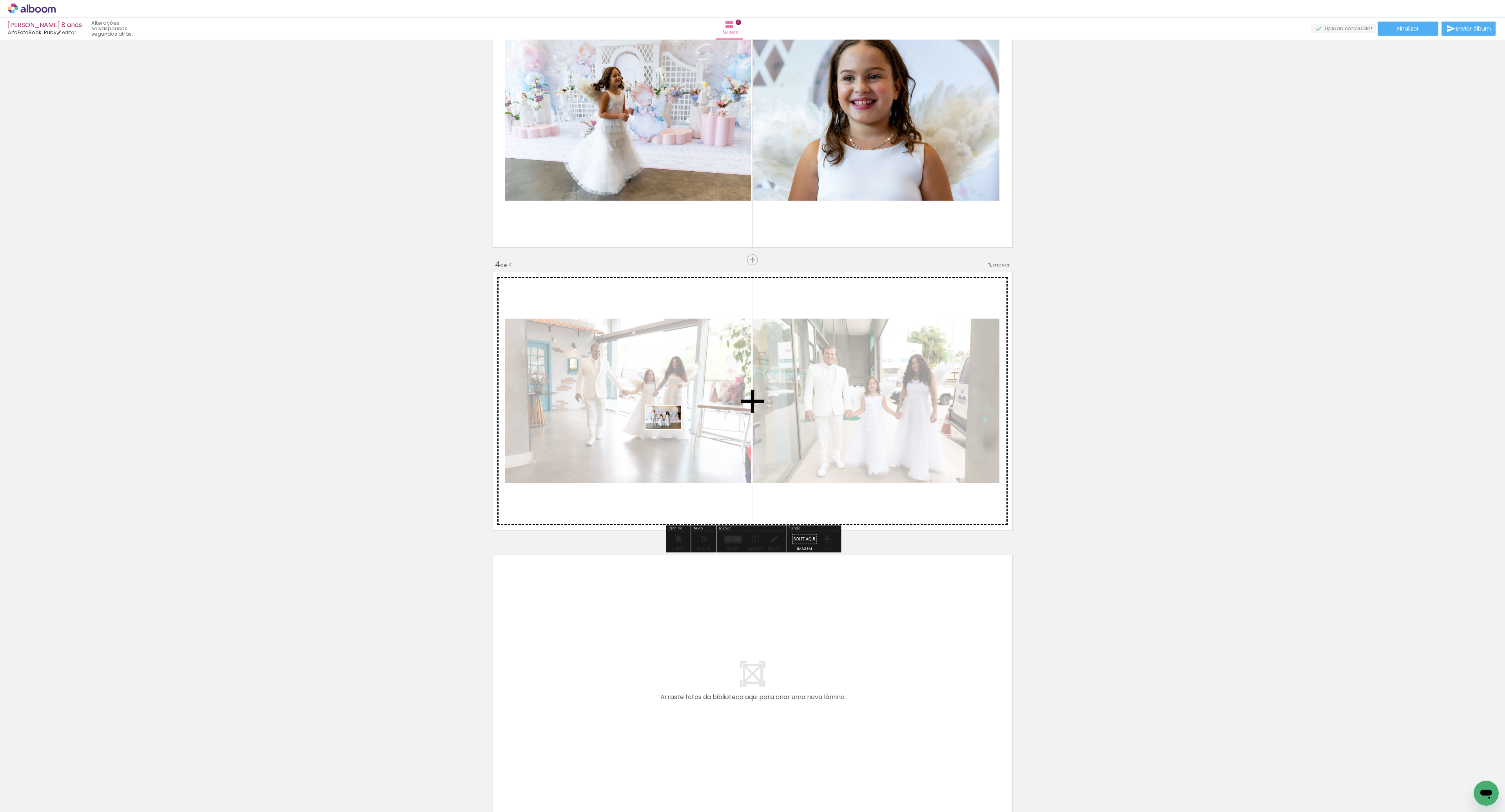
drag, startPoint x: 259, startPoint y: 787, endPoint x: 670, endPoint y: 428, distance: 545.7
click at [670, 428] on quentale-workspace at bounding box center [752, 406] width 1505 height 812
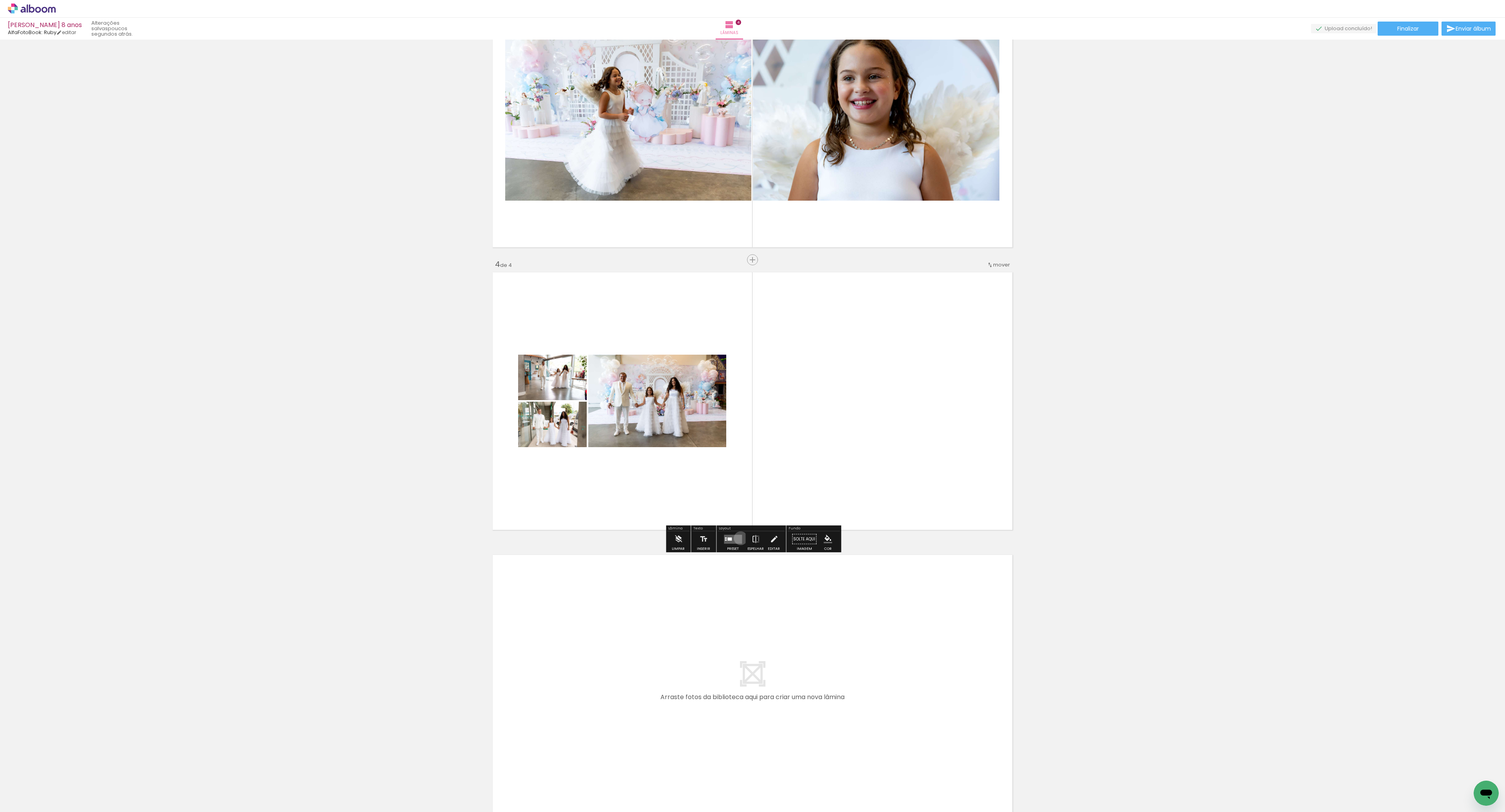
click at [739, 538] on quentale-layouter at bounding box center [733, 539] width 18 height 9
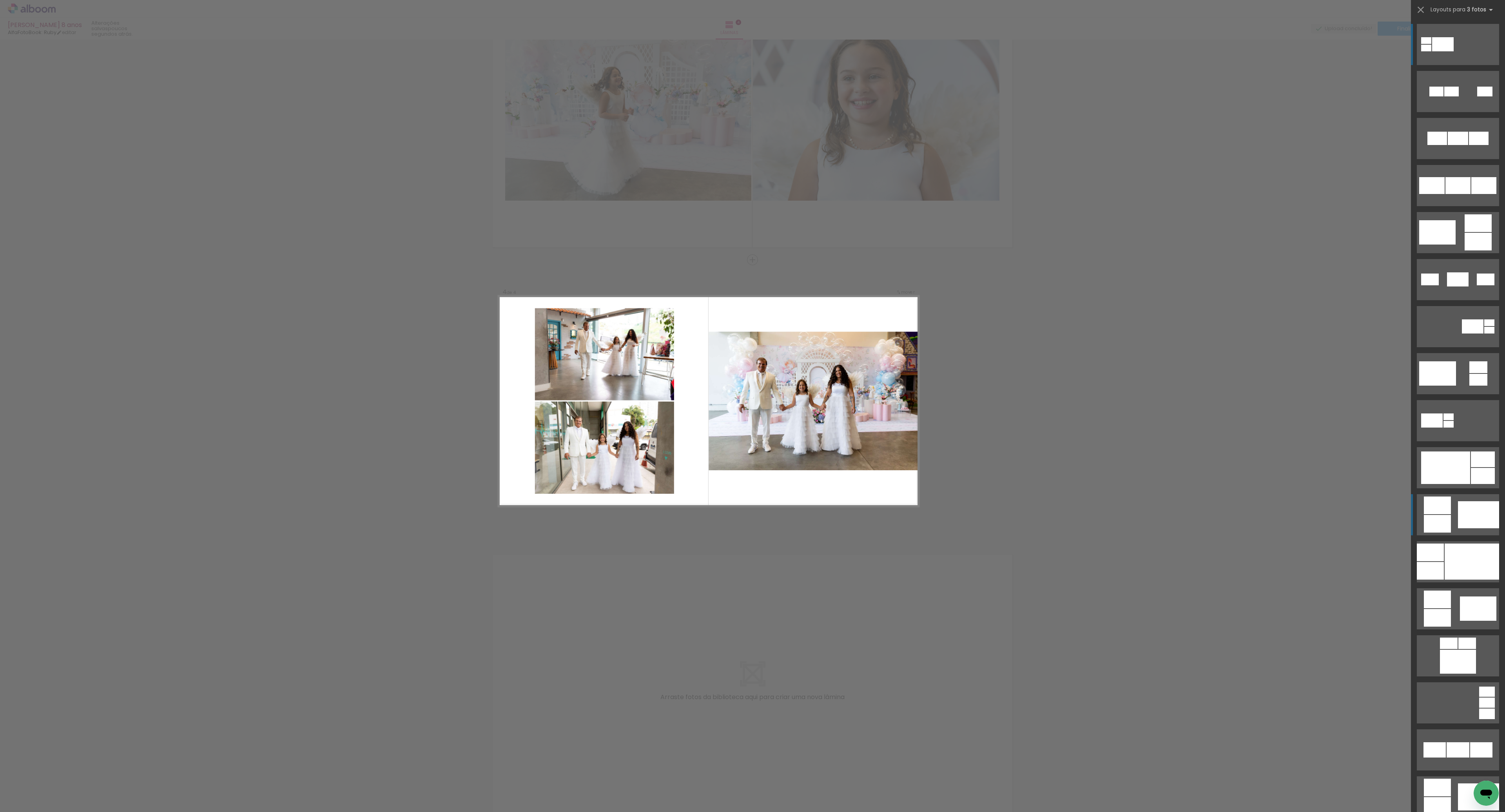
click at [1446, 512] on div at bounding box center [1437, 505] width 27 height 18
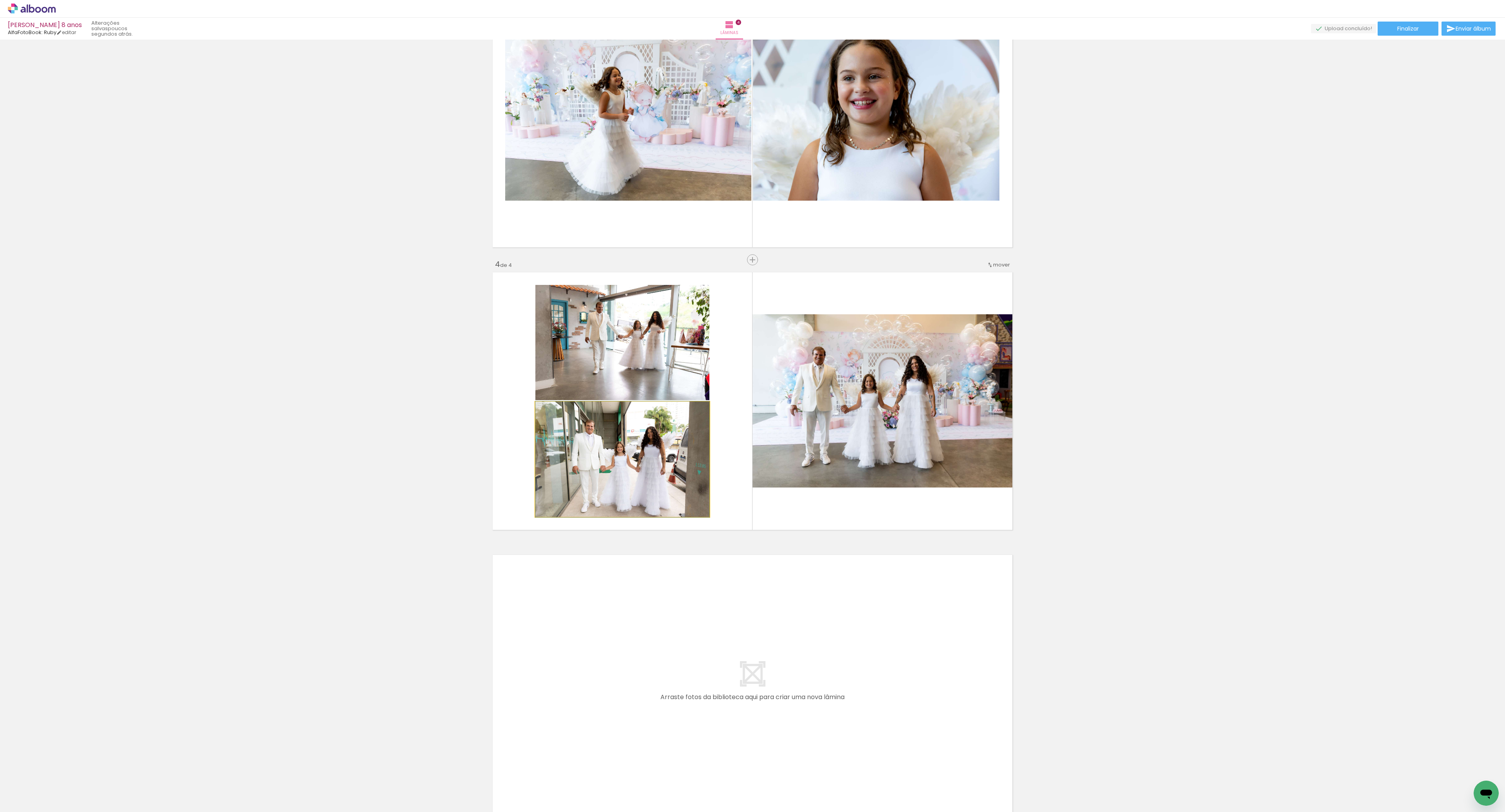
click at [601, 470] on quentale-photo at bounding box center [622, 459] width 174 height 115
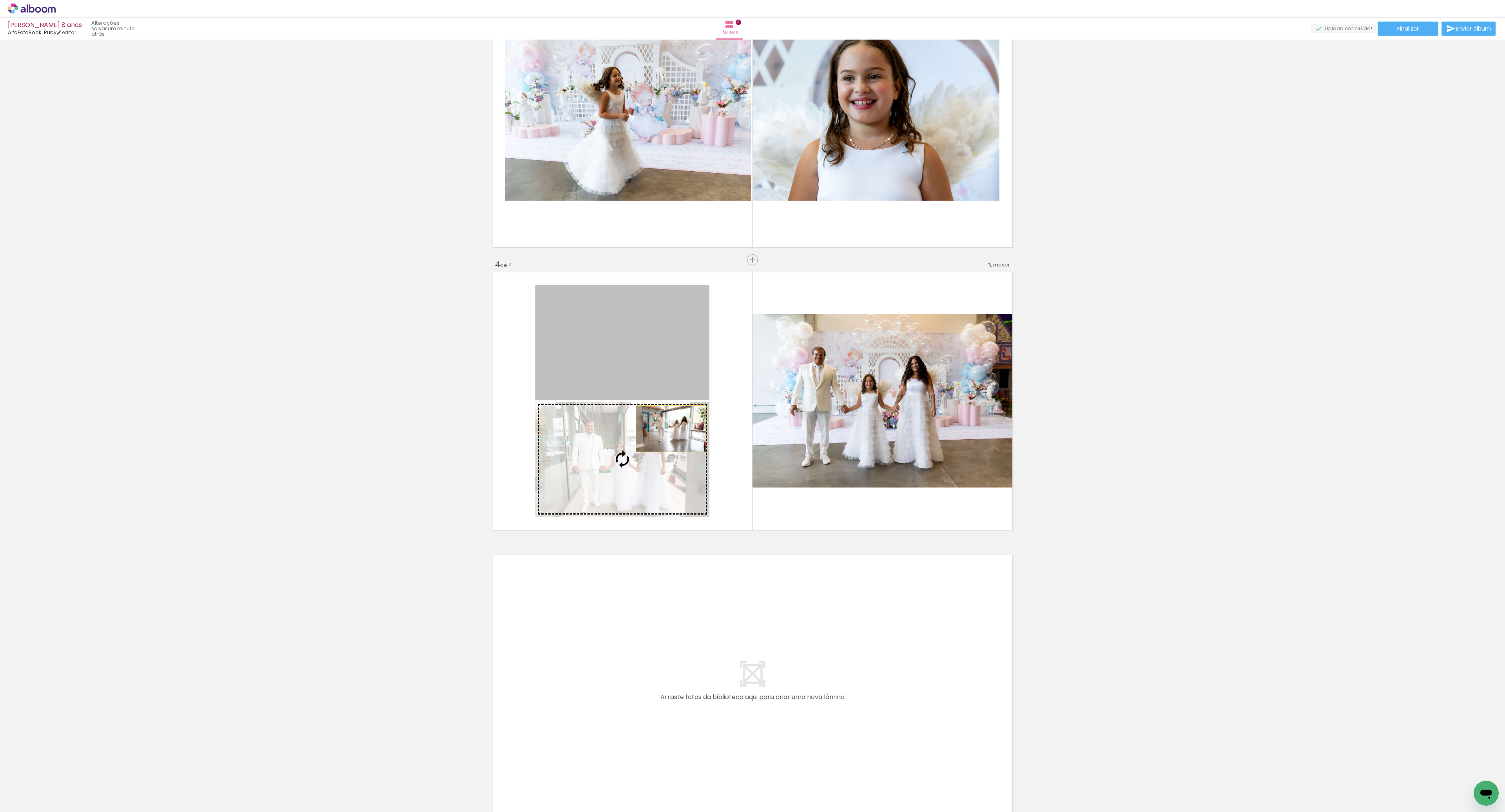
drag, startPoint x: 671, startPoint y: 355, endPoint x: 669, endPoint y: 425, distance: 70.0
click at [0, 0] on slot at bounding box center [0, 0] width 0 height 0
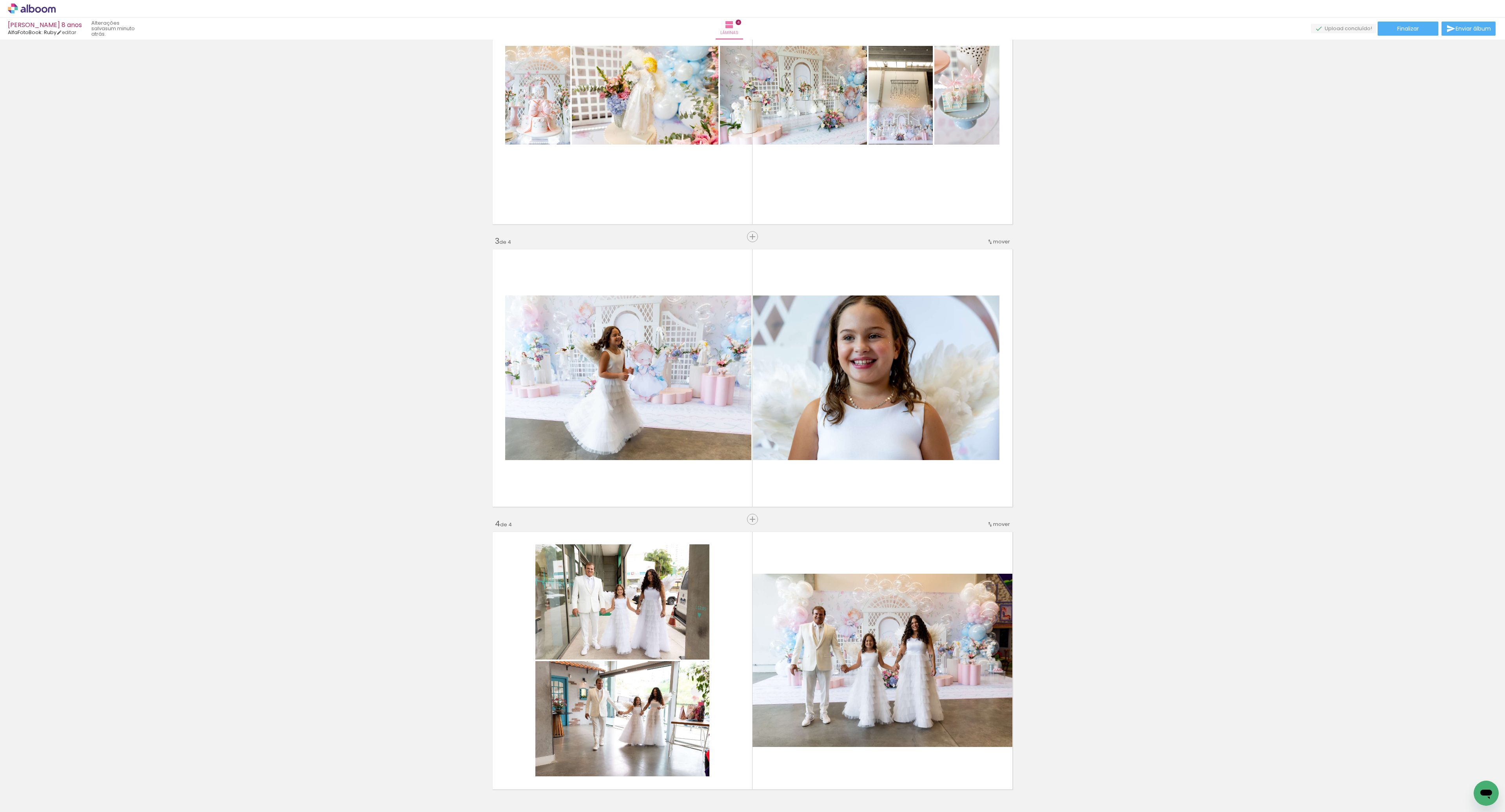
scroll to position [380, 0]
click at [999, 526] on span "mover" at bounding box center [1001, 525] width 17 height 8
click at [975, 551] on span "antes da" at bounding box center [969, 550] width 23 height 13
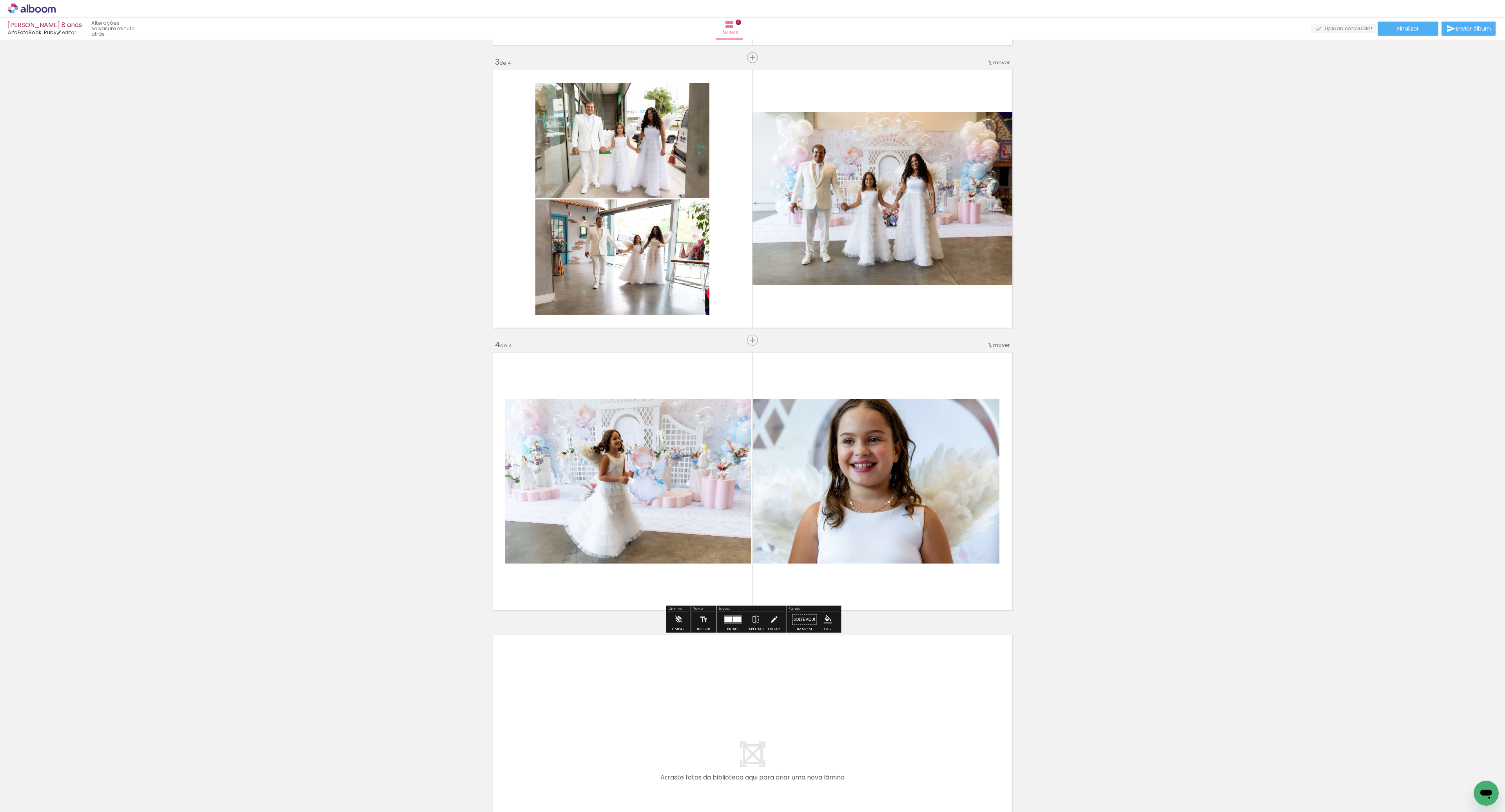
scroll to position [565, 0]
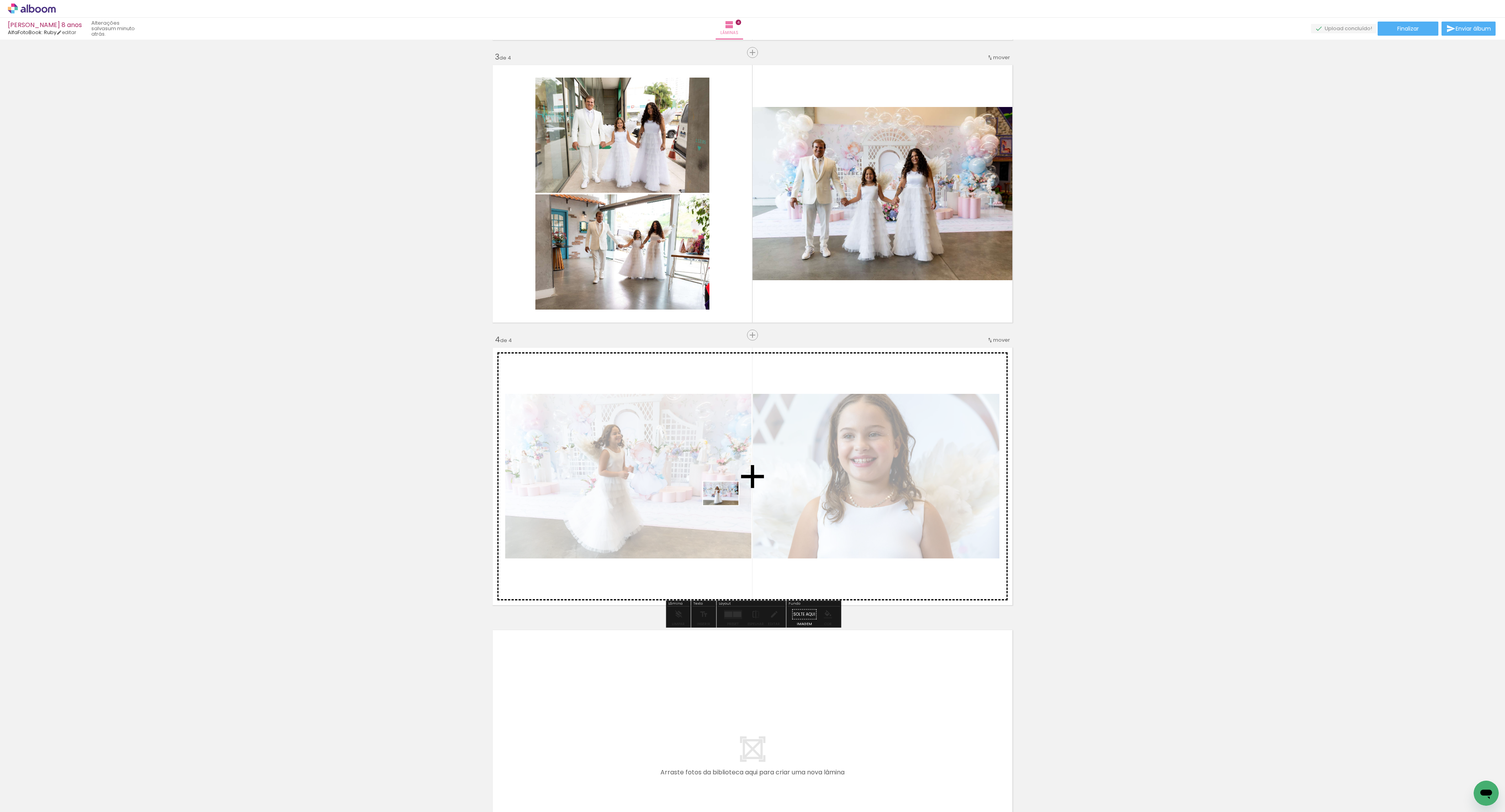
drag, startPoint x: 398, startPoint y: 793, endPoint x: 727, endPoint y: 505, distance: 437.2
click at [727, 505] on quentale-workspace at bounding box center [752, 406] width 1505 height 812
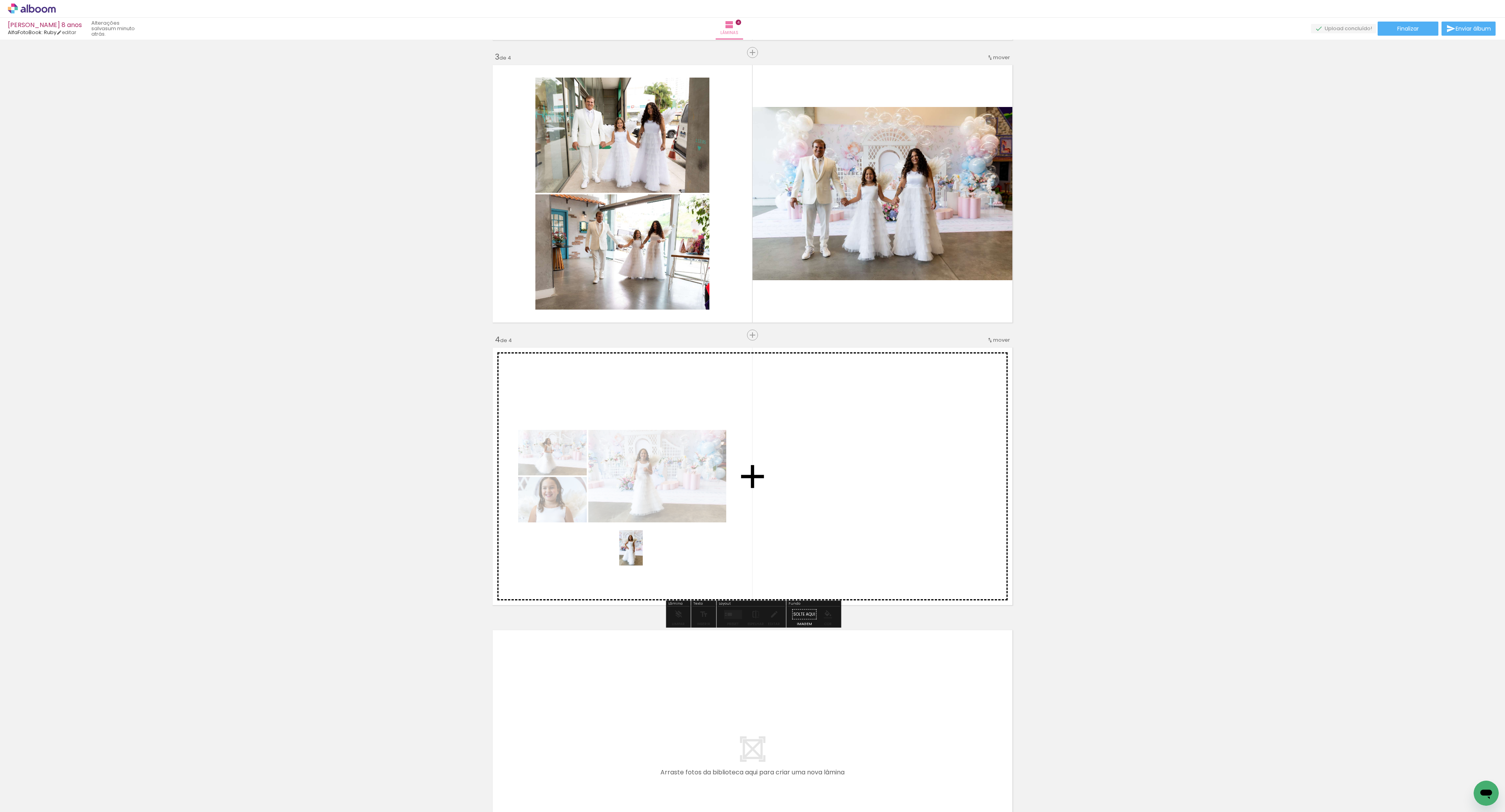
drag, startPoint x: 477, startPoint y: 783, endPoint x: 643, endPoint y: 554, distance: 282.8
click at [643, 554] on quentale-workspace at bounding box center [752, 406] width 1505 height 812
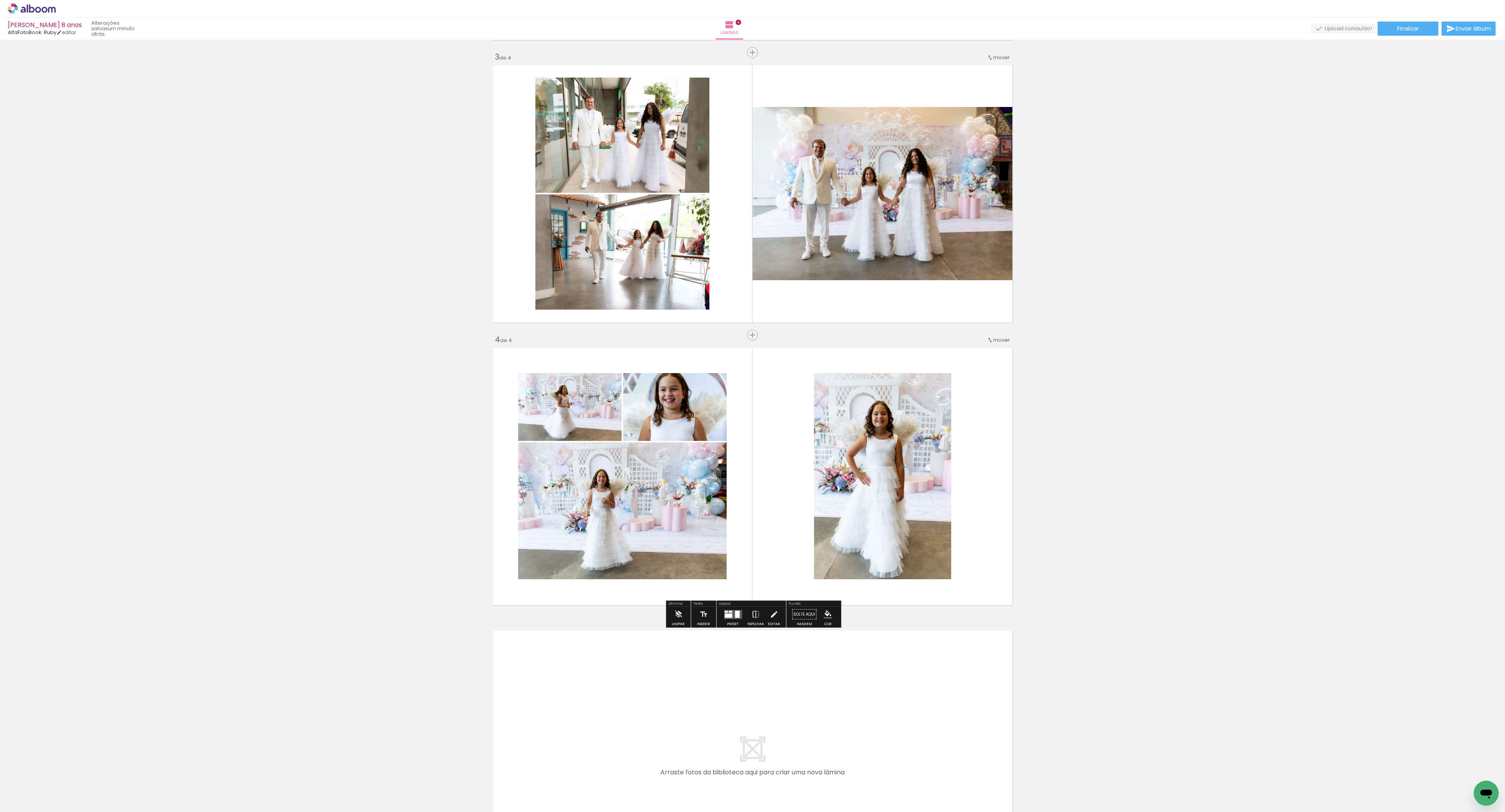
click at [731, 616] on quentale-layouter at bounding box center [733, 614] width 18 height 9
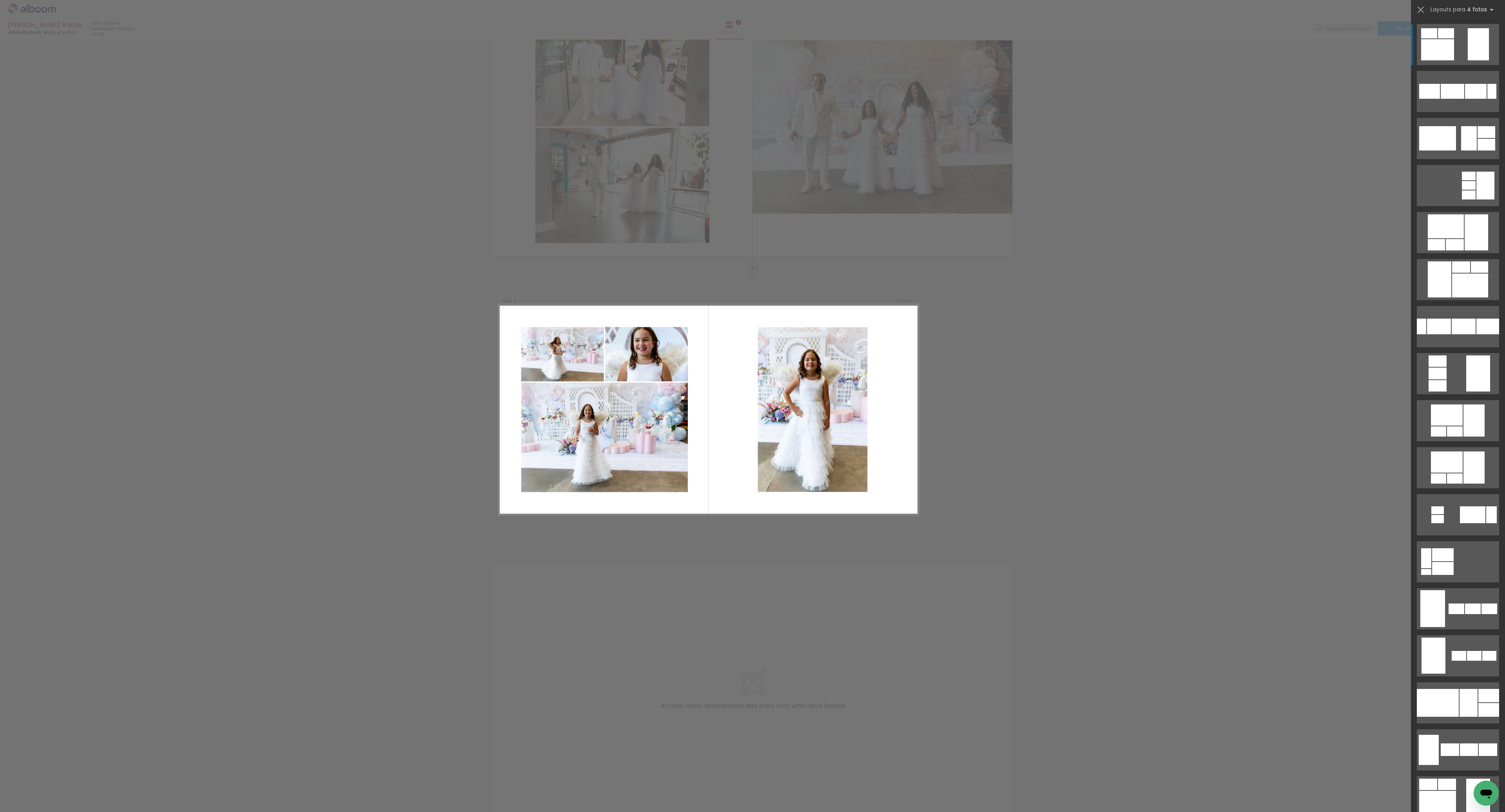
scroll to position [640, 0]
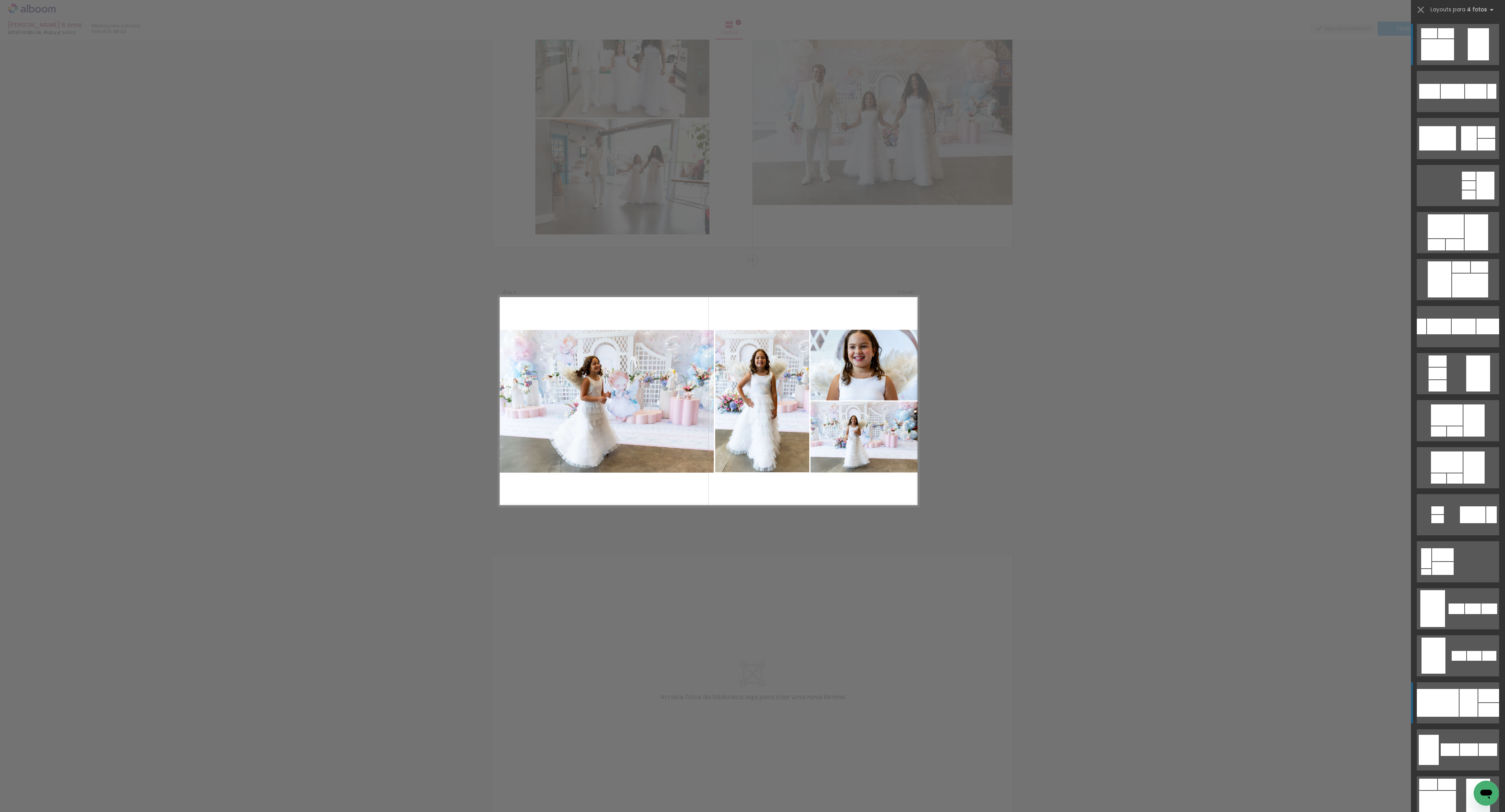
click at [1448, 706] on div at bounding box center [1438, 703] width 42 height 28
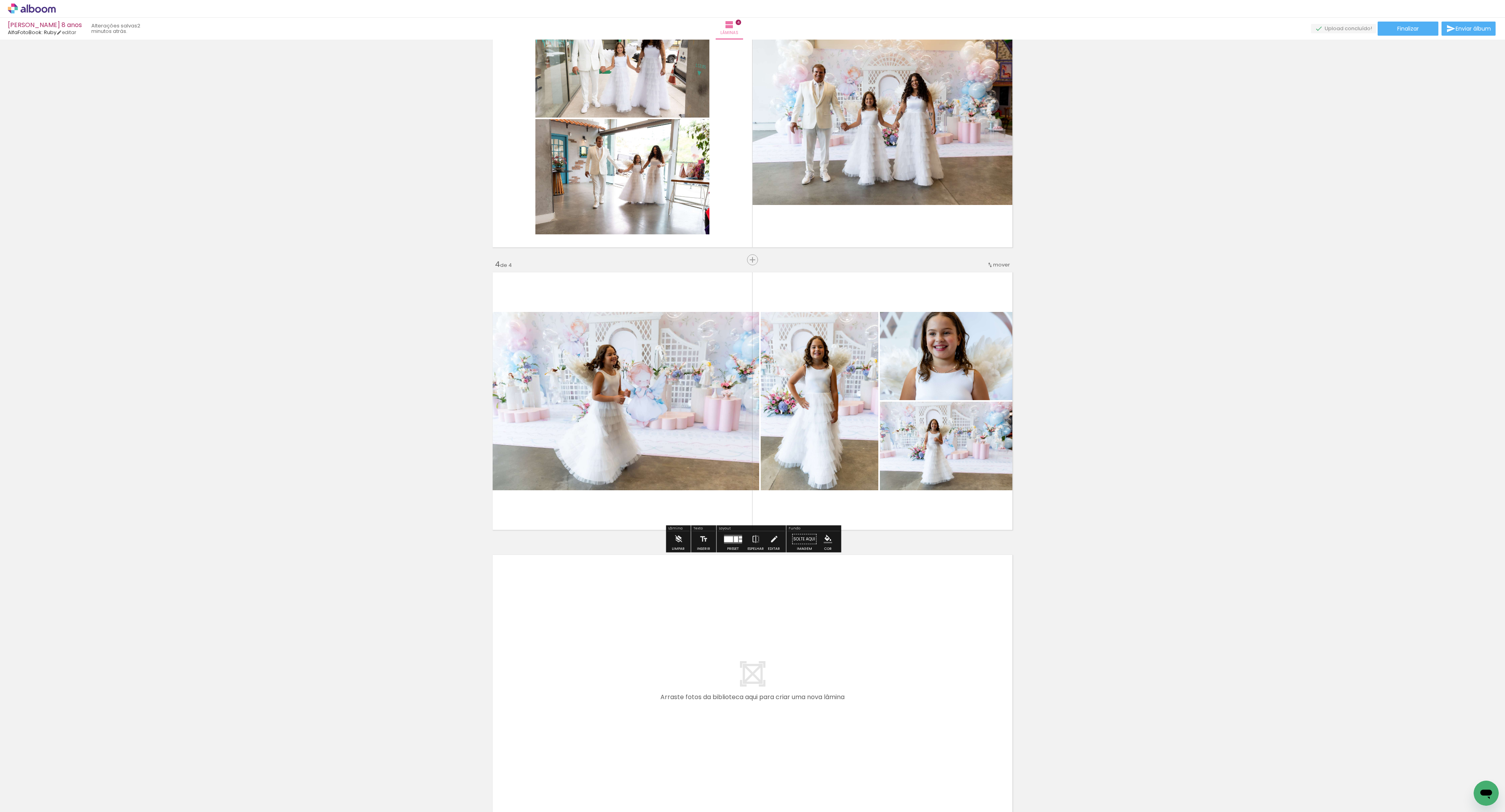
click at [926, 435] on quentale-photo at bounding box center [947, 446] width 135 height 89
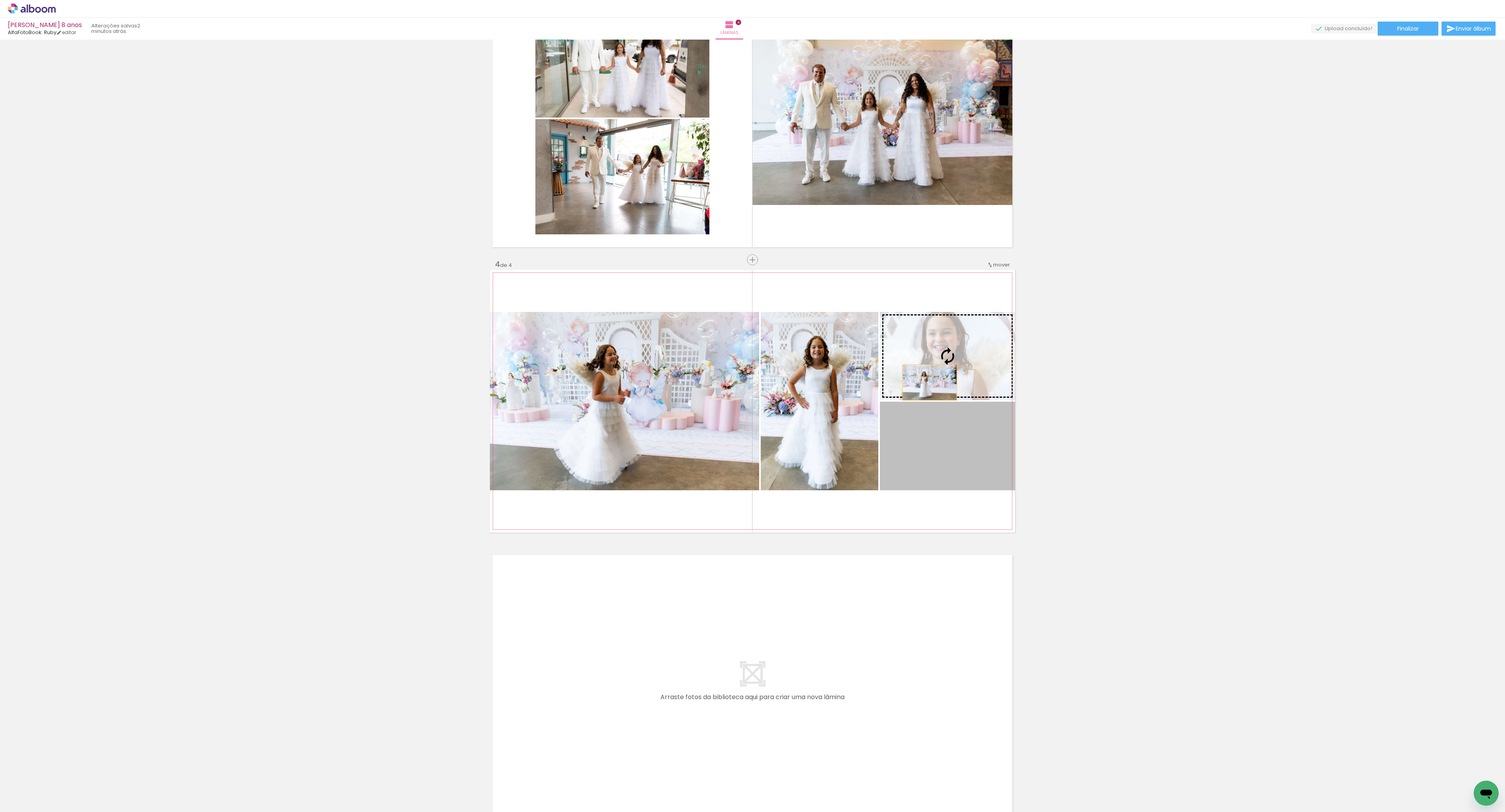
drag, startPoint x: 927, startPoint y: 436, endPoint x: 926, endPoint y: 379, distance: 57.0
click at [0, 0] on slot at bounding box center [0, 0] width 0 height 0
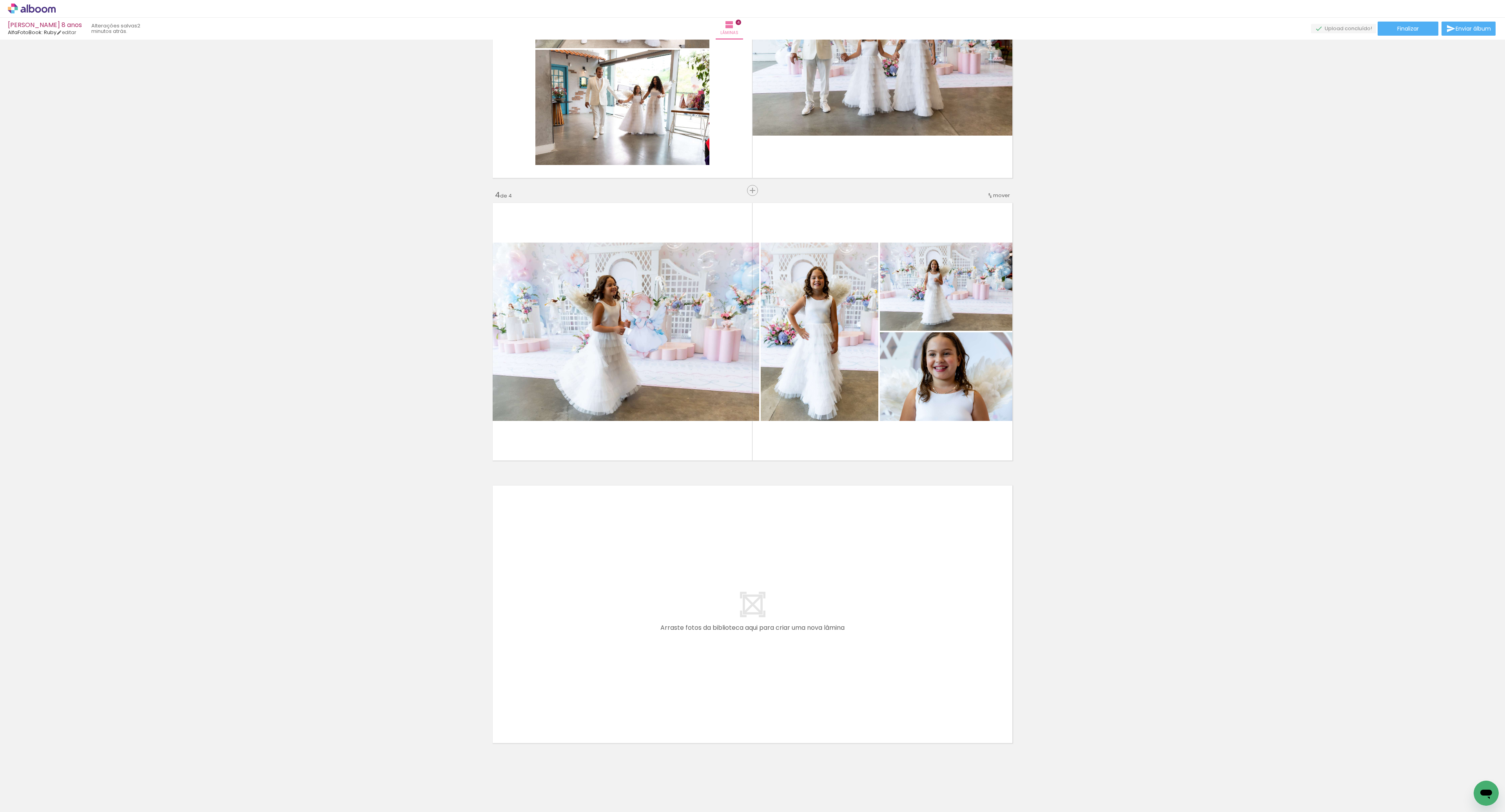
scroll to position [720, 0]
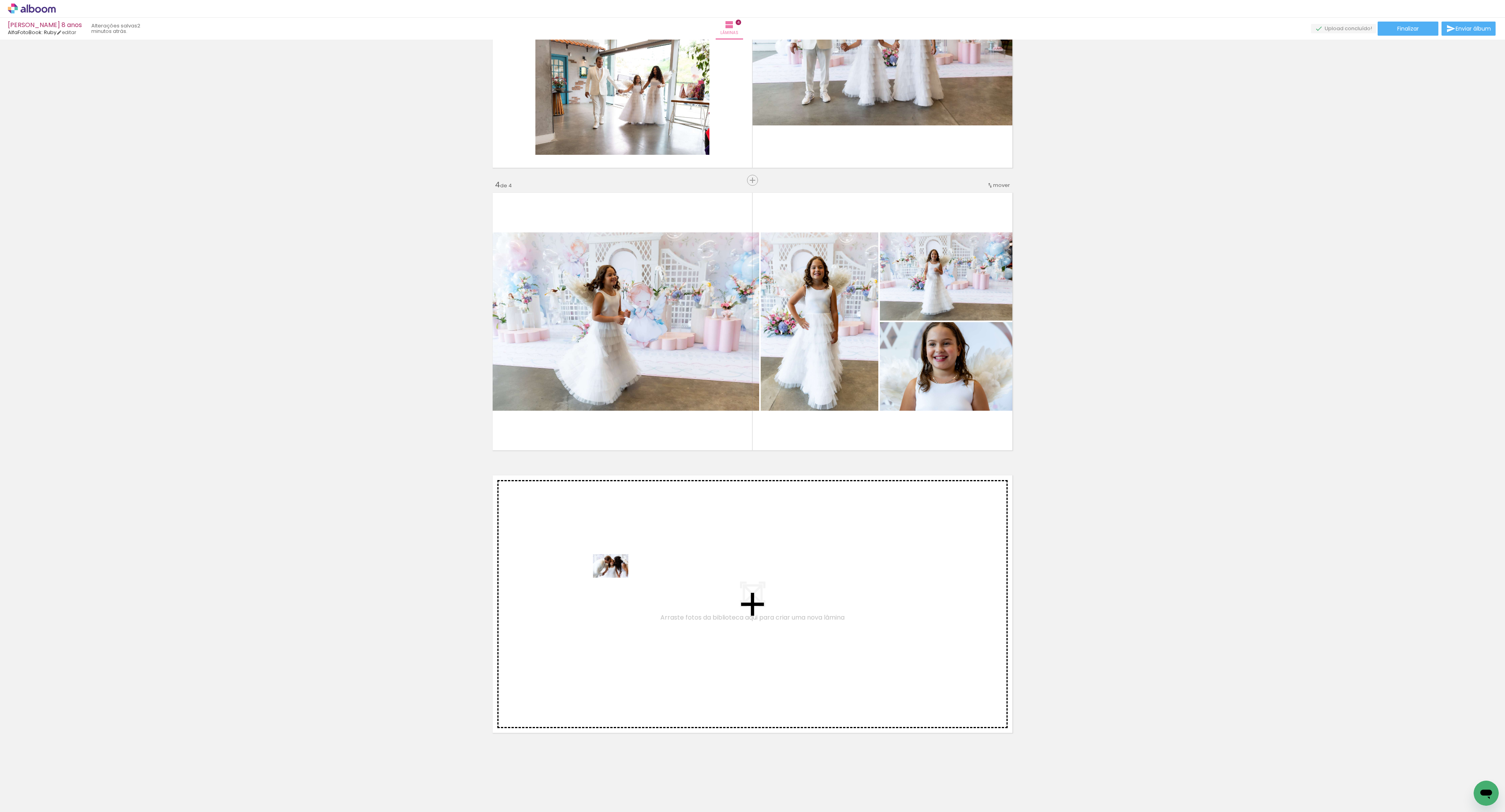
drag, startPoint x: 308, startPoint y: 789, endPoint x: 630, endPoint y: 577, distance: 385.5
click at [630, 577] on quentale-workspace at bounding box center [752, 406] width 1505 height 812
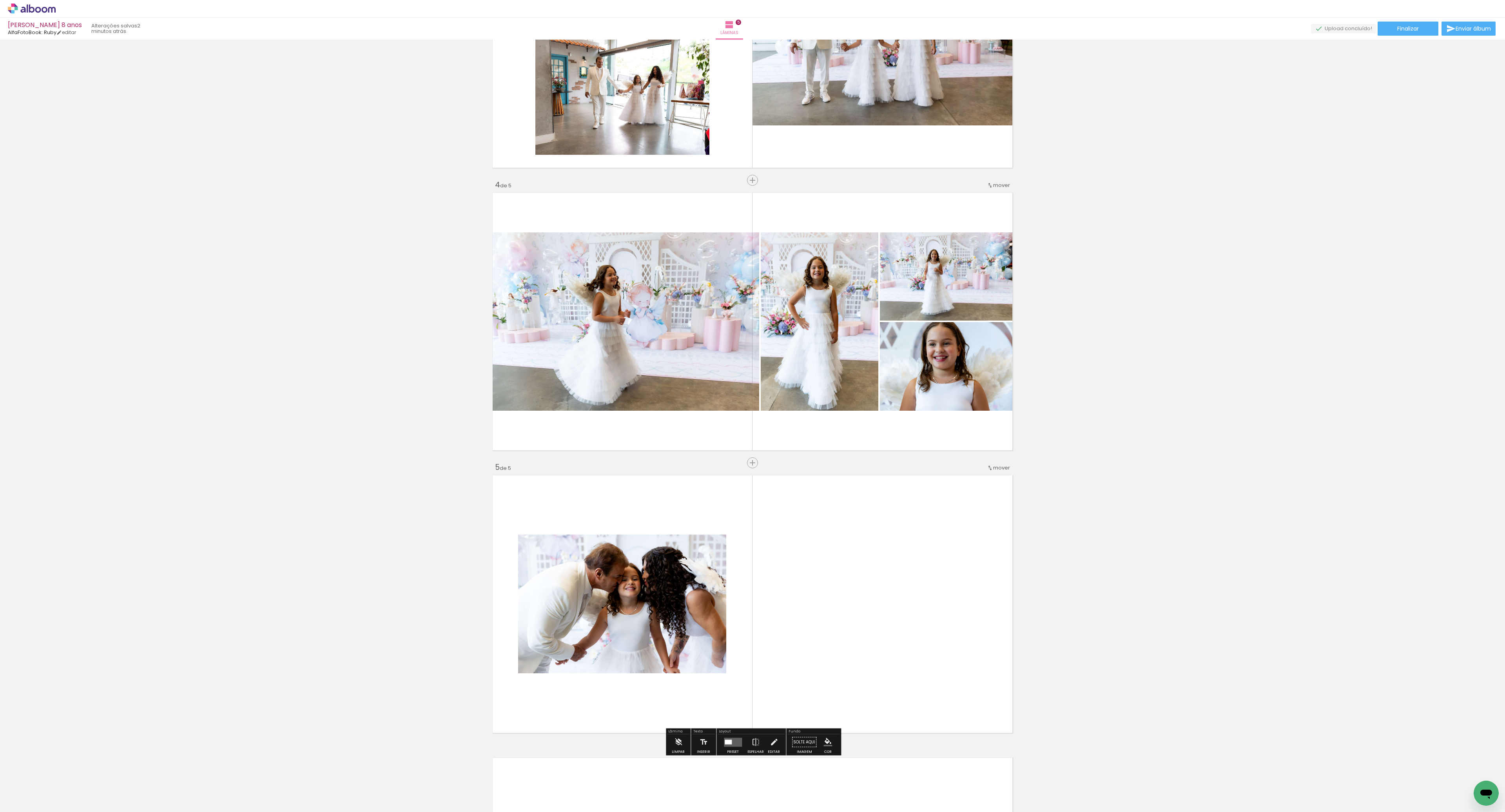
scroll to position [923, 0]
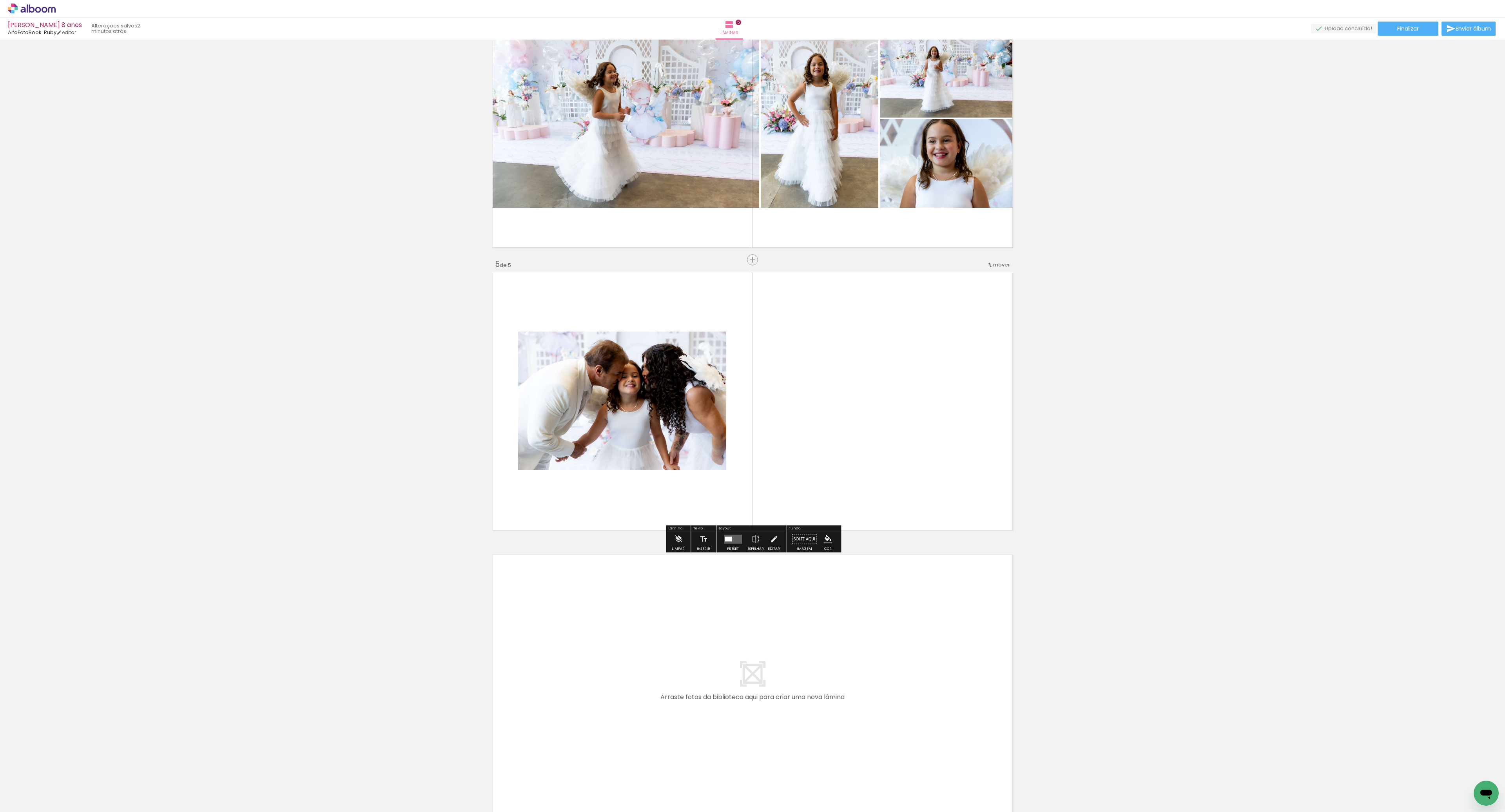
click at [732, 543] on quentale-layouter at bounding box center [733, 539] width 18 height 9
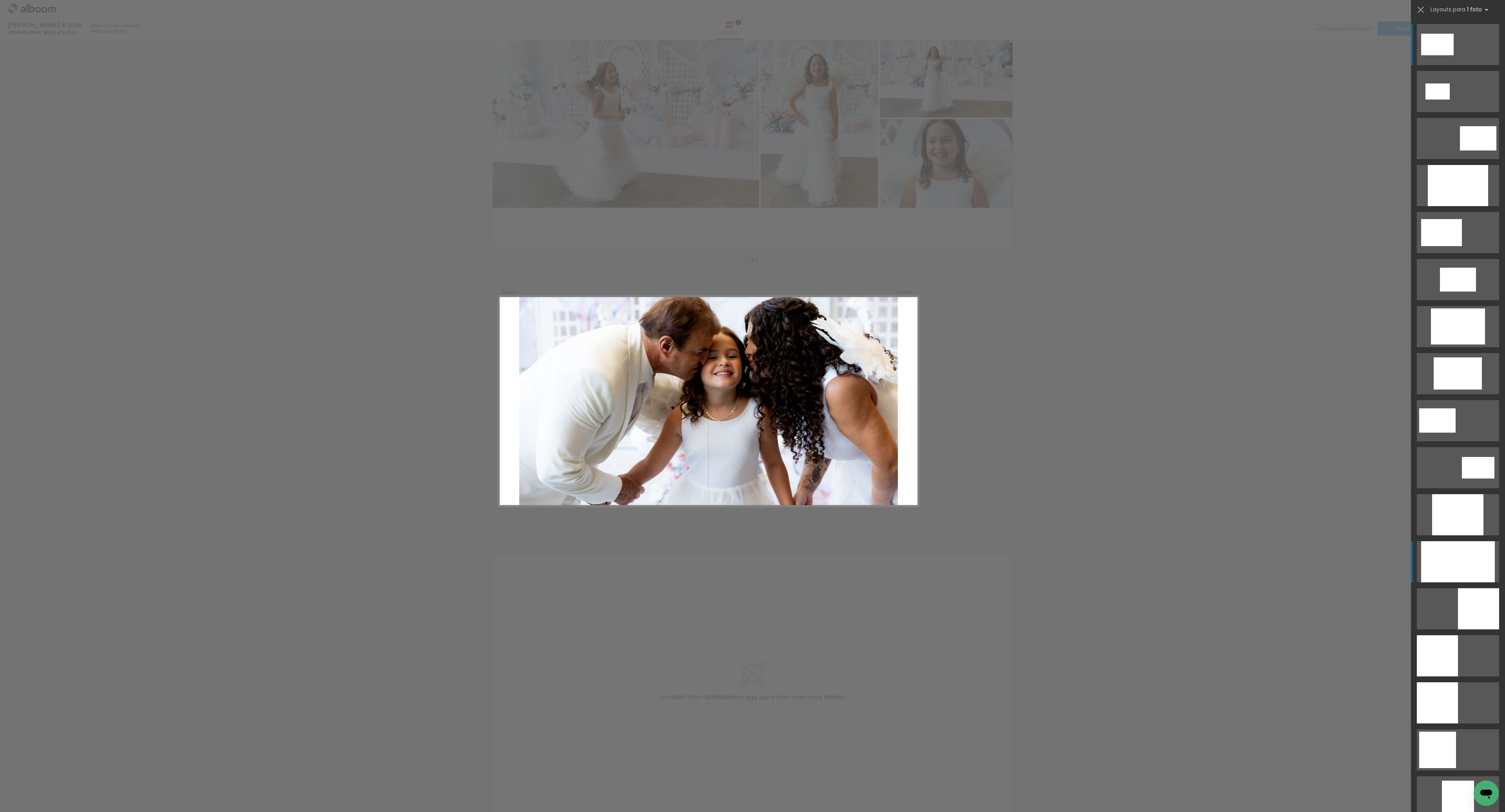
click at [1464, 563] on div at bounding box center [1458, 561] width 74 height 41
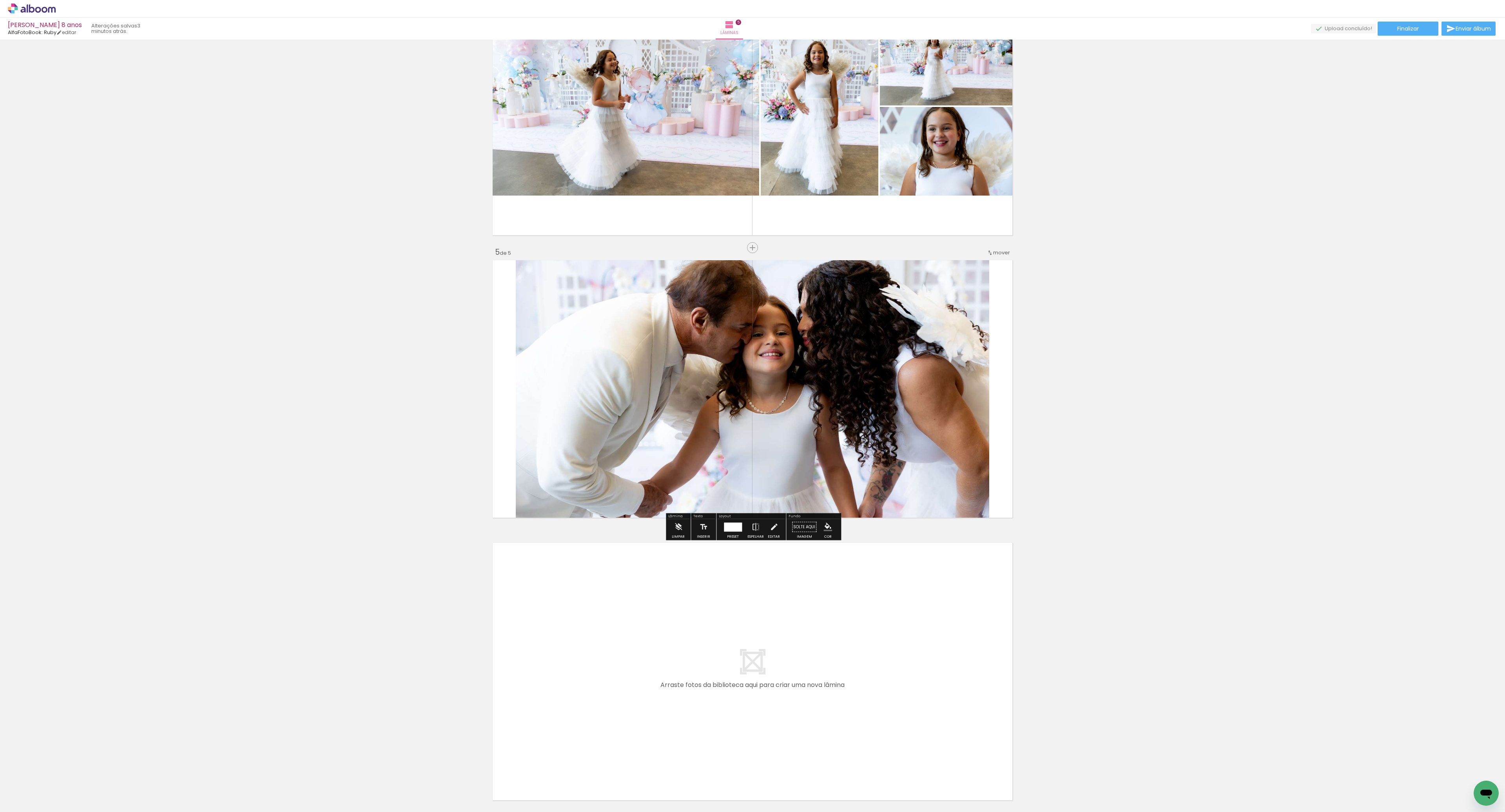
scroll to position [1002, 0]
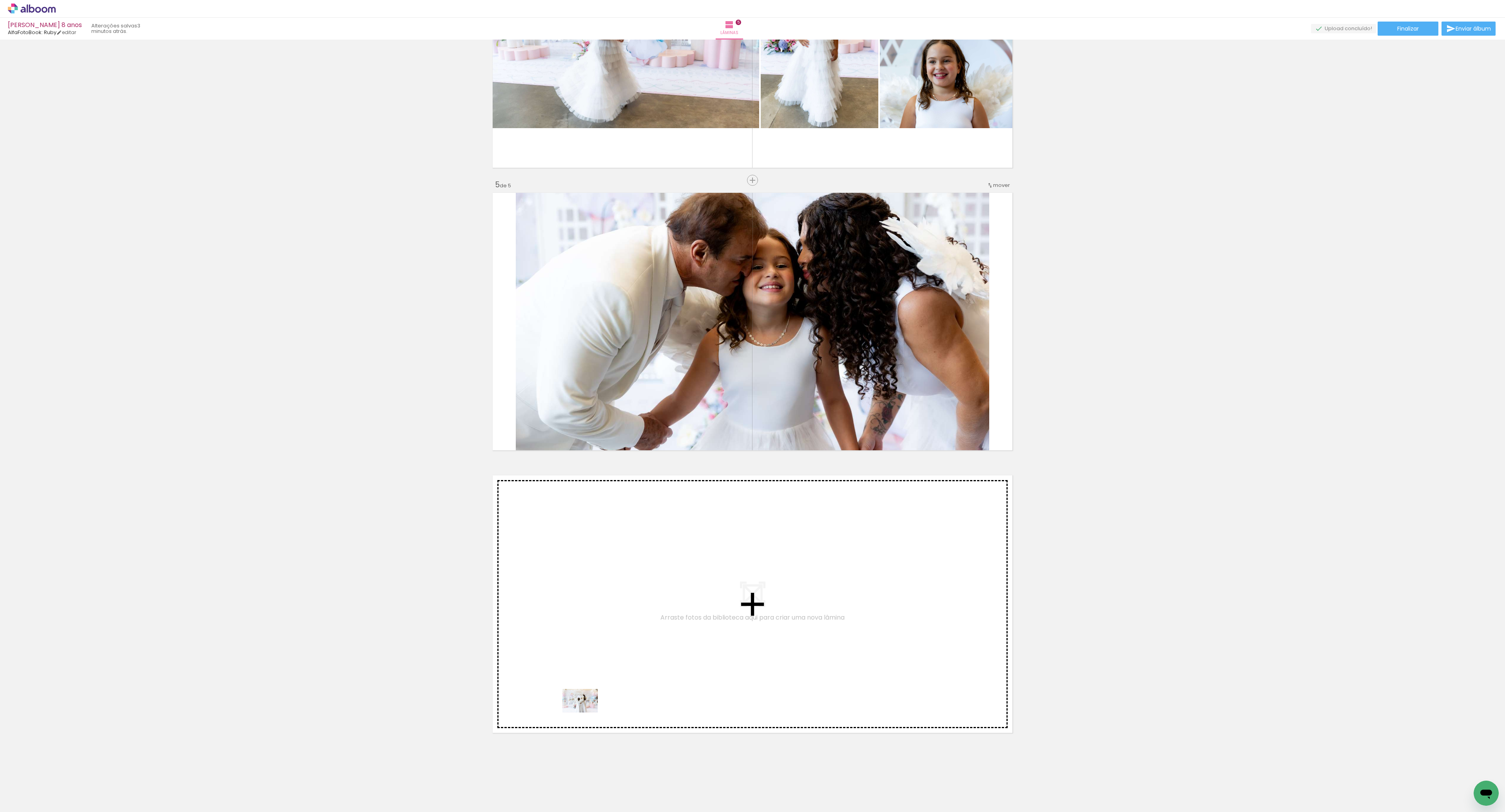
click at [585, 712] on quentale-workspace at bounding box center [752, 406] width 1505 height 812
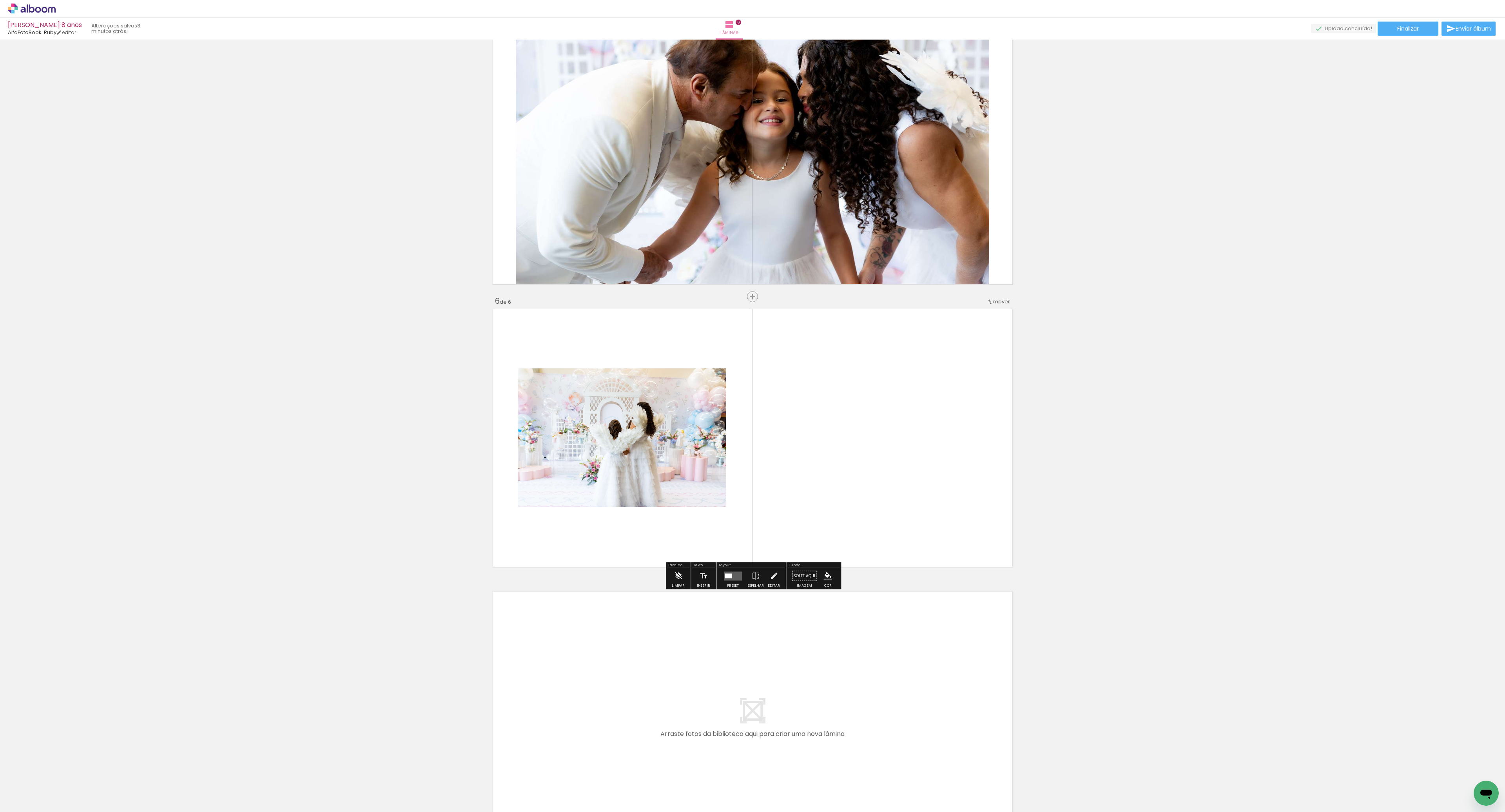
scroll to position [1205, 0]
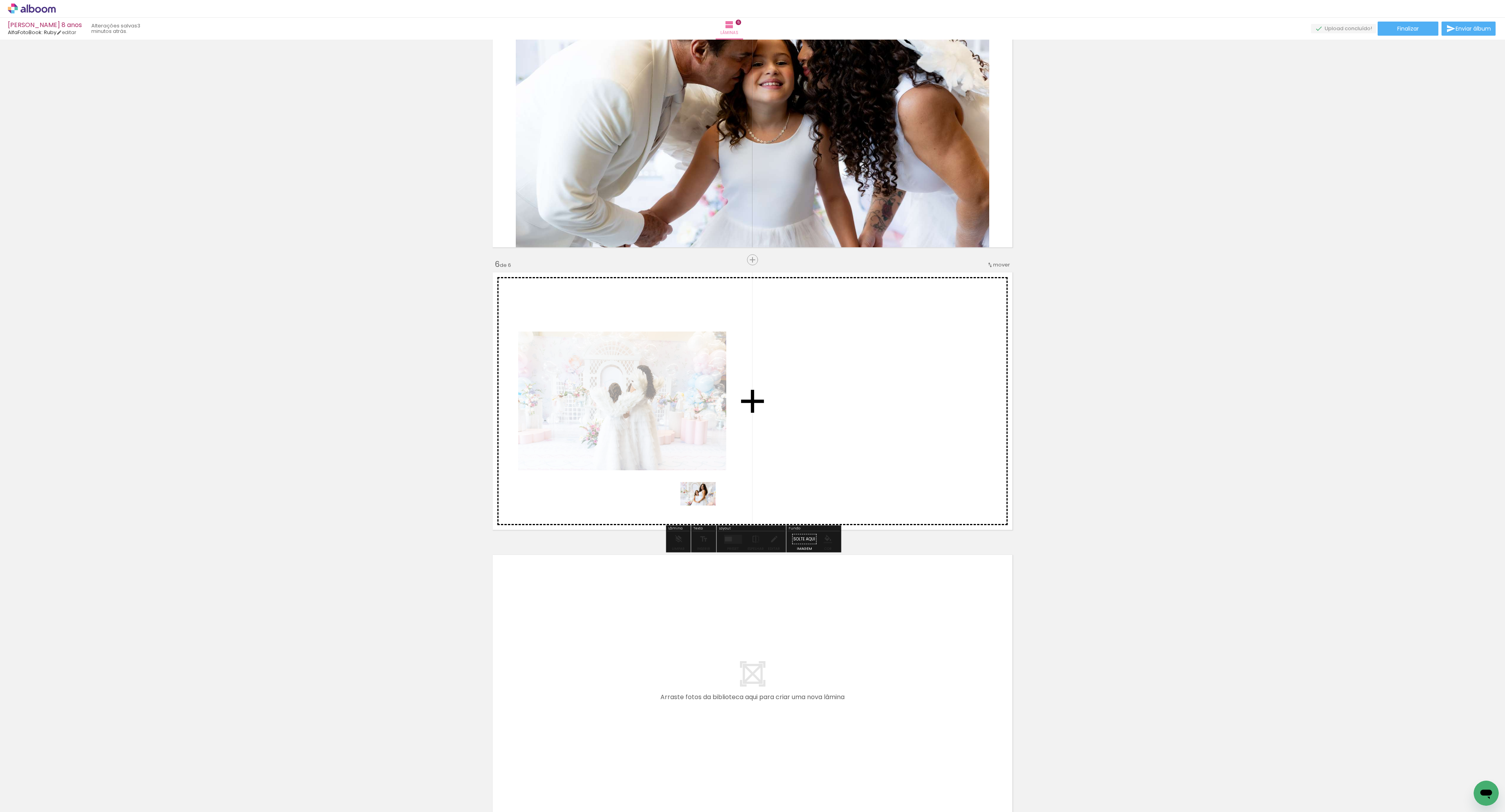
drag, startPoint x: 570, startPoint y: 785, endPoint x: 710, endPoint y: 495, distance: 322.0
click at [709, 494] on quentale-workspace at bounding box center [752, 406] width 1505 height 812
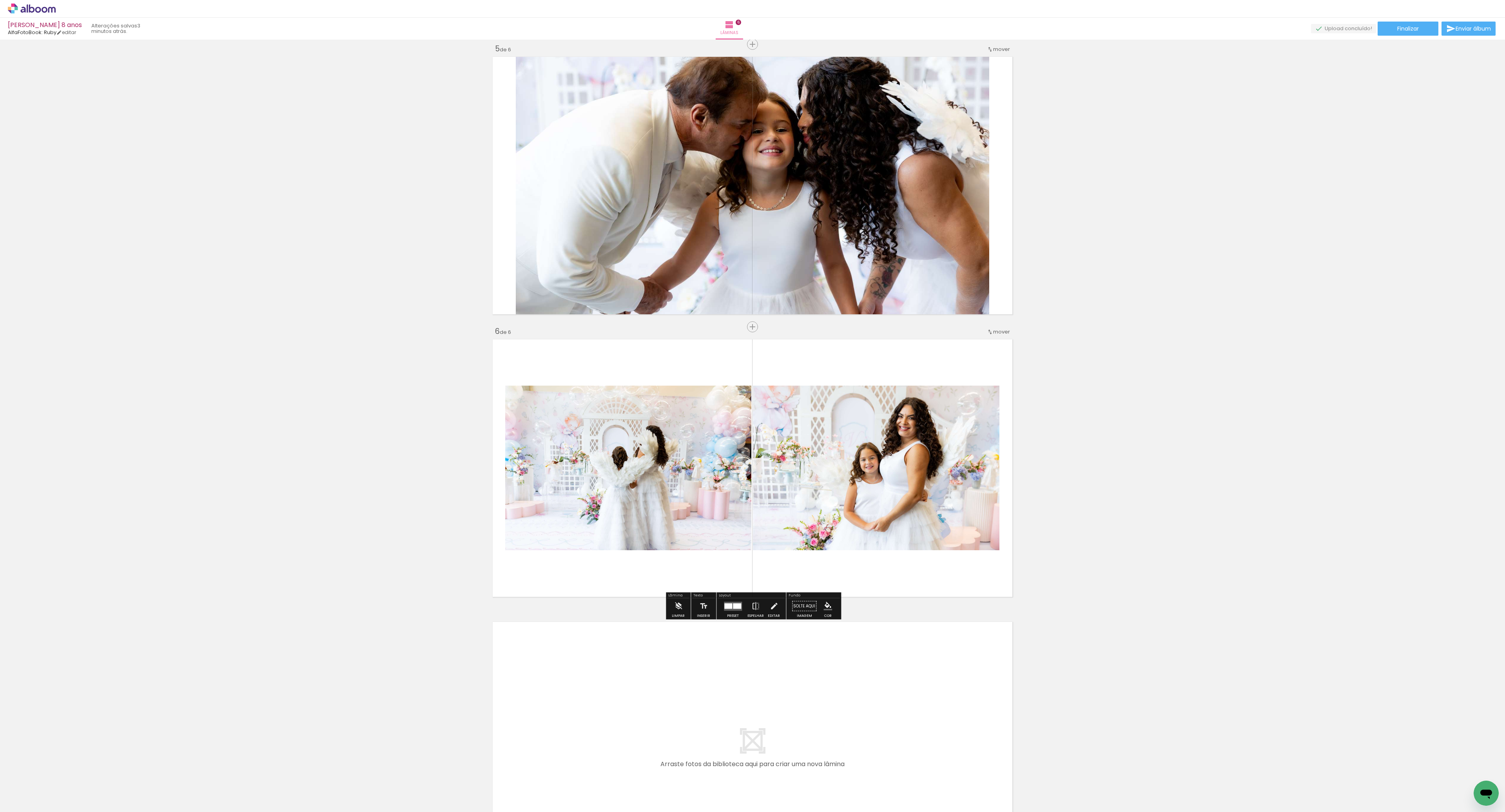
scroll to position [1154, 0]
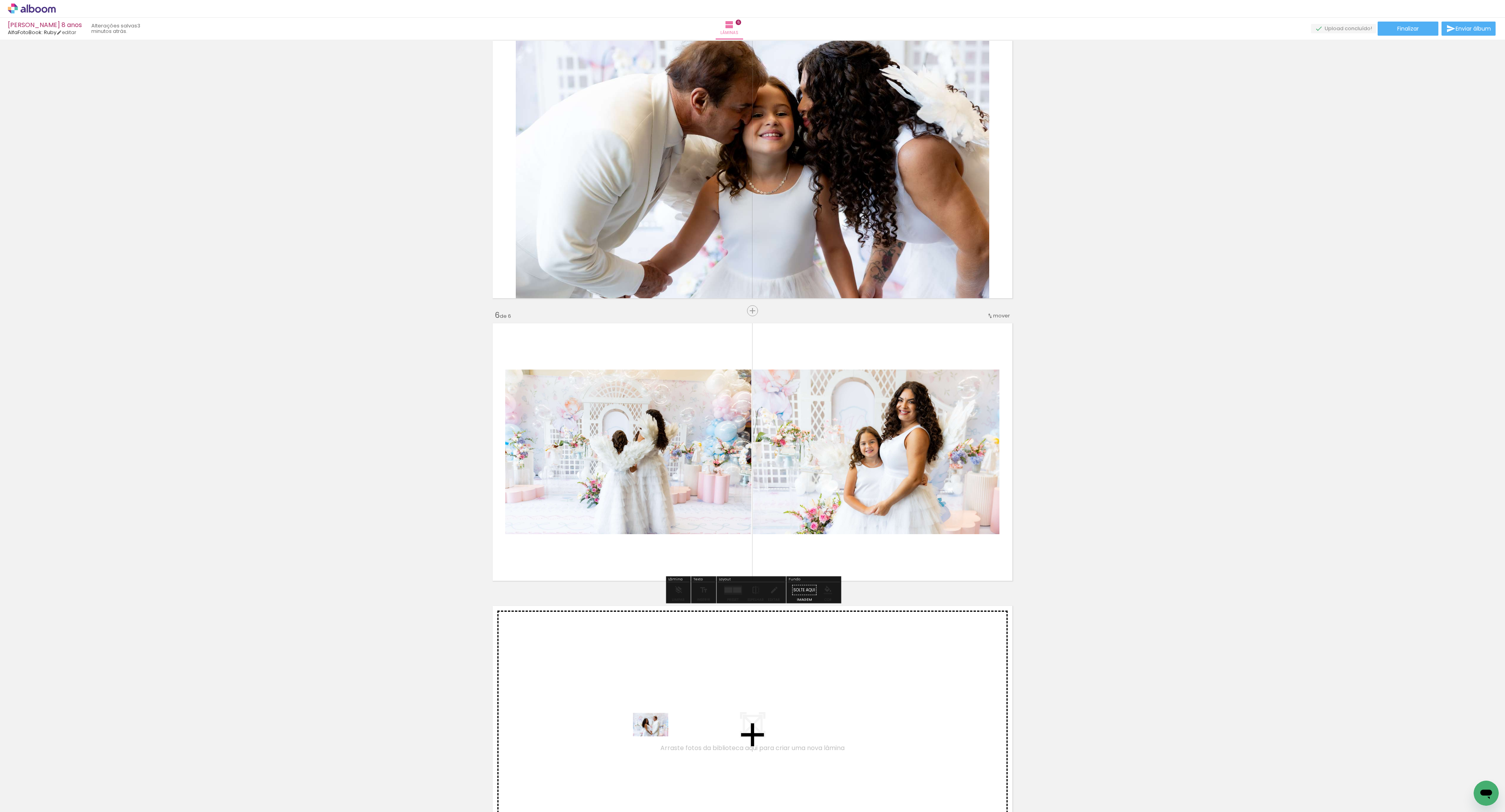
drag, startPoint x: 613, startPoint y: 789, endPoint x: 657, endPoint y: 736, distance: 68.9
click at [657, 736] on quentale-workspace at bounding box center [752, 406] width 1505 height 812
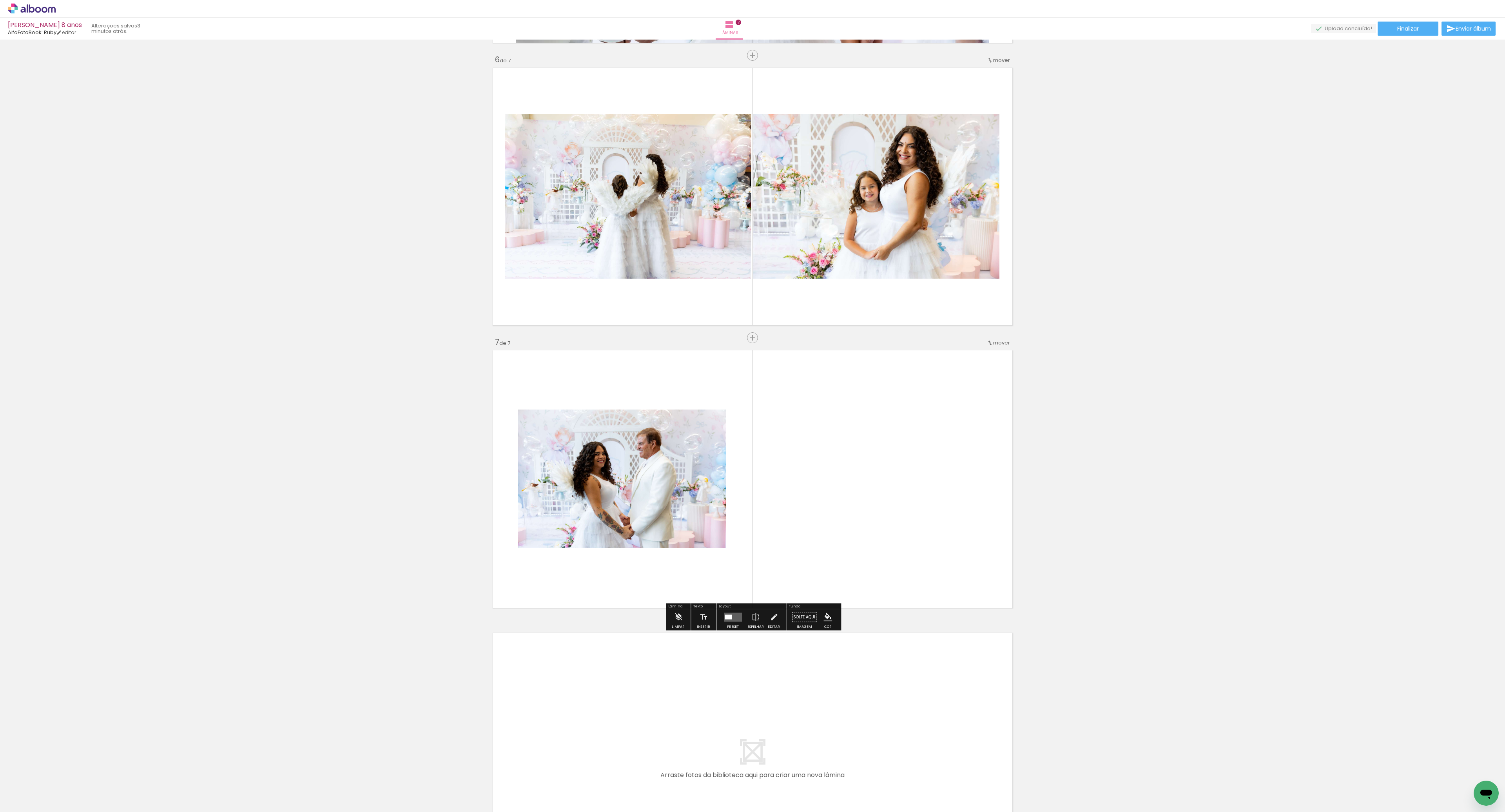
scroll to position [1330, 0]
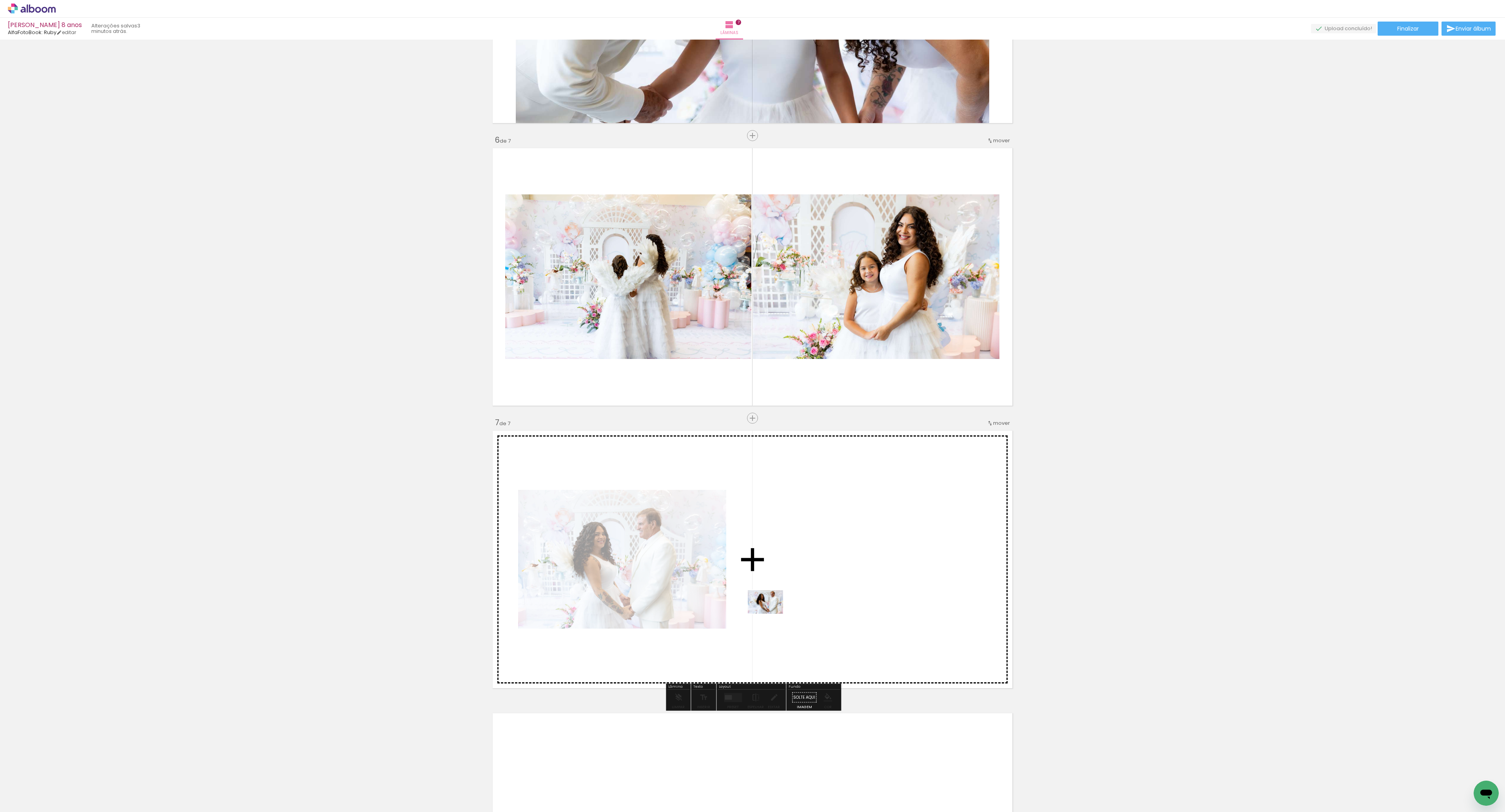
click at [771, 611] on quentale-workspace at bounding box center [752, 406] width 1505 height 812
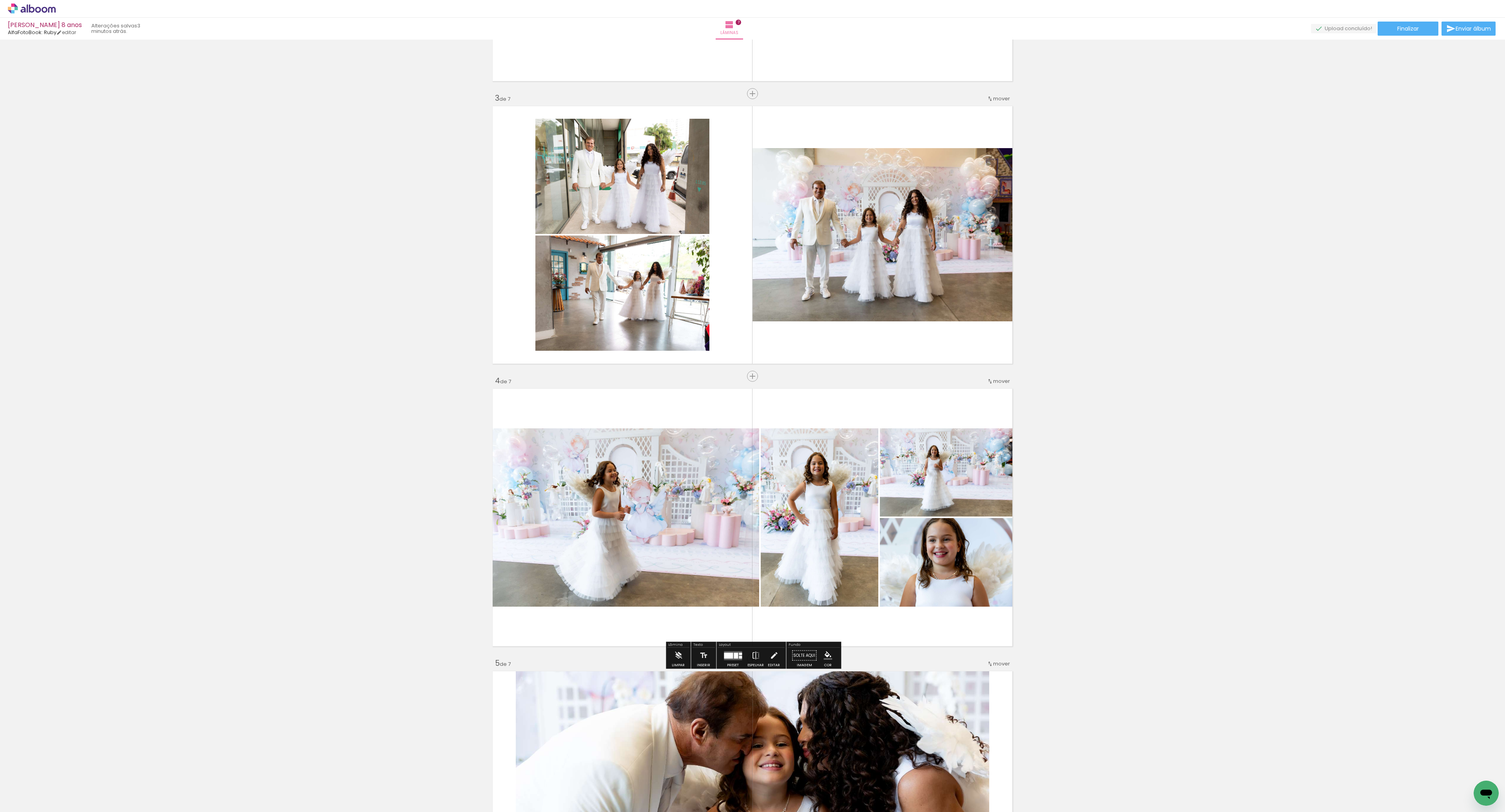
scroll to position [516, 0]
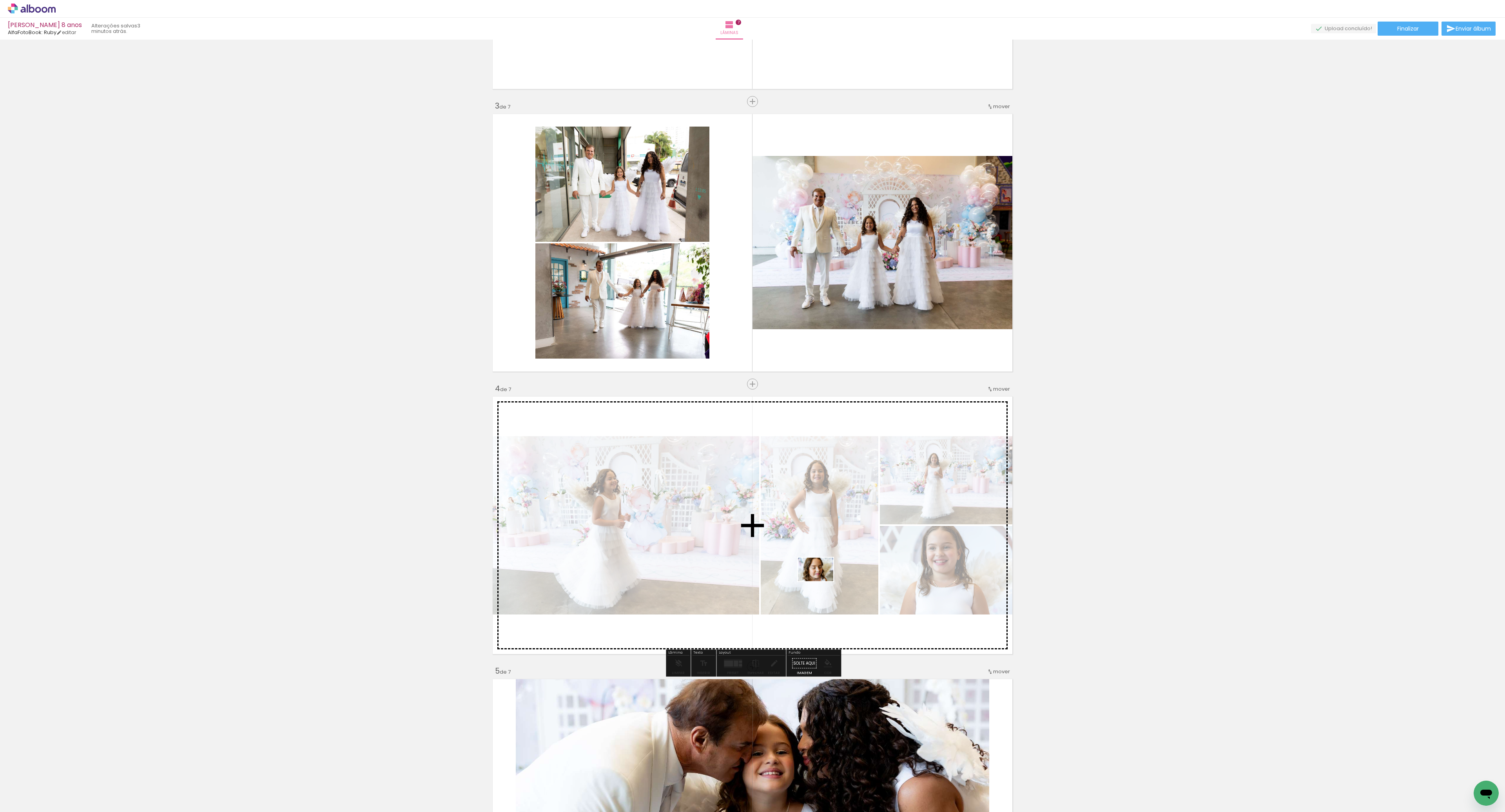
drag, startPoint x: 699, startPoint y: 788, endPoint x: 820, endPoint y: 579, distance: 241.5
click at [820, 581] on quentale-workspace at bounding box center [752, 406] width 1505 height 812
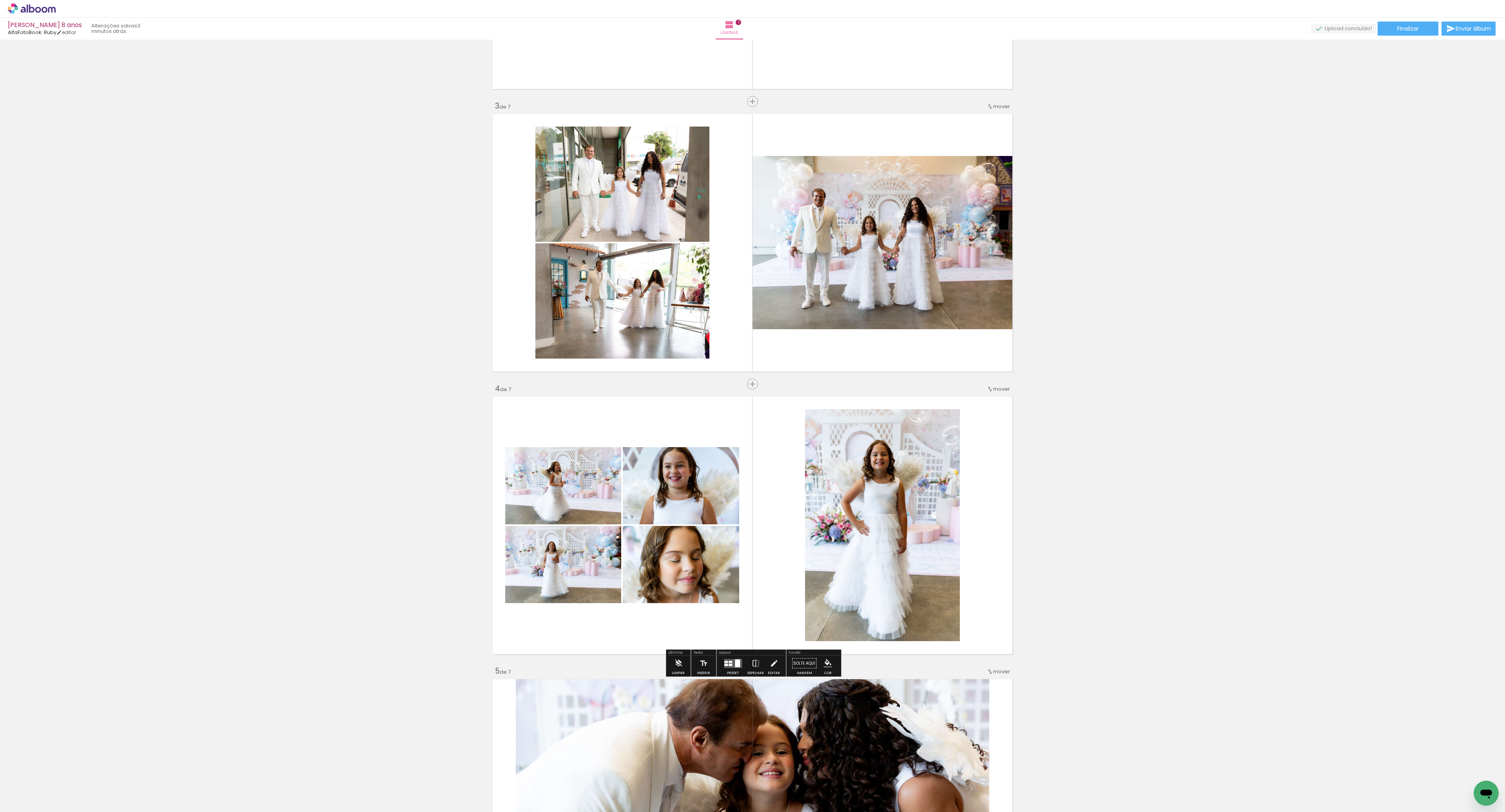
click at [730, 665] on div at bounding box center [730, 665] width 4 height 2
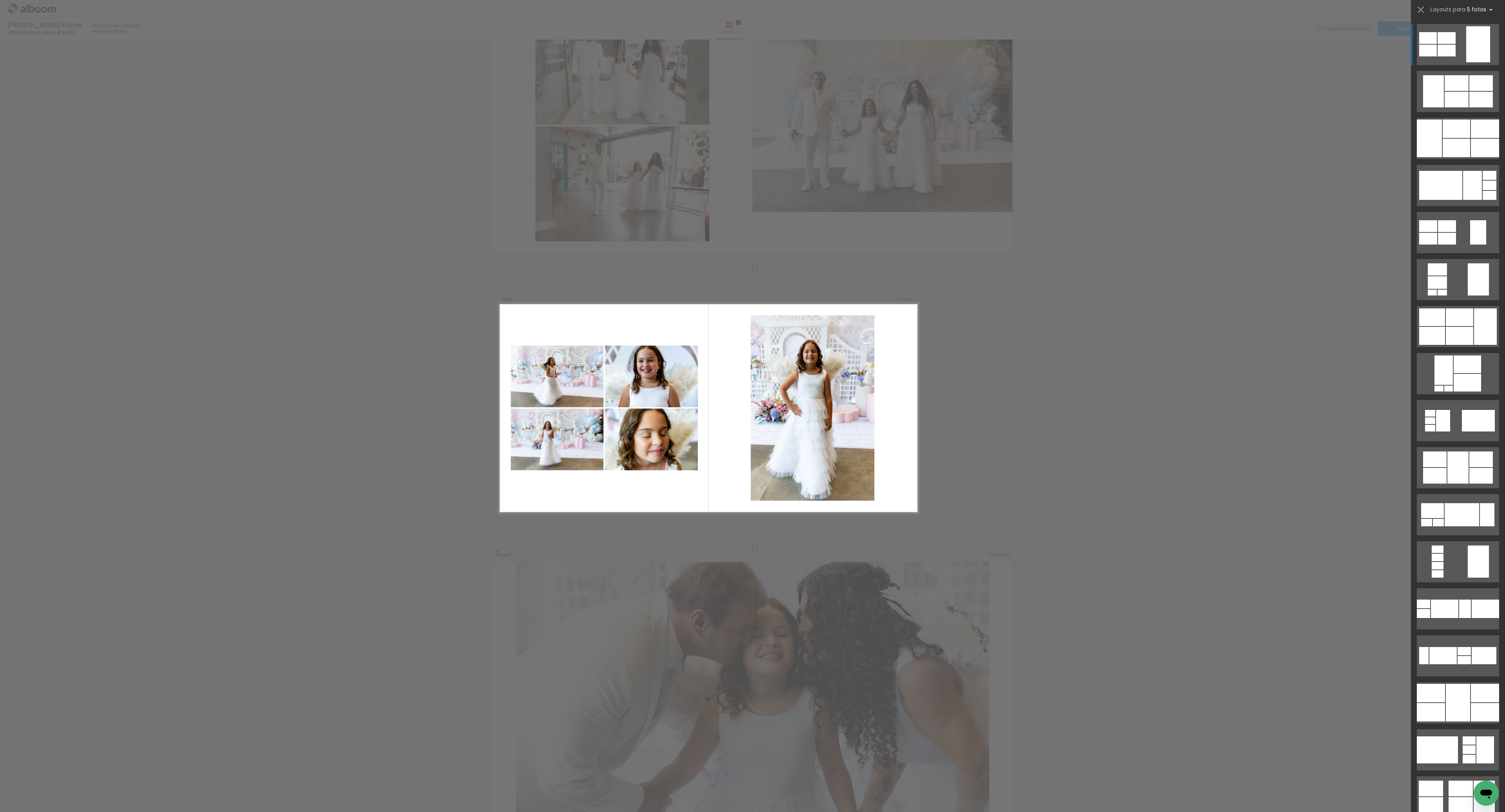
scroll to position [640, 0]
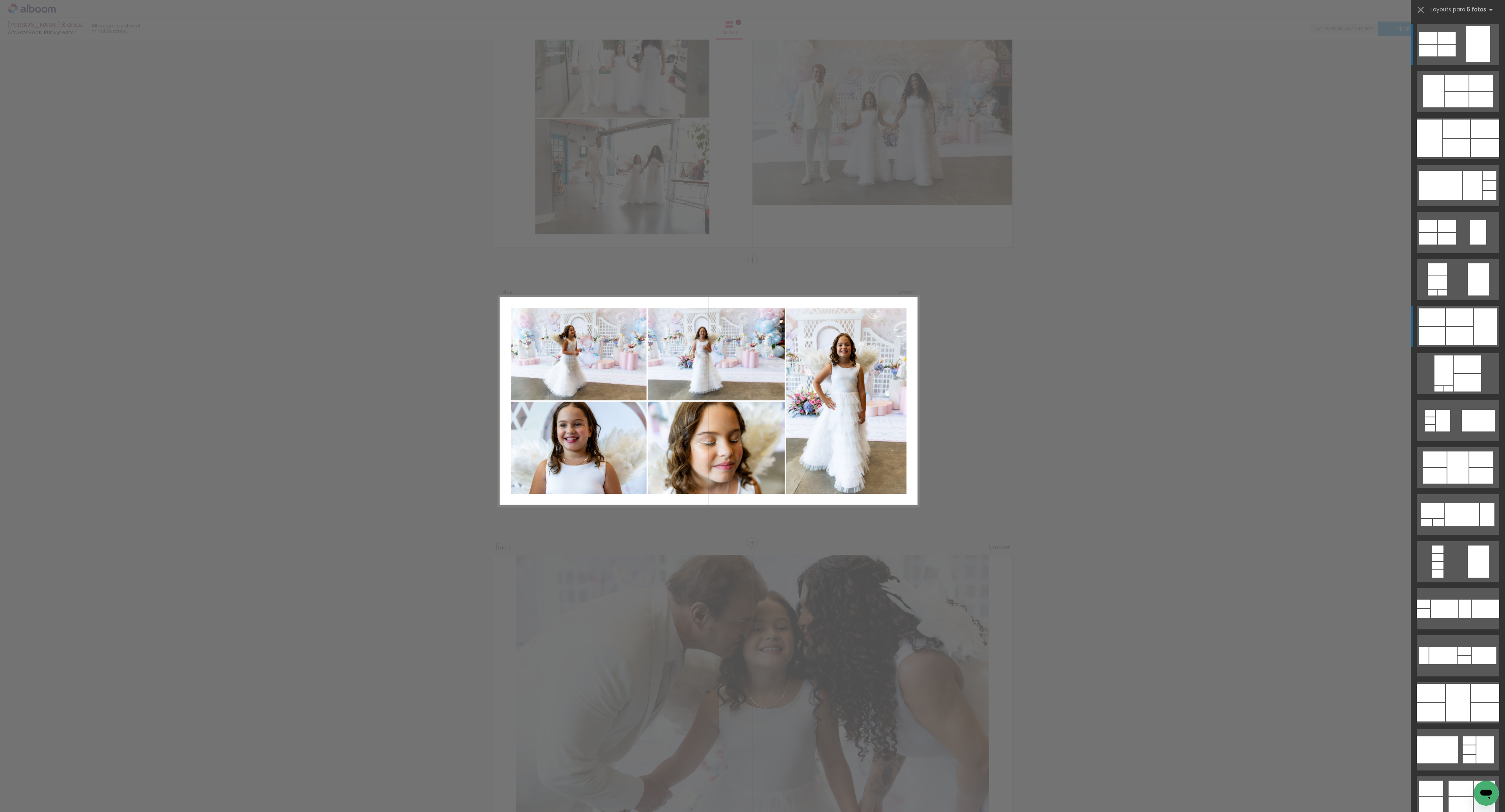
click at [1444, 321] on div at bounding box center [1432, 317] width 26 height 18
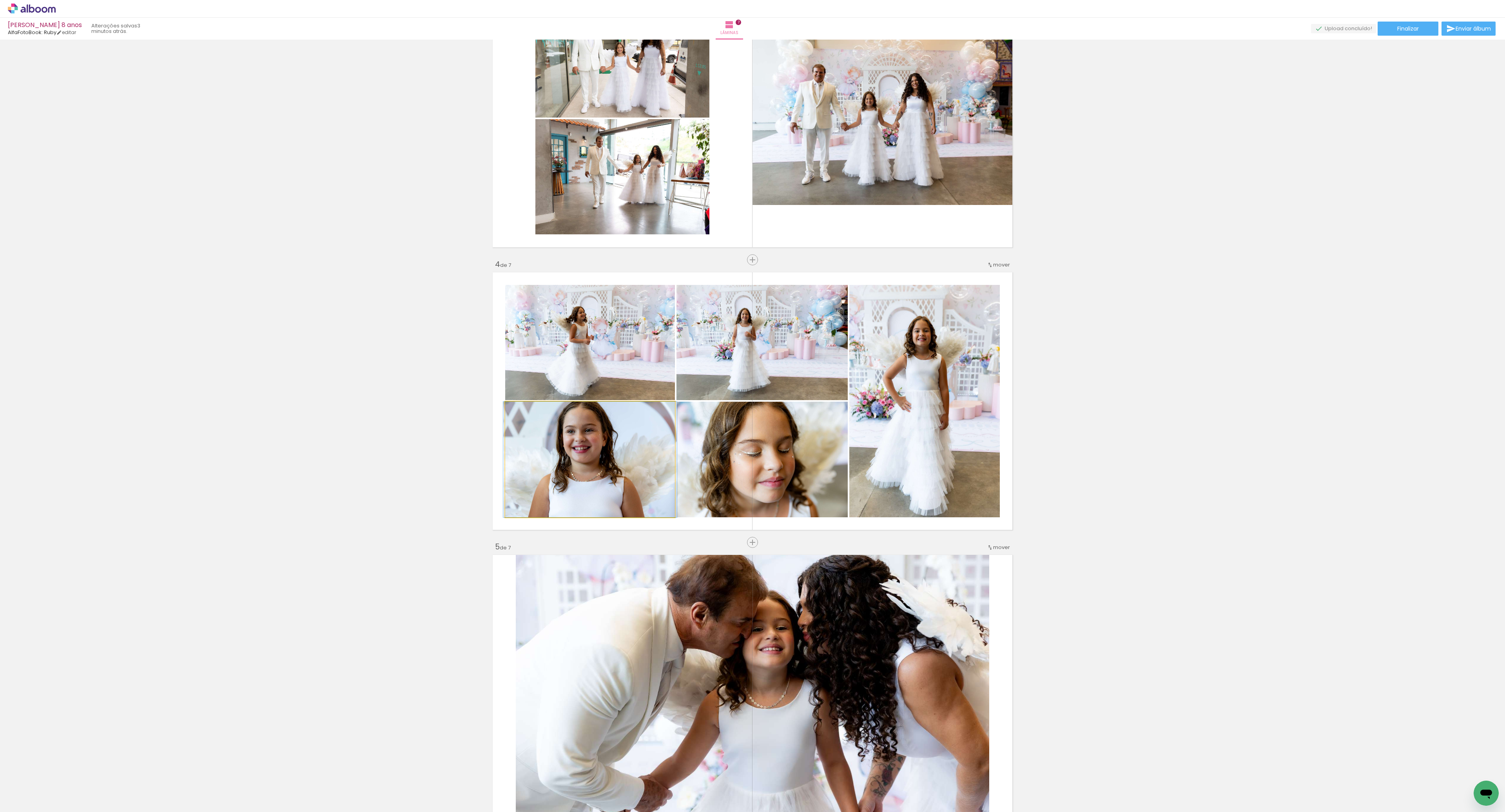
click at [575, 492] on quentale-photo at bounding box center [590, 460] width 169 height 116
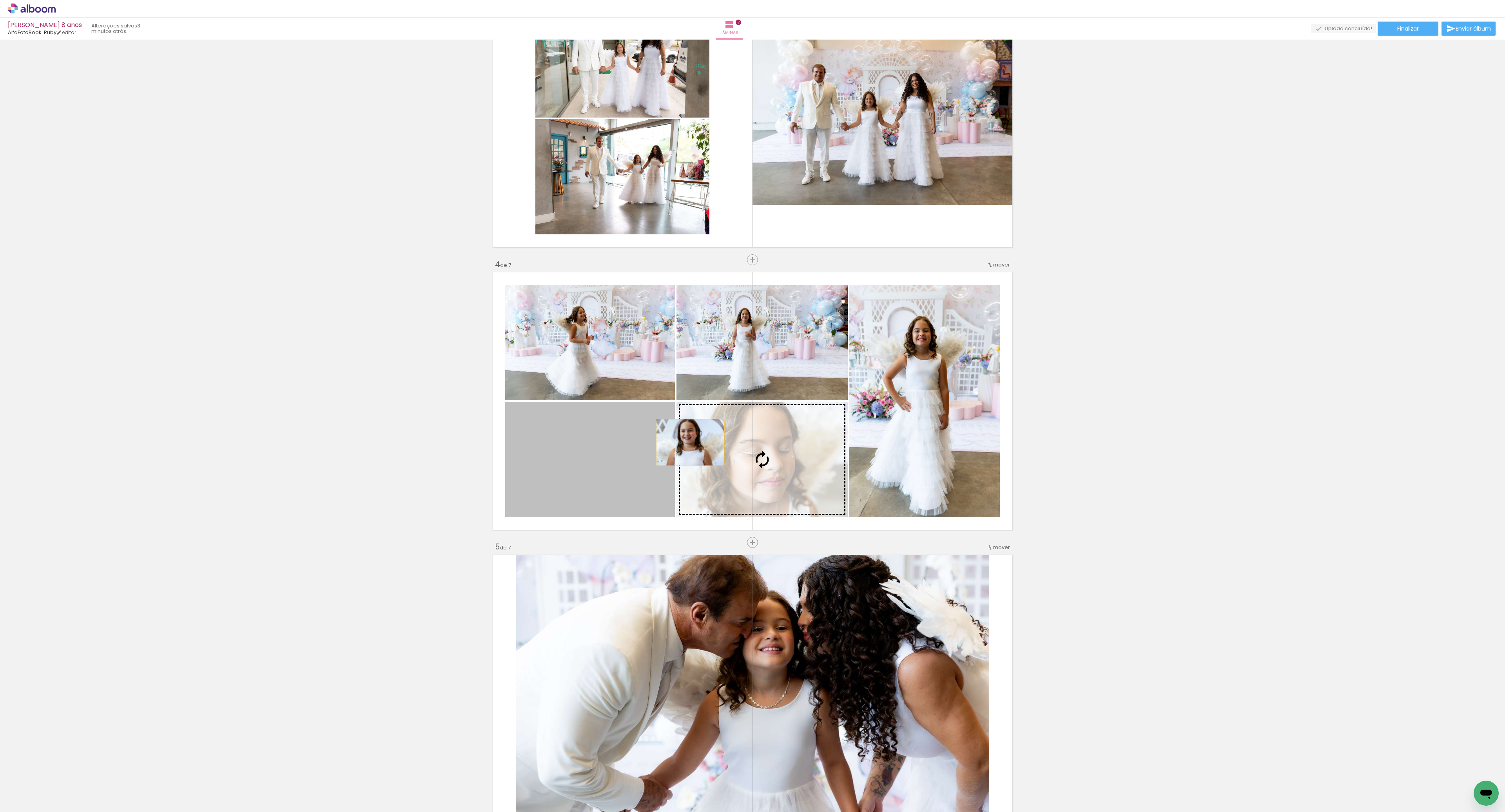
drag, startPoint x: 578, startPoint y: 439, endPoint x: 692, endPoint y: 438, distance: 114.0
click at [0, 0] on slot at bounding box center [0, 0] width 0 height 0
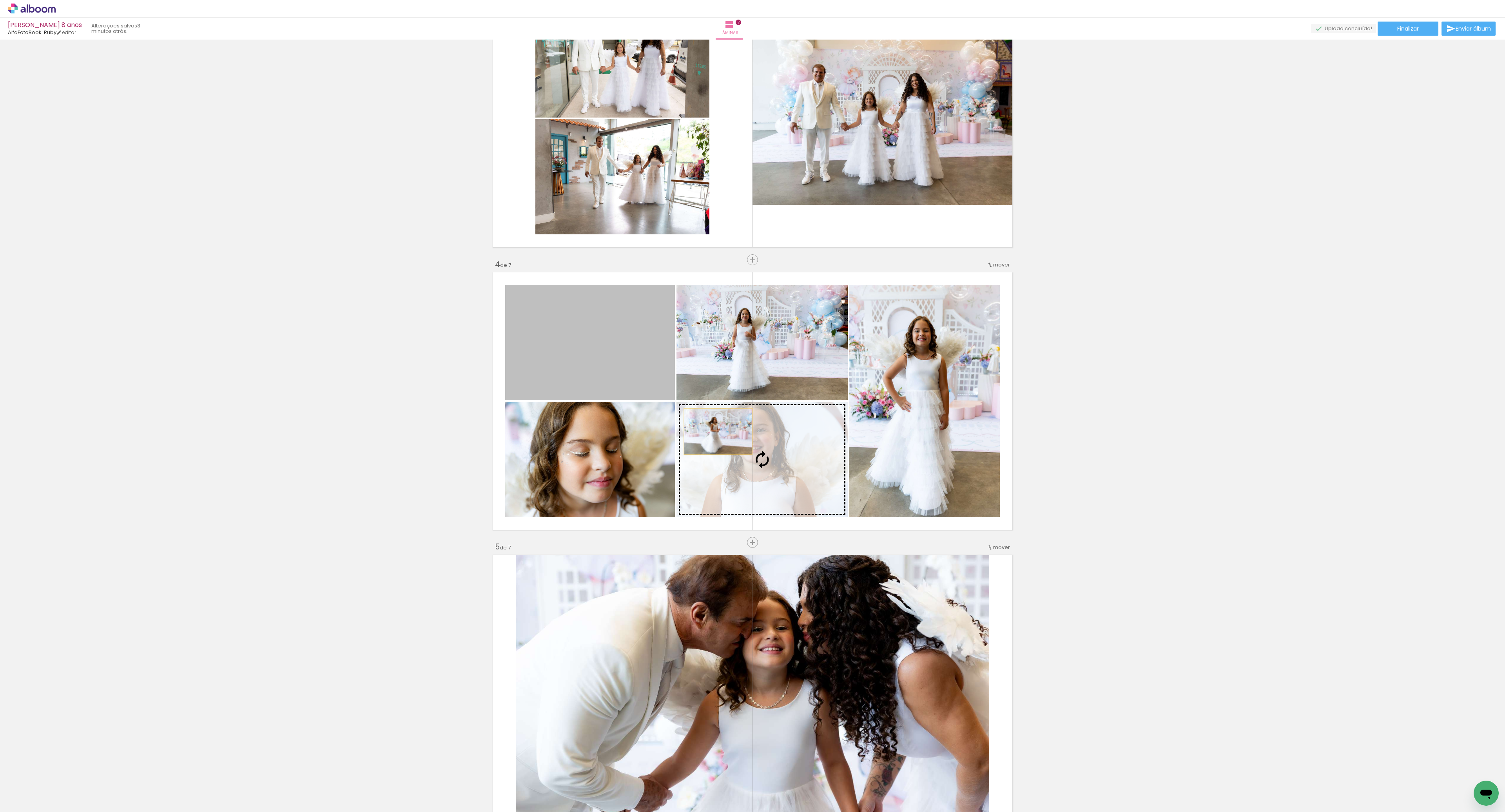
drag, startPoint x: 584, startPoint y: 355, endPoint x: 720, endPoint y: 431, distance: 155.8
click at [0, 0] on slot at bounding box center [0, 0] width 0 height 0
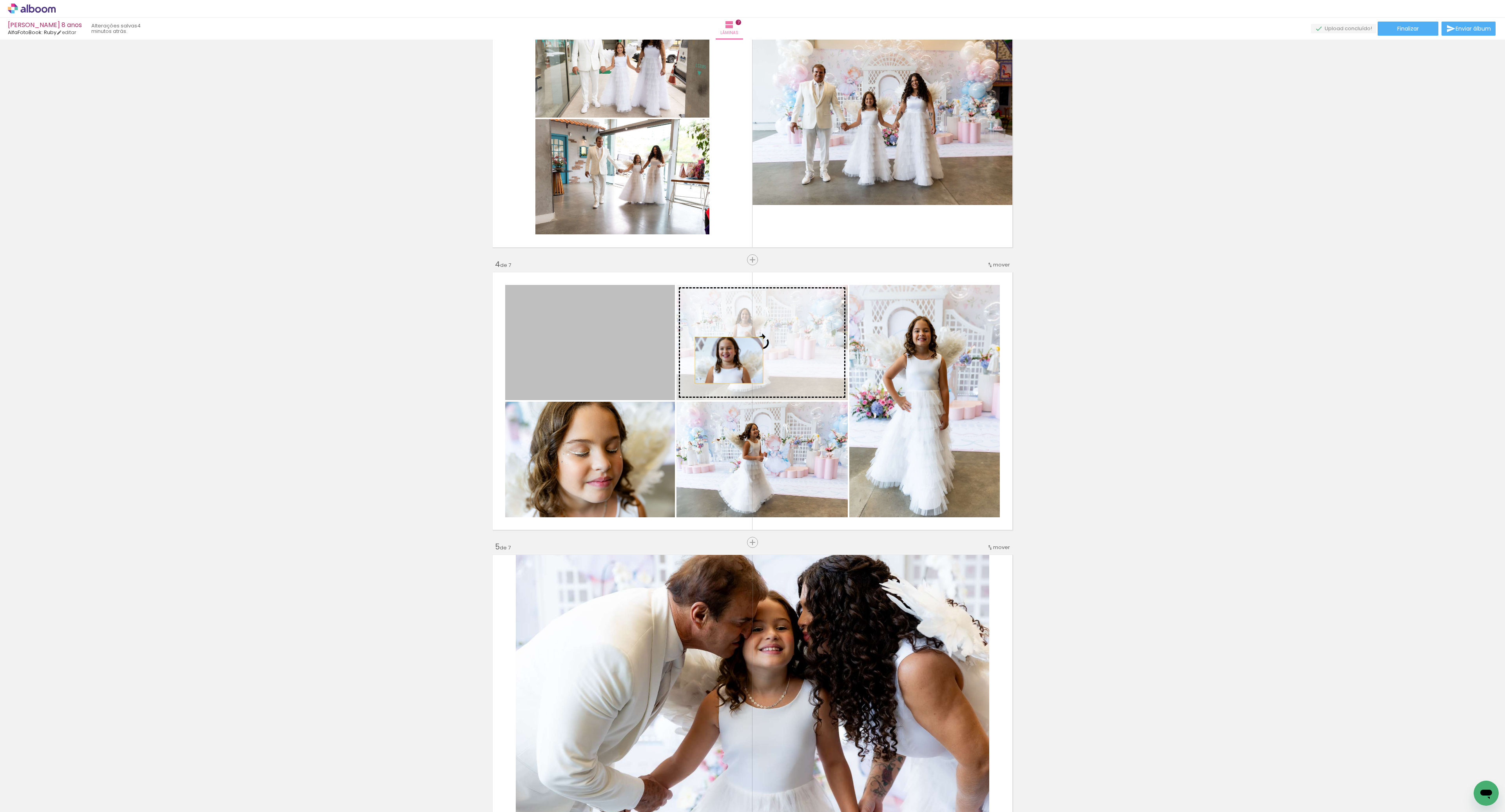
drag, startPoint x: 639, startPoint y: 361, endPoint x: 727, endPoint y: 358, distance: 88.1
click at [0, 0] on slot at bounding box center [0, 0] width 0 height 0
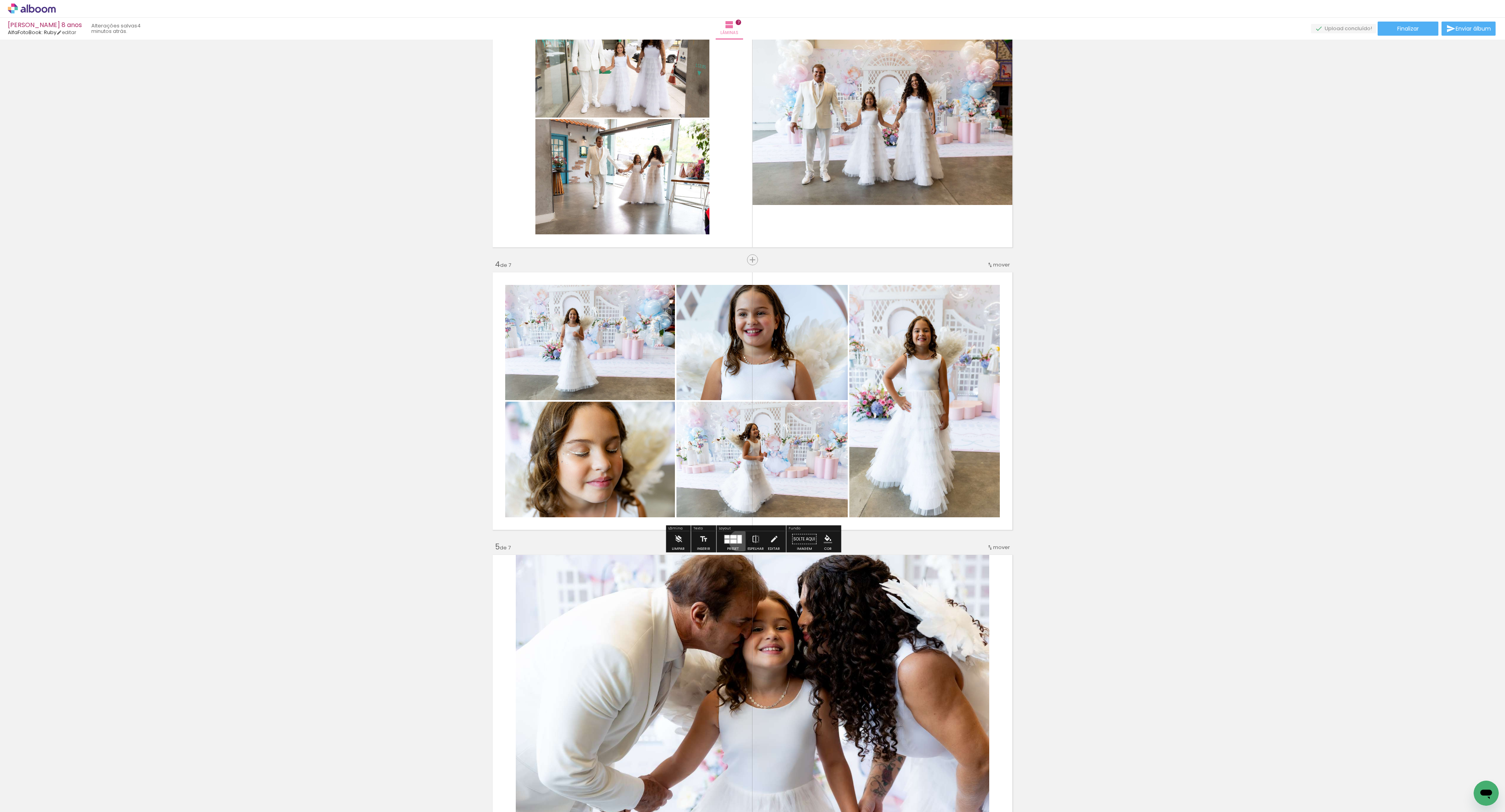
click at [738, 541] on div at bounding box center [739, 539] width 4 height 8
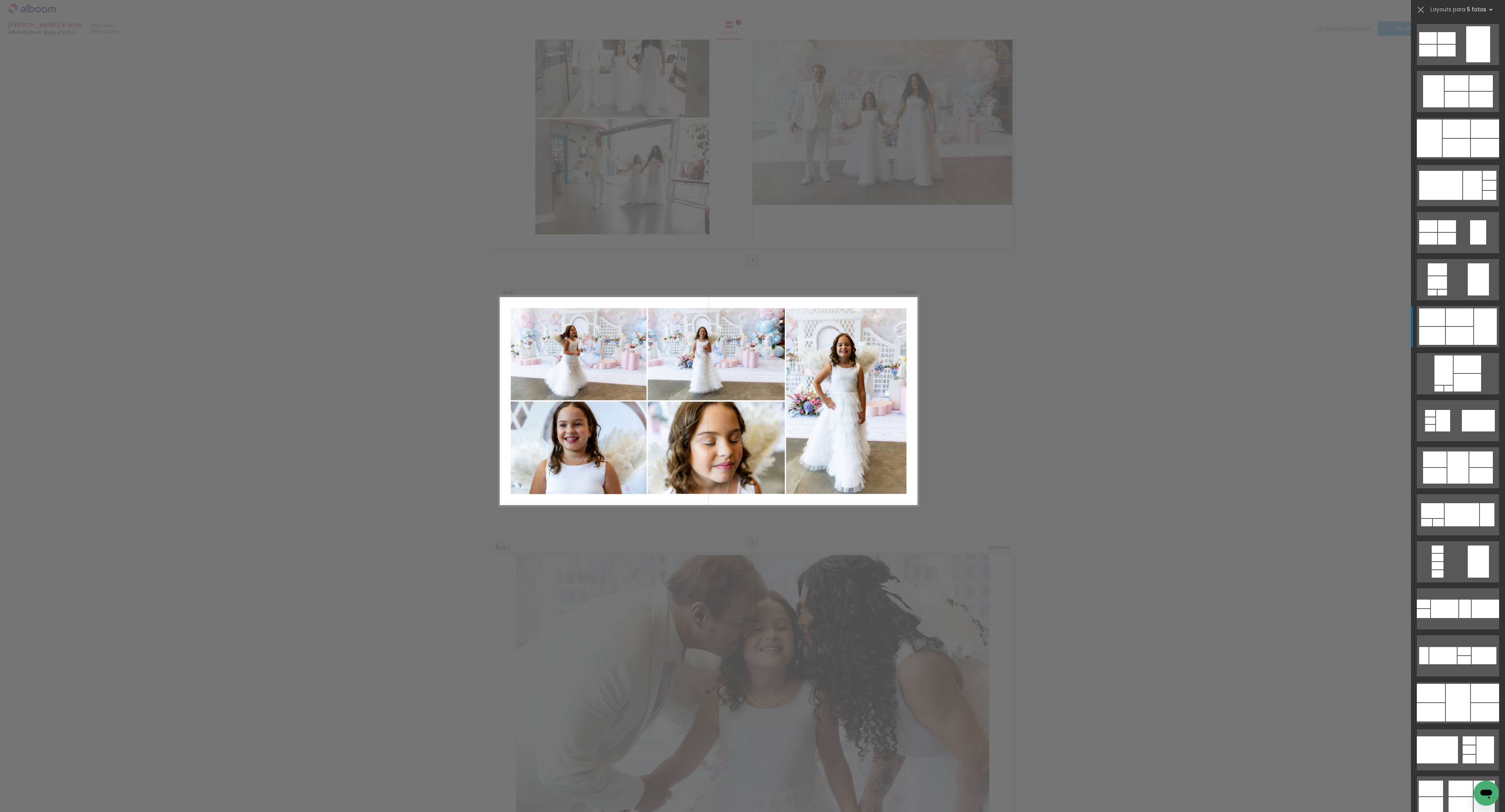
scroll to position [282, 0]
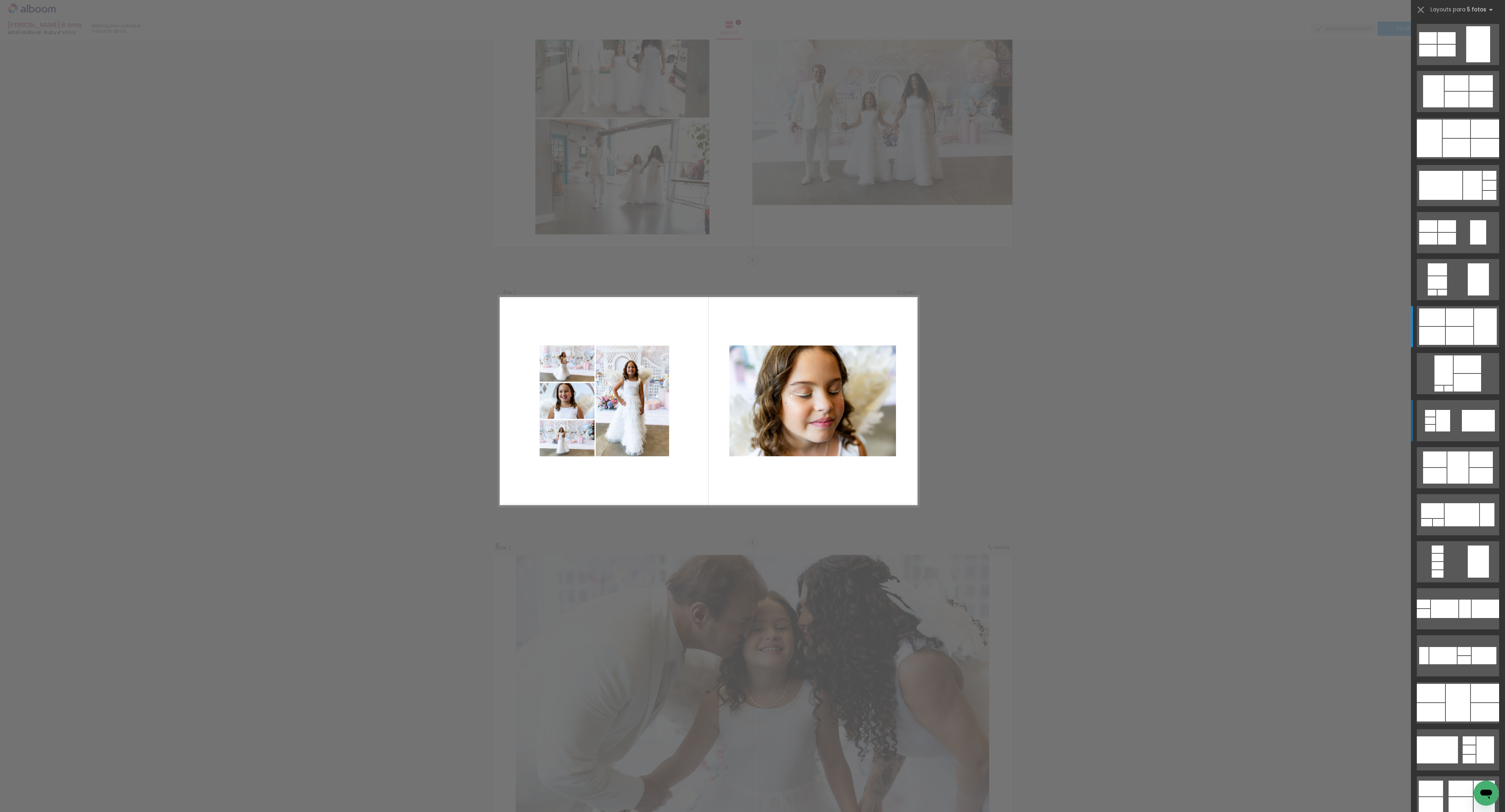
scroll to position [282, 0]
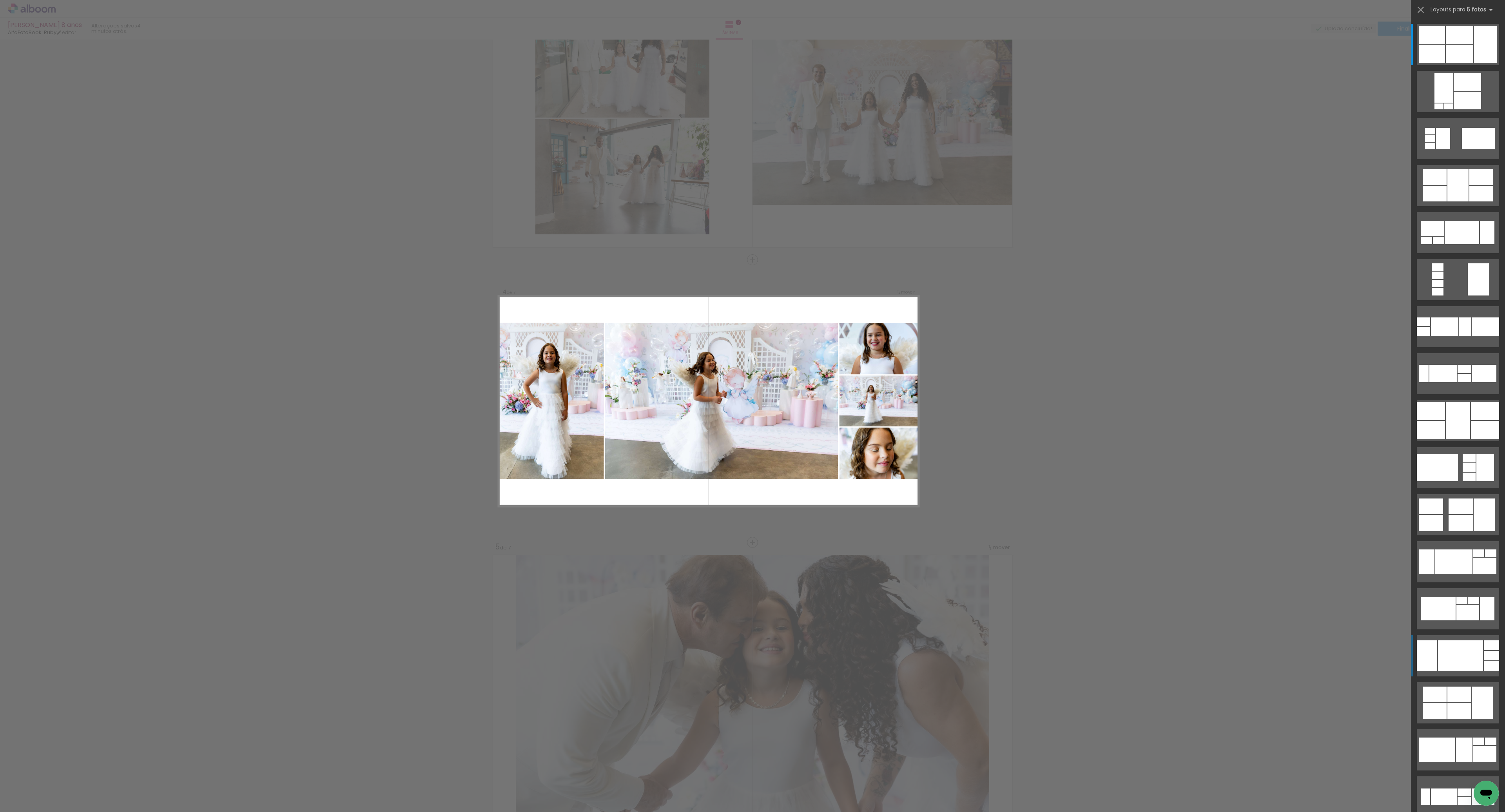
click at [1471, 667] on div at bounding box center [1460, 655] width 45 height 30
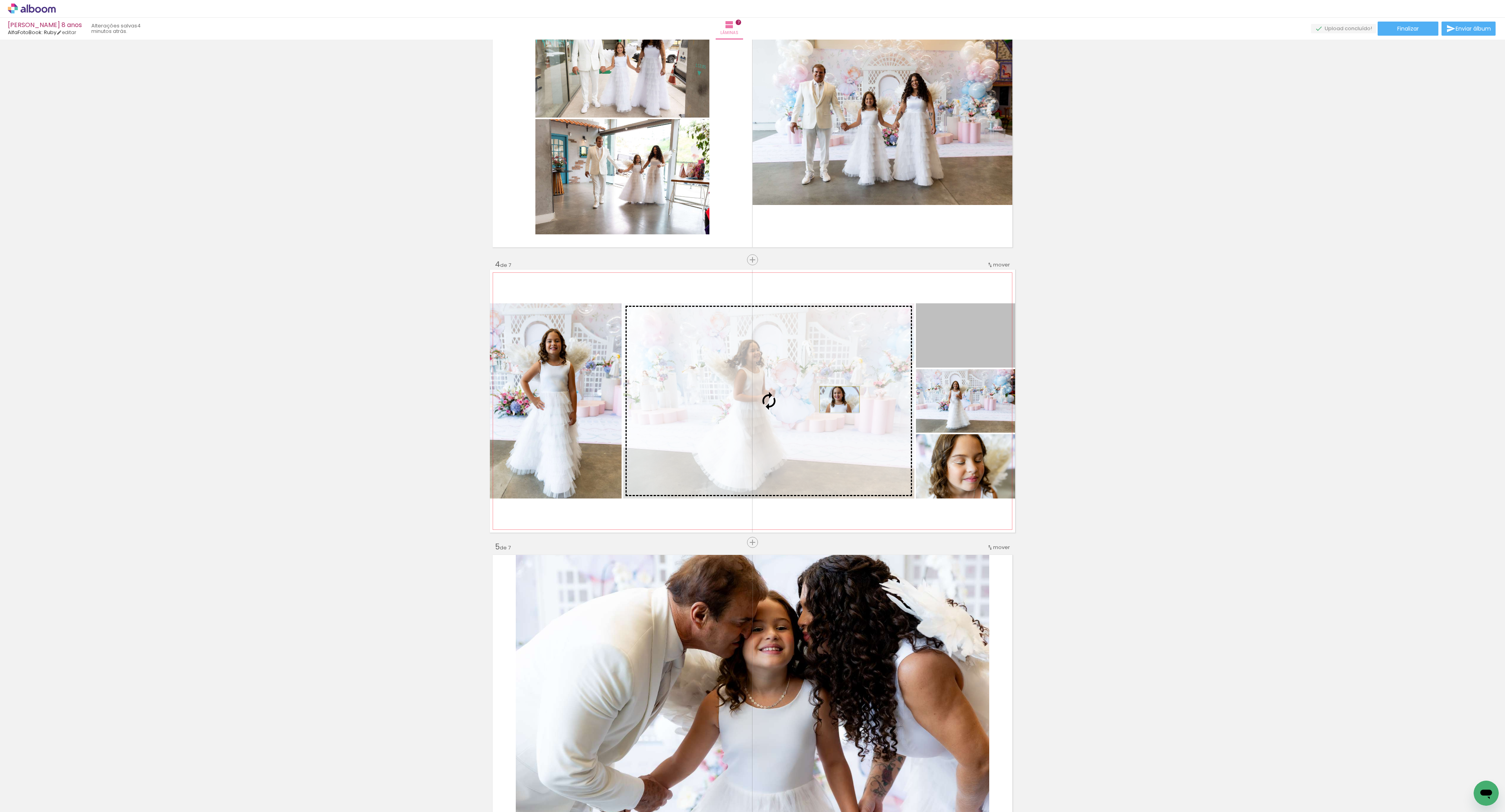
drag, startPoint x: 948, startPoint y: 349, endPoint x: 840, endPoint y: 400, distance: 119.4
click at [0, 0] on slot at bounding box center [0, 0] width 0 height 0
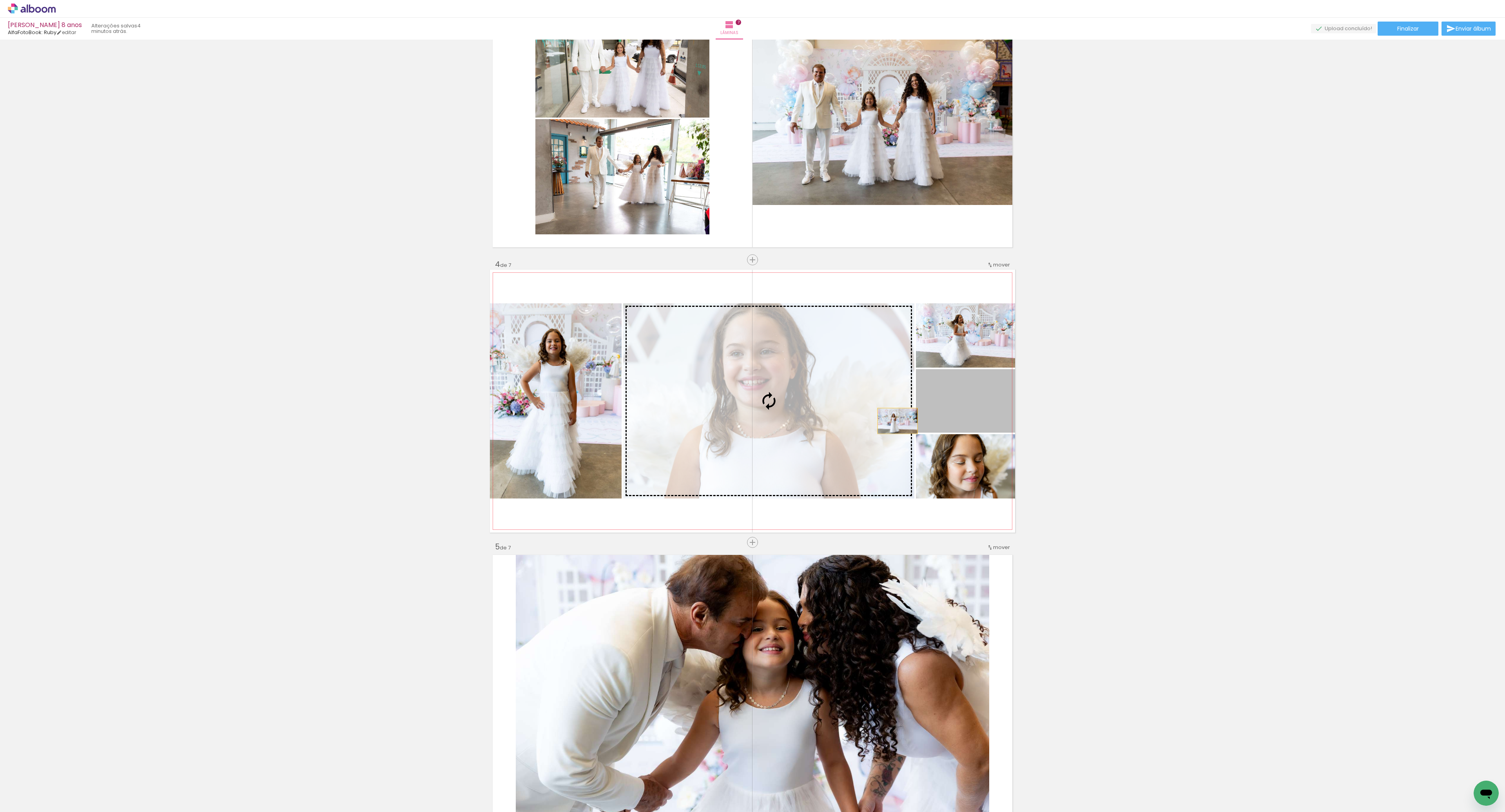
drag, startPoint x: 949, startPoint y: 412, endPoint x: 865, endPoint y: 431, distance: 86.1
click at [0, 0] on slot at bounding box center [0, 0] width 0 height 0
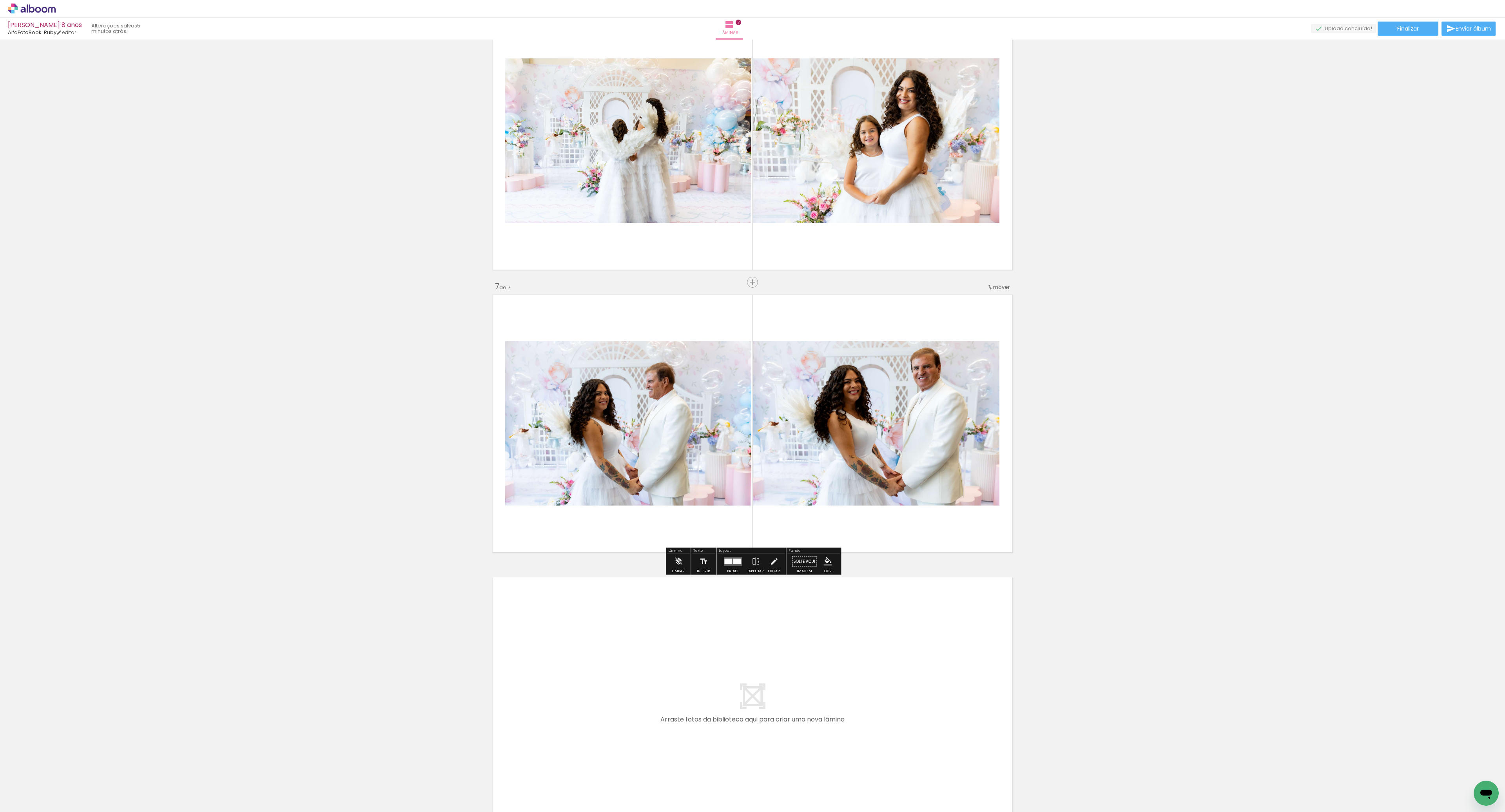
scroll to position [1469, 0]
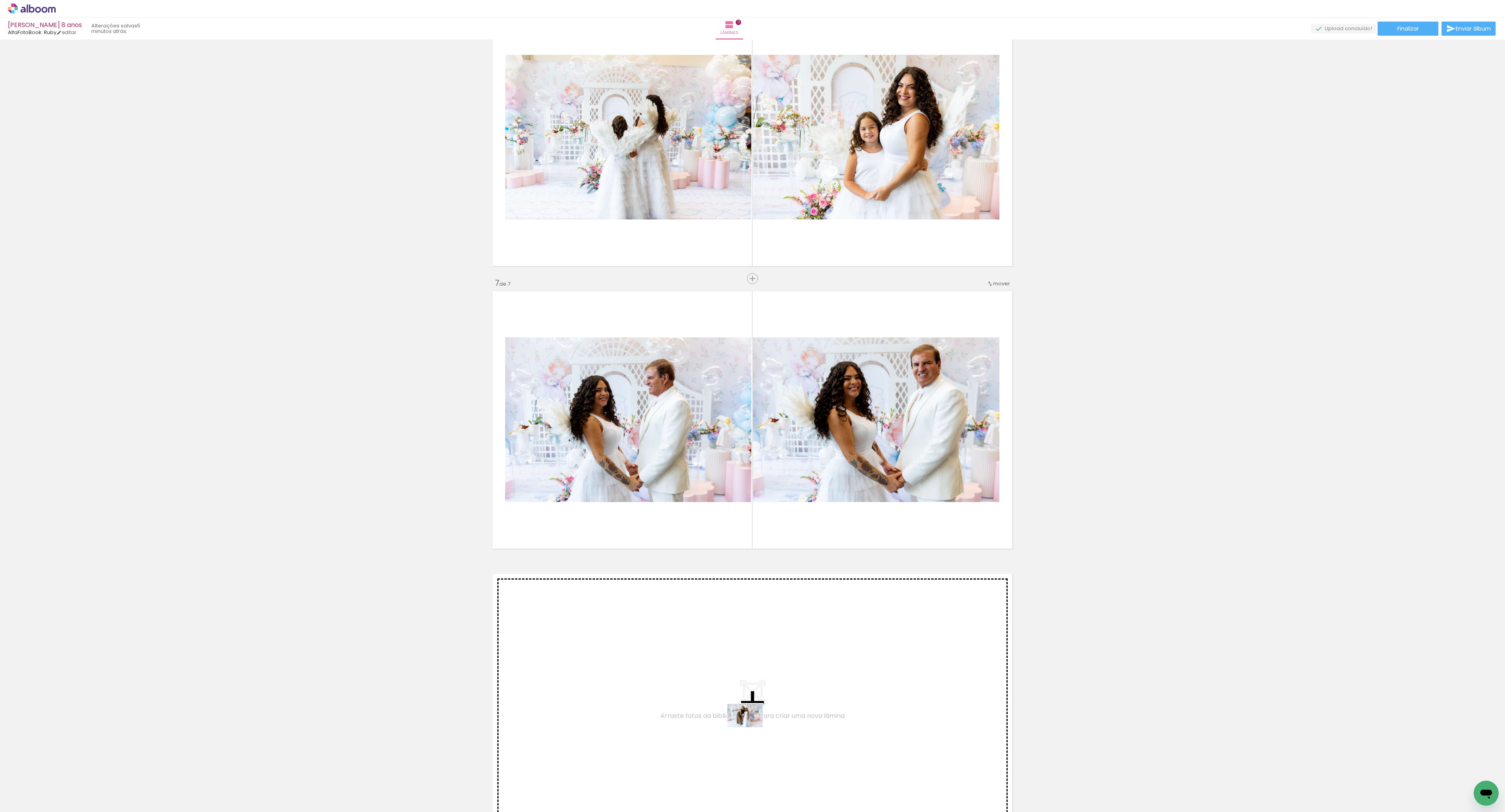
click at [751, 727] on quentale-workspace at bounding box center [752, 406] width 1505 height 812
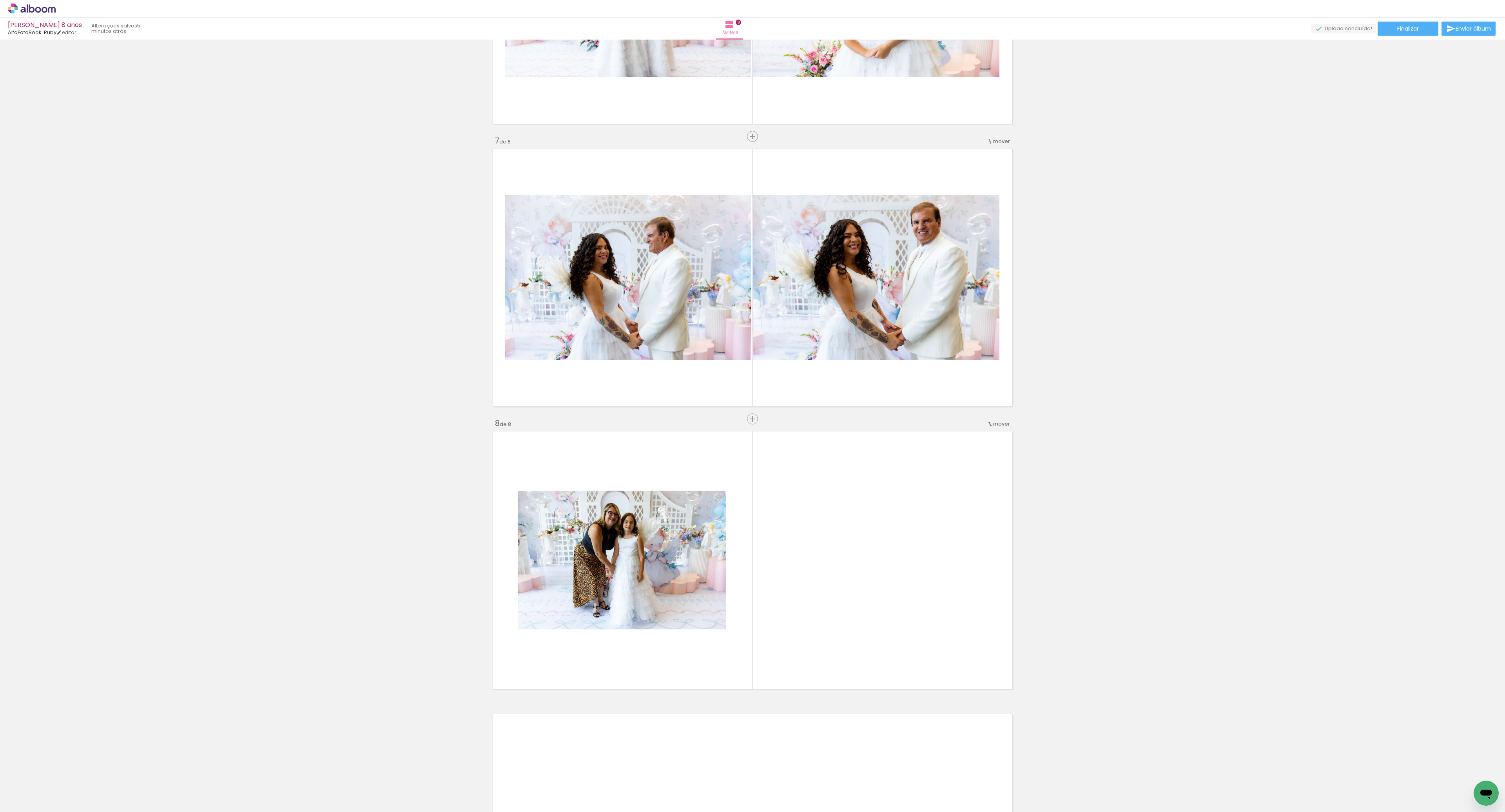
scroll to position [1507, 0]
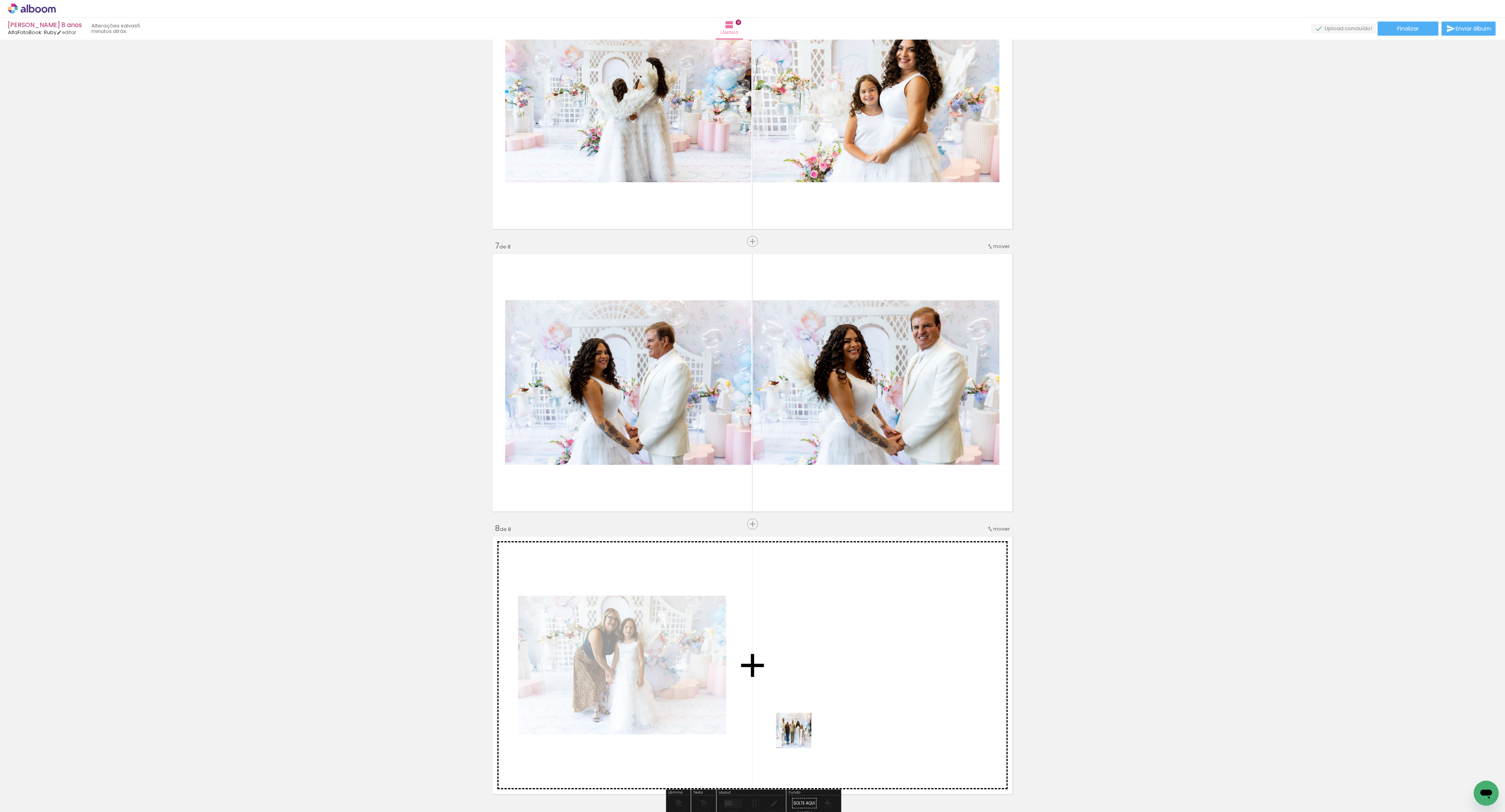
drag, startPoint x: 787, startPoint y: 785, endPoint x: 800, endPoint y: 732, distance: 54.6
click at [800, 732] on quentale-workspace at bounding box center [752, 406] width 1505 height 812
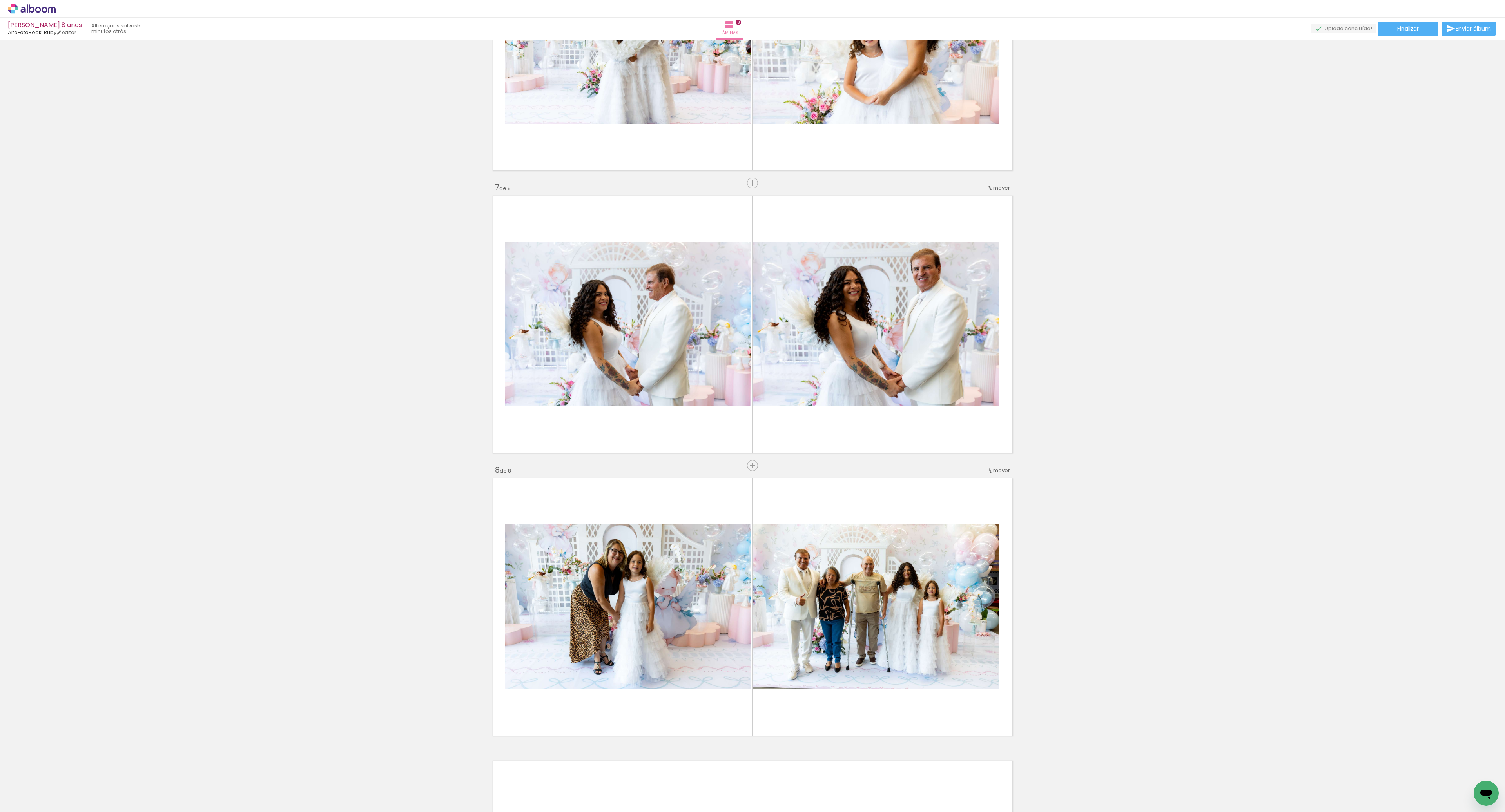
scroll to position [1563, 0]
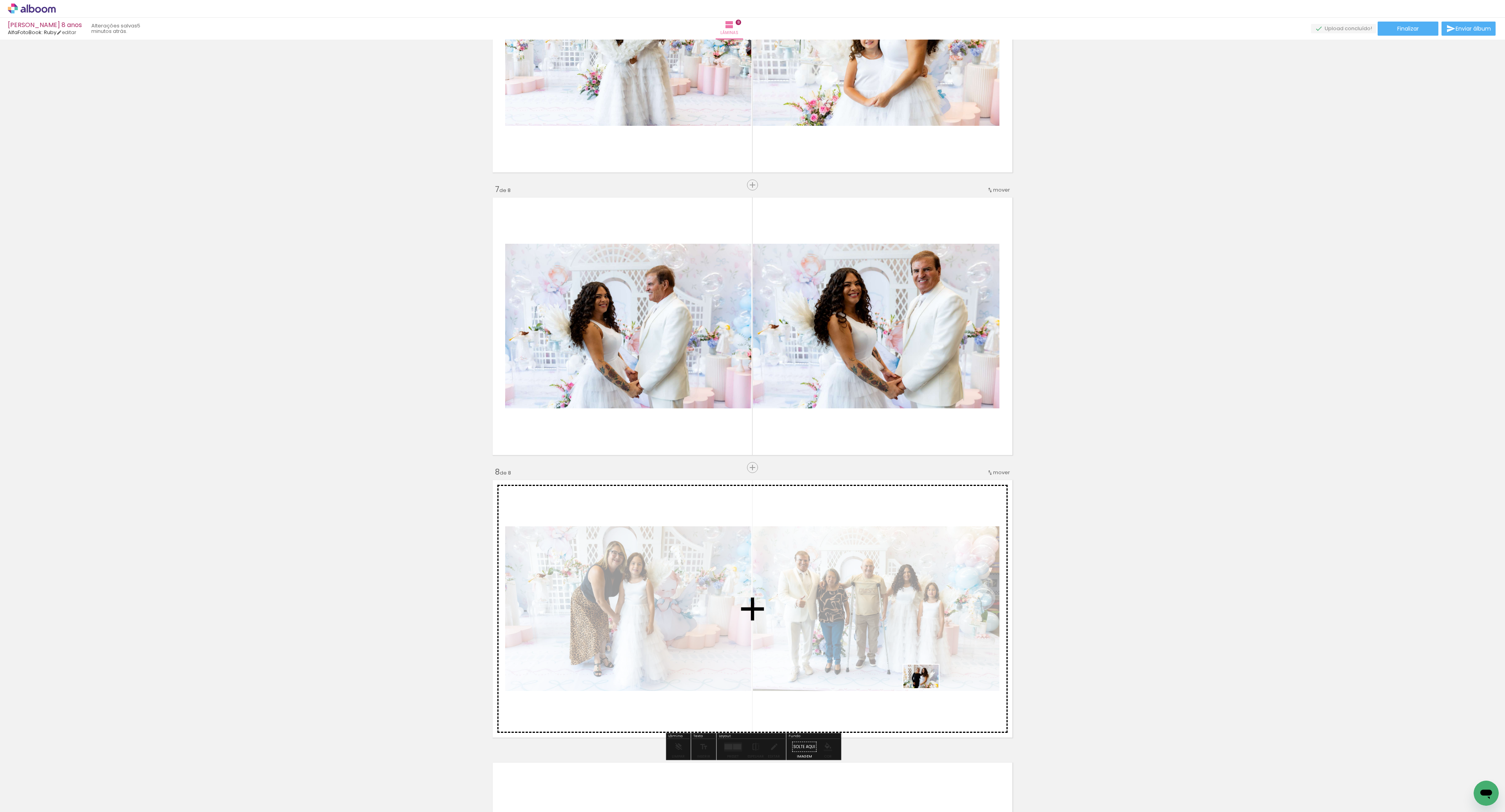
drag, startPoint x: 1049, startPoint y: 786, endPoint x: 918, endPoint y: 681, distance: 167.9
click at [918, 681] on quentale-workspace at bounding box center [752, 406] width 1505 height 812
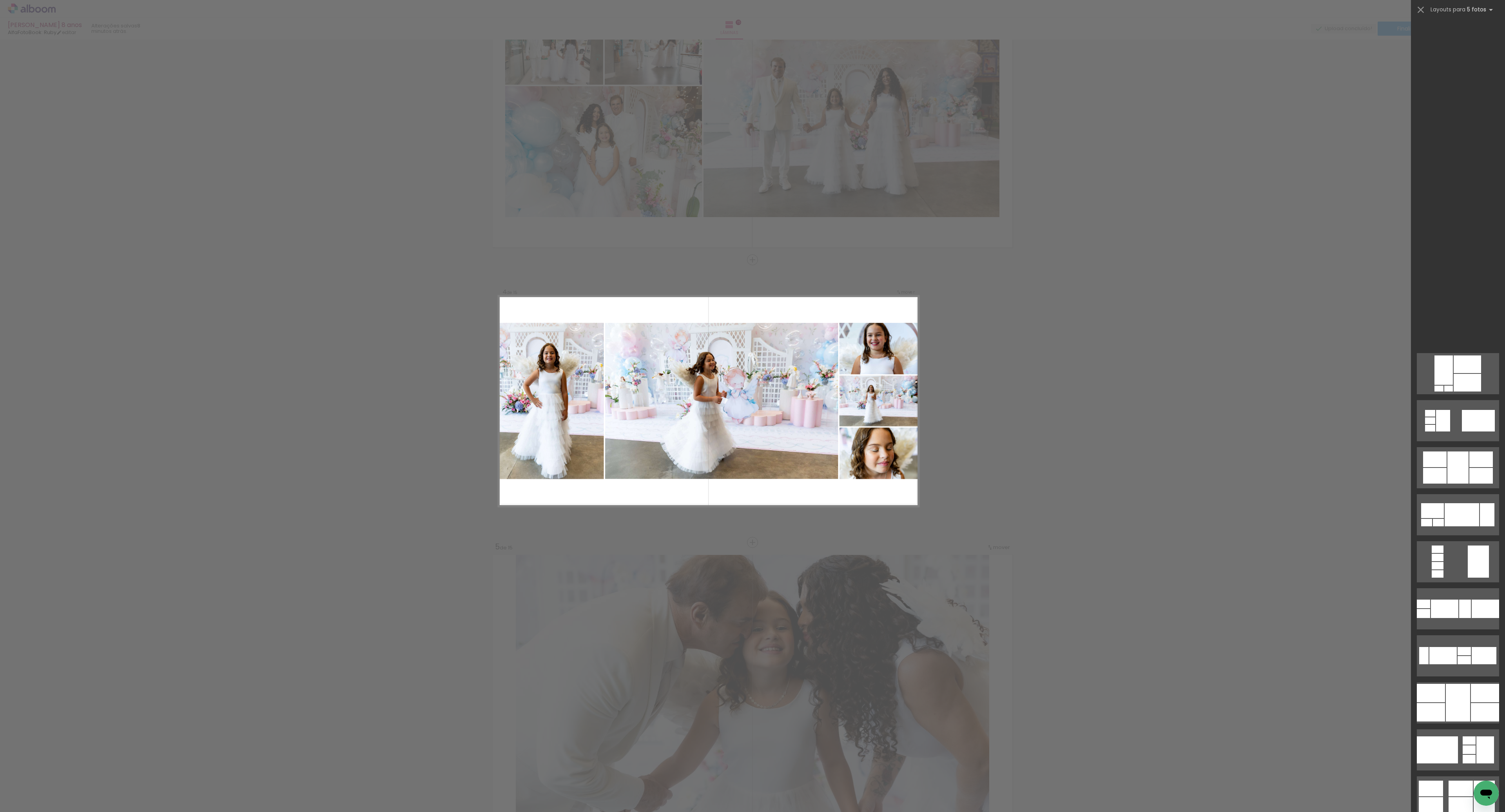
scroll to position [0, 1108]
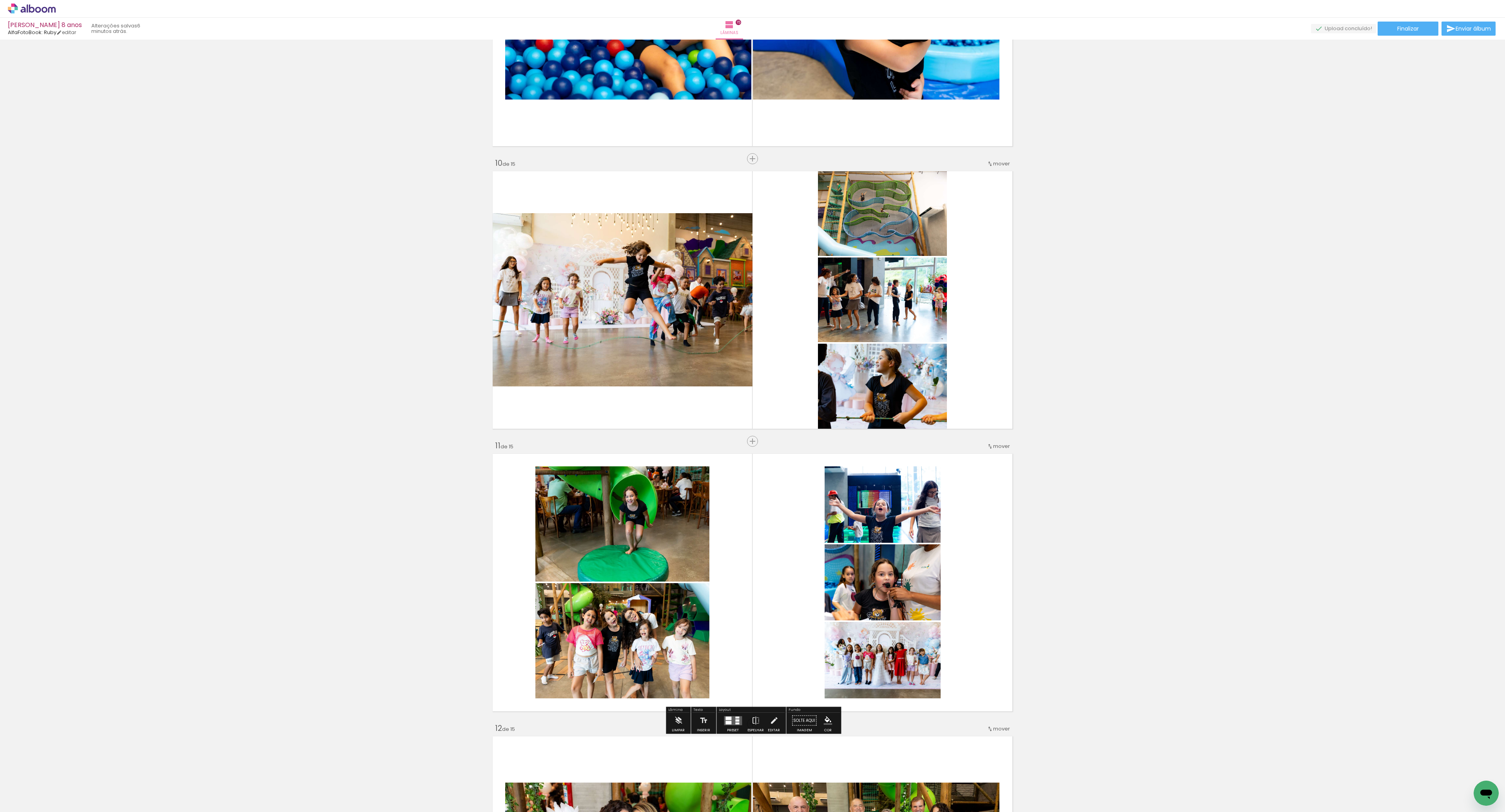
scroll to position [0, 1108]
